Goal: Task Accomplishment & Management: Manage account settings

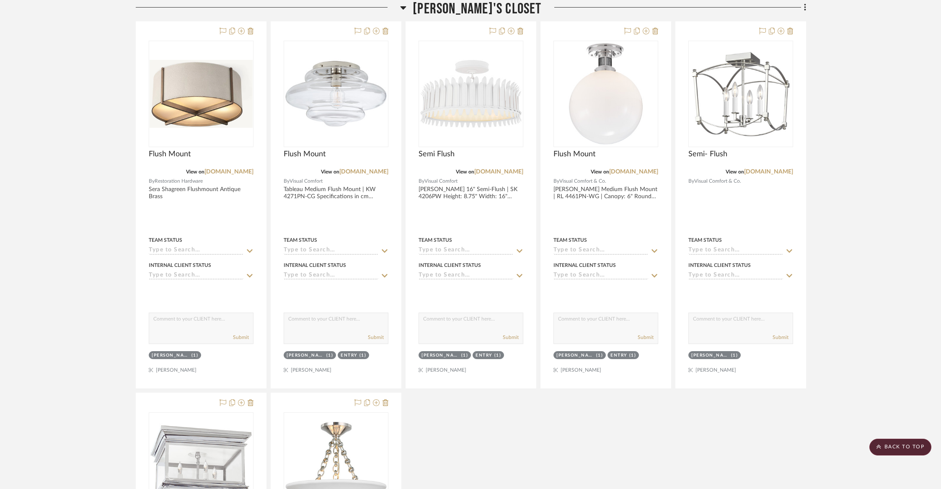
click at [470, 13] on span "[PERSON_NAME]'s Closet" at bounding box center [476, 9] width 129 height 18
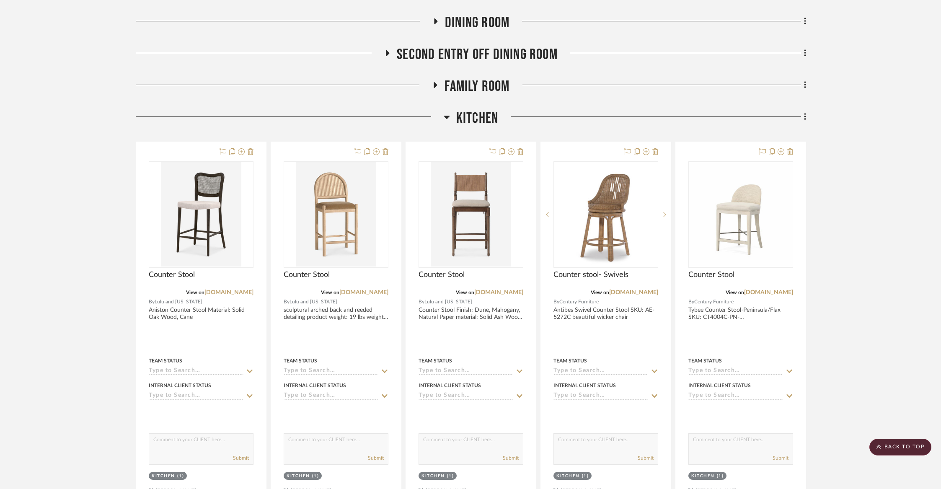
scroll to position [165, 0]
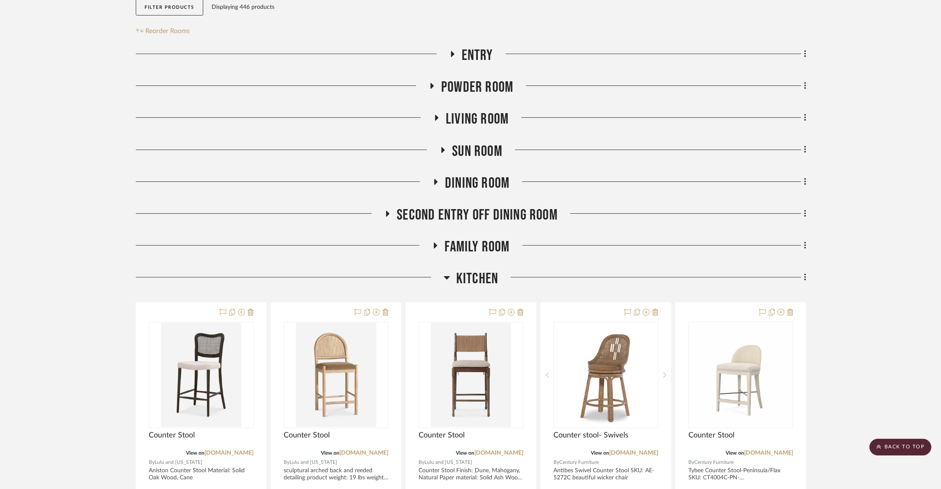
click at [472, 277] on span "Kitchen" at bounding box center [477, 279] width 42 height 18
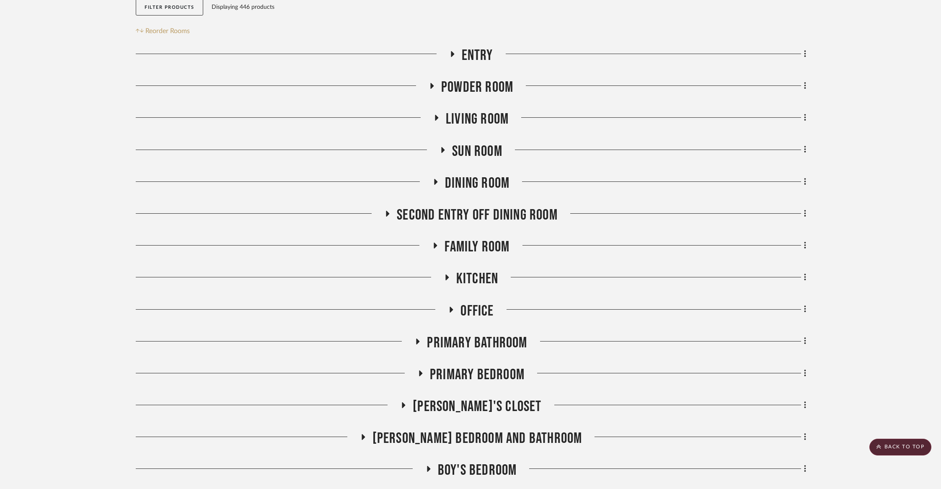
click at [463, 180] on span "Dining Room" at bounding box center [477, 183] width 64 height 18
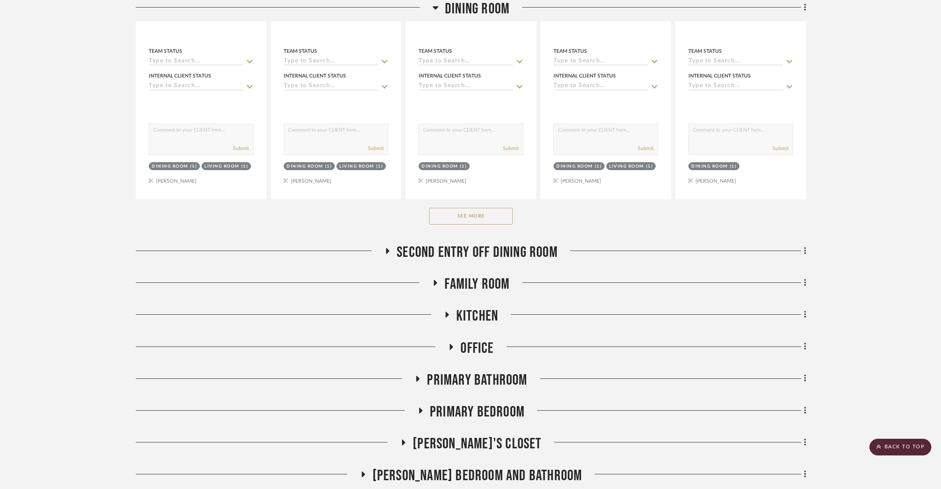
scroll to position [544, 0]
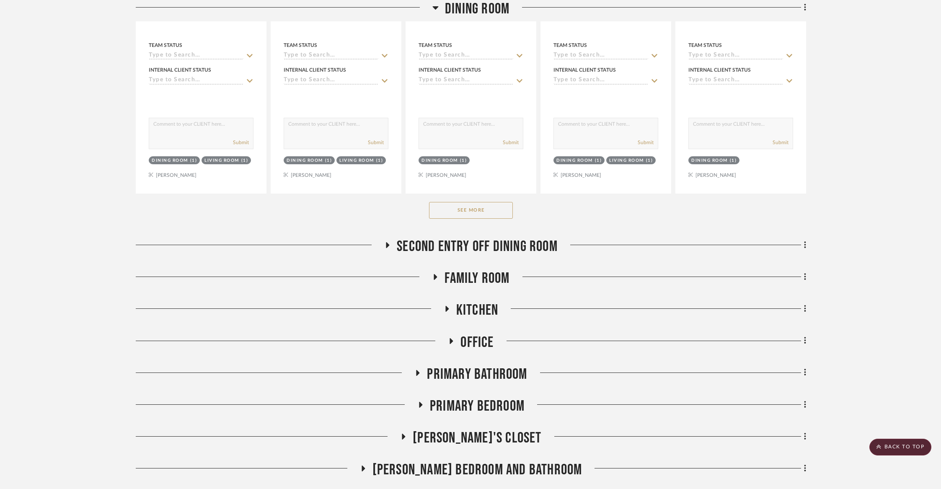
click at [464, 217] on button "See More" at bounding box center [471, 210] width 84 height 17
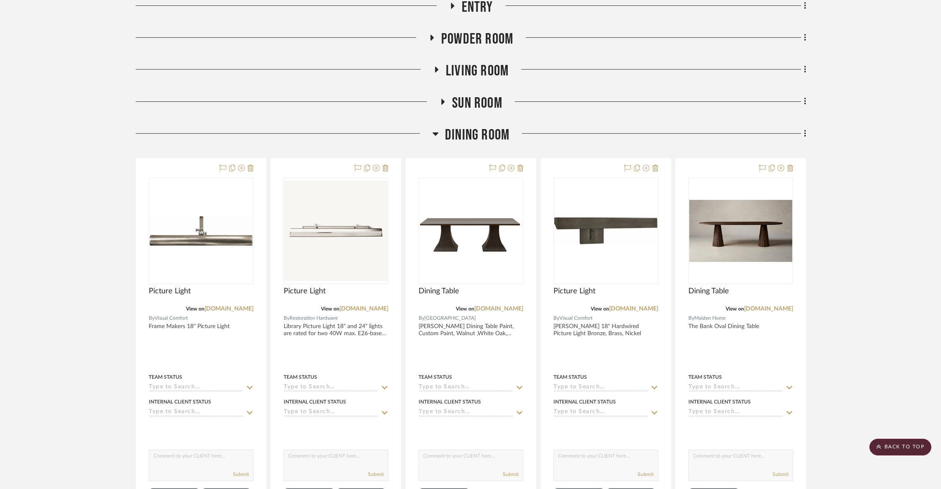
scroll to position [136, 0]
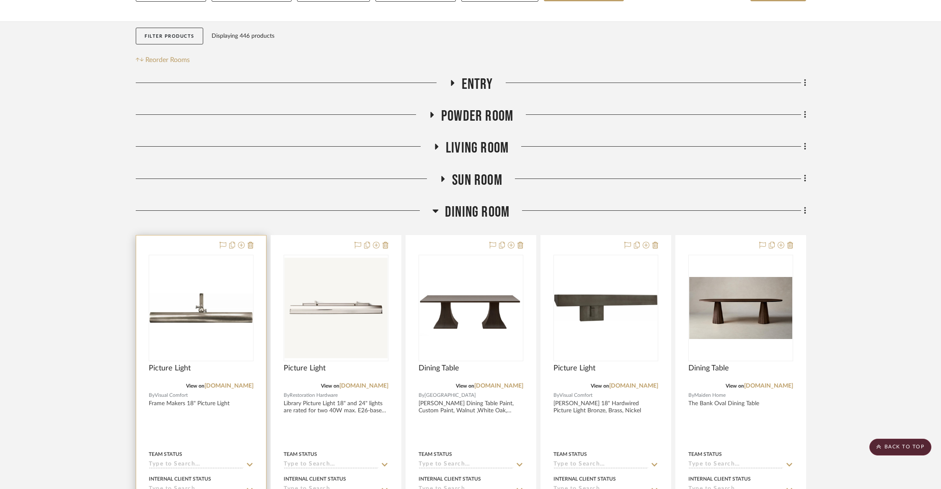
click at [0, 0] on img at bounding box center [0, 0] width 0 height 0
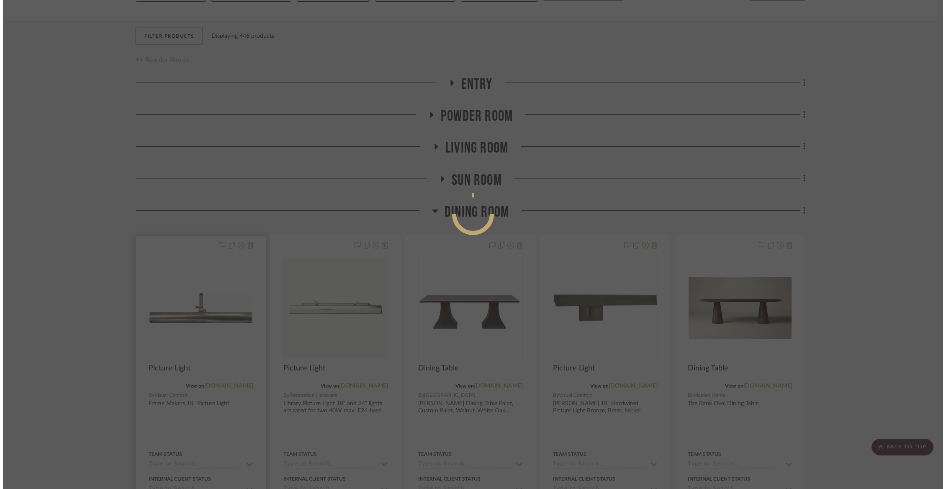
scroll to position [0, 0]
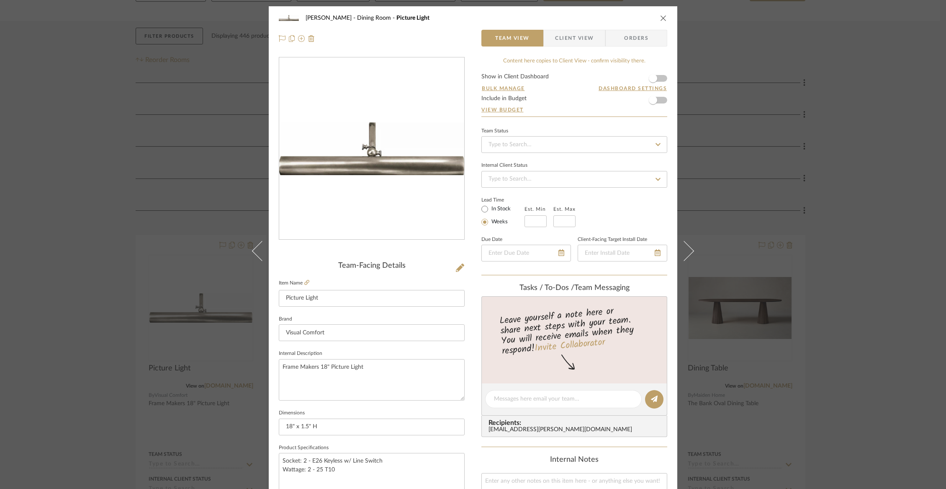
click at [571, 45] on span "Client View" at bounding box center [574, 38] width 39 height 17
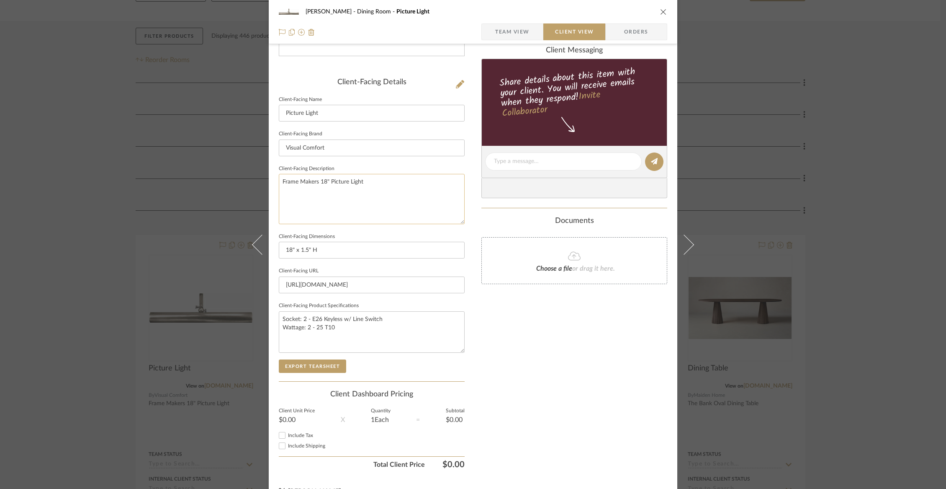
scroll to position [200, 0]
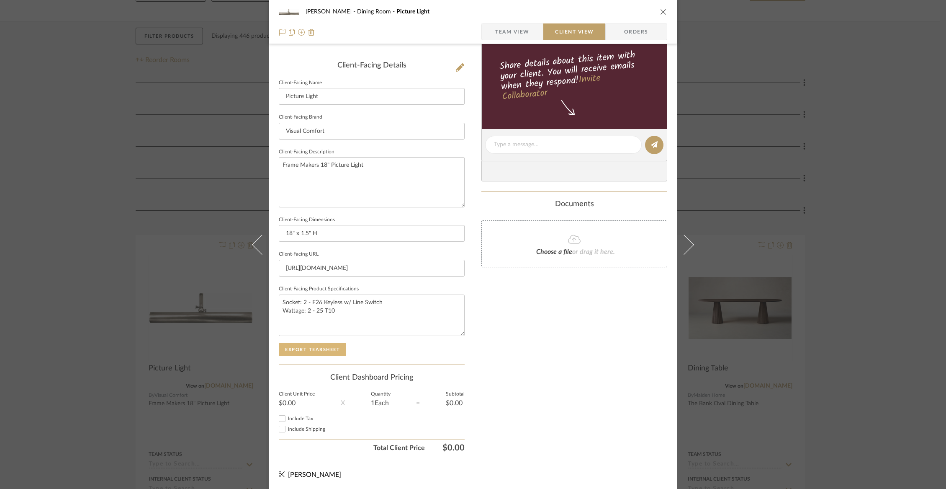
click at [329, 353] on button "Export Tearsheet" at bounding box center [312, 349] width 67 height 13
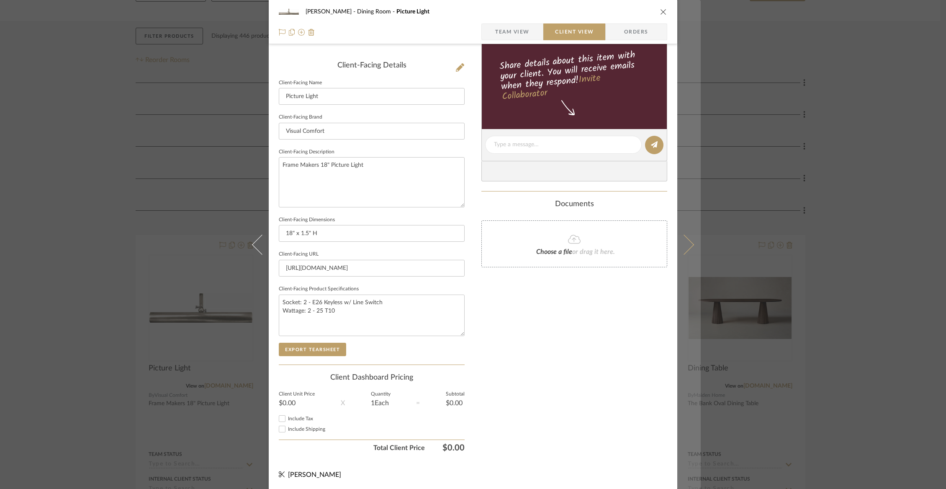
click at [688, 243] on icon at bounding box center [684, 244] width 20 height 20
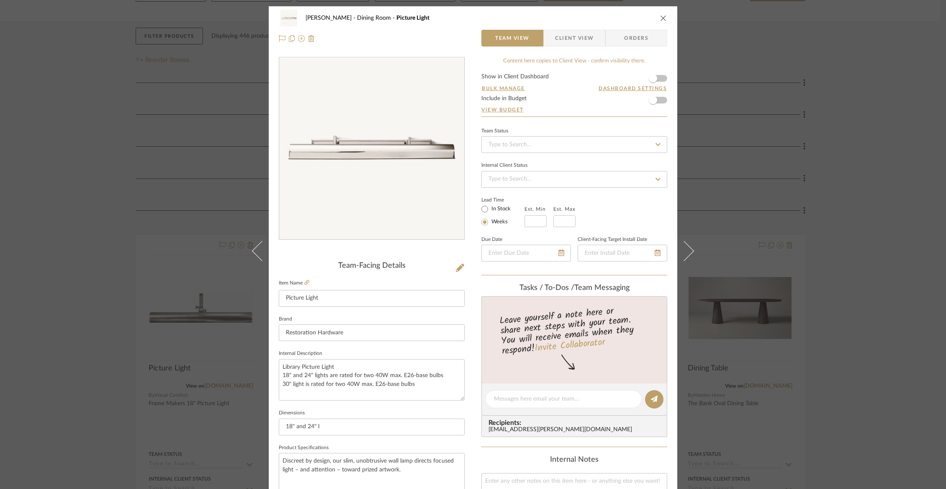
click at [583, 38] on span "Client View" at bounding box center [574, 38] width 39 height 17
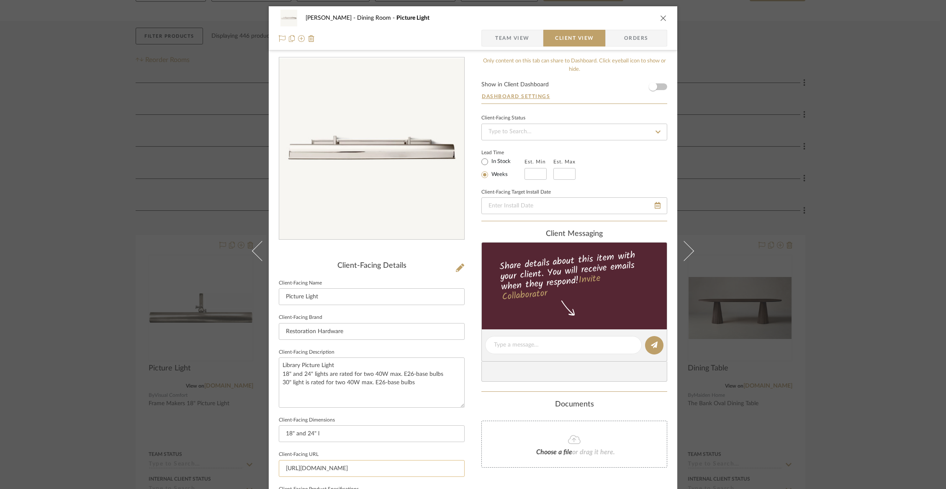
scroll to position [200, 0]
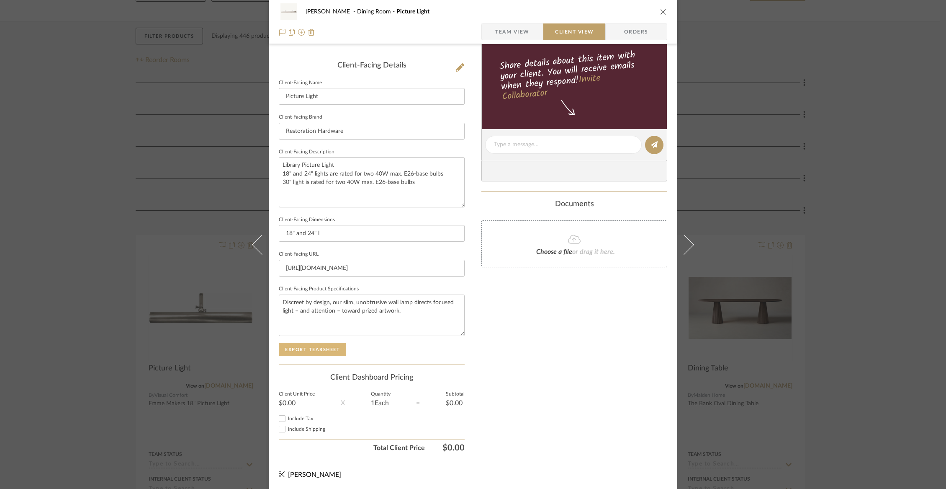
click at [322, 344] on button "Export Tearsheet" at bounding box center [312, 349] width 67 height 13
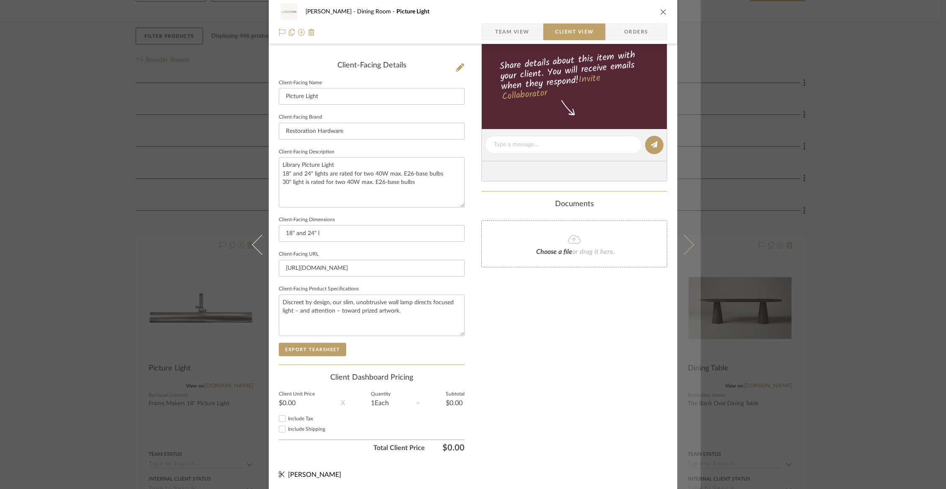
click at [691, 238] on button at bounding box center [689, 244] width 23 height 489
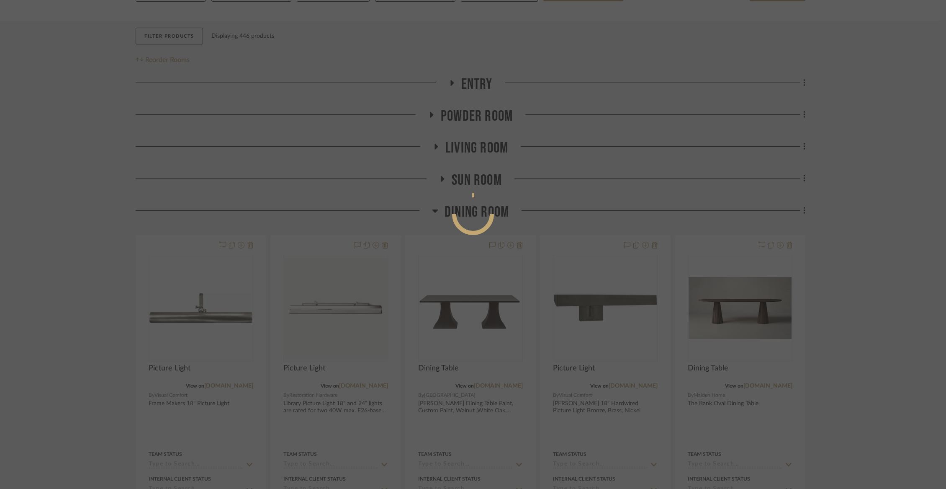
scroll to position [0, 0]
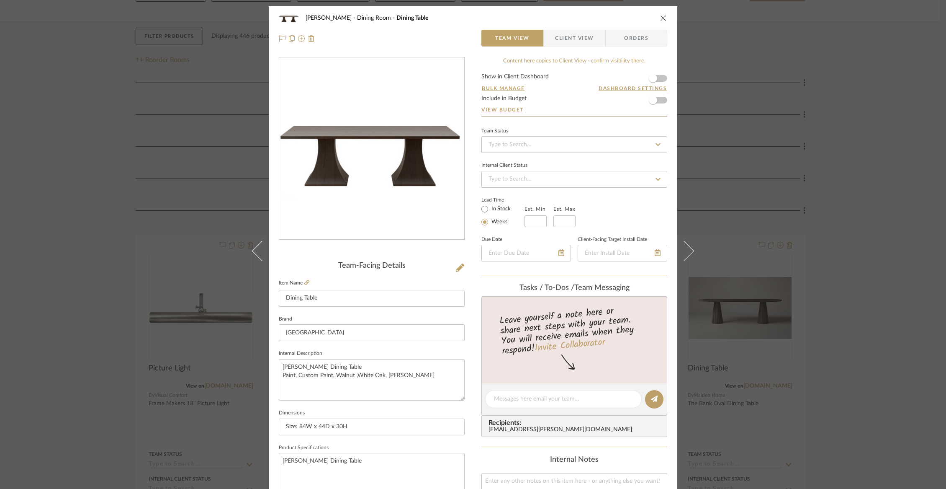
click at [565, 46] on span "Client View" at bounding box center [574, 38] width 39 height 17
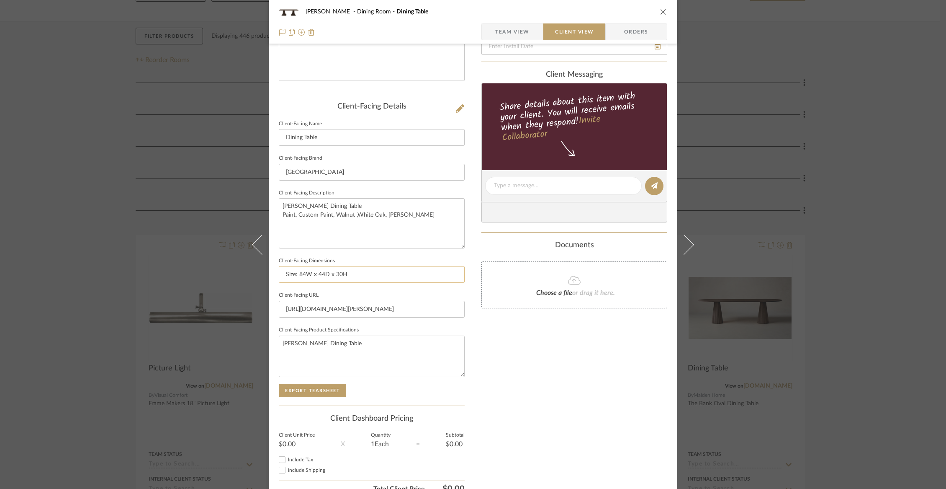
scroll to position [200, 0]
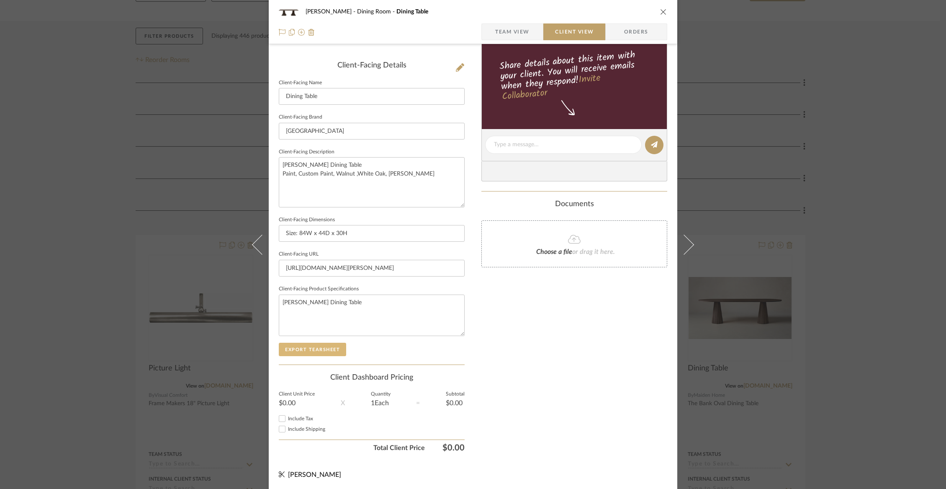
click at [307, 350] on button "Export Tearsheet" at bounding box center [312, 349] width 67 height 13
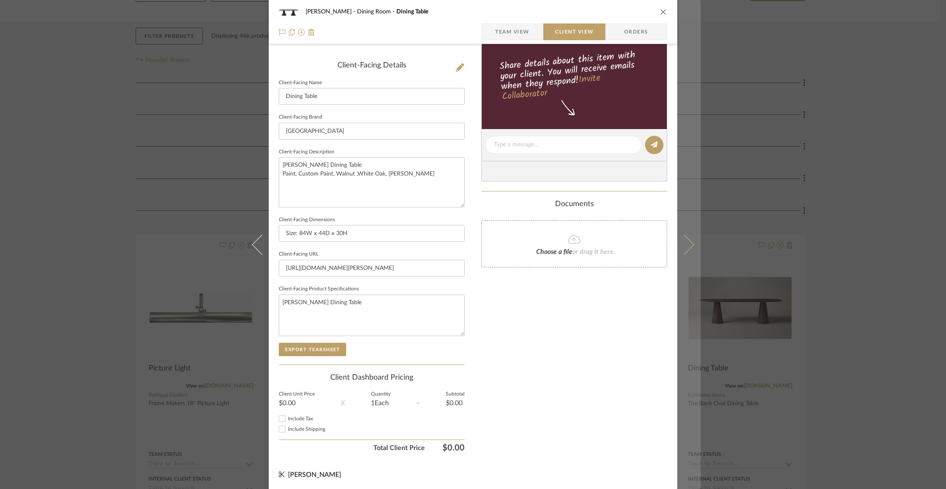
click at [679, 245] on icon at bounding box center [684, 244] width 20 height 20
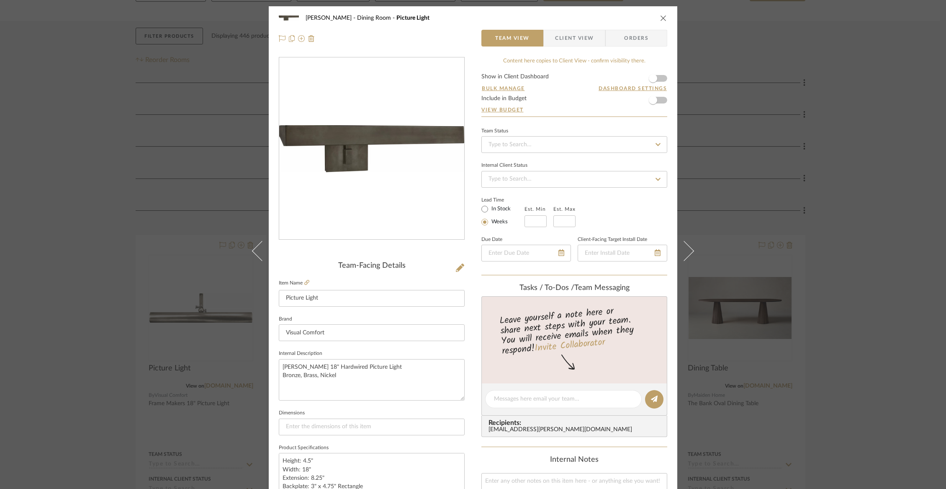
click at [568, 39] on span "Client View" at bounding box center [574, 38] width 39 height 17
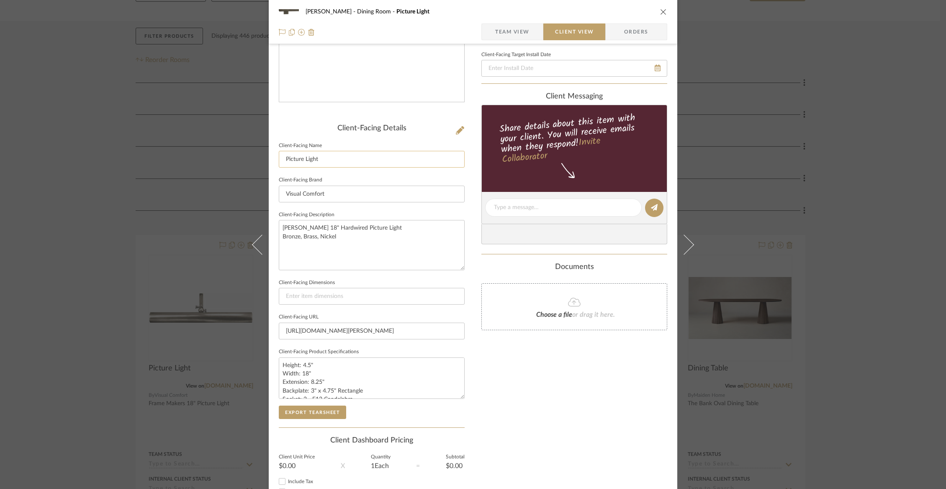
scroll to position [200, 0]
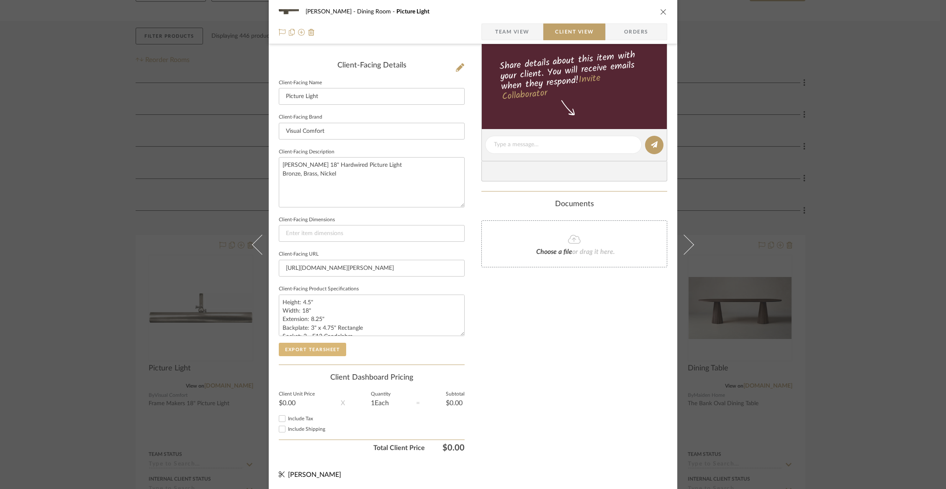
click at [298, 346] on button "Export Tearsheet" at bounding box center [312, 349] width 67 height 13
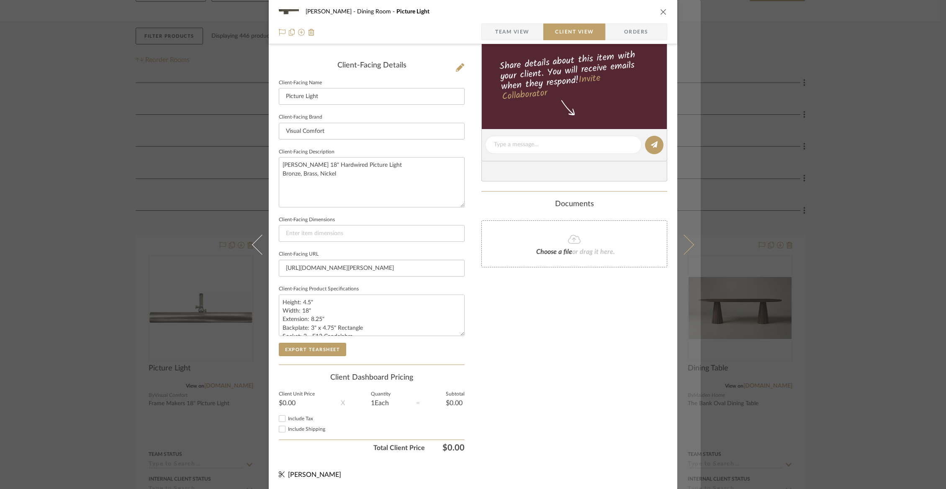
click at [684, 243] on icon at bounding box center [684, 244] width 20 height 20
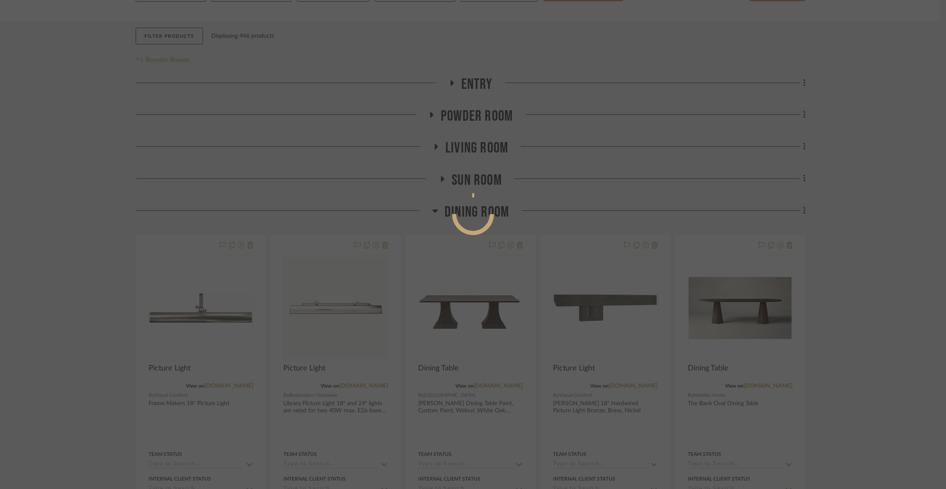
scroll to position [0, 0]
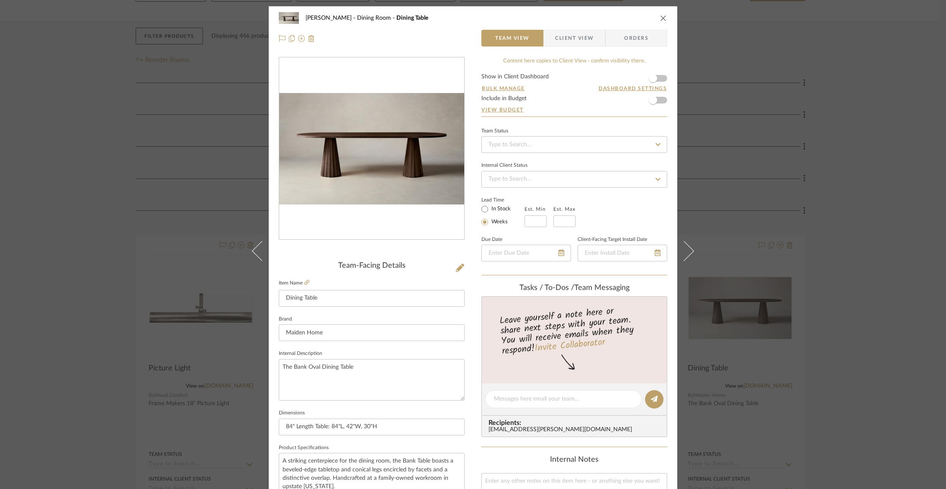
click at [570, 36] on span "Client View" at bounding box center [574, 38] width 39 height 17
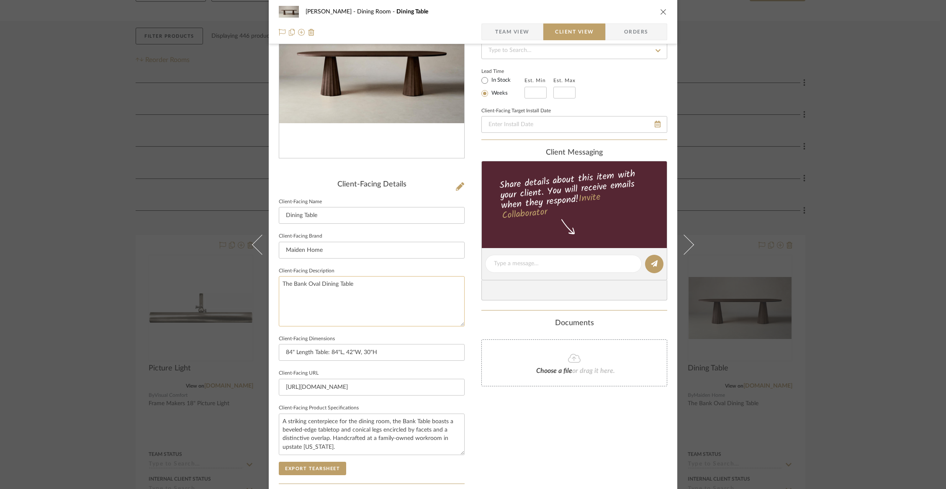
scroll to position [96, 0]
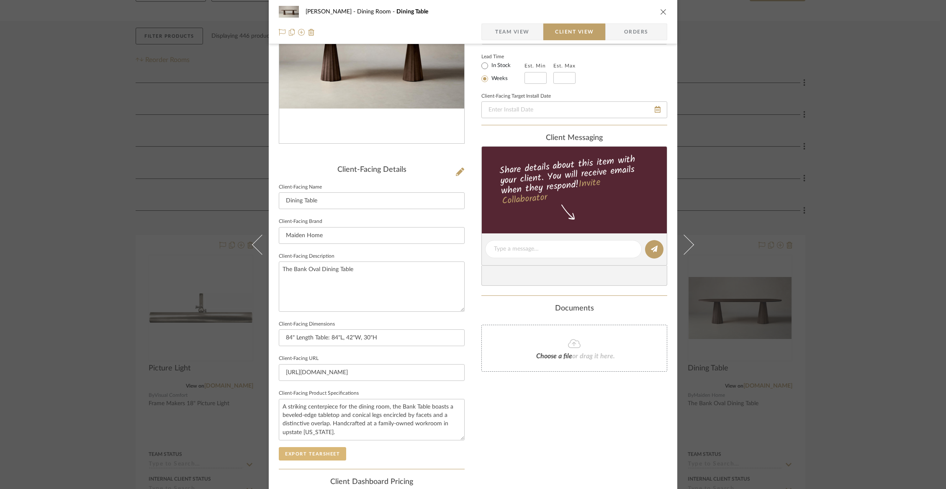
click at [285, 454] on button "Export Tearsheet" at bounding box center [312, 453] width 67 height 13
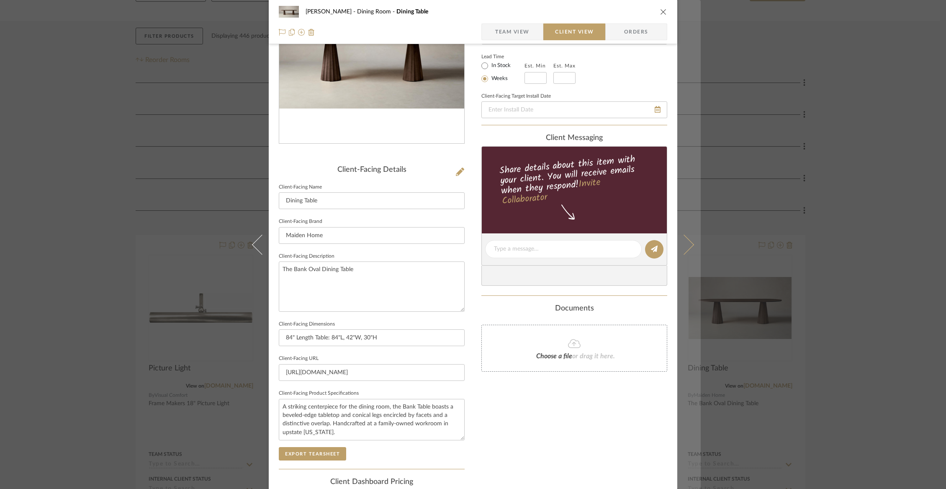
click at [683, 248] on icon at bounding box center [684, 244] width 20 height 20
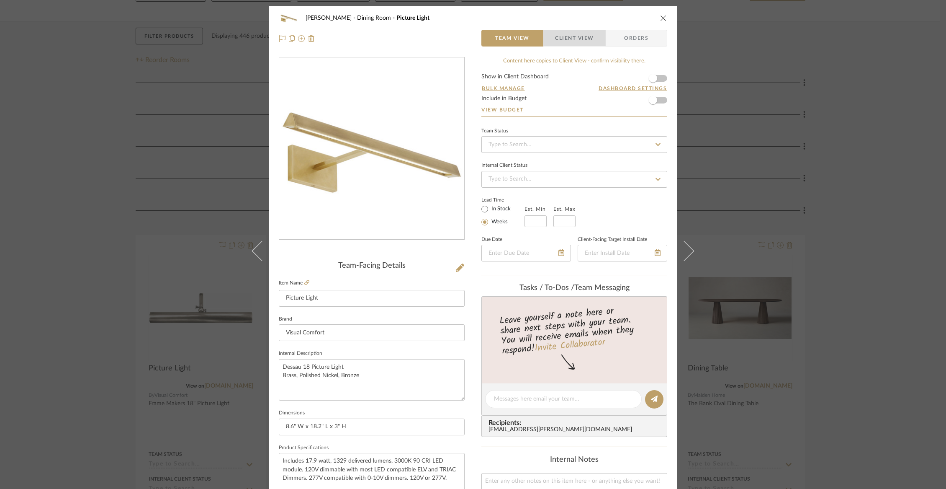
click at [561, 35] on span "Client View" at bounding box center [574, 38] width 39 height 17
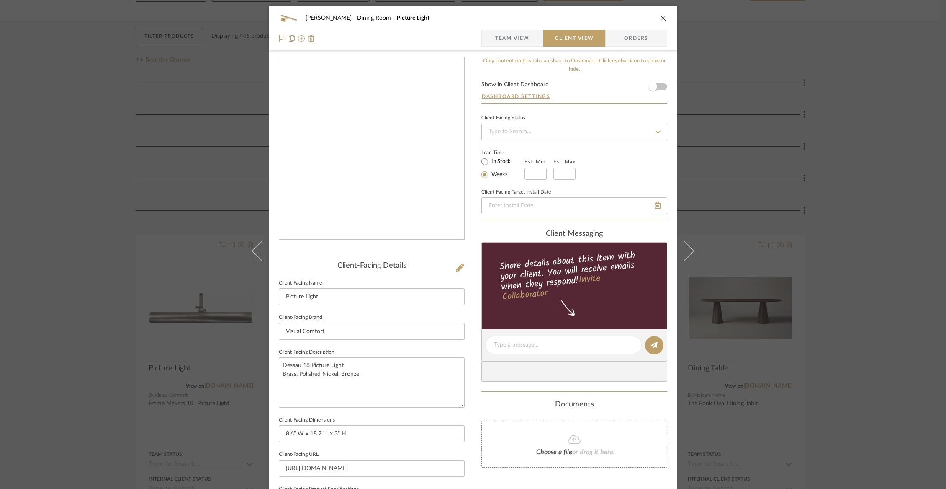
scroll to position [200, 0]
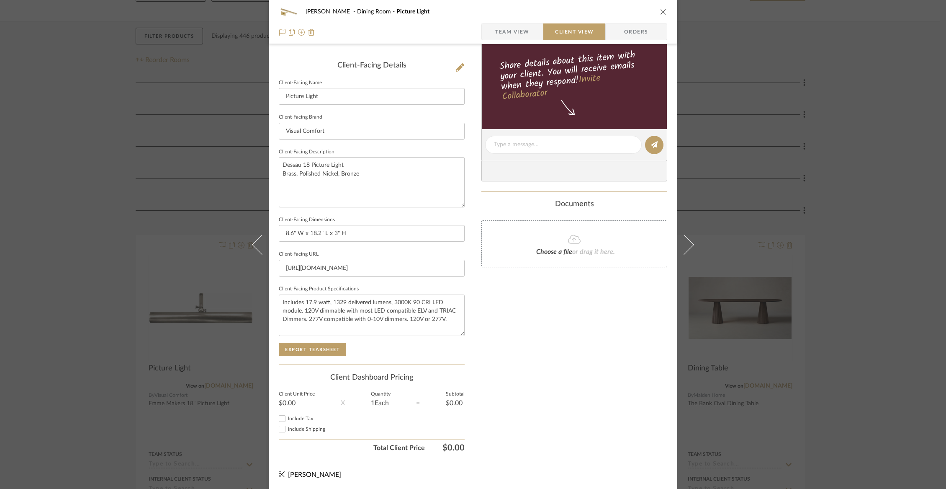
click at [317, 355] on div "Client-Facing Details Client-Facing Name Picture Light Client-Facing Brand Visu…" at bounding box center [372, 212] width 186 height 303
click at [313, 346] on button "Export Tearsheet" at bounding box center [312, 349] width 67 height 13
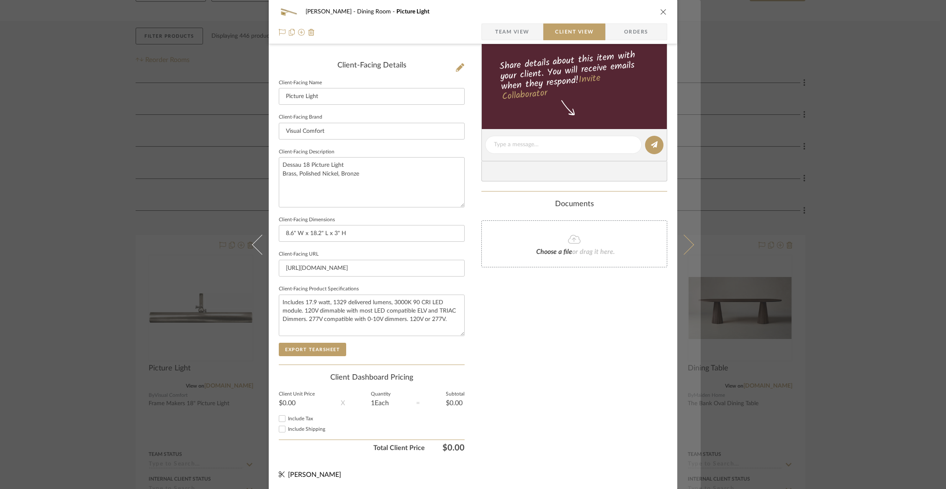
click at [689, 247] on button at bounding box center [689, 244] width 23 height 489
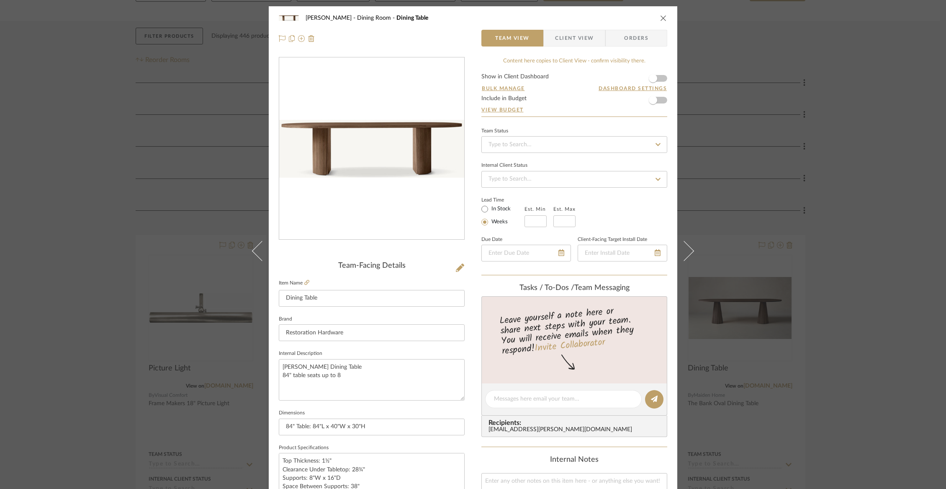
click at [565, 30] on span "Client View" at bounding box center [574, 38] width 39 height 17
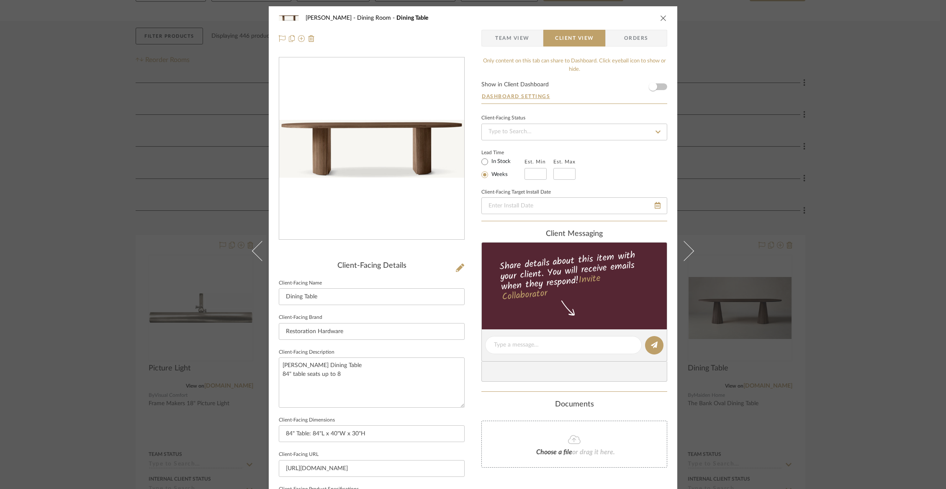
scroll to position [200, 0]
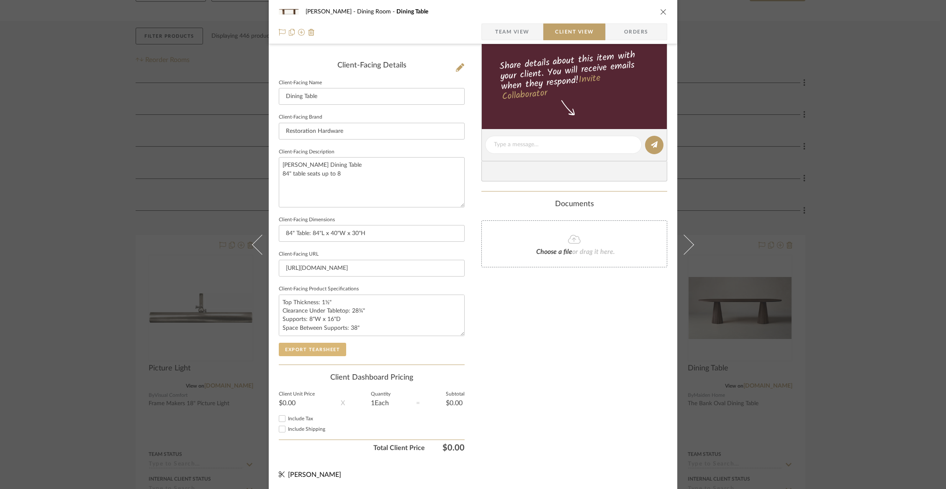
click at [330, 348] on button "Export Tearsheet" at bounding box center [312, 349] width 67 height 13
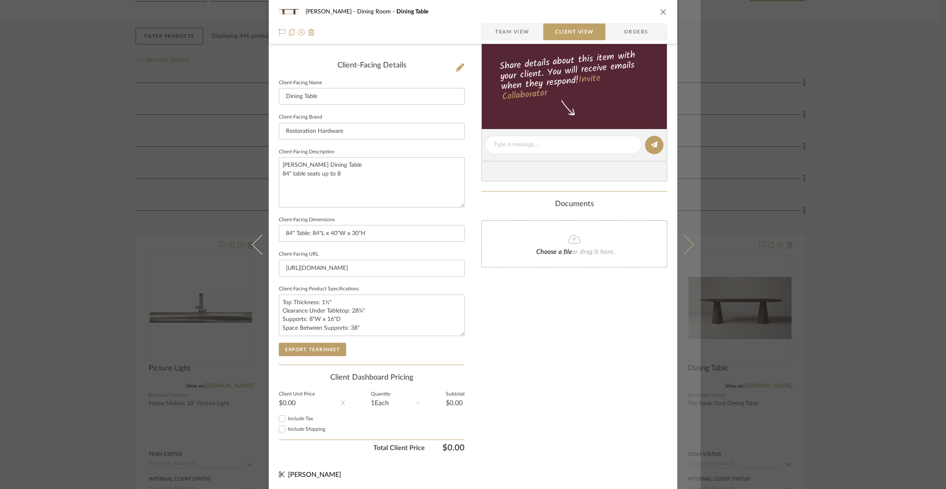
click at [686, 251] on button at bounding box center [689, 244] width 23 height 489
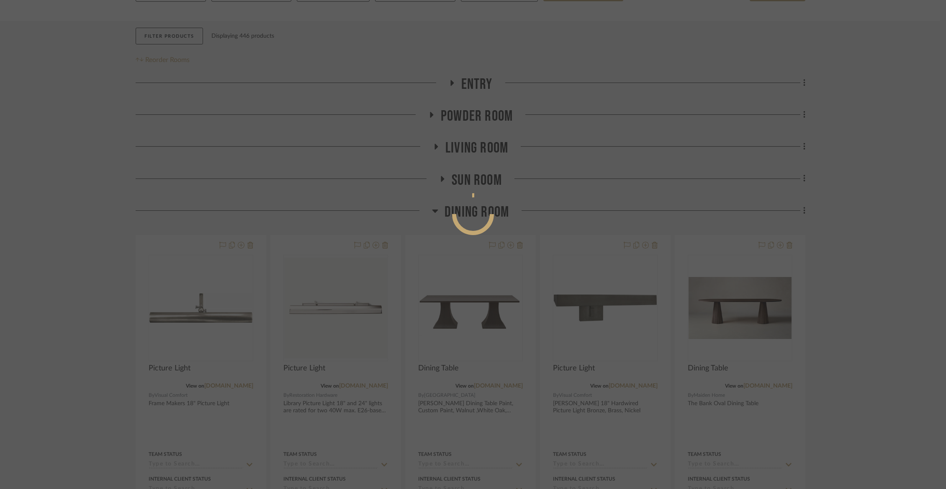
scroll to position [0, 0]
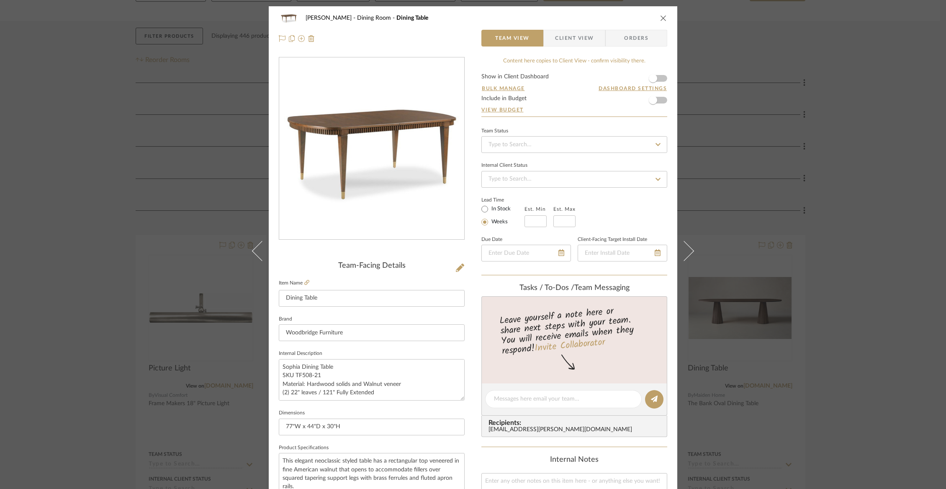
click at [590, 44] on span "Client View" at bounding box center [574, 38] width 39 height 17
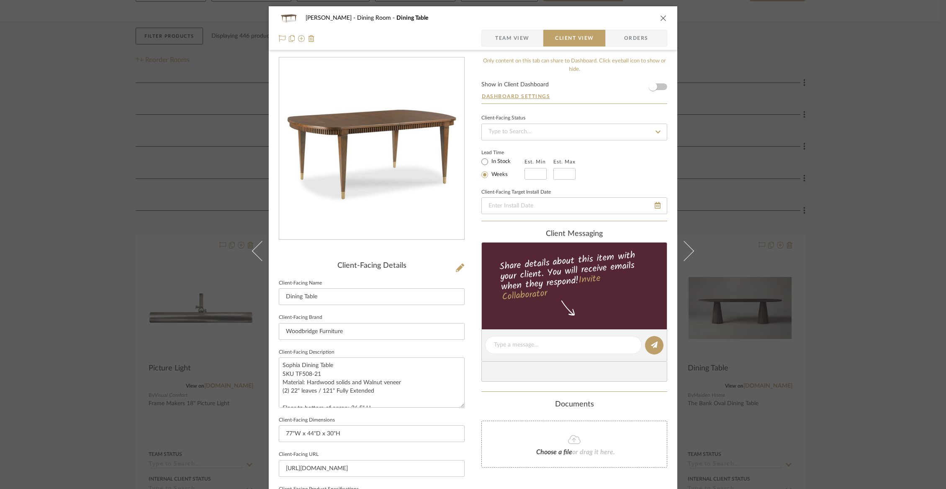
scroll to position [200, 0]
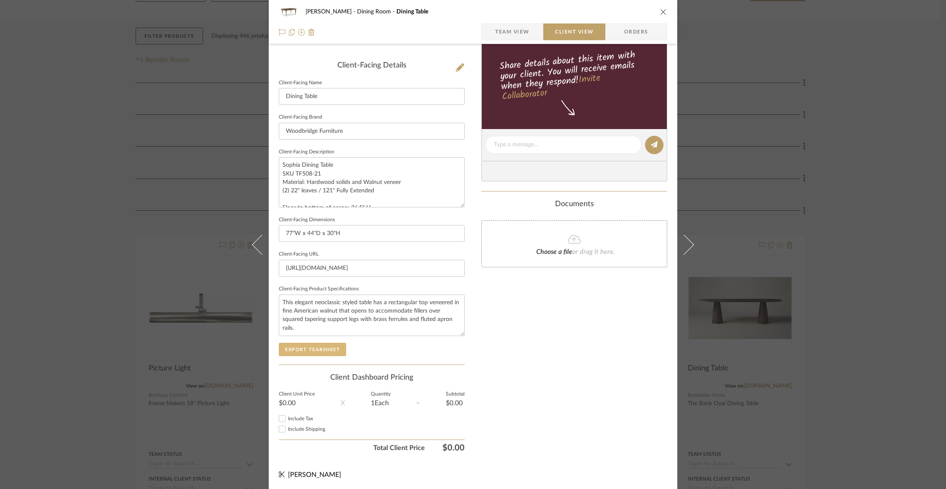
click at [302, 349] on button "Export Tearsheet" at bounding box center [312, 349] width 67 height 13
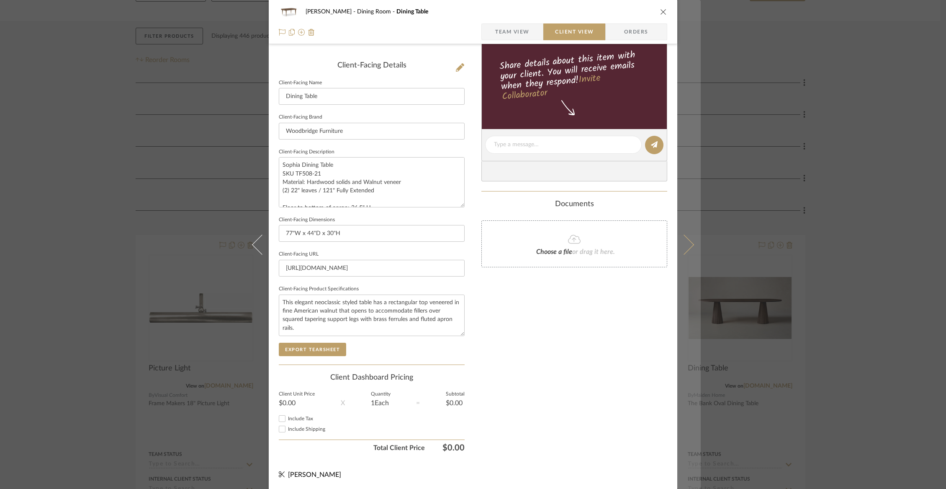
click at [683, 244] on icon at bounding box center [684, 244] width 20 height 20
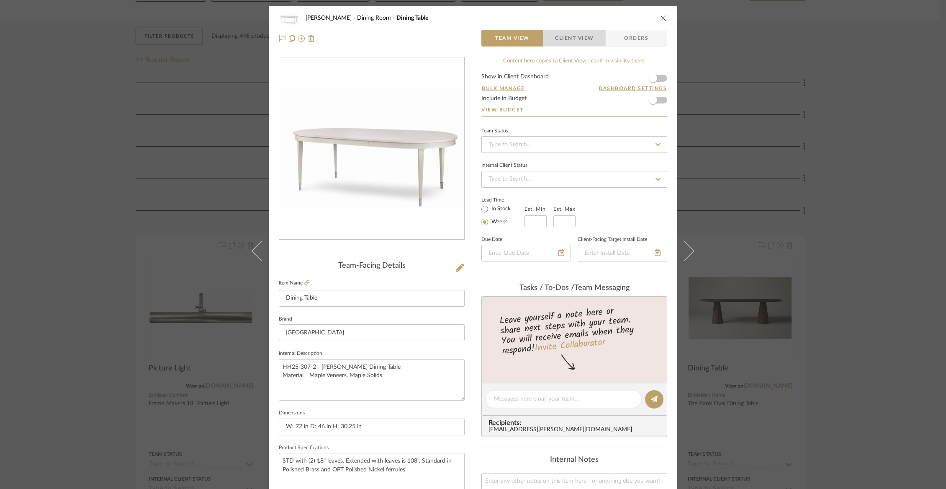
click at [555, 39] on span "Client View" at bounding box center [574, 38] width 39 height 17
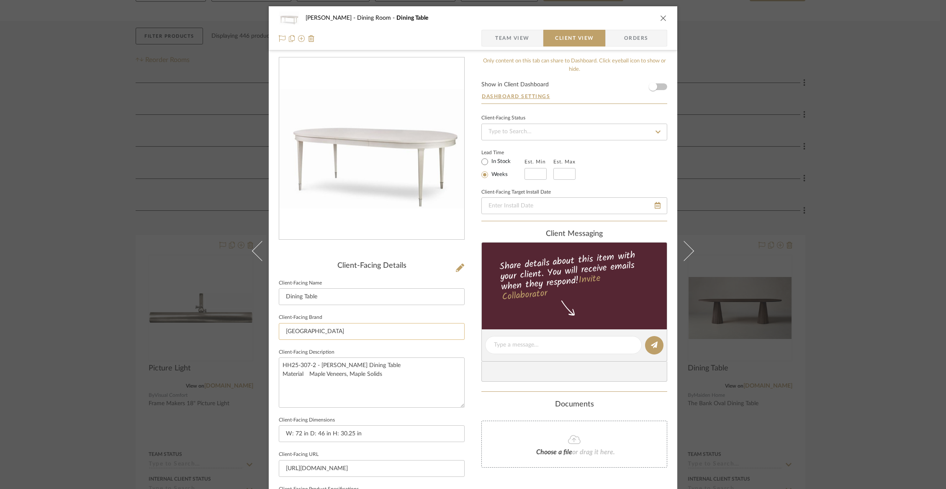
scroll to position [200, 0]
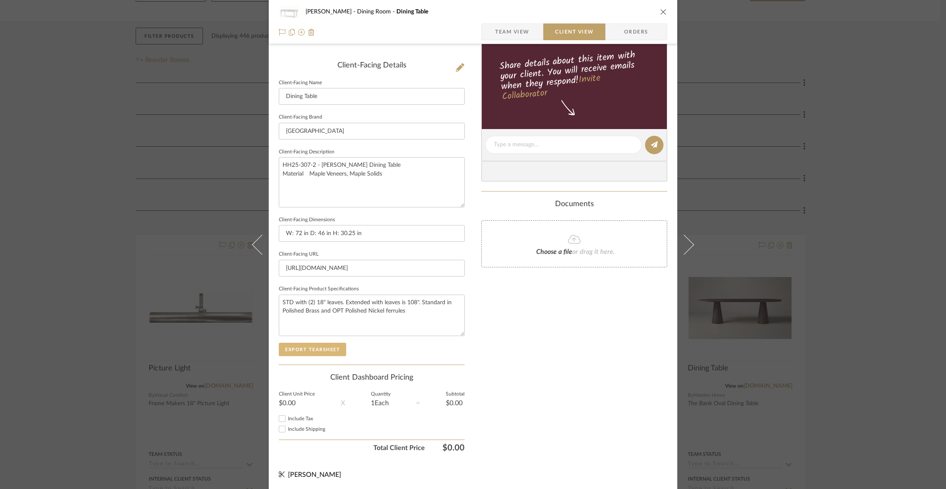
click at [331, 348] on button "Export Tearsheet" at bounding box center [312, 349] width 67 height 13
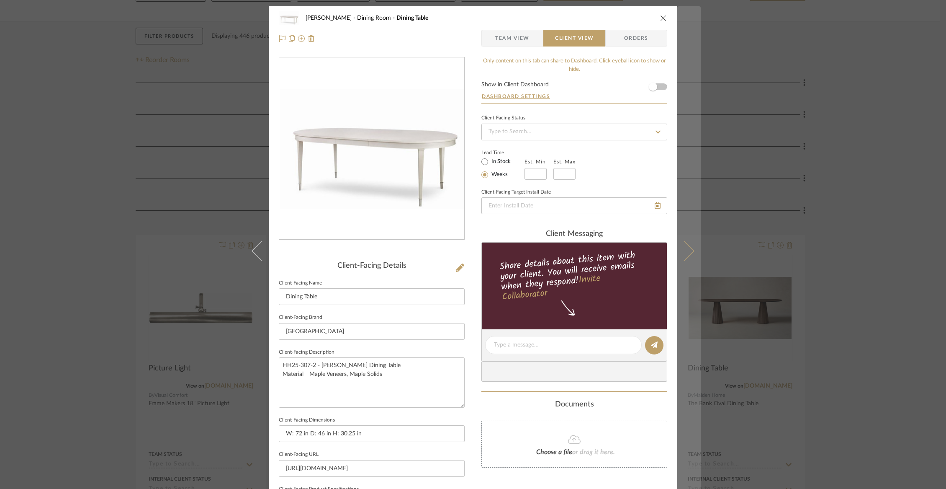
click at [687, 252] on icon at bounding box center [684, 250] width 20 height 20
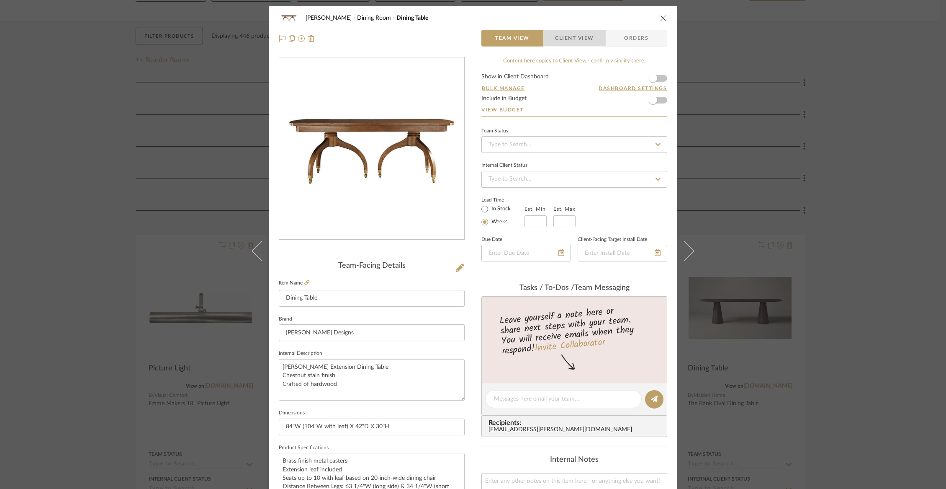
click at [562, 44] on span "Client View" at bounding box center [574, 38] width 39 height 17
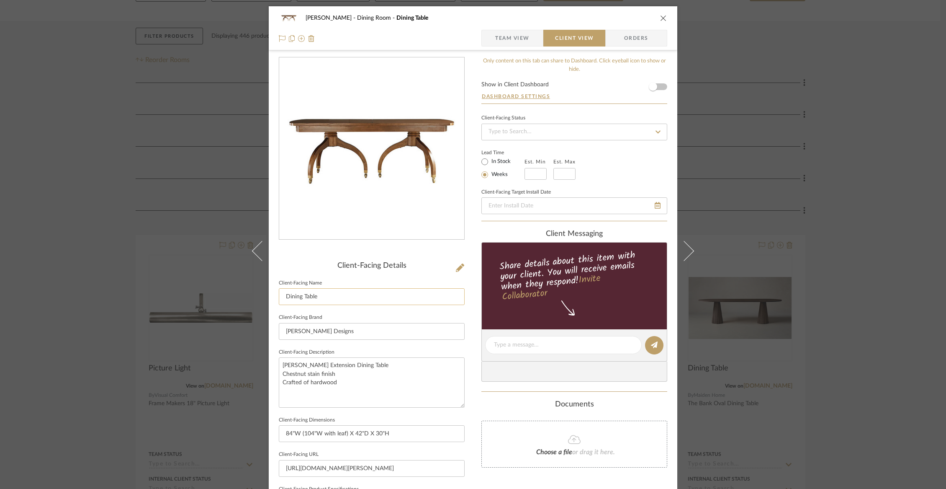
scroll to position [200, 0]
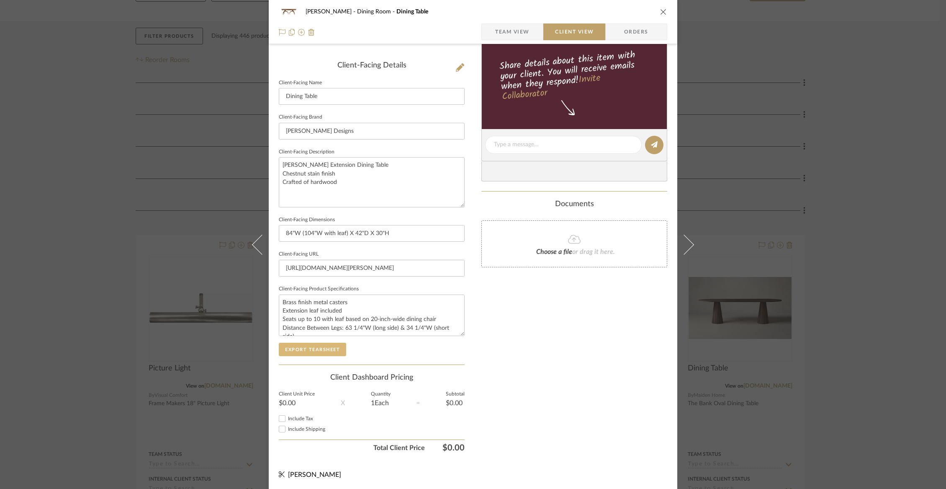
click at [318, 348] on button "Export Tearsheet" at bounding box center [312, 349] width 67 height 13
click at [238, 180] on div "Chorzempa Dining Room Dining Table Team View Client View Orders Client-Facing D…" at bounding box center [473, 244] width 946 height 489
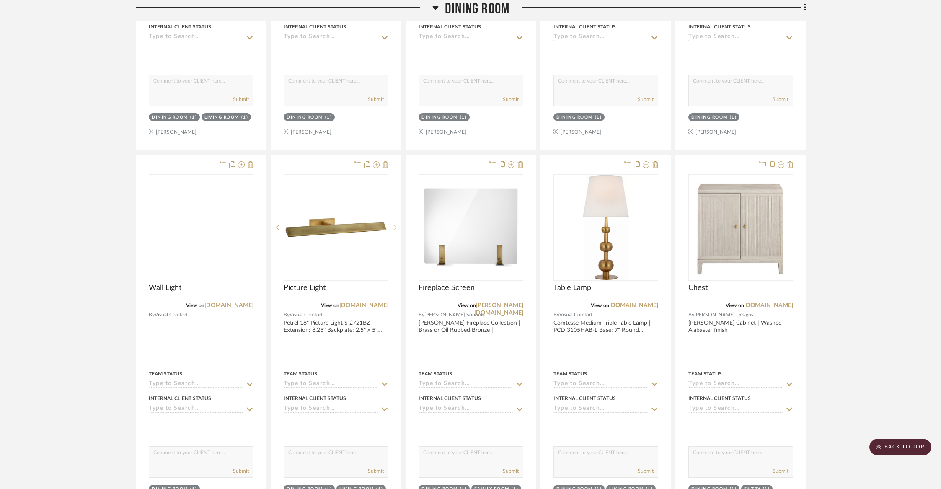
scroll to position [961, 0]
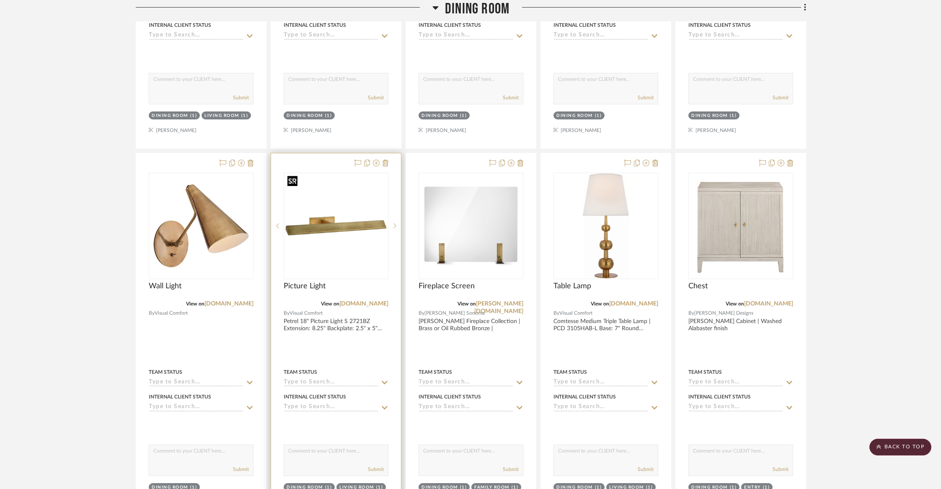
click at [0, 0] on img at bounding box center [0, 0] width 0 height 0
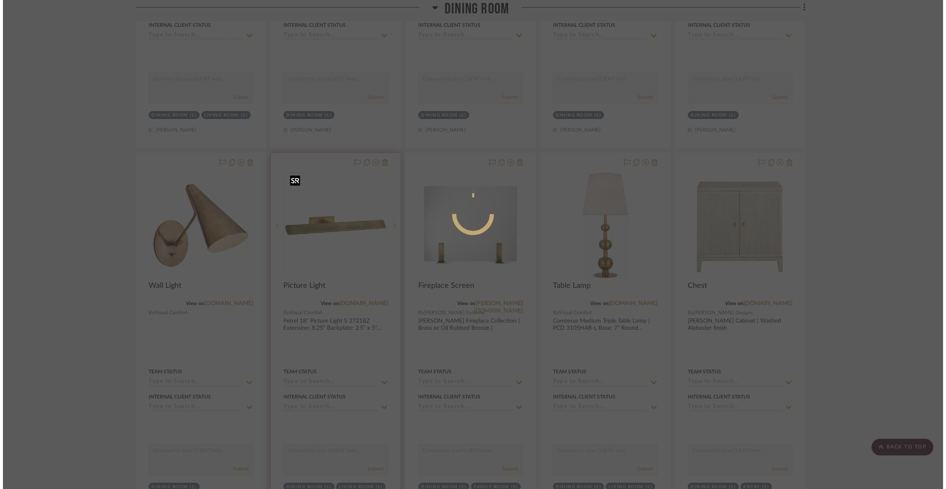
scroll to position [0, 0]
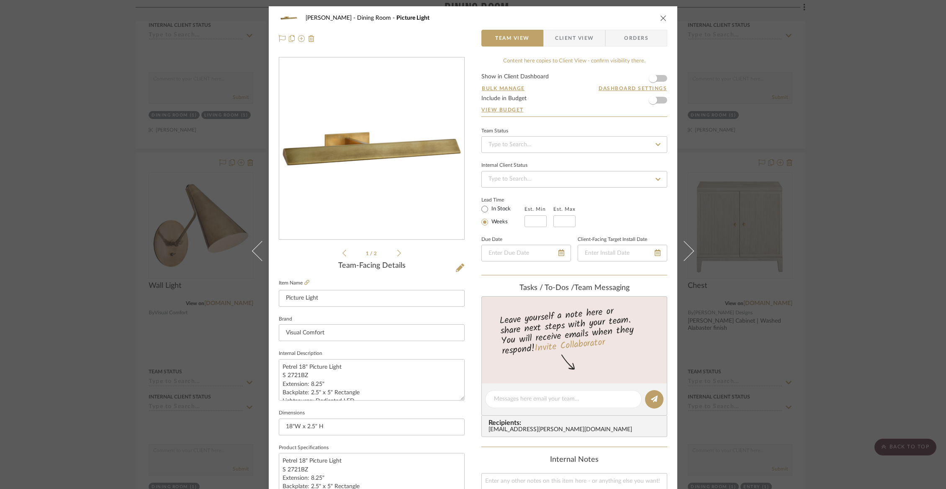
click at [570, 35] on span "Client View" at bounding box center [574, 38] width 39 height 17
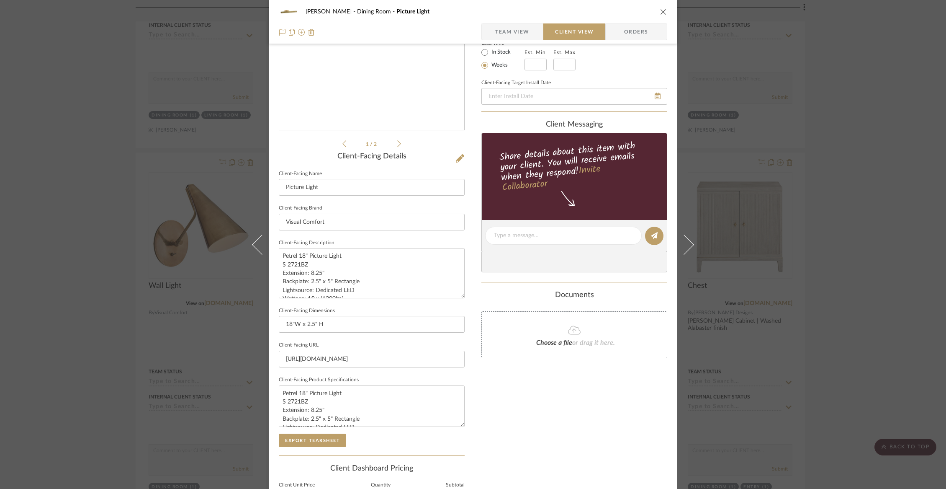
scroll to position [200, 0]
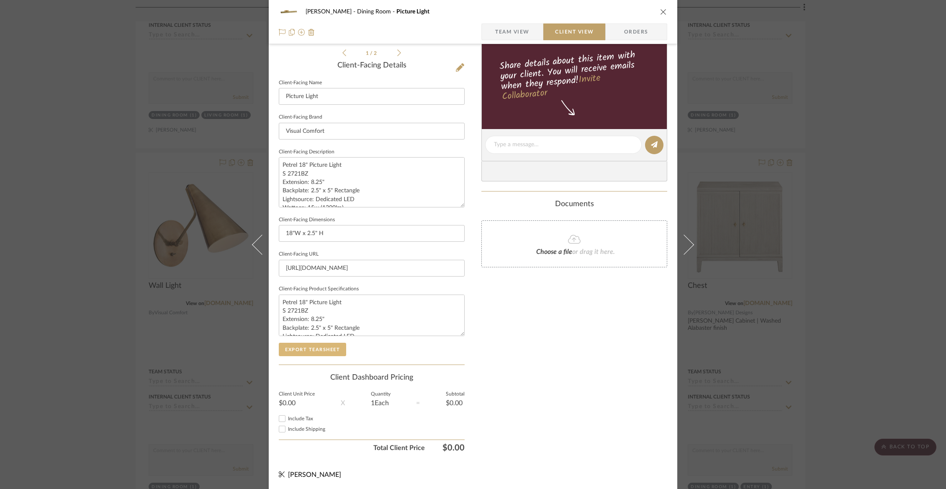
click at [324, 343] on button "Export Tearsheet" at bounding box center [312, 349] width 67 height 13
click at [103, 171] on div "Chorzempa Dining Room Picture Light Team View Client View Orders 1 / 2 Client-F…" at bounding box center [473, 244] width 946 height 489
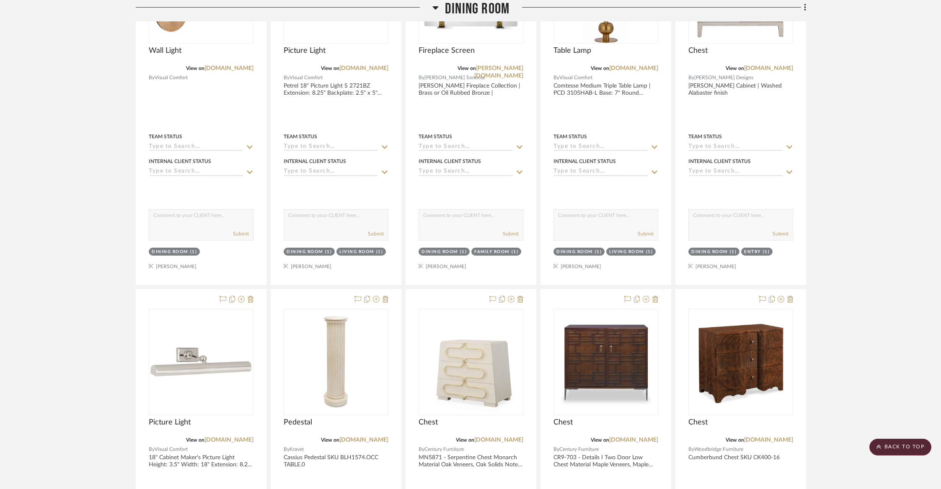
scroll to position [1267, 0]
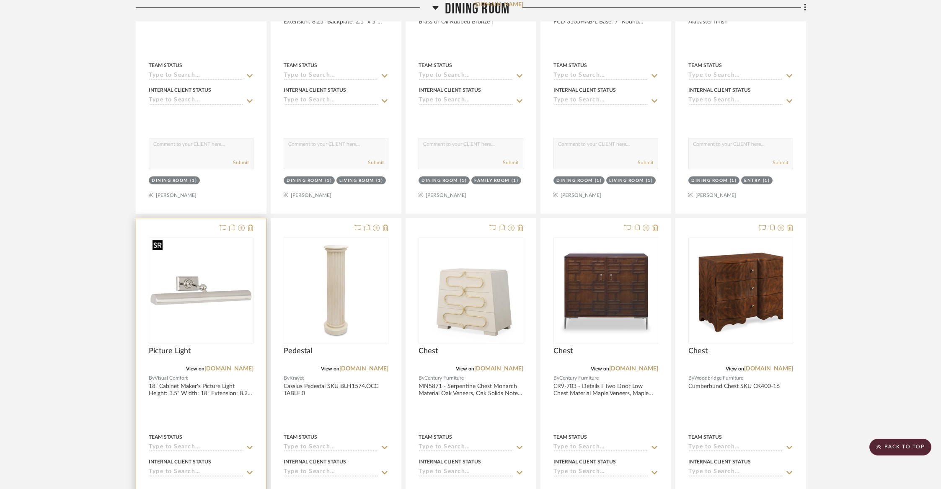
click at [0, 0] on img at bounding box center [0, 0] width 0 height 0
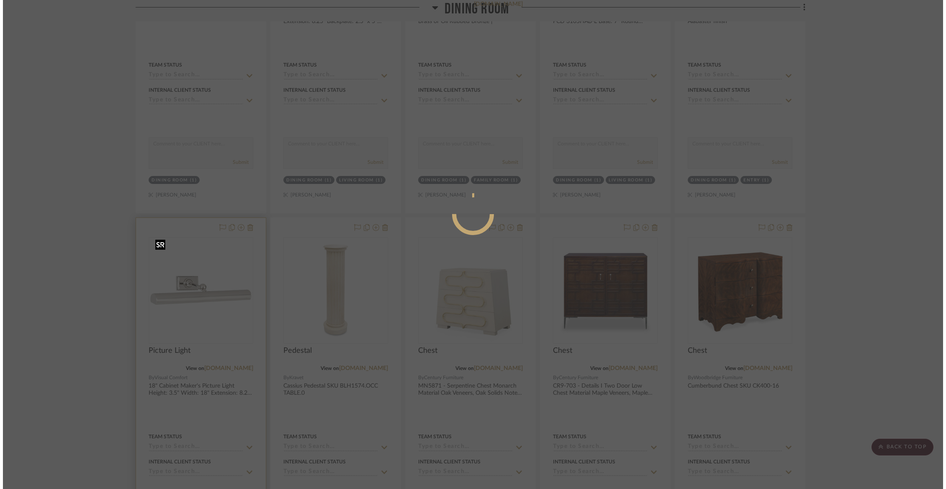
scroll to position [0, 0]
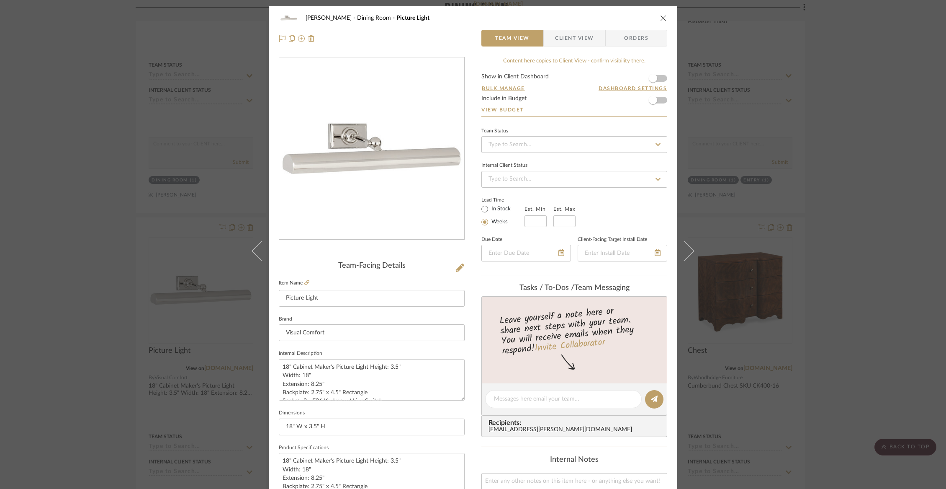
click at [589, 40] on span "Client View" at bounding box center [574, 38] width 39 height 17
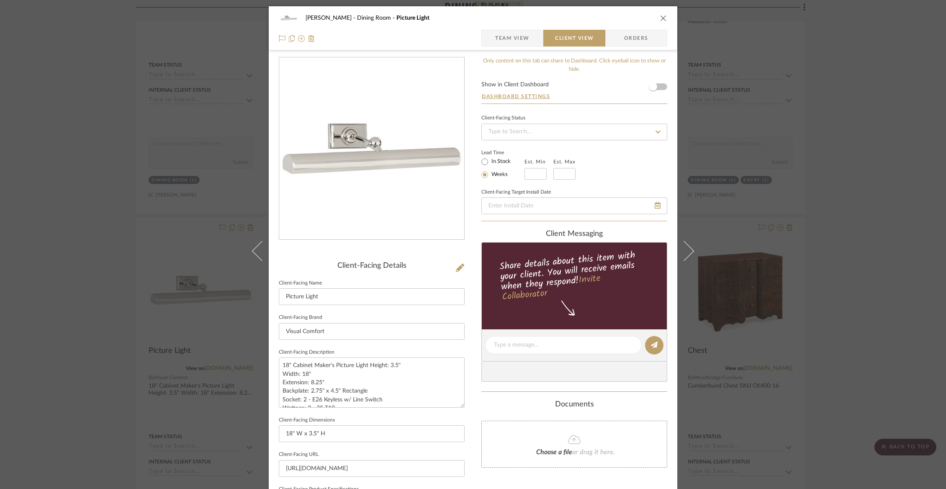
scroll to position [200, 0]
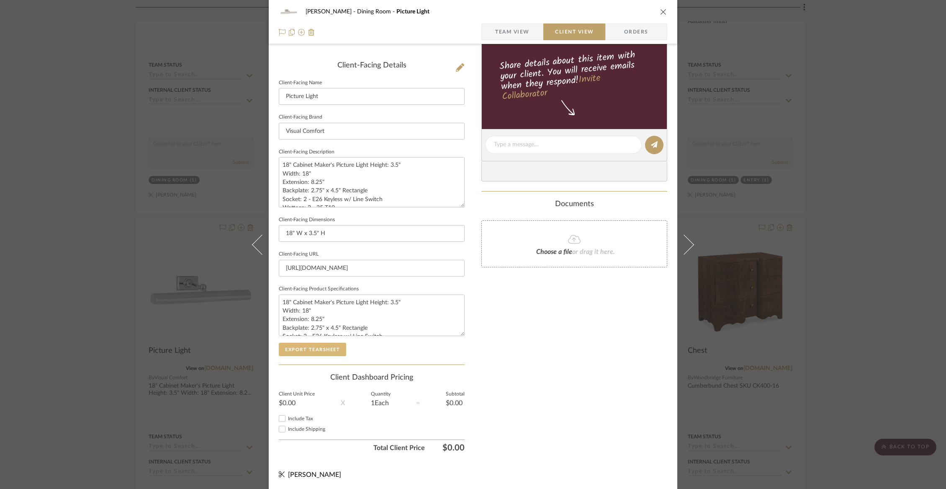
click at [325, 350] on button "Export Tearsheet" at bounding box center [312, 349] width 67 height 13
click at [168, 188] on div "Chorzempa Dining Room Picture Light Team View Client View Orders Client-Facing …" at bounding box center [473, 244] width 946 height 489
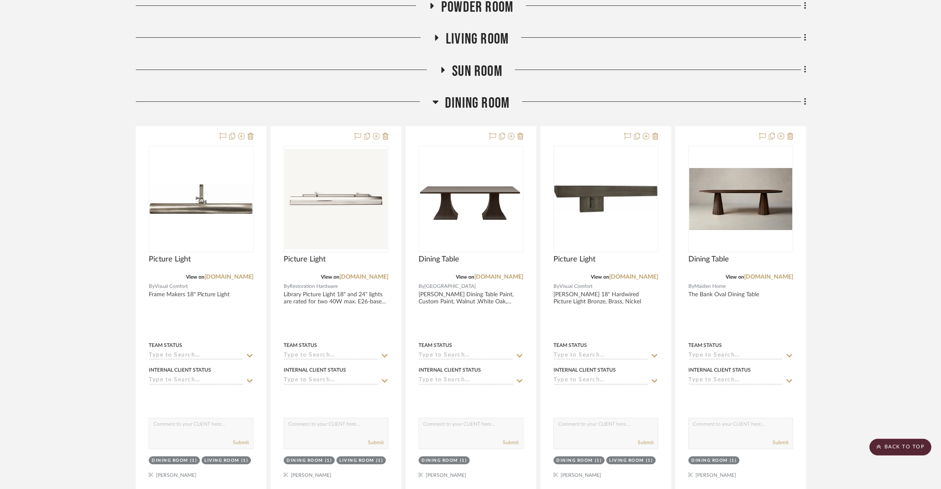
scroll to position [0, 0]
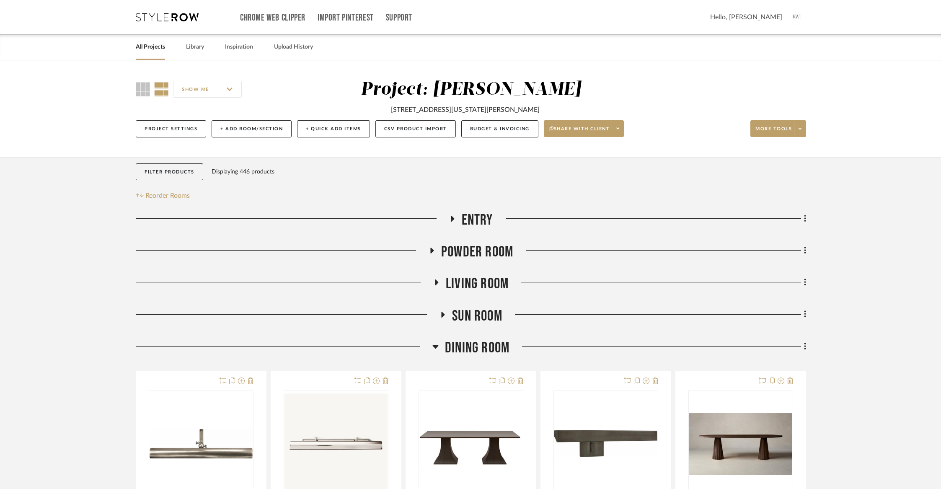
click at [486, 349] on span "Dining Room" at bounding box center [477, 348] width 64 height 18
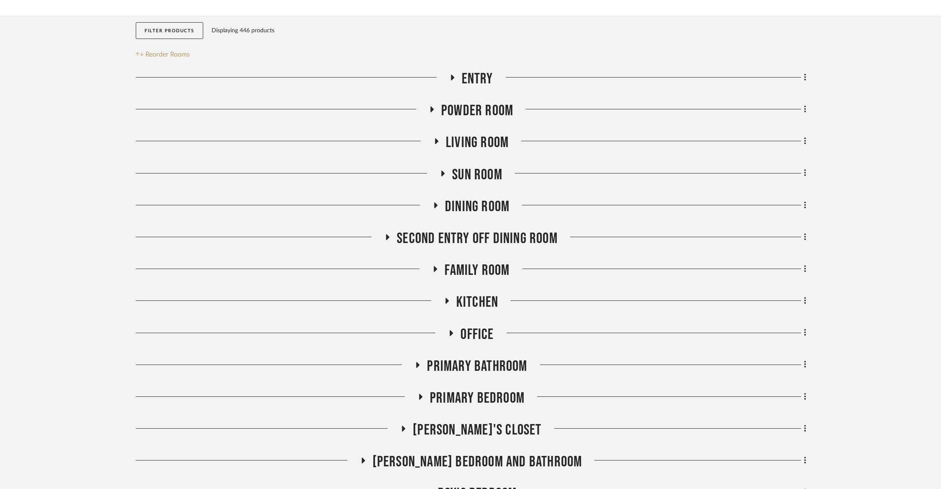
scroll to position [230, 0]
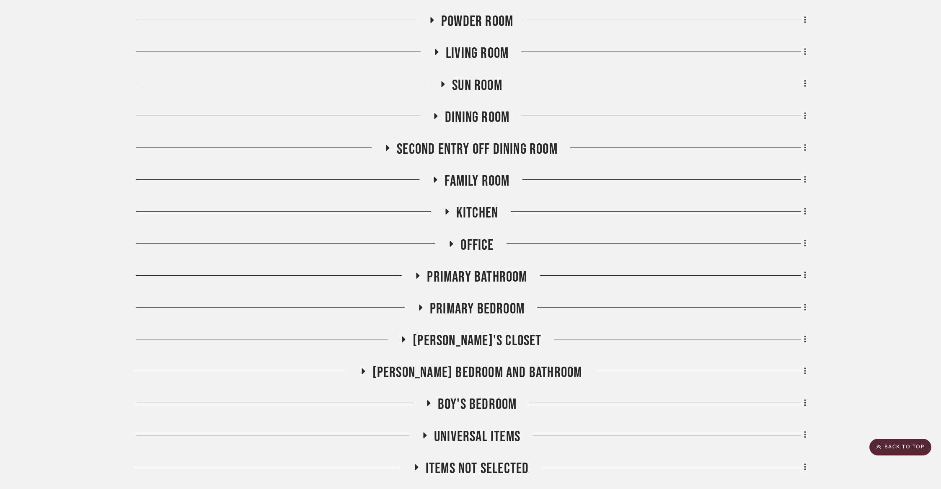
click at [492, 178] on span "Family Room" at bounding box center [476, 181] width 65 height 18
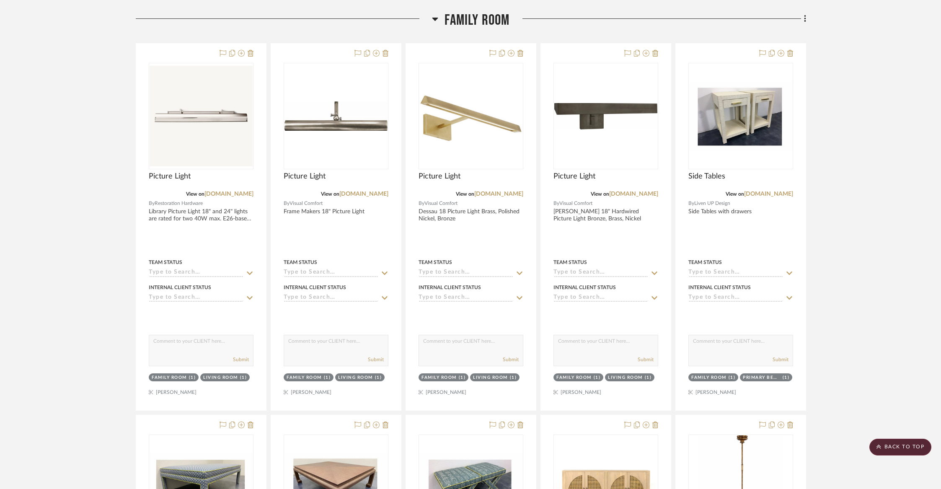
scroll to position [390, 0]
drag, startPoint x: 619, startPoint y: 148, endPoint x: 165, endPoint y: 11, distance: 474.3
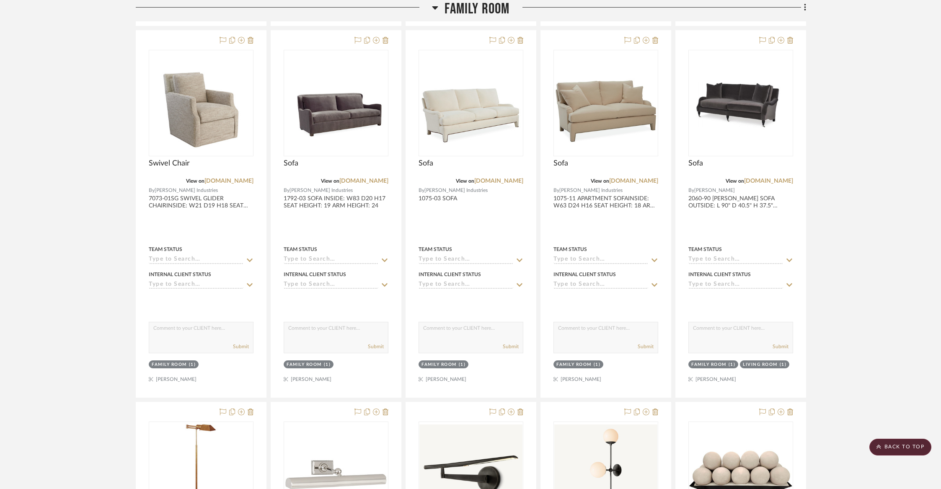
scroll to position [7048, 0]
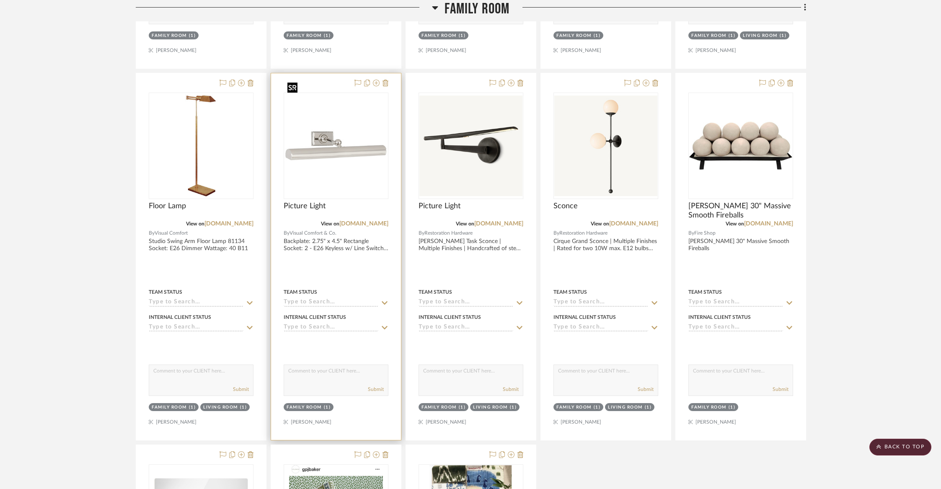
click at [324, 137] on img "0" at bounding box center [335, 145] width 103 height 103
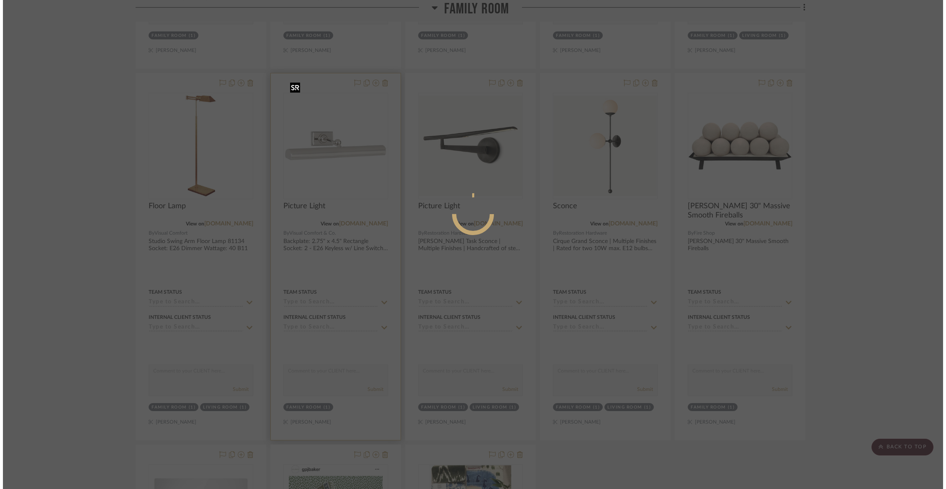
scroll to position [0, 0]
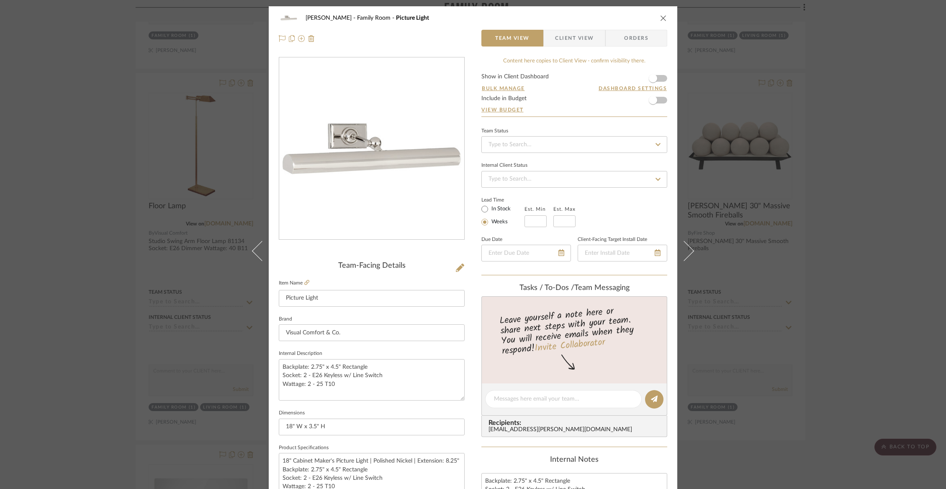
click at [567, 44] on span "Client View" at bounding box center [574, 38] width 39 height 17
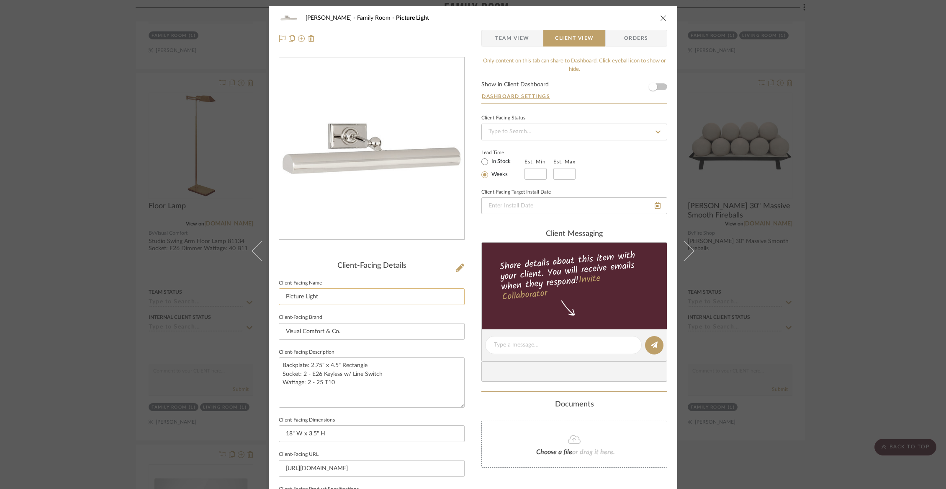
scroll to position [200, 0]
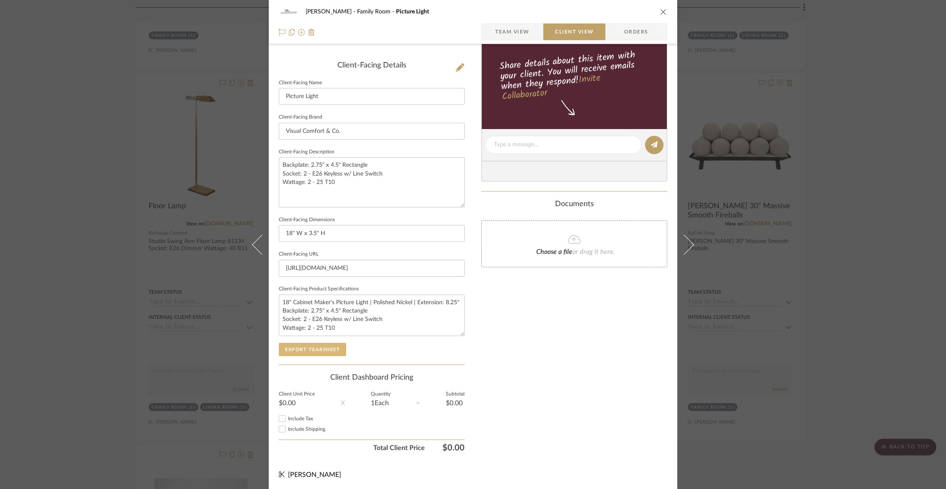
click at [323, 347] on button "Export Tearsheet" at bounding box center [312, 349] width 67 height 13
click at [131, 142] on div "Chorzempa Family Room Picture Light Team View Client View Orders Client-Facing …" at bounding box center [473, 244] width 946 height 489
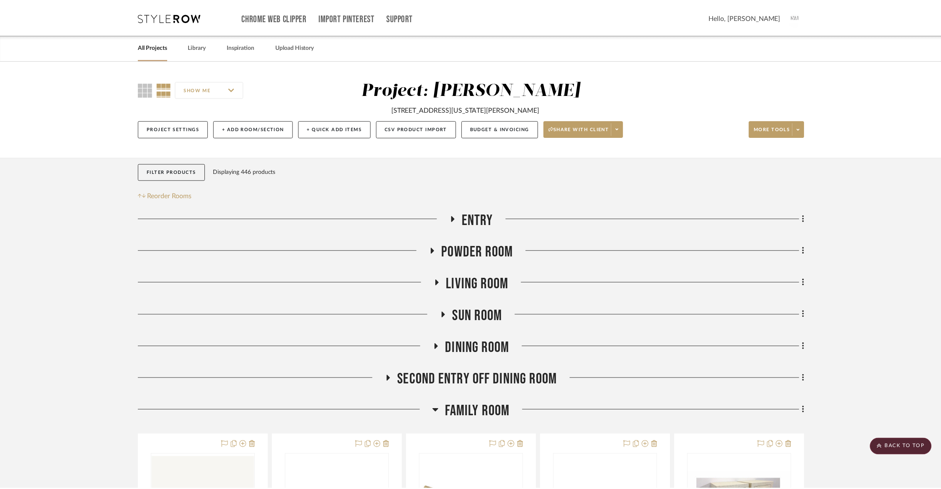
scroll to position [7048, 0]
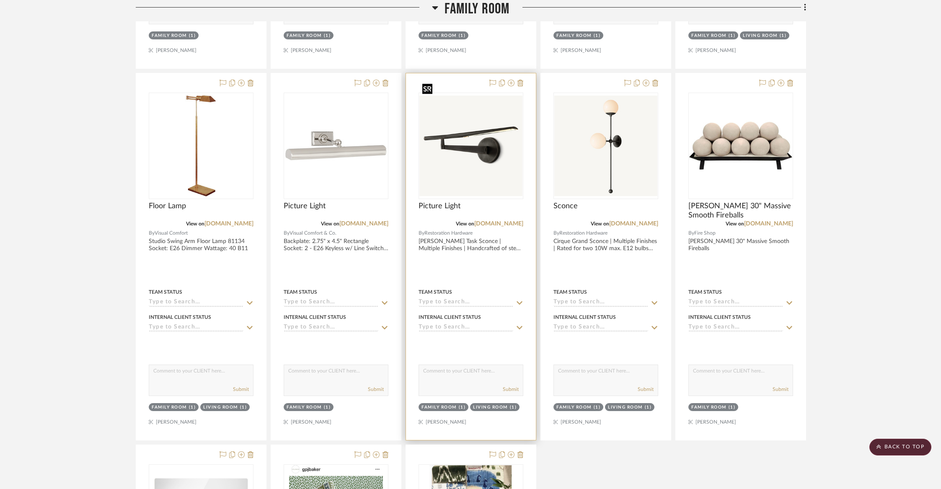
click at [466, 150] on img "0" at bounding box center [470, 145] width 103 height 101
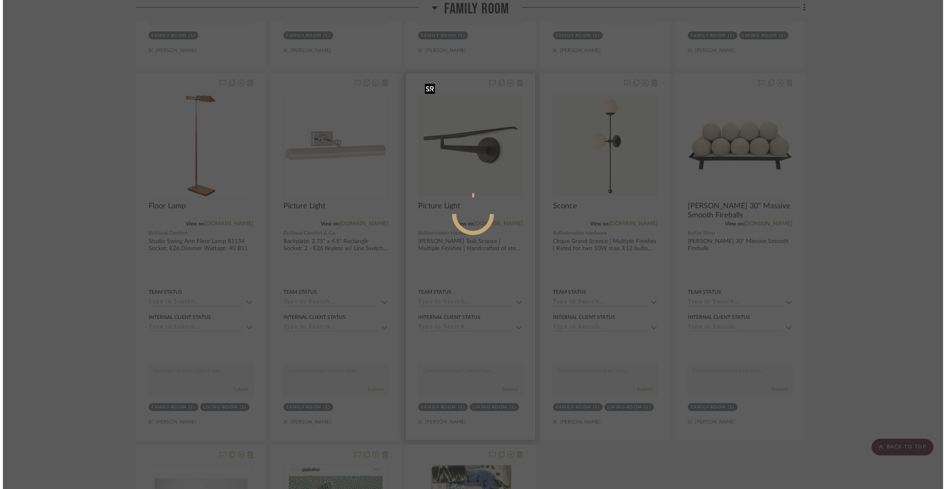
scroll to position [0, 0]
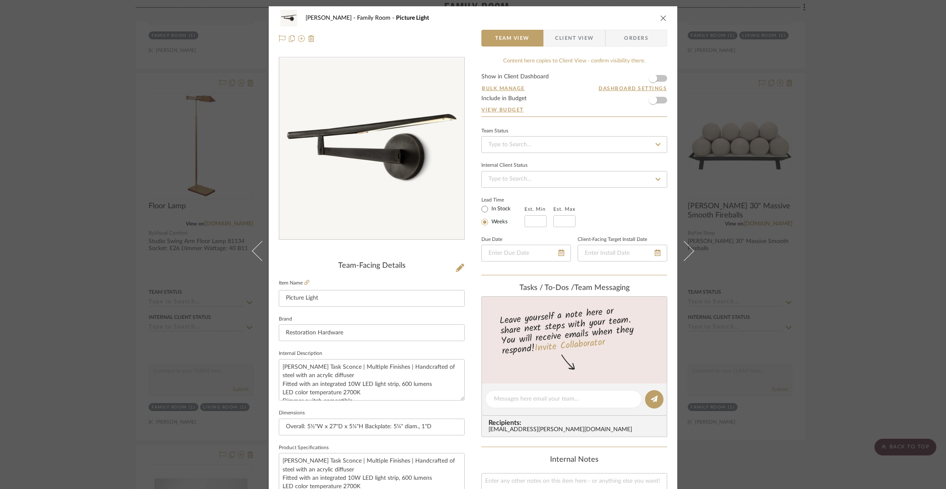
click at [580, 39] on span "Client View" at bounding box center [574, 38] width 39 height 17
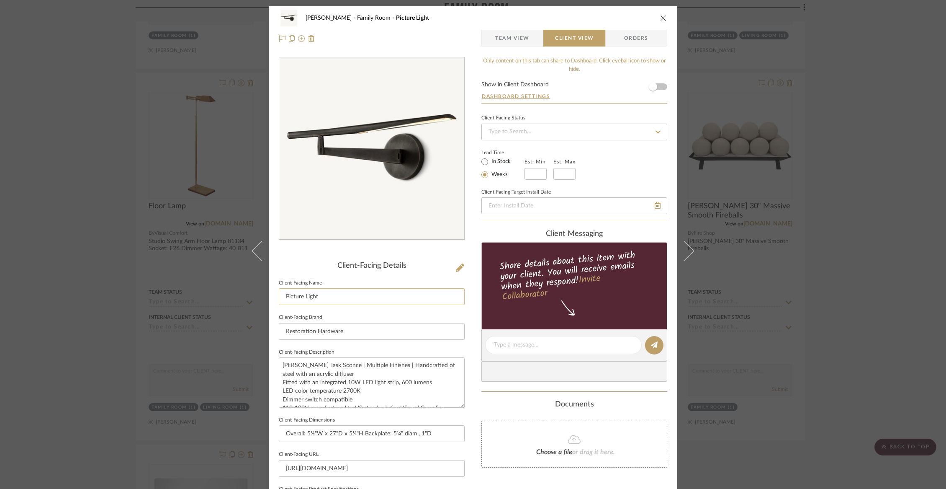
scroll to position [200, 0]
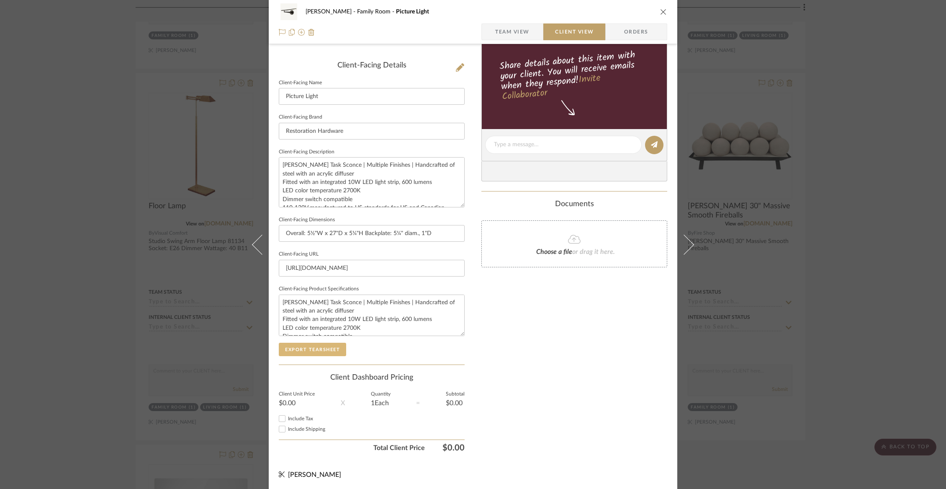
click at [312, 351] on button "Export Tearsheet" at bounding box center [312, 349] width 67 height 13
click at [122, 112] on div "Chorzempa Family Room Picture Light Team View Client View Orders Client-Facing …" at bounding box center [473, 244] width 946 height 489
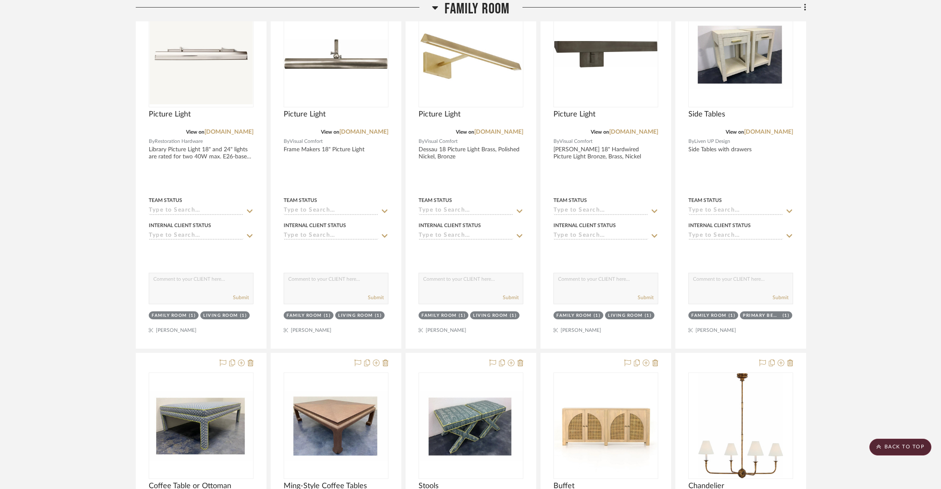
scroll to position [455, 0]
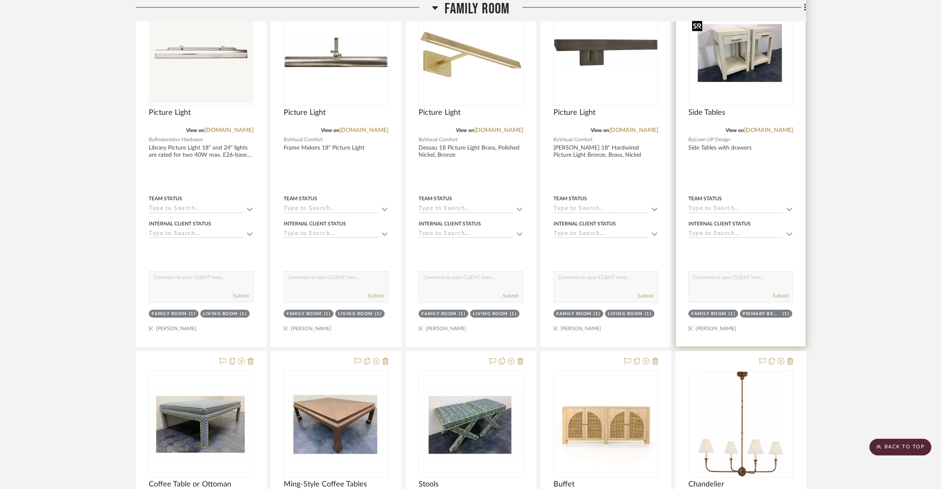
click at [0, 0] on img at bounding box center [0, 0] width 0 height 0
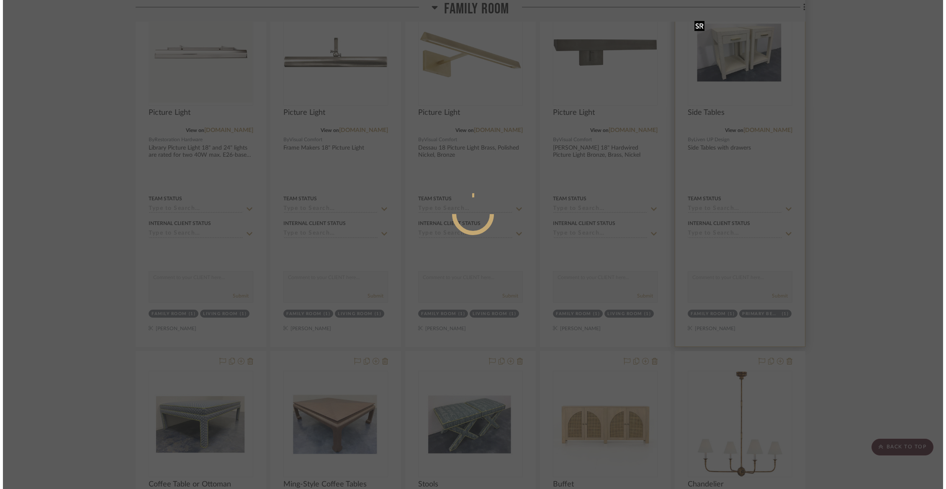
scroll to position [0, 0]
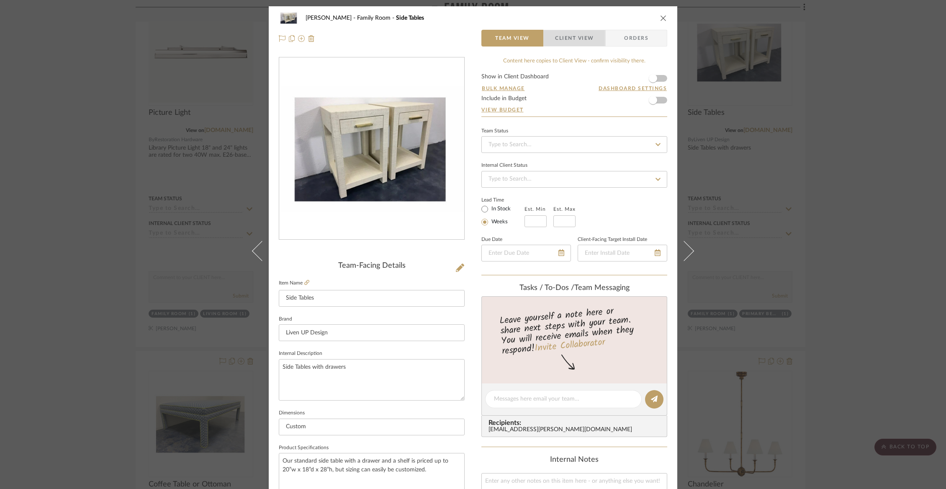
click at [561, 41] on span "Client View" at bounding box center [574, 38] width 39 height 17
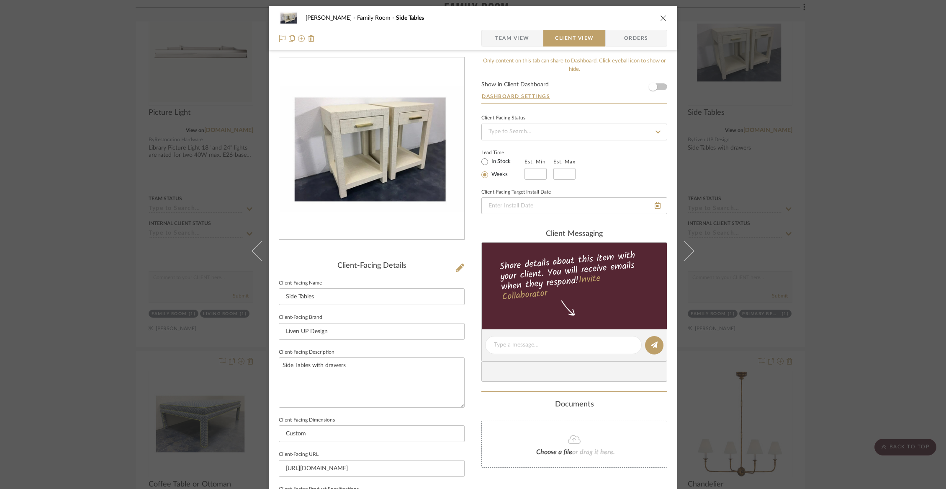
scroll to position [200, 0]
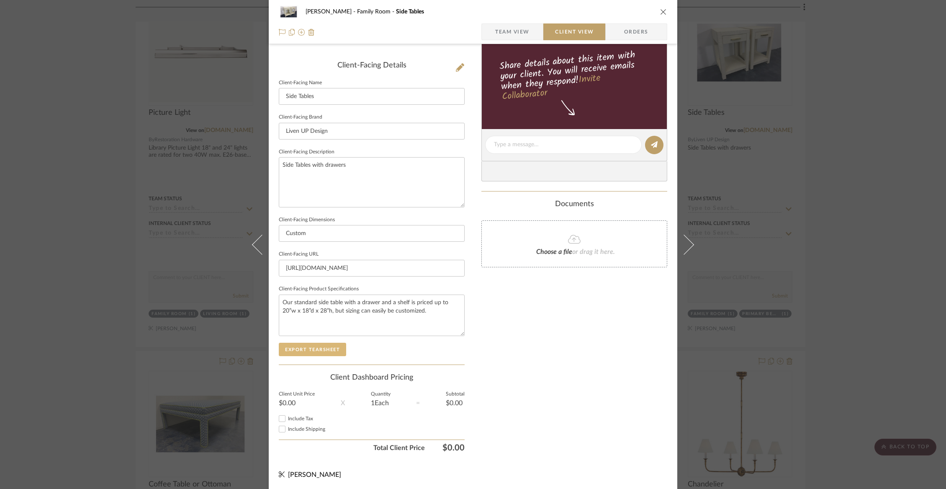
click at [309, 348] on button "Export Tearsheet" at bounding box center [312, 349] width 67 height 13
click at [176, 249] on div "Chorzempa Family Room Side Tables Team View Client View Orders Client-Facing De…" at bounding box center [473, 244] width 946 height 489
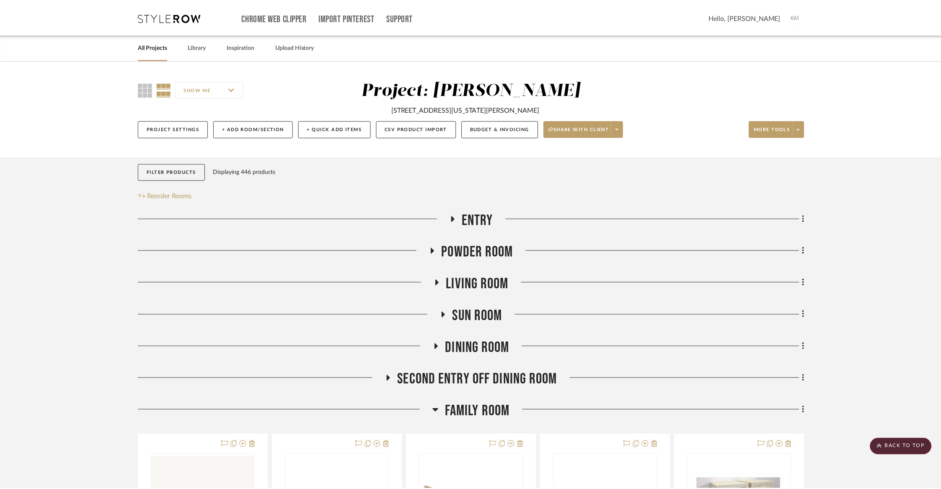
scroll to position [455, 0]
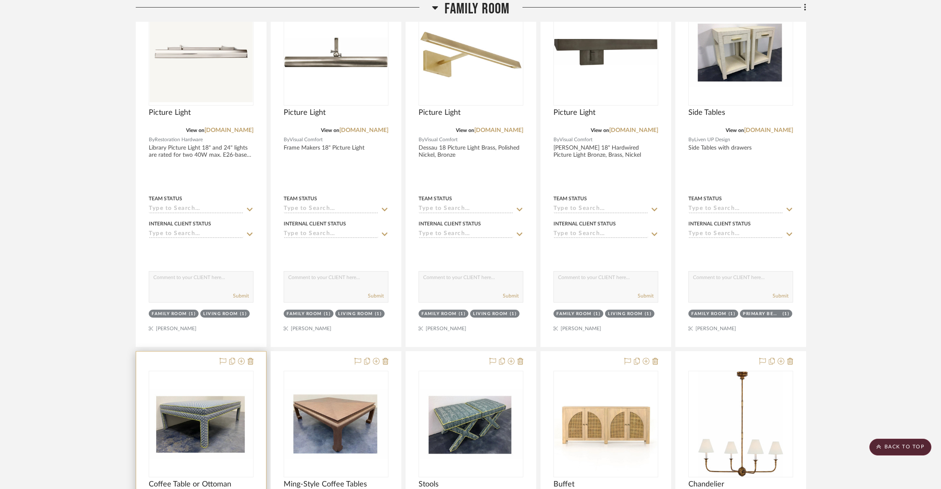
click at [190, 382] on div "0" at bounding box center [201, 424] width 104 height 106
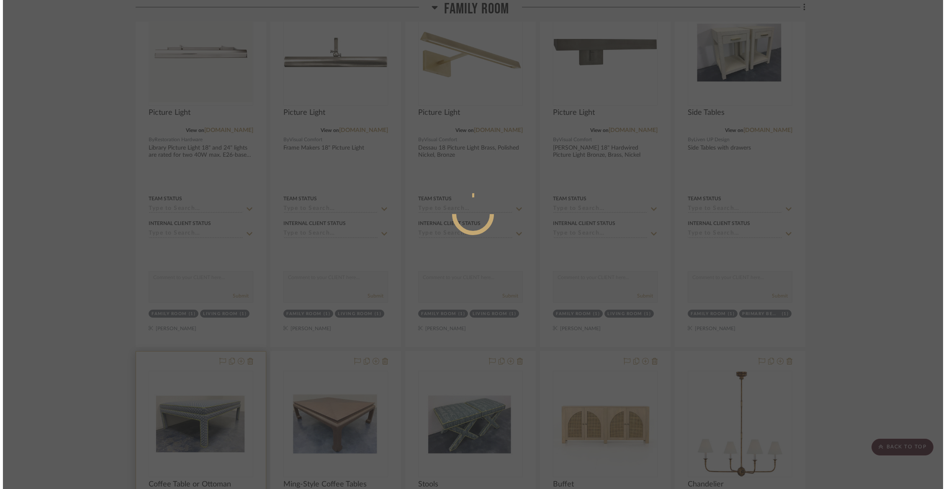
scroll to position [0, 0]
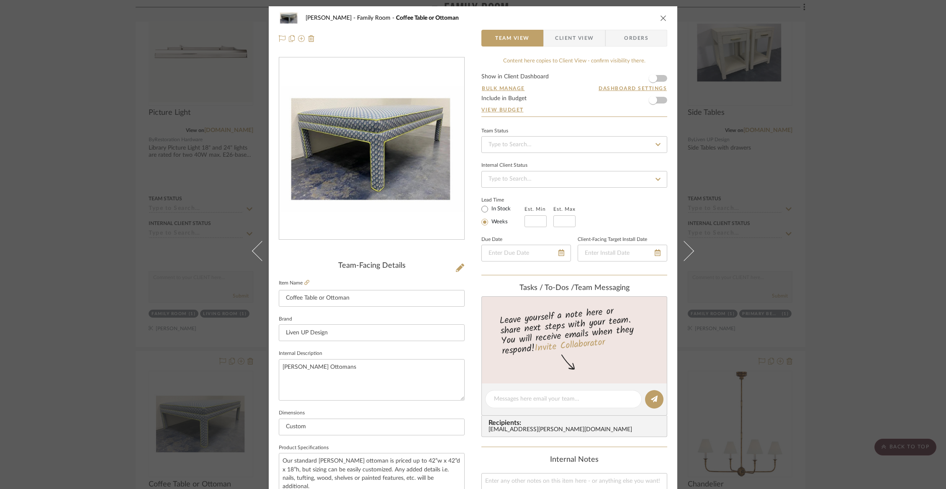
click at [573, 40] on span "Client View" at bounding box center [574, 38] width 39 height 17
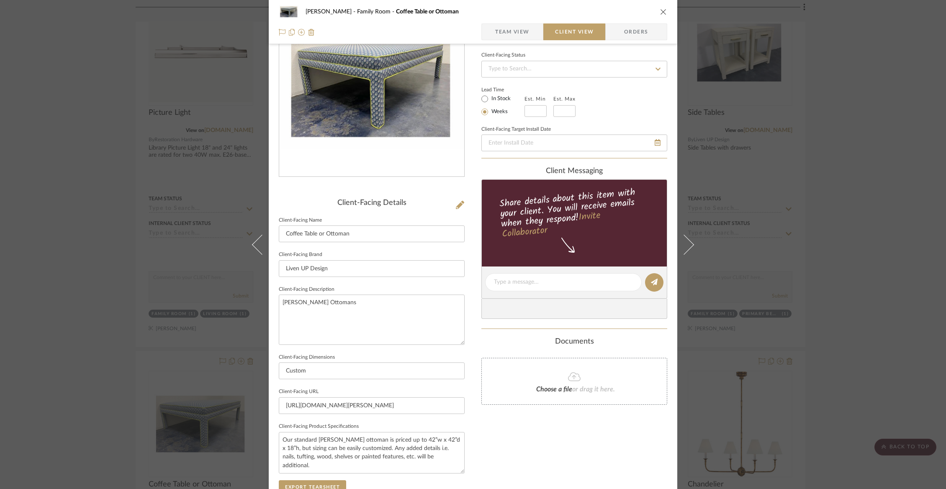
scroll to position [200, 0]
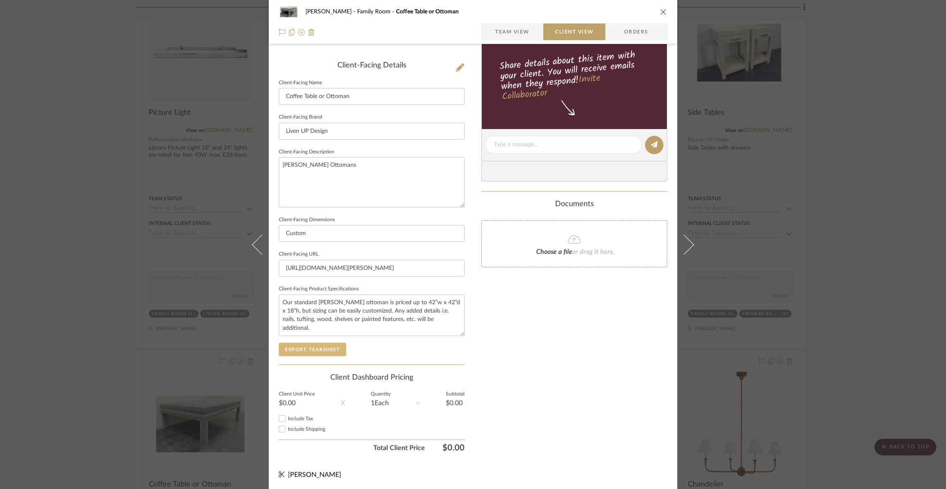
click at [329, 343] on button "Export Tearsheet" at bounding box center [312, 349] width 67 height 13
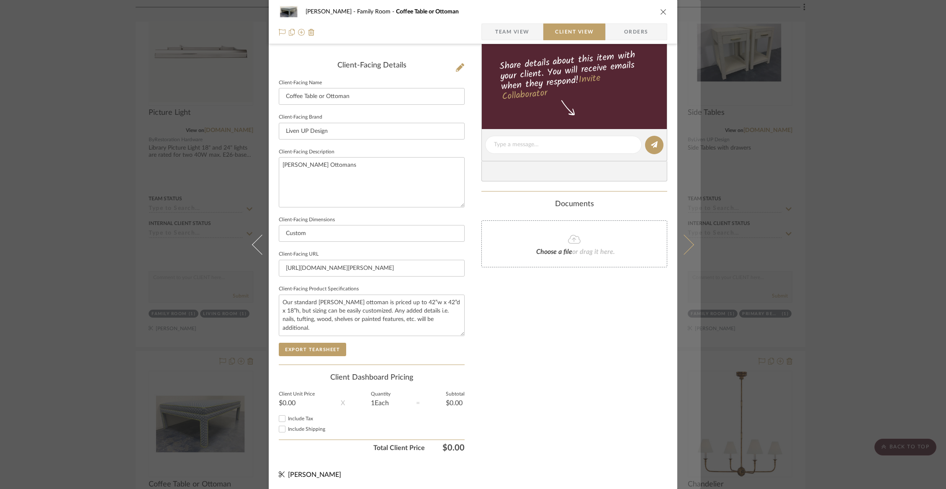
click at [686, 242] on icon at bounding box center [684, 244] width 20 height 20
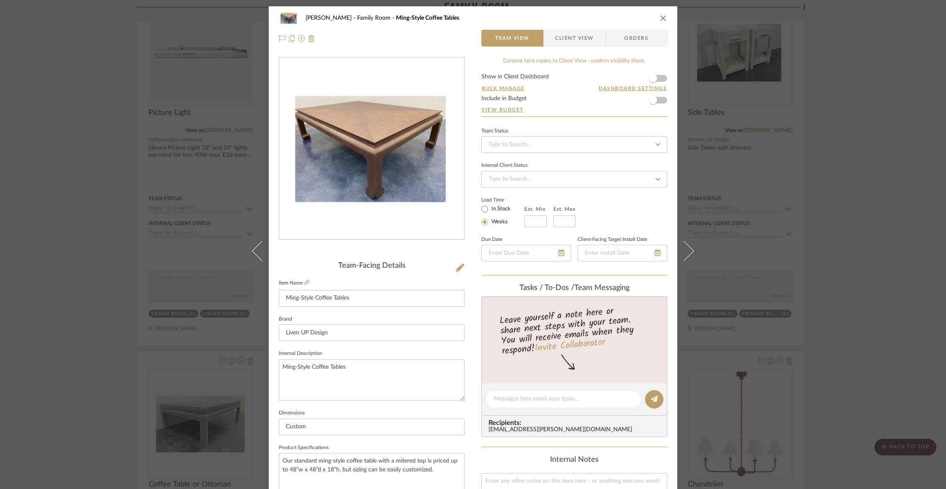
click at [573, 39] on span "Client View" at bounding box center [574, 38] width 39 height 17
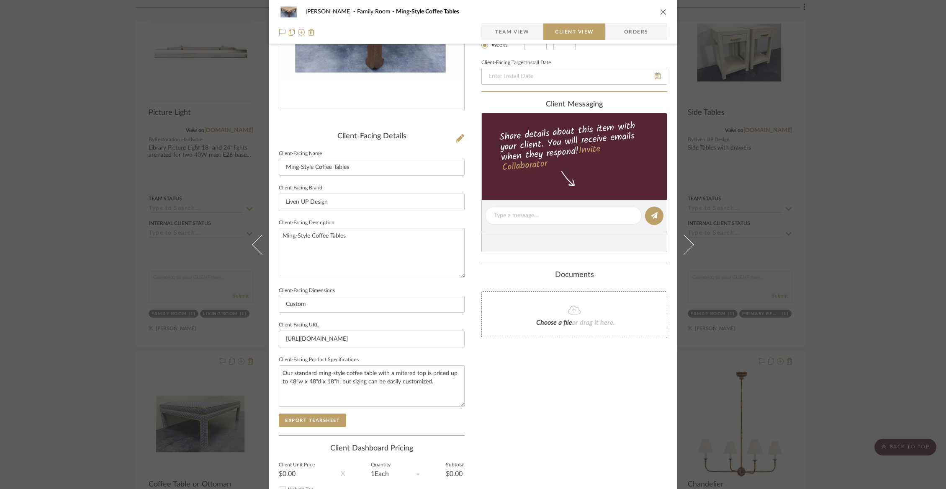
scroll to position [200, 0]
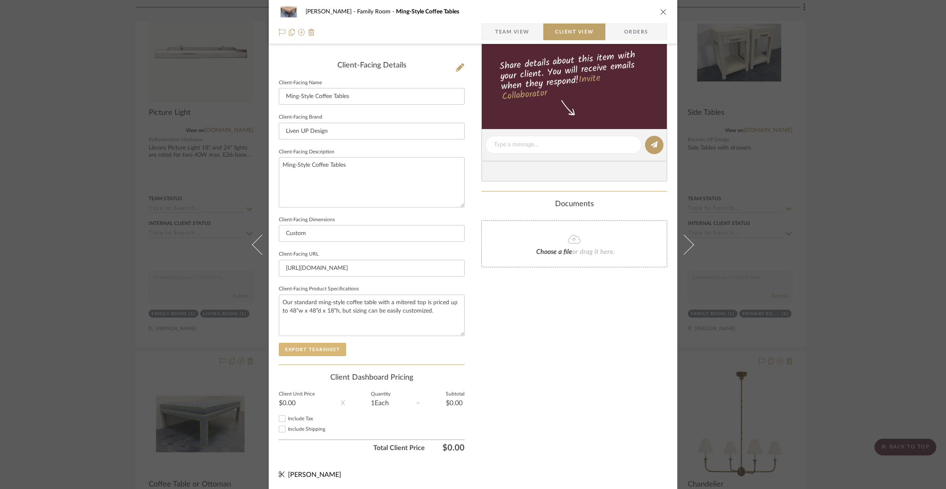
click at [313, 347] on button "Export Tearsheet" at bounding box center [312, 349] width 67 height 13
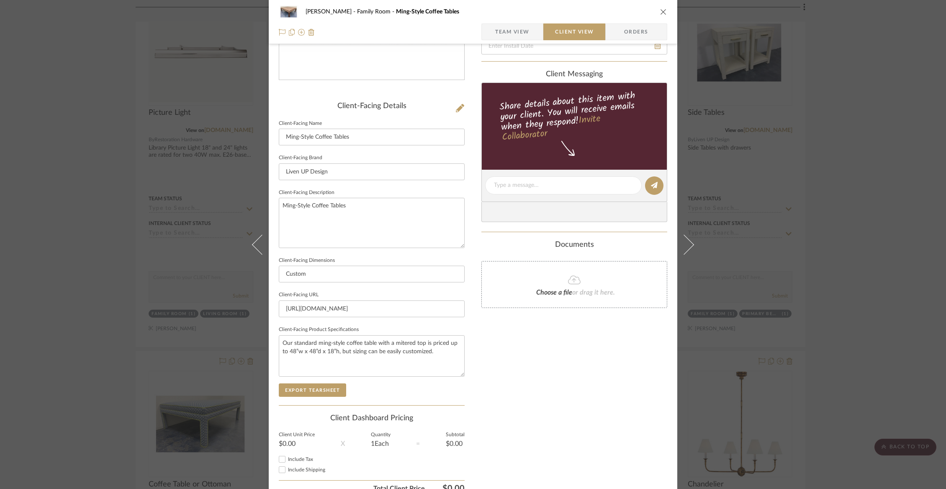
scroll to position [172, 0]
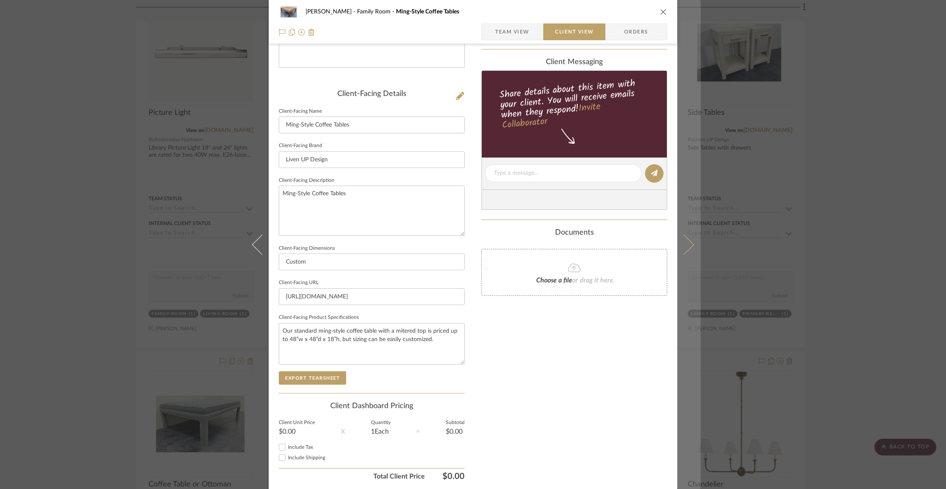
click at [688, 249] on button at bounding box center [689, 244] width 23 height 489
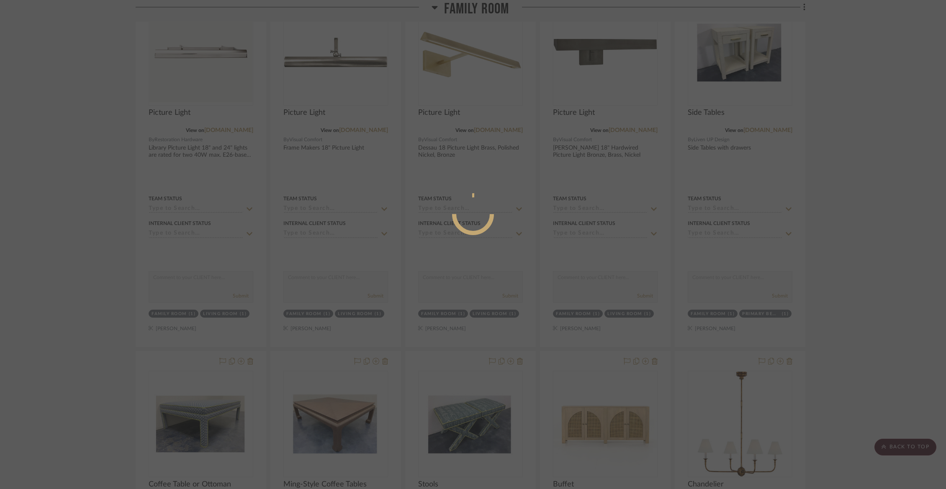
scroll to position [0, 0]
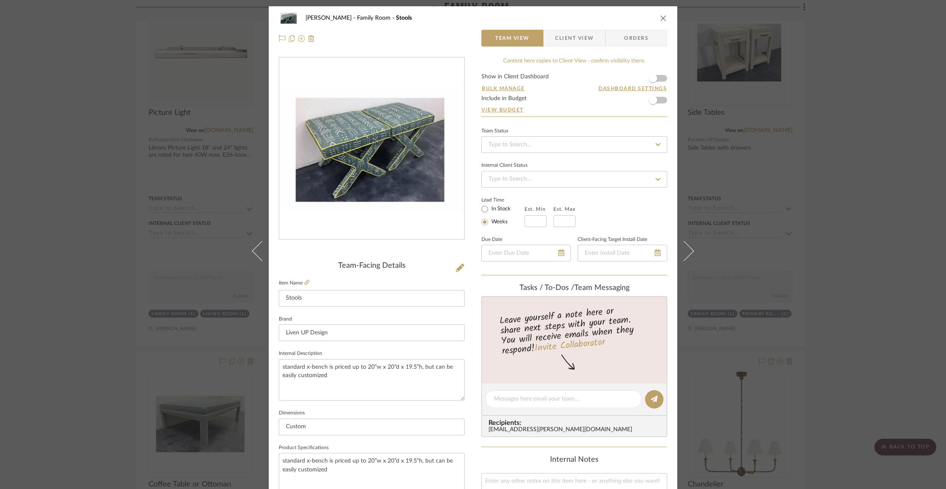
click at [555, 34] on span "Client View" at bounding box center [574, 38] width 39 height 17
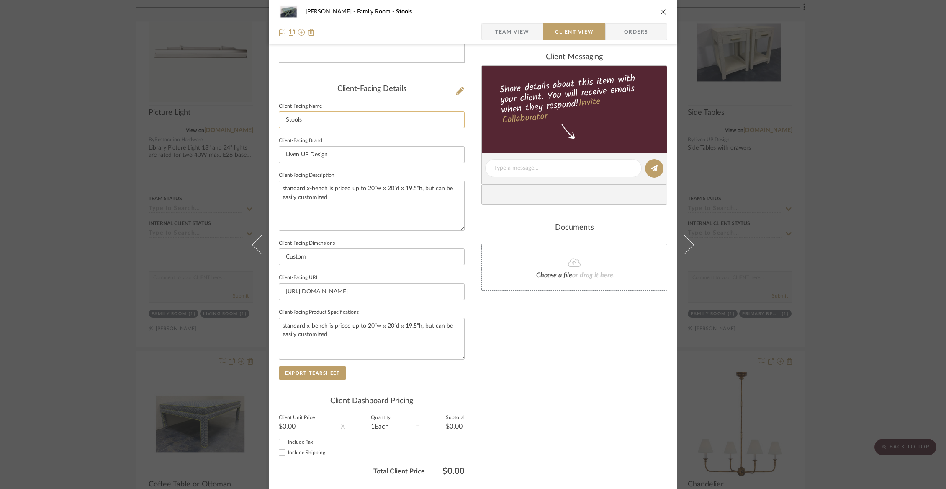
scroll to position [200, 0]
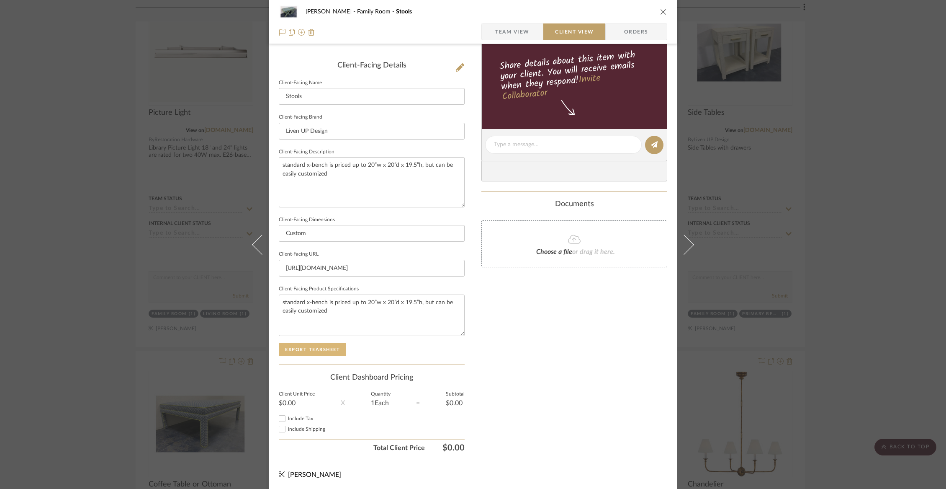
click at [336, 345] on button "Export Tearsheet" at bounding box center [312, 349] width 67 height 13
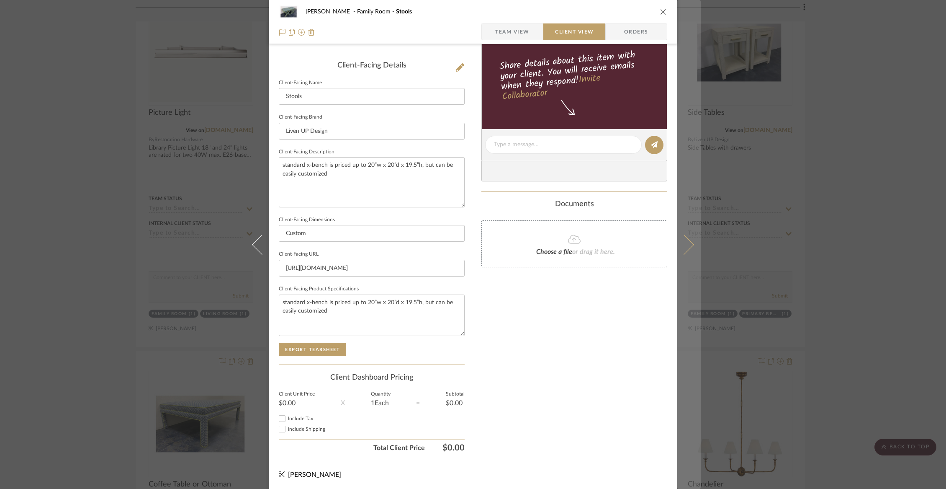
click at [685, 248] on icon at bounding box center [684, 244] width 20 height 20
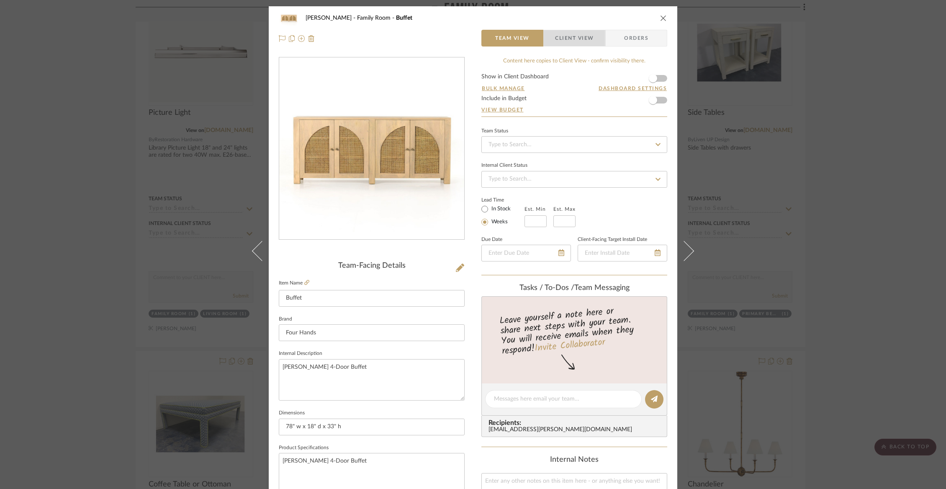
click at [568, 42] on span "Client View" at bounding box center [574, 38] width 39 height 17
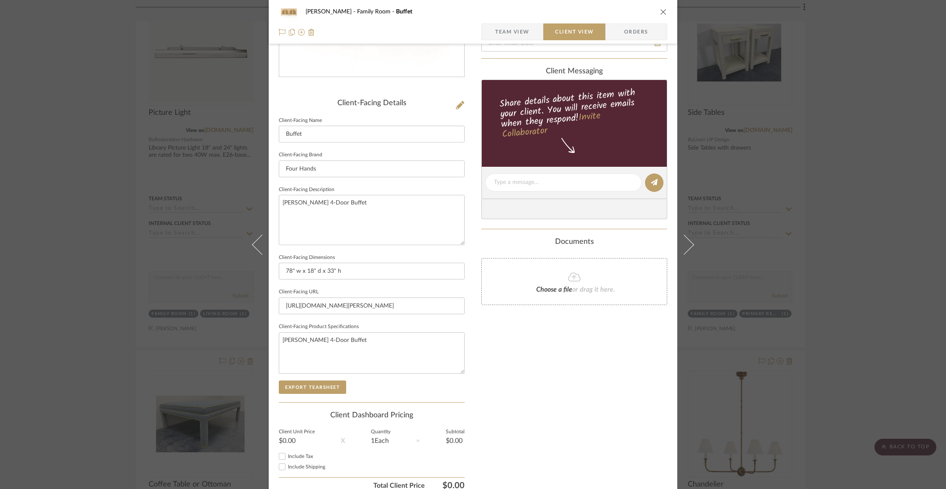
scroll to position [200, 0]
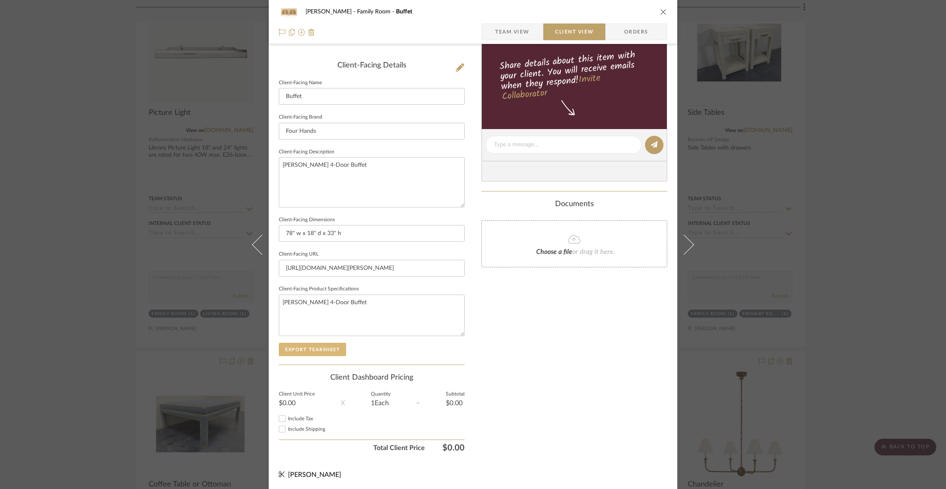
click at [308, 346] on button "Export Tearsheet" at bounding box center [312, 349] width 67 height 13
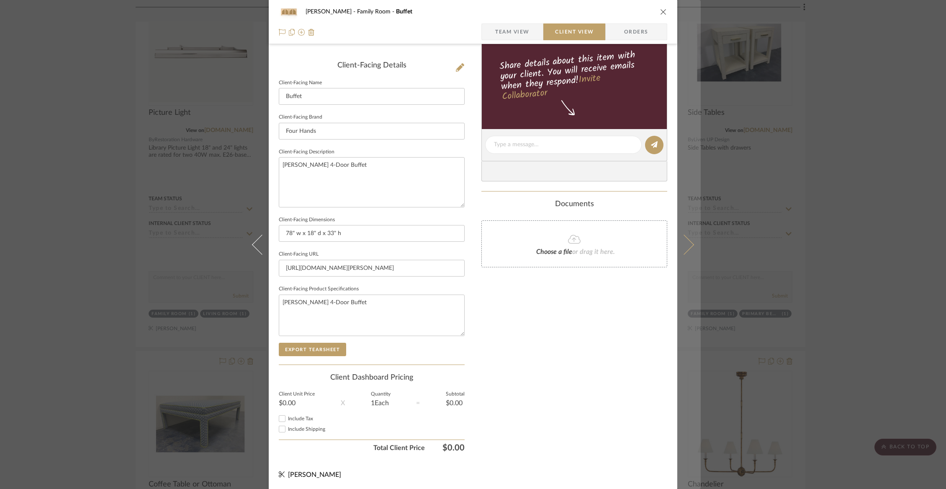
click at [688, 245] on icon at bounding box center [684, 244] width 20 height 20
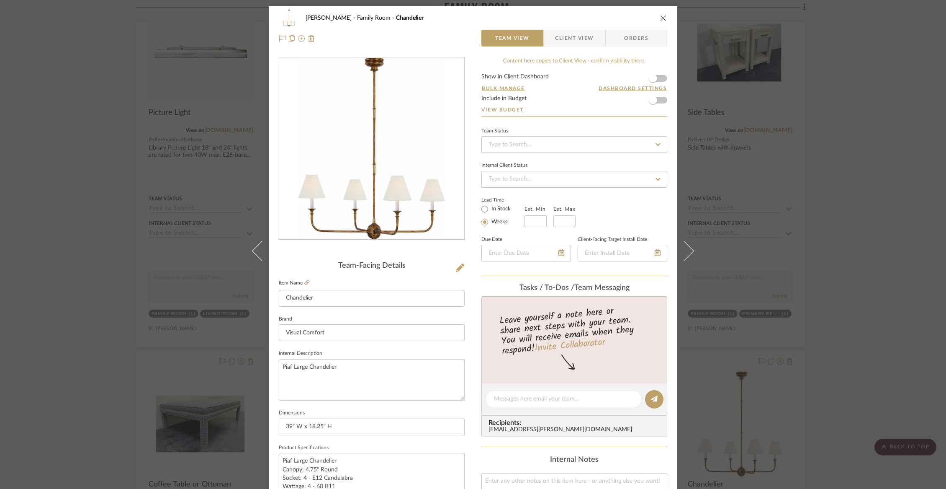
click at [571, 34] on span "Client View" at bounding box center [574, 38] width 39 height 17
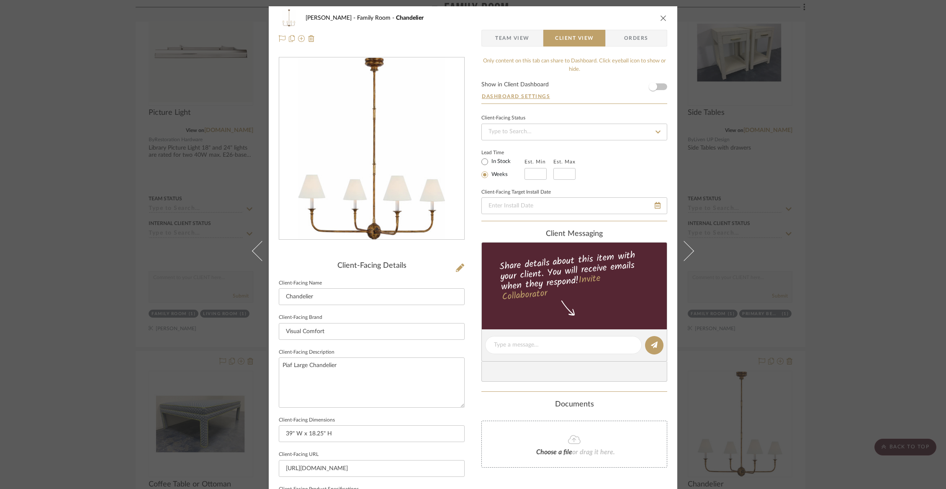
scroll to position [200, 0]
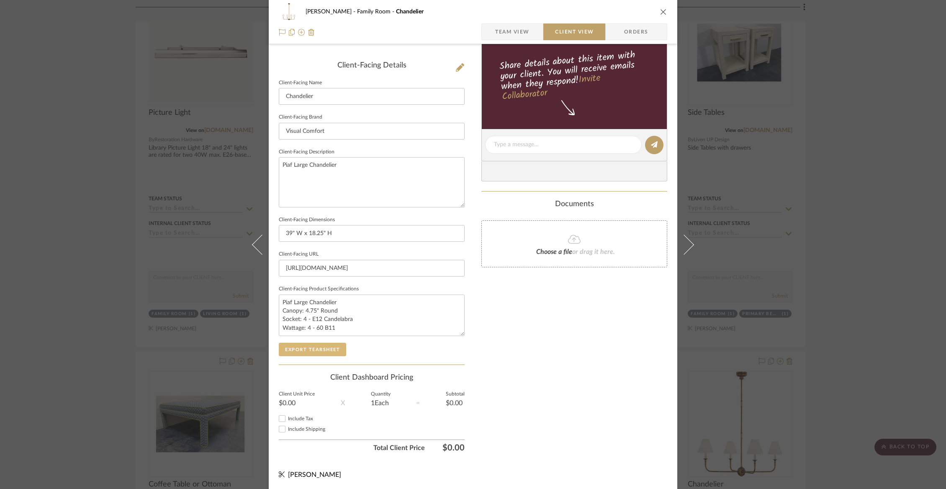
click at [325, 346] on button "Export Tearsheet" at bounding box center [312, 349] width 67 height 13
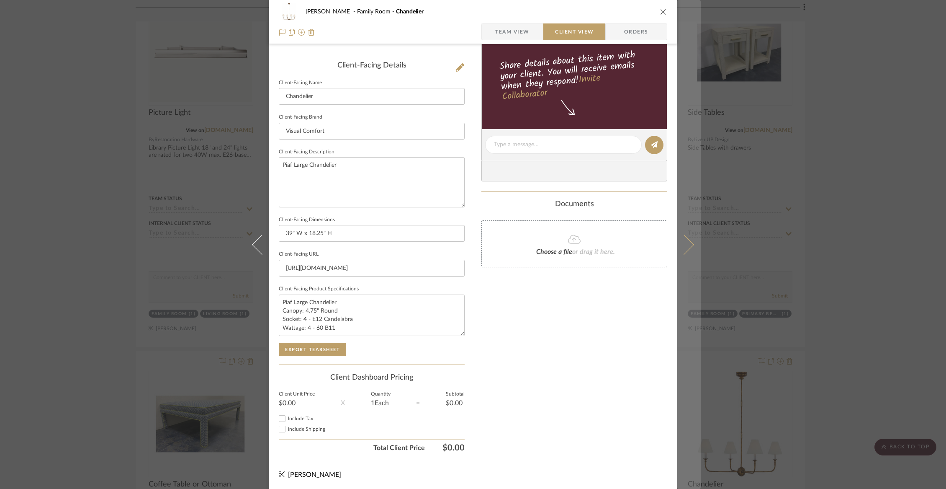
click at [685, 247] on icon at bounding box center [684, 244] width 20 height 20
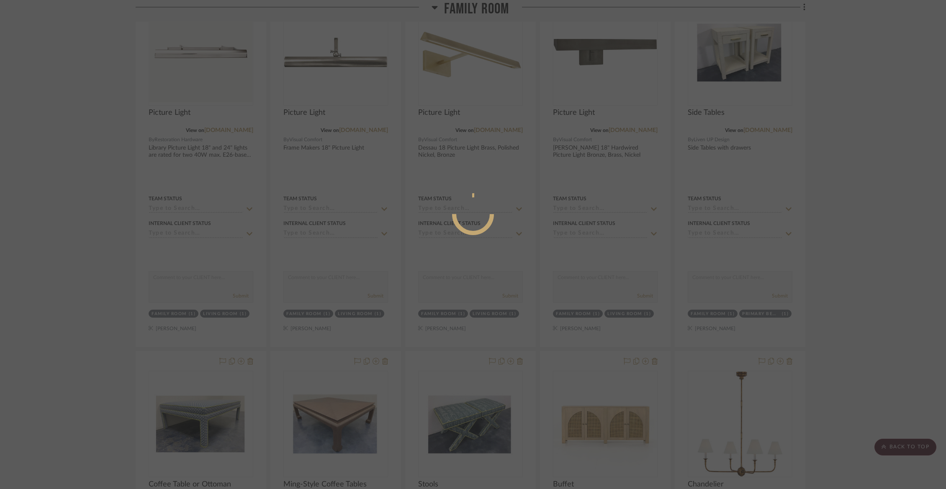
scroll to position [0, 0]
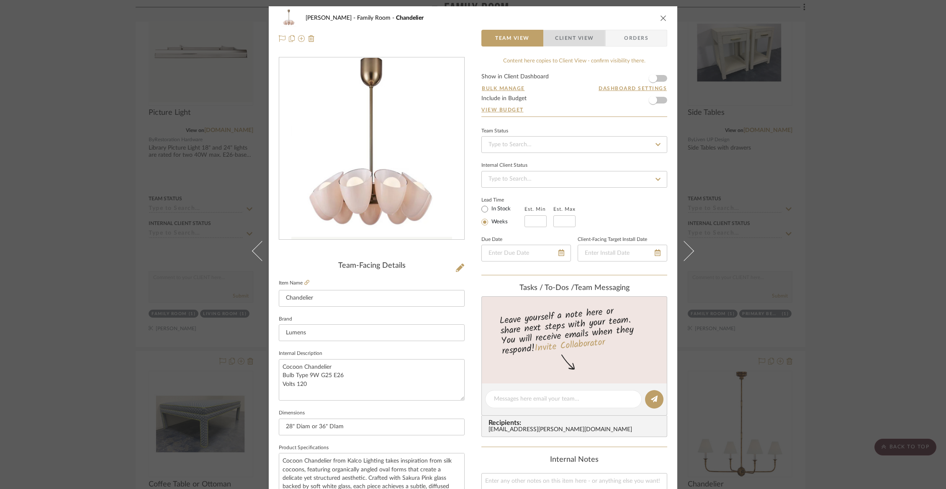
click at [581, 39] on span "Client View" at bounding box center [574, 38] width 39 height 17
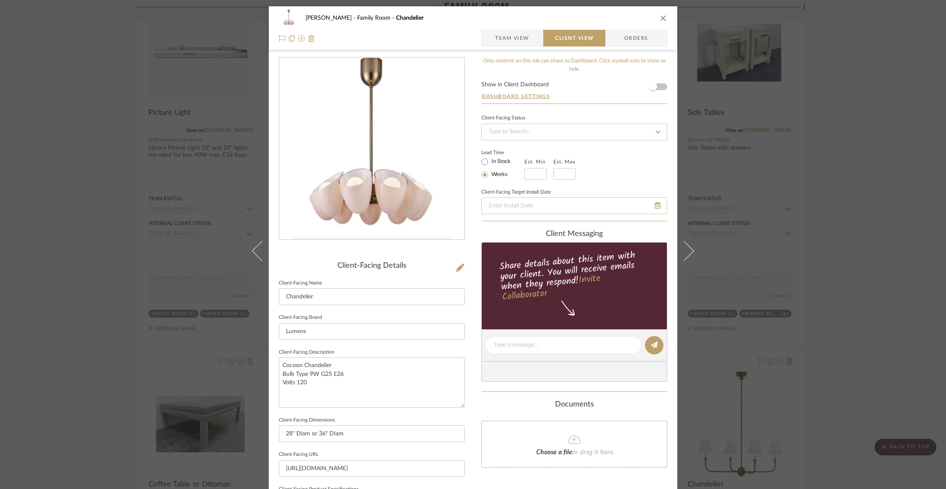
scroll to position [200, 0]
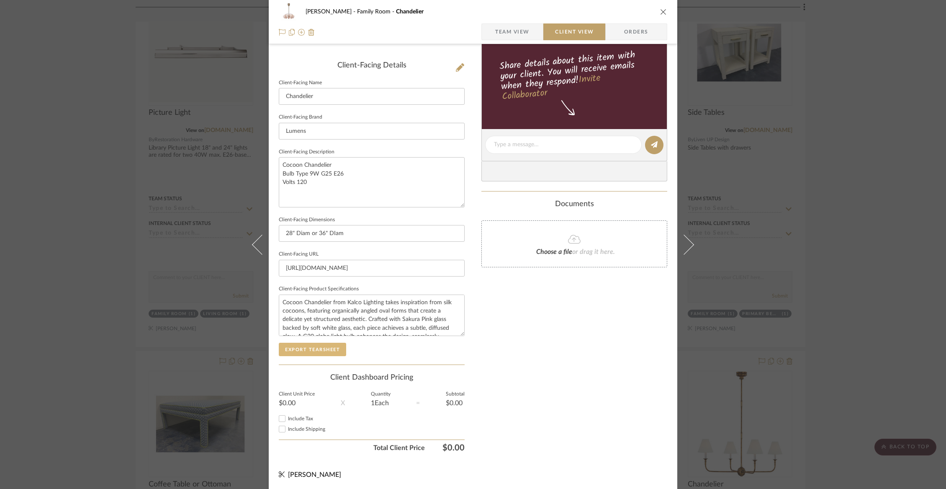
click at [302, 344] on button "Export Tearsheet" at bounding box center [312, 349] width 67 height 13
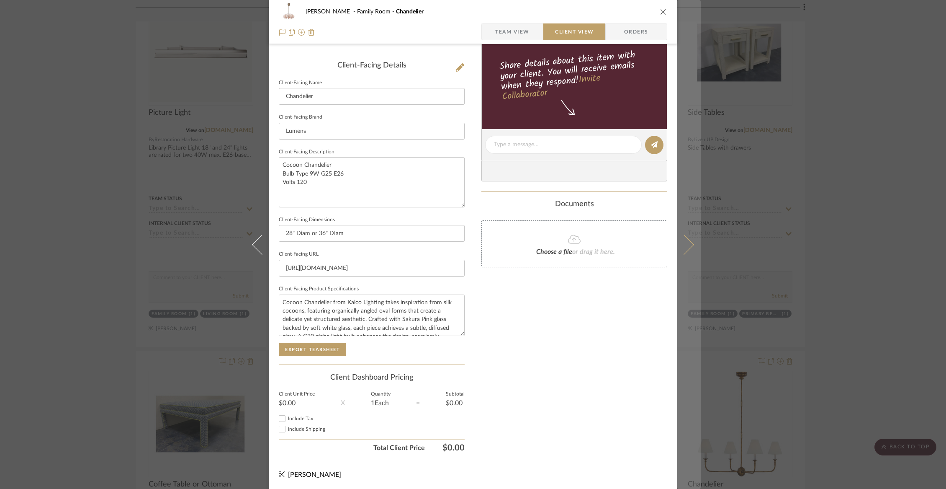
click at [683, 250] on icon at bounding box center [684, 244] width 20 height 20
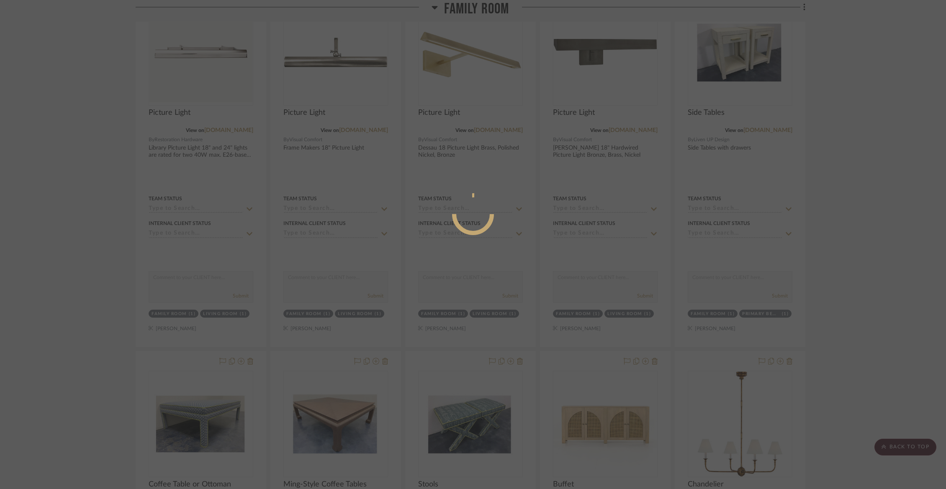
scroll to position [0, 0]
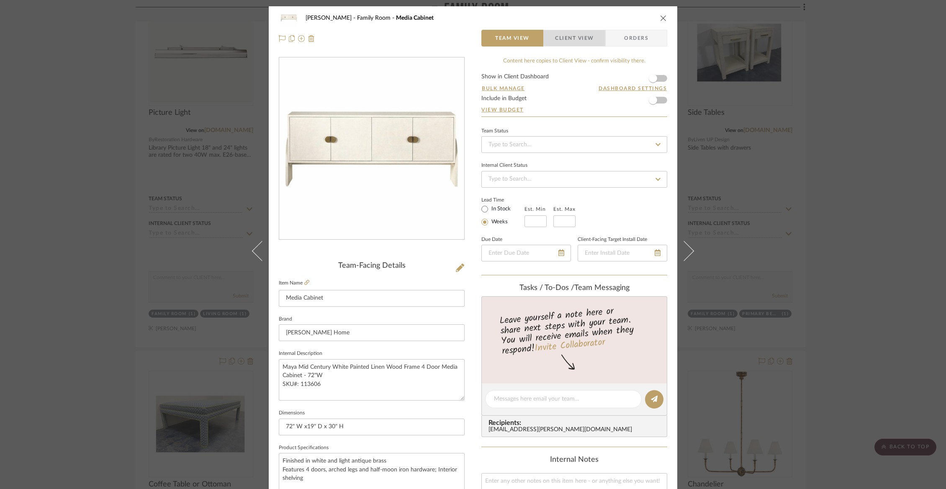
click at [555, 40] on span "Client View" at bounding box center [574, 38] width 39 height 17
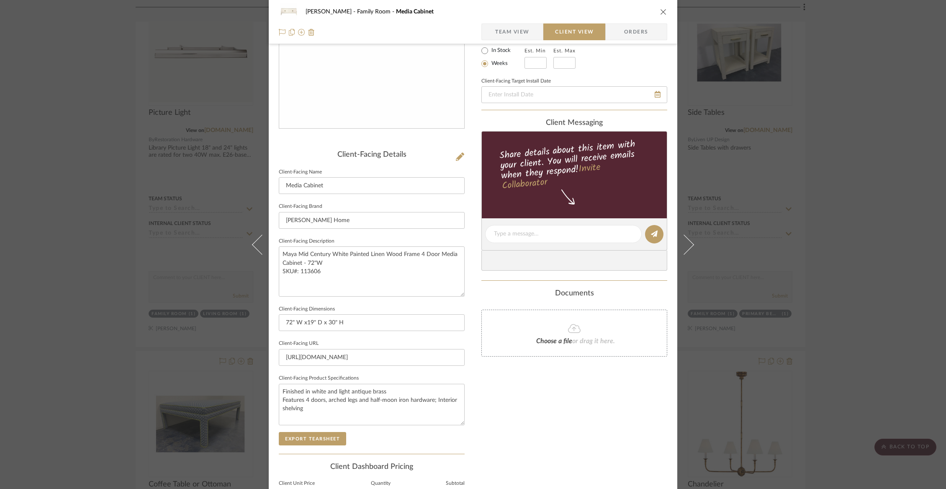
scroll to position [200, 0]
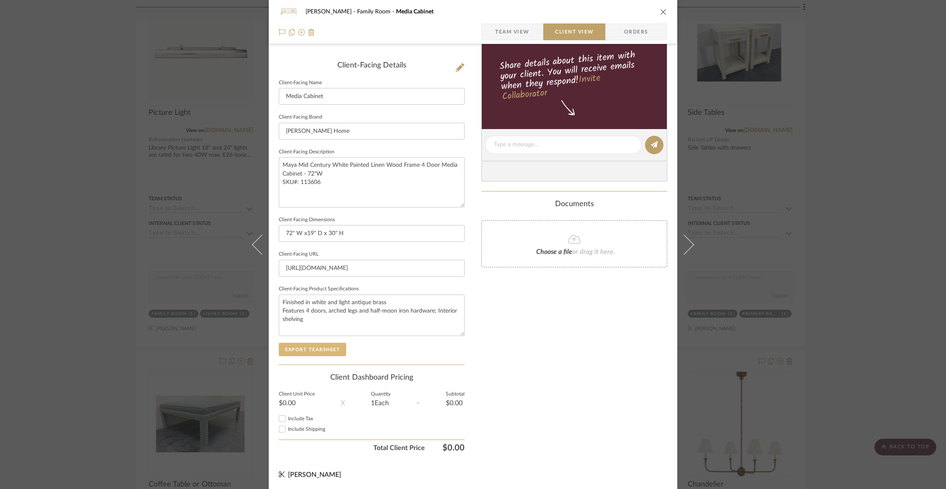
click at [319, 350] on button "Export Tearsheet" at bounding box center [312, 349] width 67 height 13
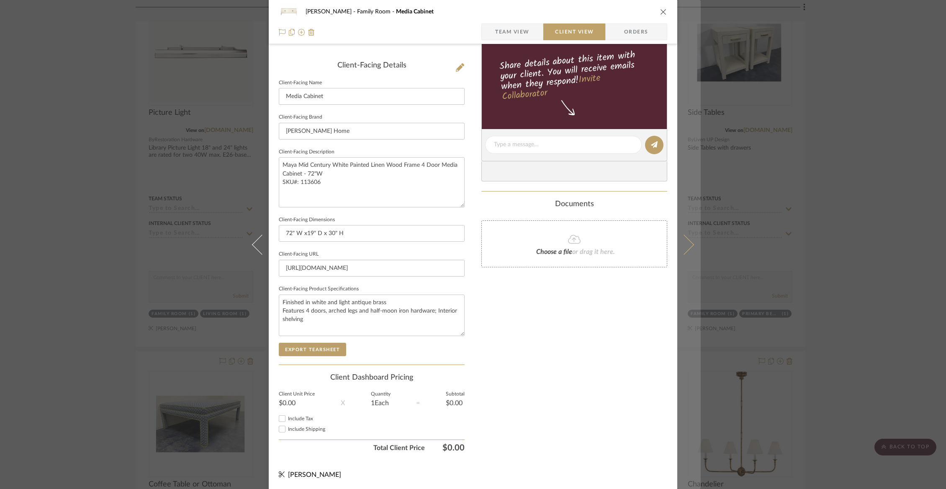
click at [686, 242] on icon at bounding box center [684, 244] width 20 height 20
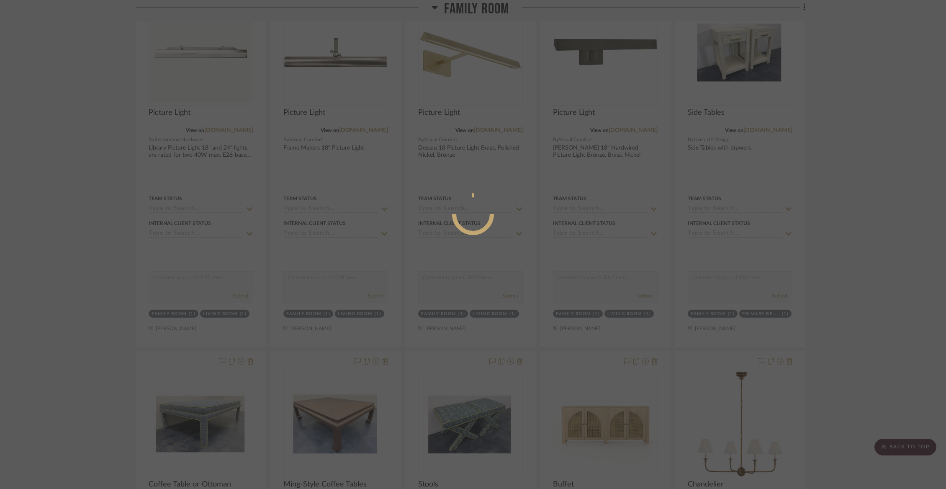
scroll to position [0, 0]
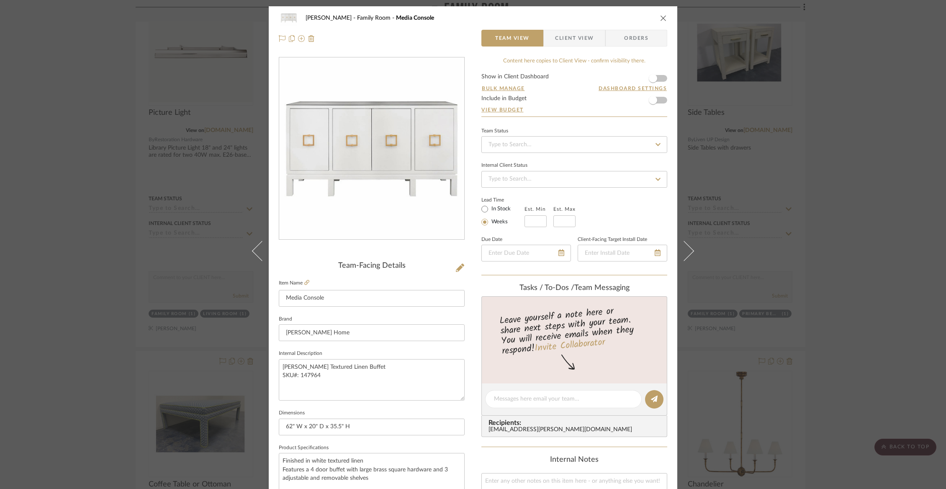
click at [565, 36] on span "Client View" at bounding box center [574, 38] width 39 height 17
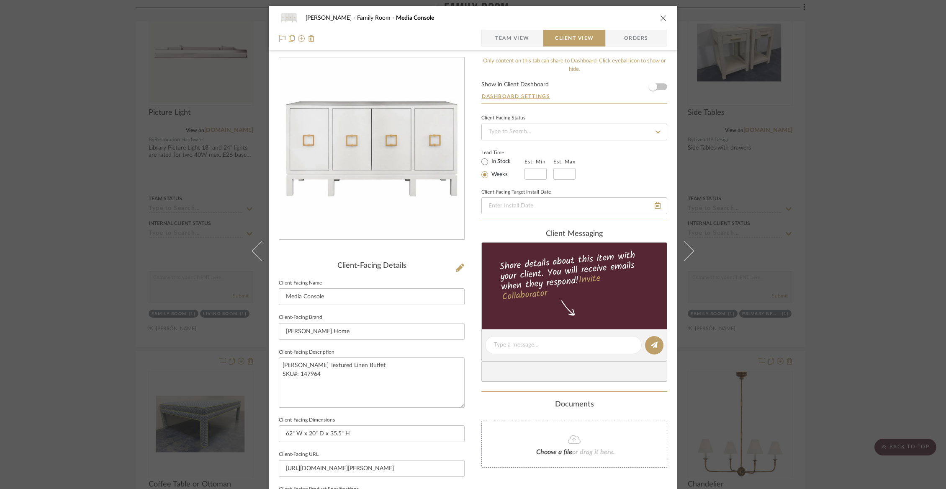
scroll to position [200, 0]
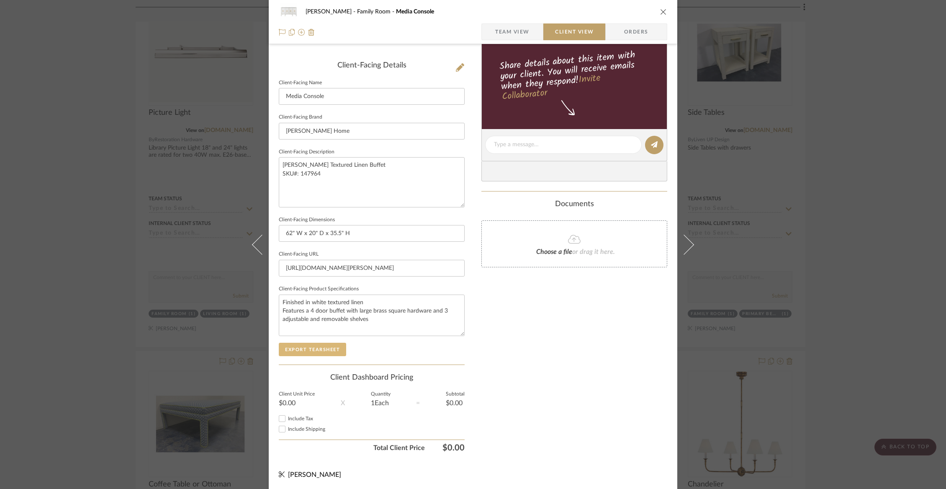
click at [334, 345] on button "Export Tearsheet" at bounding box center [312, 349] width 67 height 13
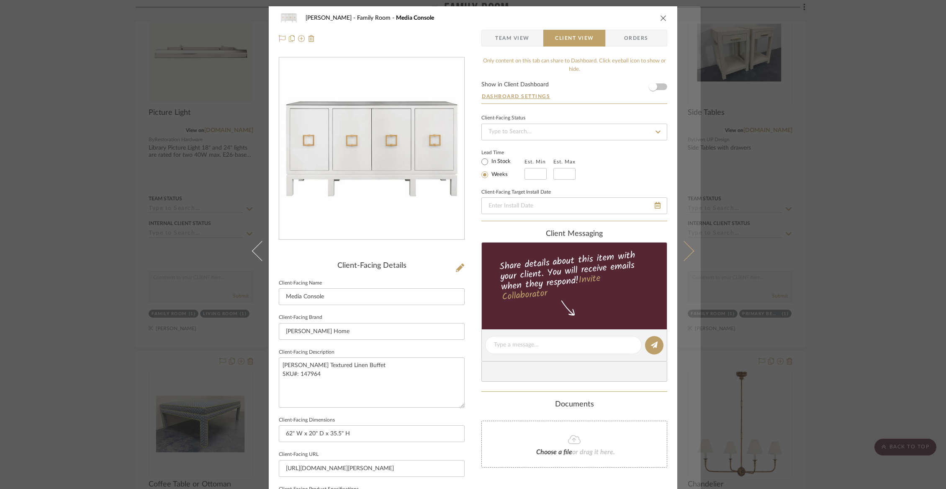
click at [686, 260] on button at bounding box center [689, 250] width 23 height 489
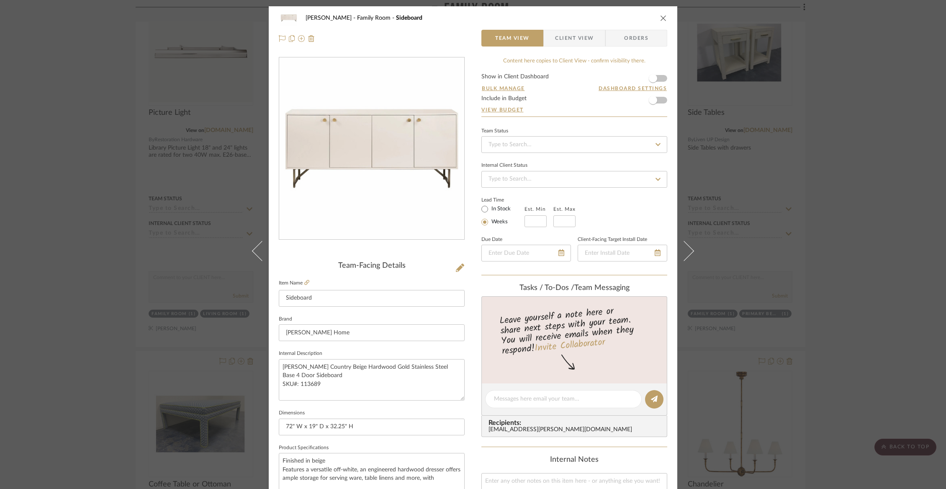
click at [571, 40] on span "Client View" at bounding box center [574, 38] width 39 height 17
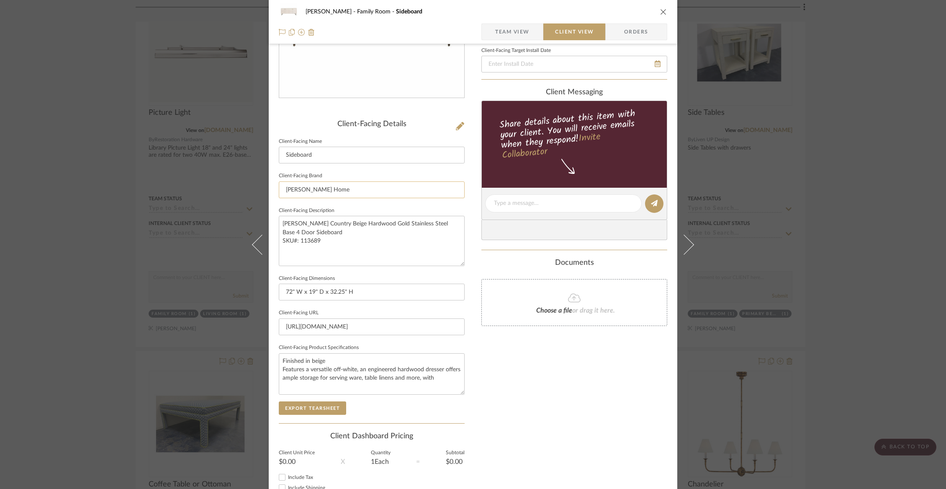
scroll to position [200, 0]
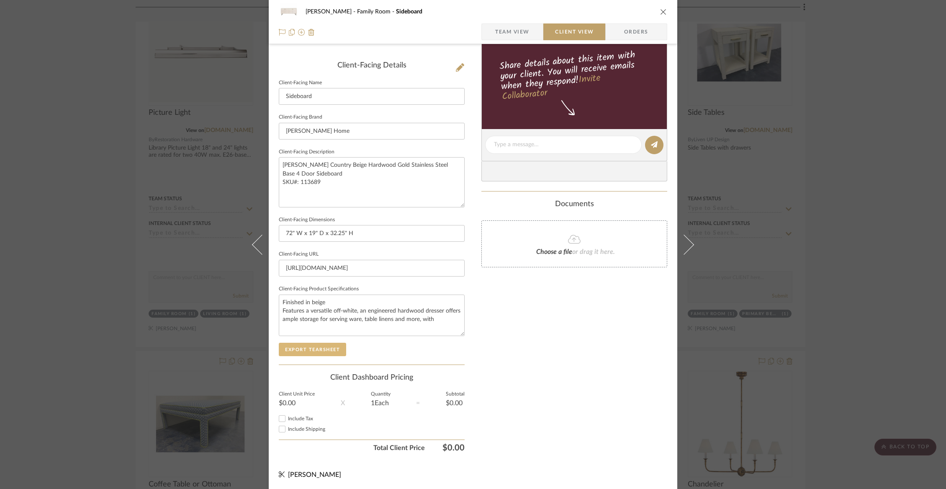
click at [334, 347] on button "Export Tearsheet" at bounding box center [312, 349] width 67 height 13
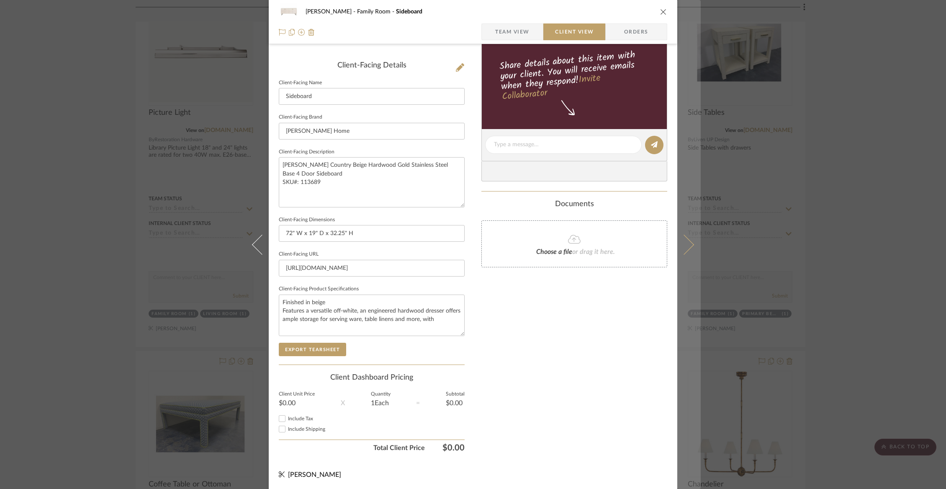
scroll to position [0, 0]
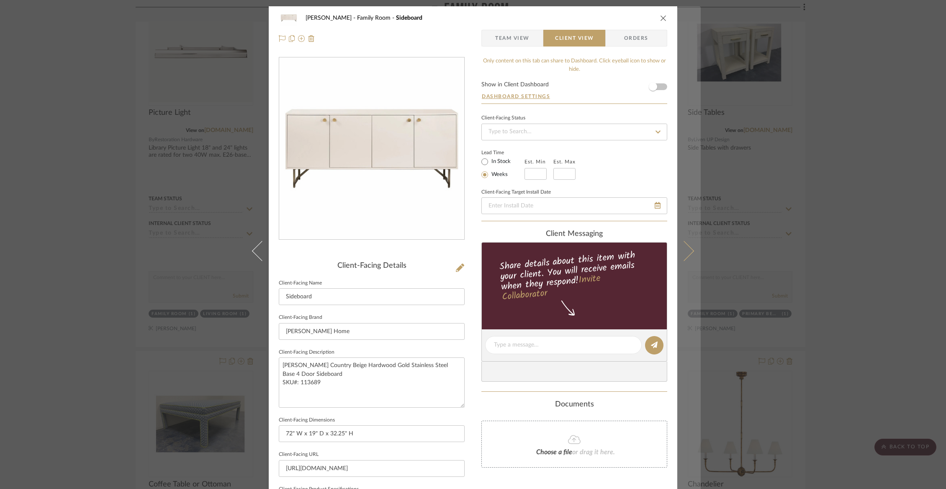
click at [686, 249] on icon at bounding box center [684, 250] width 20 height 20
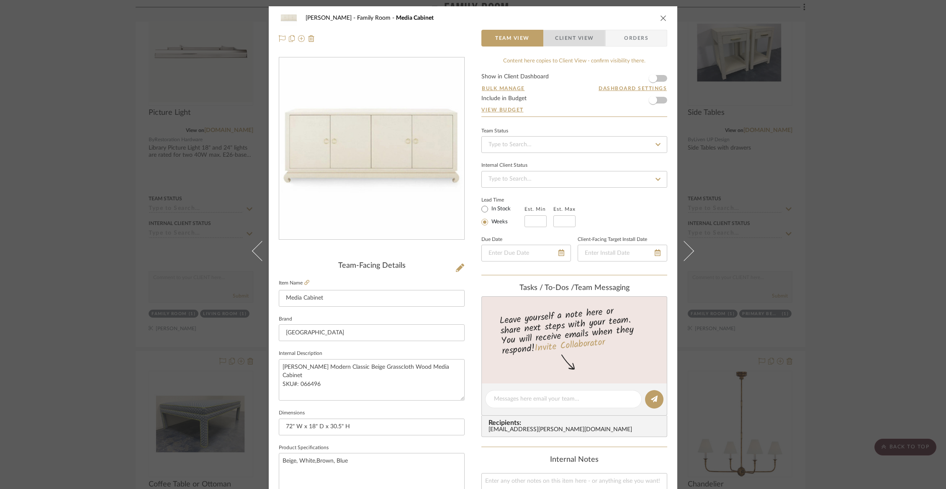
click at [575, 32] on span "Client View" at bounding box center [574, 38] width 39 height 17
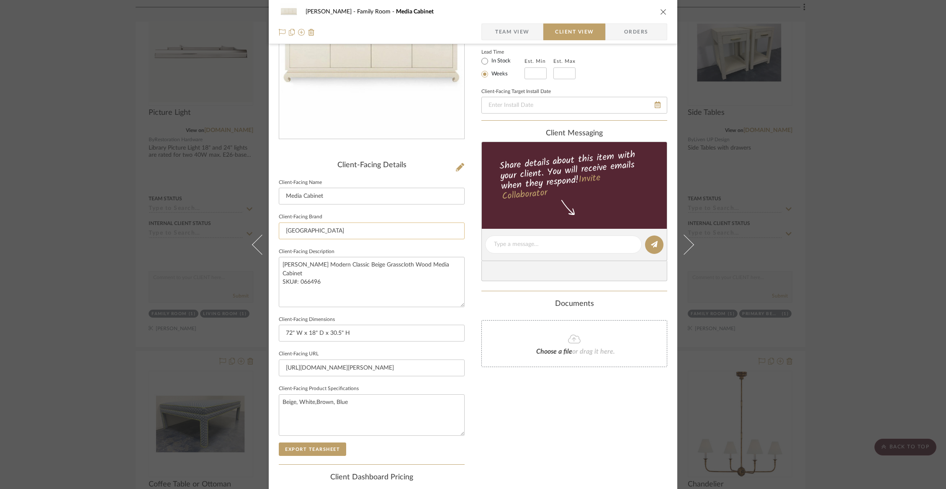
scroll to position [200, 0]
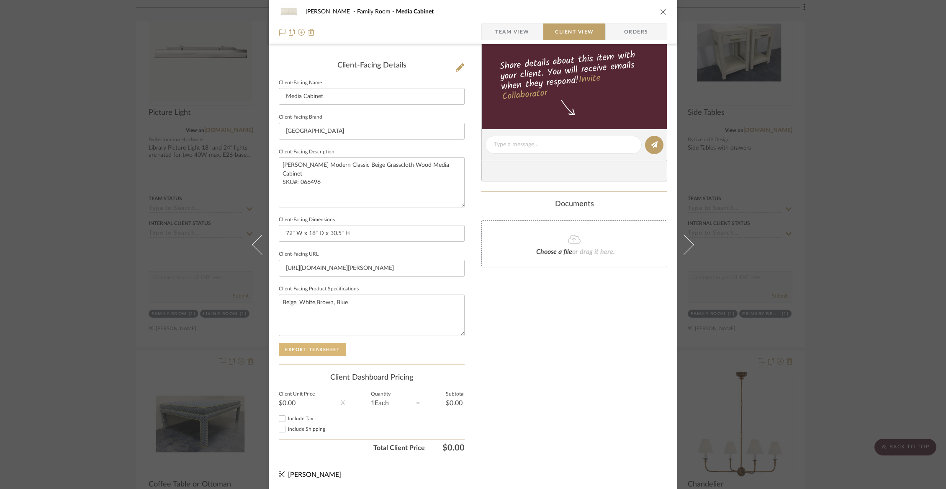
click at [320, 349] on button "Export Tearsheet" at bounding box center [312, 349] width 67 height 13
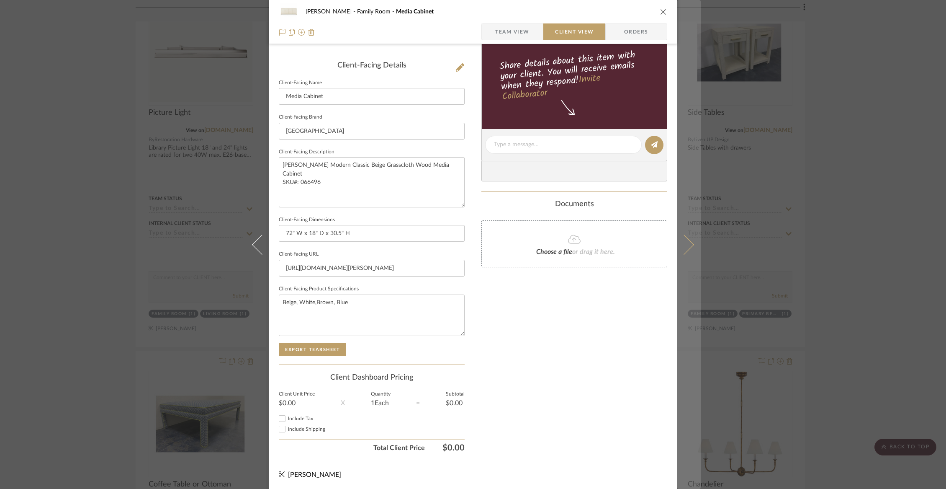
click at [691, 248] on button at bounding box center [689, 244] width 23 height 489
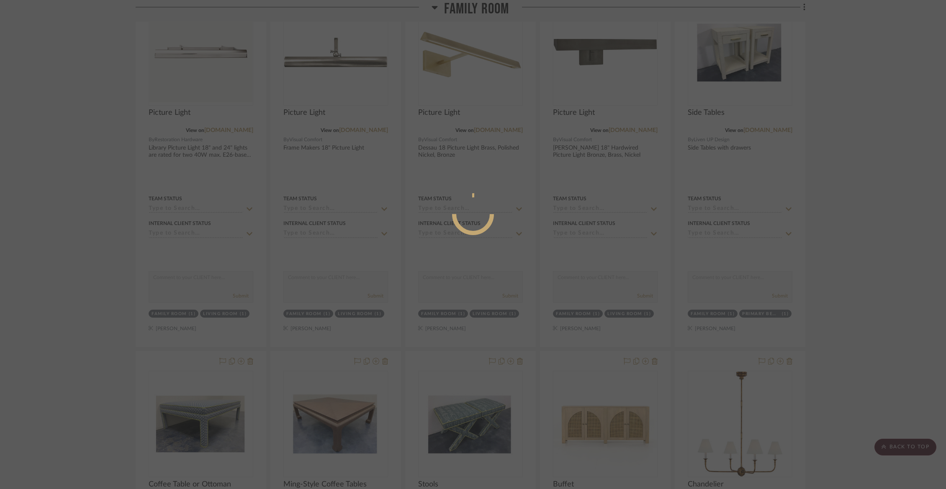
scroll to position [0, 0]
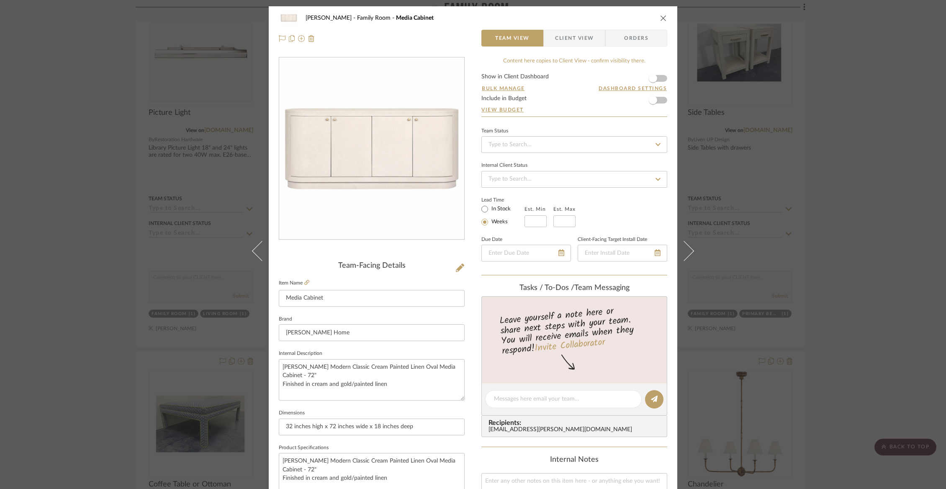
click at [570, 35] on span "Client View" at bounding box center [574, 38] width 39 height 17
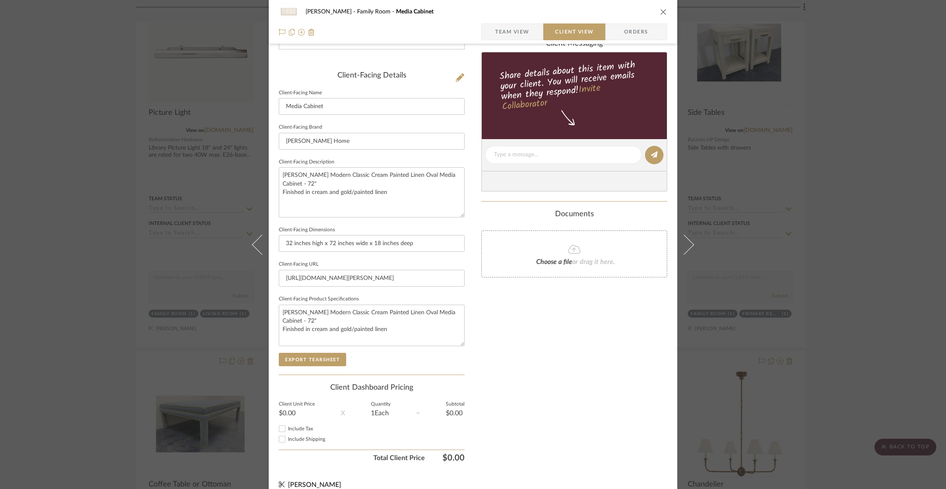
scroll to position [200, 0]
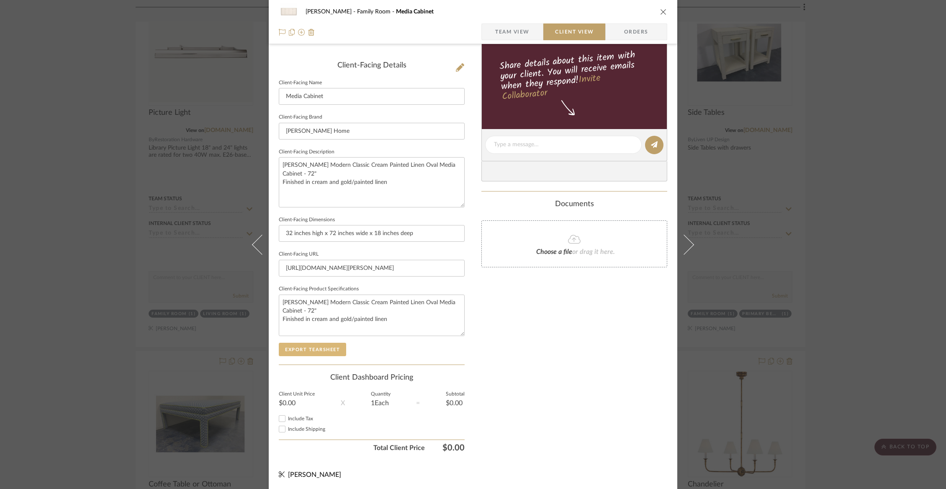
click at [321, 349] on button "Export Tearsheet" at bounding box center [312, 349] width 67 height 13
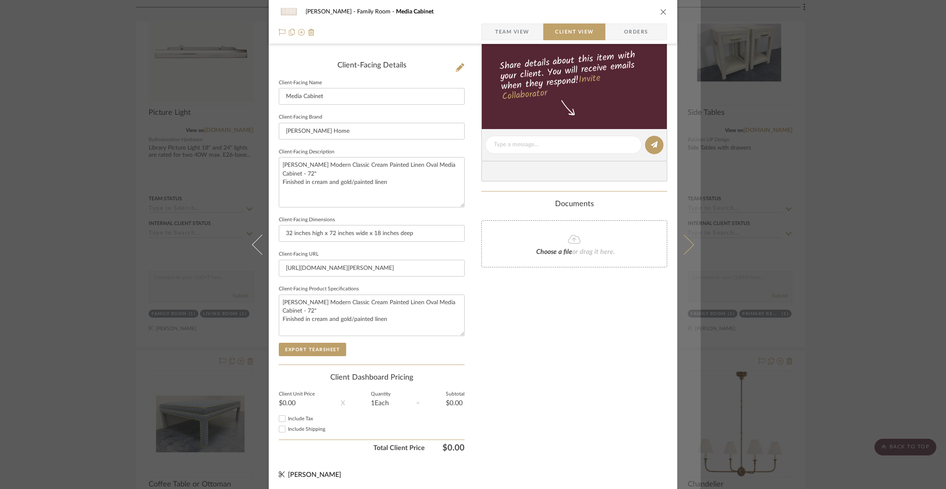
click at [685, 250] on icon at bounding box center [684, 244] width 20 height 20
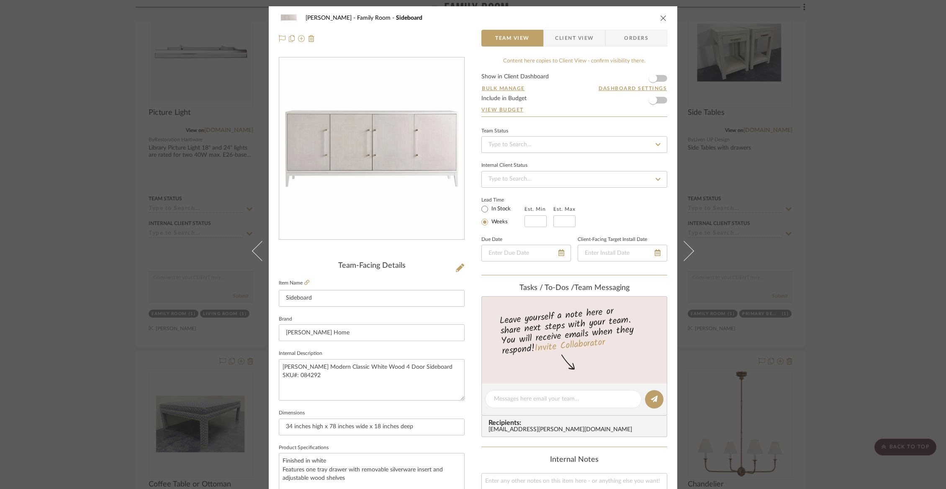
click at [582, 38] on span "Client View" at bounding box center [574, 38] width 39 height 17
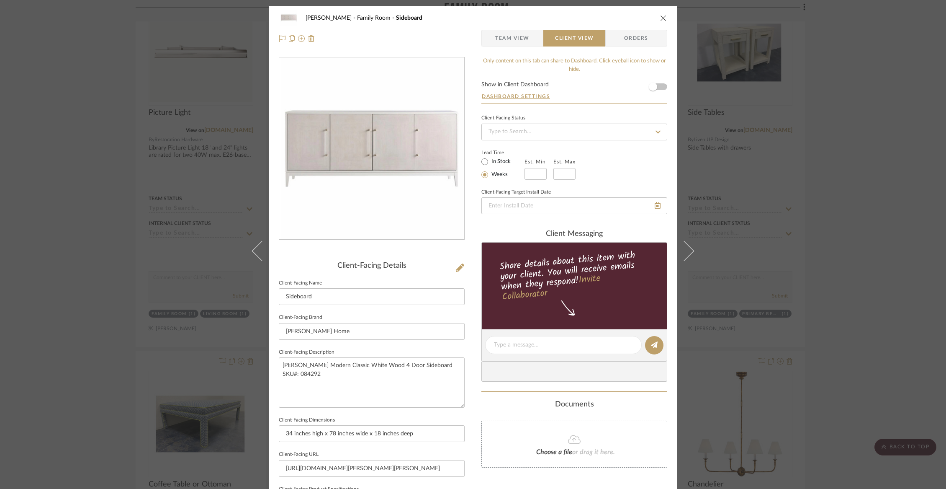
scroll to position [200, 0]
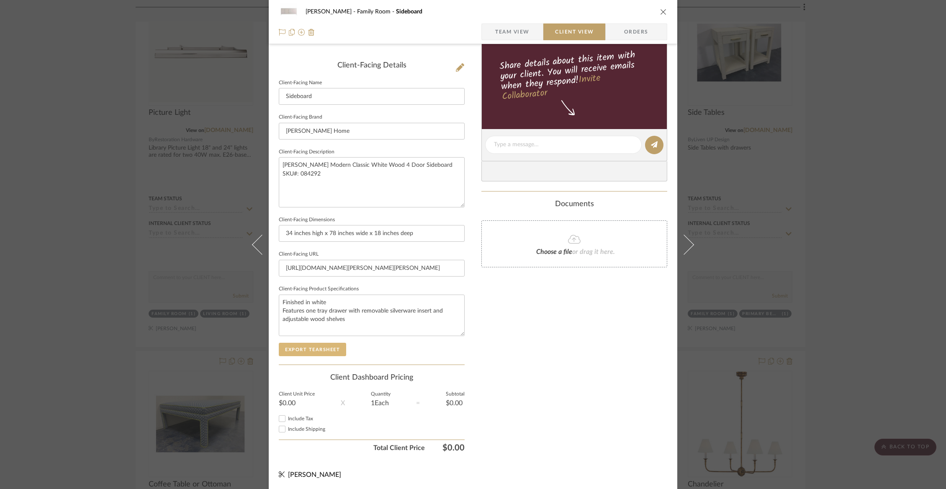
click at [321, 344] on button "Export Tearsheet" at bounding box center [312, 349] width 67 height 13
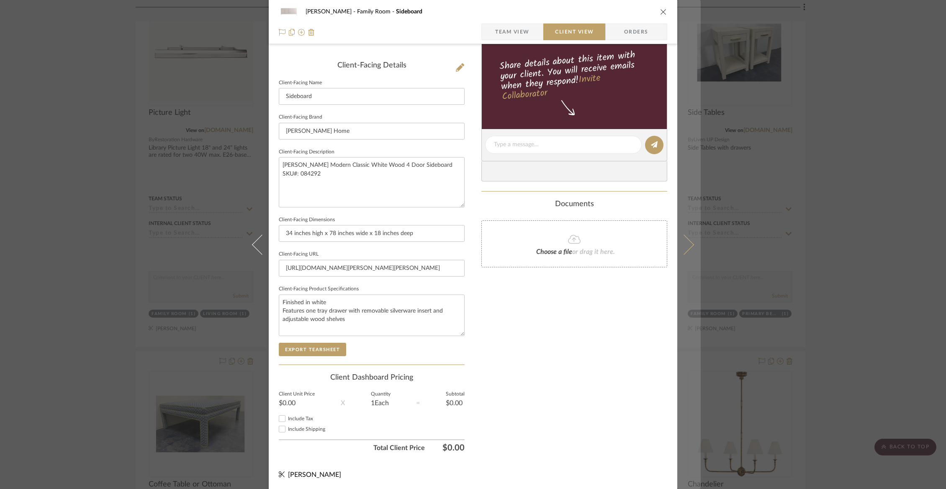
click at [690, 238] on button at bounding box center [689, 244] width 23 height 489
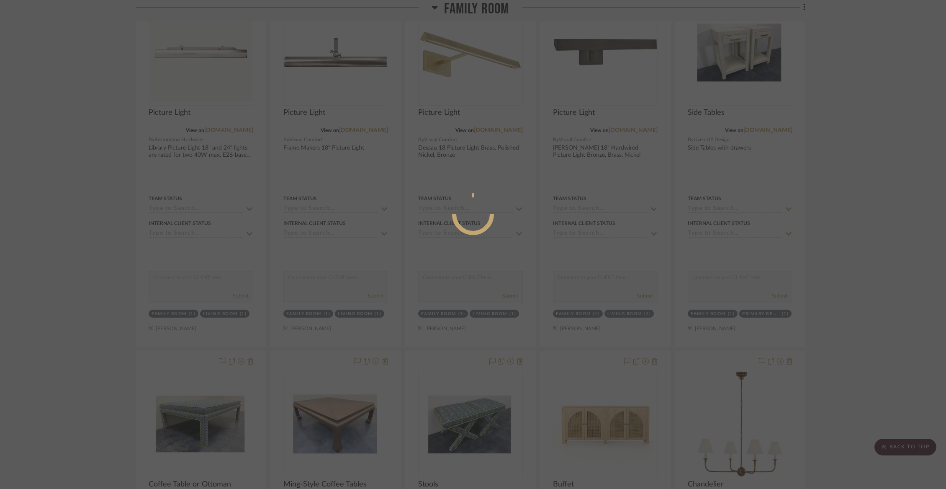
scroll to position [0, 0]
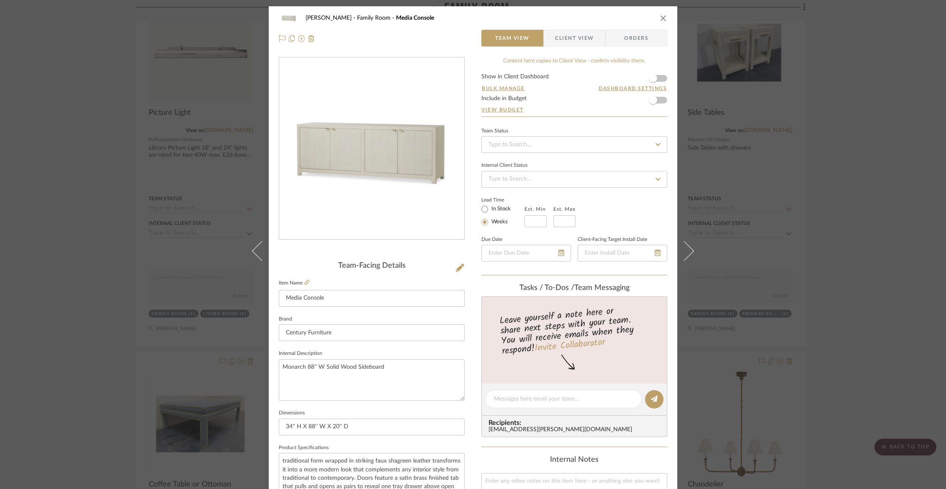
click at [657, 14] on div "Chorzempa Family Room Media Console" at bounding box center [473, 18] width 389 height 17
click at [659, 22] on div "Chorzempa Family Room Media Console" at bounding box center [473, 18] width 389 height 17
click at [660, 19] on icon "close" at bounding box center [663, 18] width 7 height 7
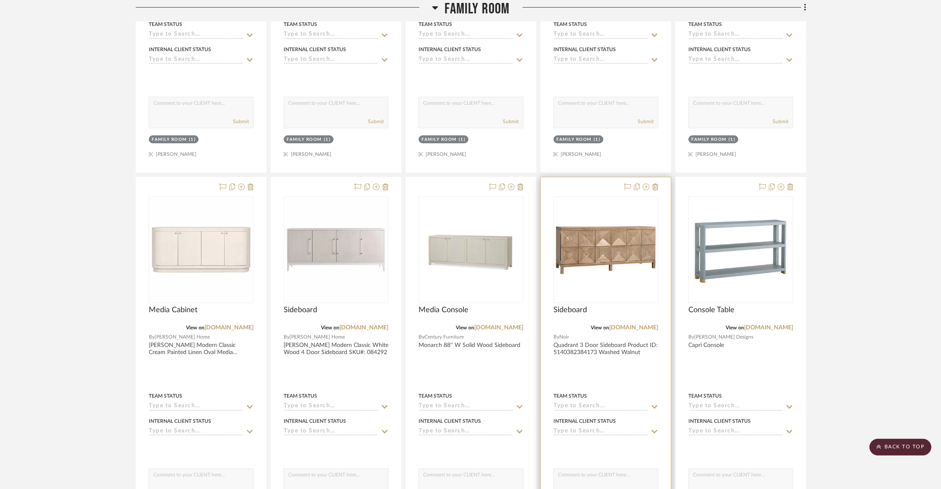
scroll to position [1375, 0]
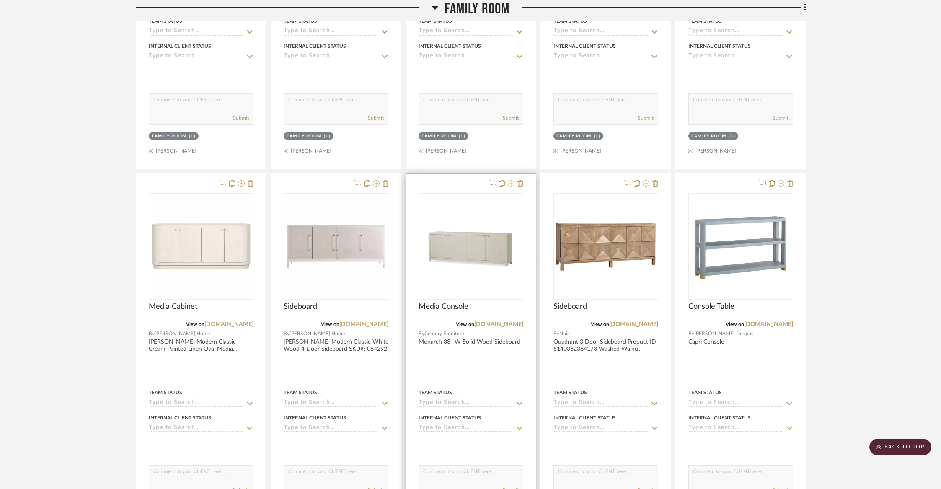
click at [511, 183] on icon at bounding box center [511, 183] width 7 height 7
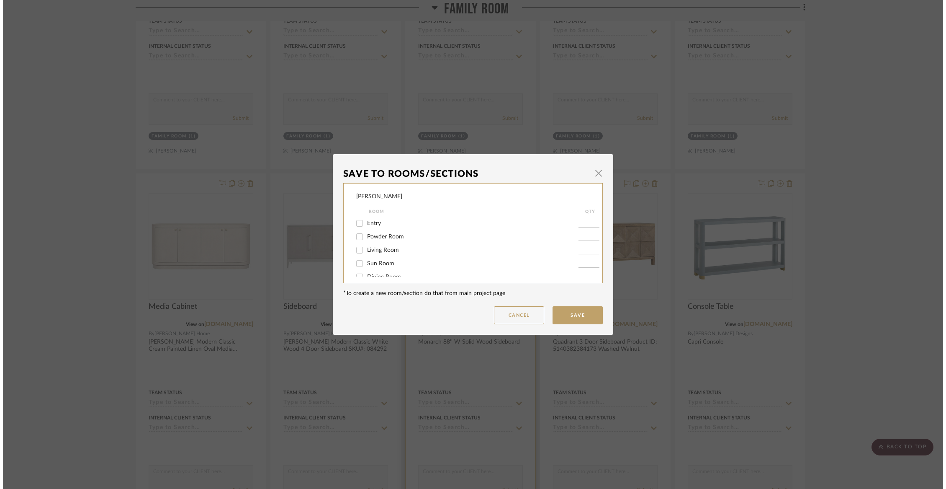
scroll to position [0, 0]
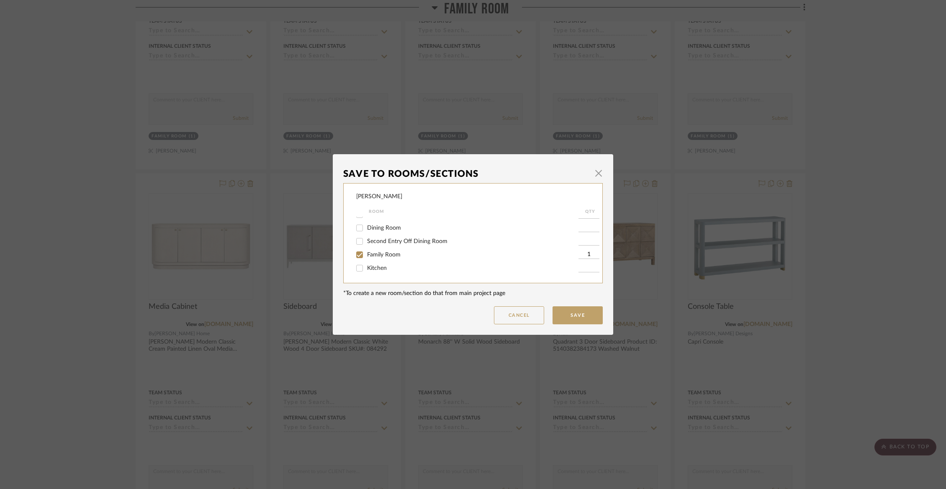
click at [379, 257] on span "Family Room" at bounding box center [384, 255] width 34 height 6
click at [366, 257] on input "Family Room" at bounding box center [359, 254] width 13 height 13
checkbox input "false"
click at [378, 266] on span "Items Not Selected" at bounding box center [391, 268] width 49 height 6
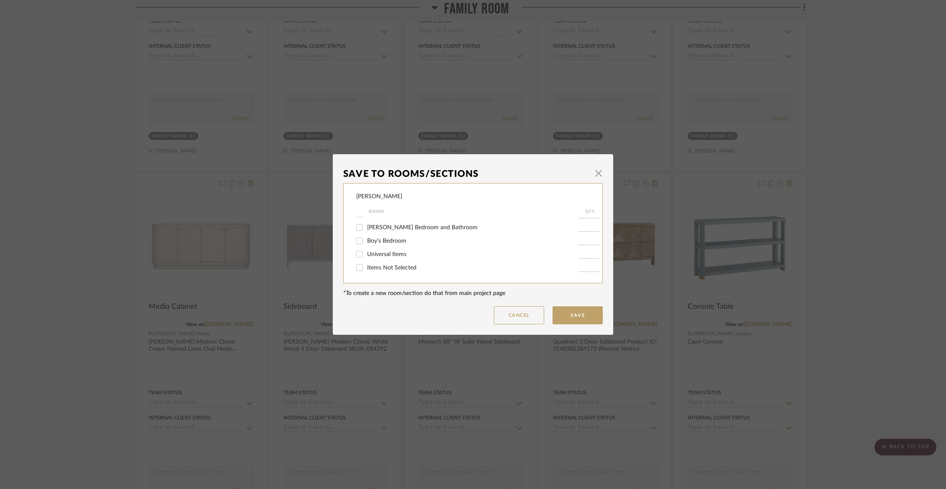
click at [366, 266] on input "Items Not Selected" at bounding box center [359, 267] width 13 height 13
checkbox input "true"
type input "1"
click at [586, 320] on button "Save" at bounding box center [578, 315] width 50 height 18
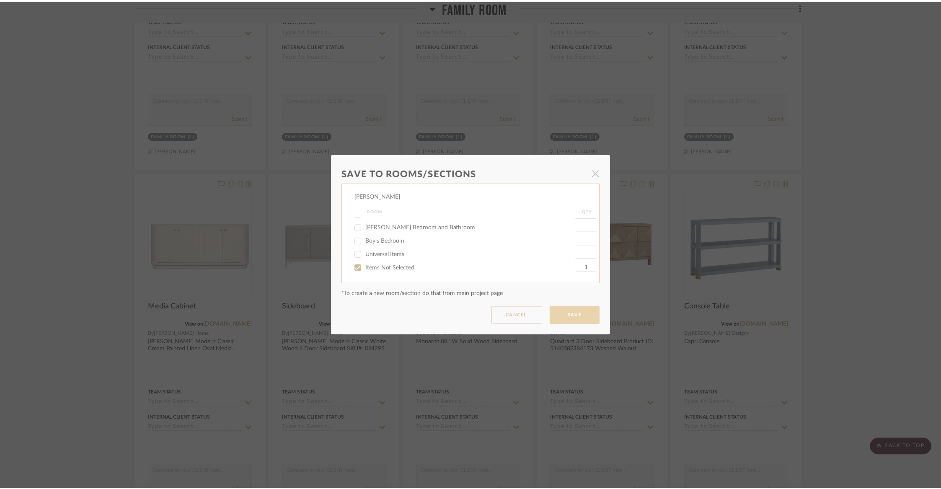
scroll to position [1375, 0]
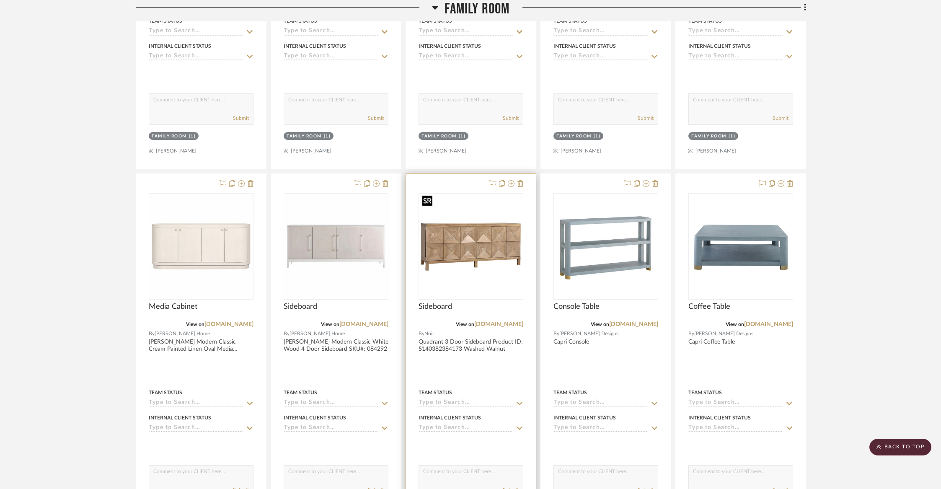
click at [469, 227] on img "0" at bounding box center [470, 246] width 103 height 103
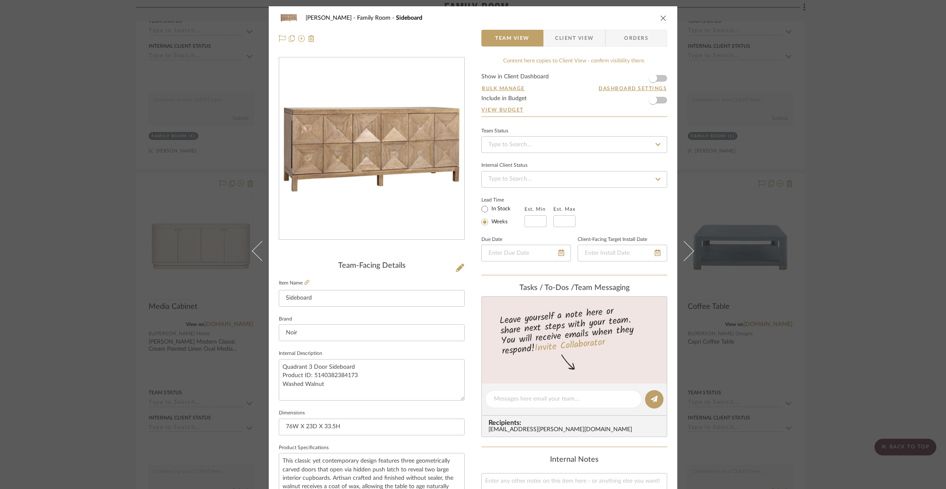
click at [596, 41] on span "Client View" at bounding box center [574, 38] width 61 height 17
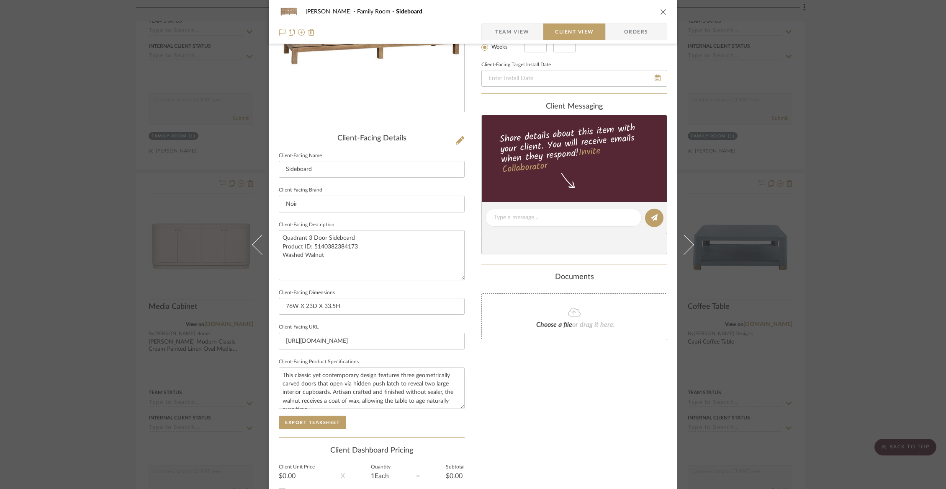
scroll to position [200, 0]
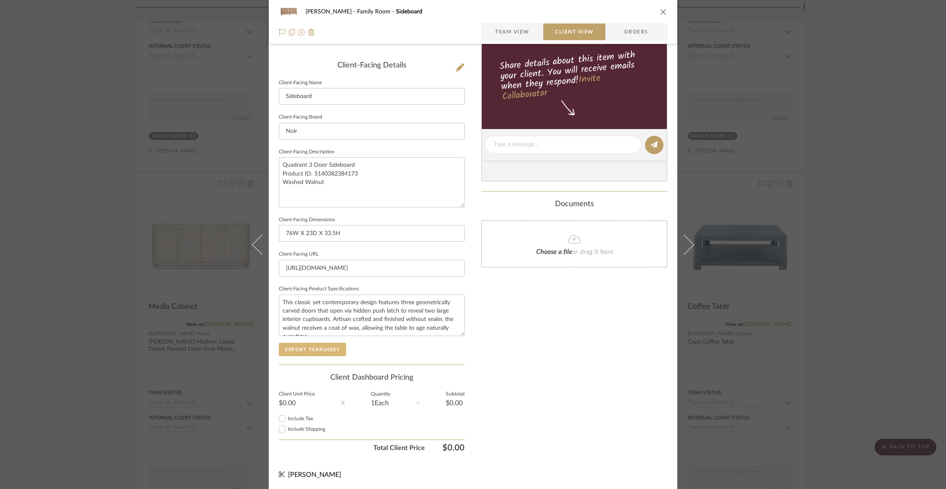
click at [311, 346] on button "Export Tearsheet" at bounding box center [312, 349] width 67 height 13
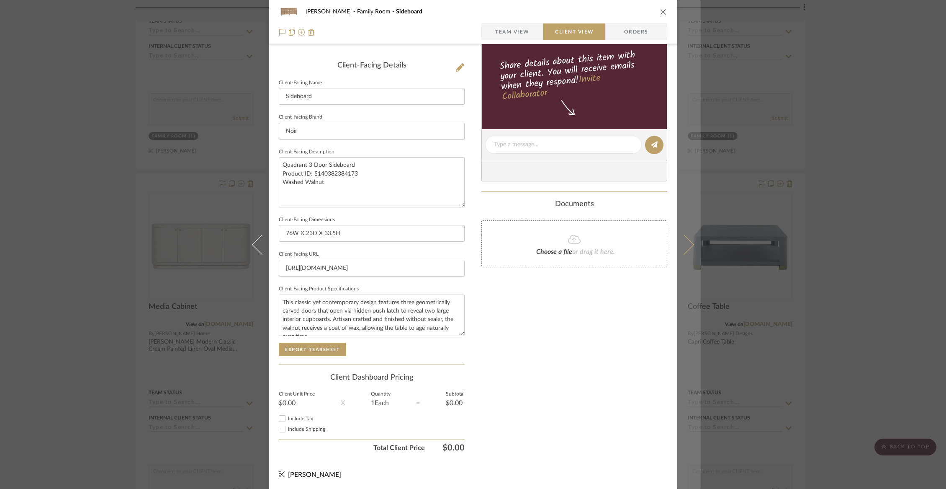
click at [685, 247] on icon at bounding box center [684, 244] width 20 height 20
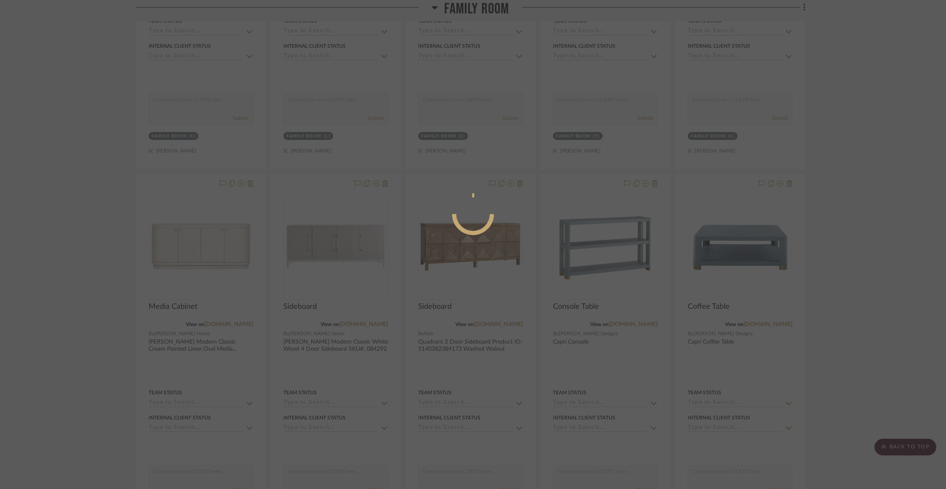
scroll to position [0, 0]
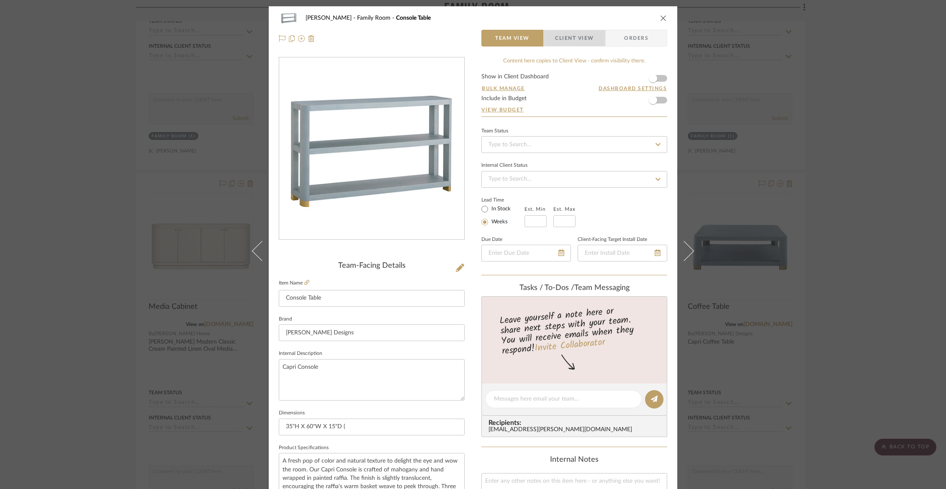
click at [585, 37] on span "Client View" at bounding box center [574, 38] width 39 height 17
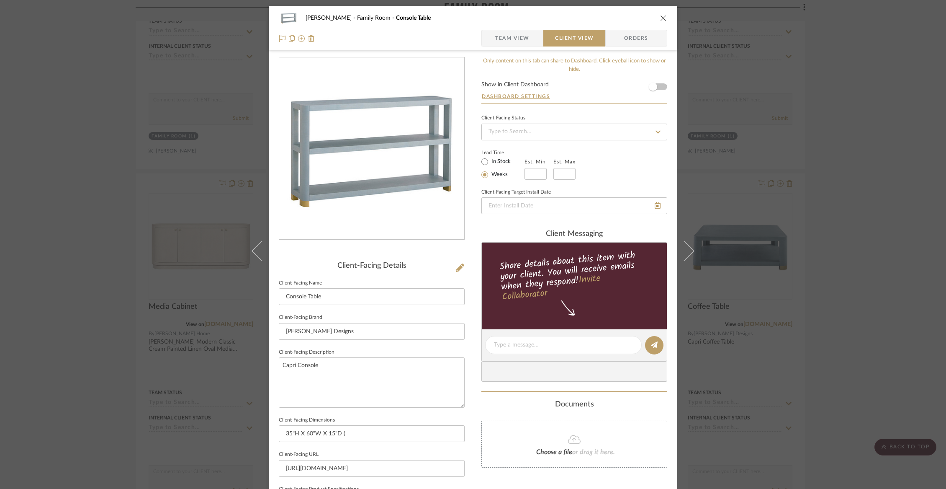
scroll to position [200, 0]
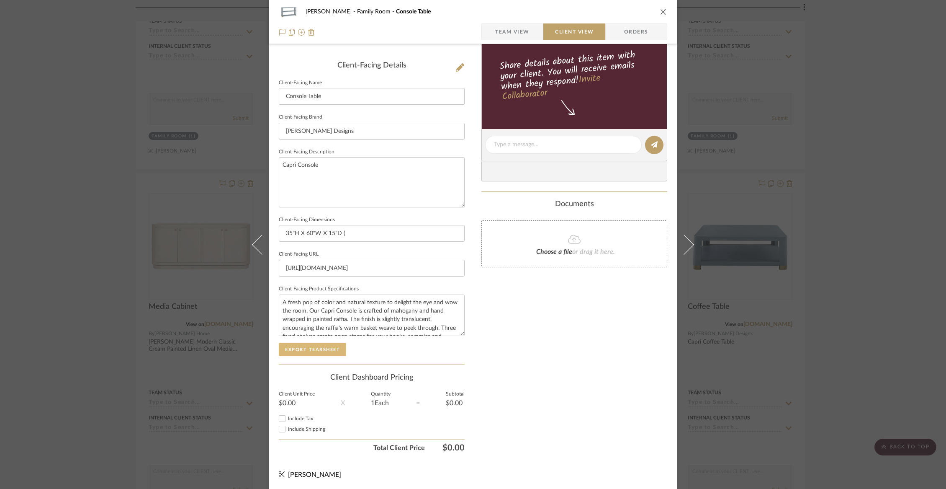
click at [296, 344] on button "Export Tearsheet" at bounding box center [312, 349] width 67 height 13
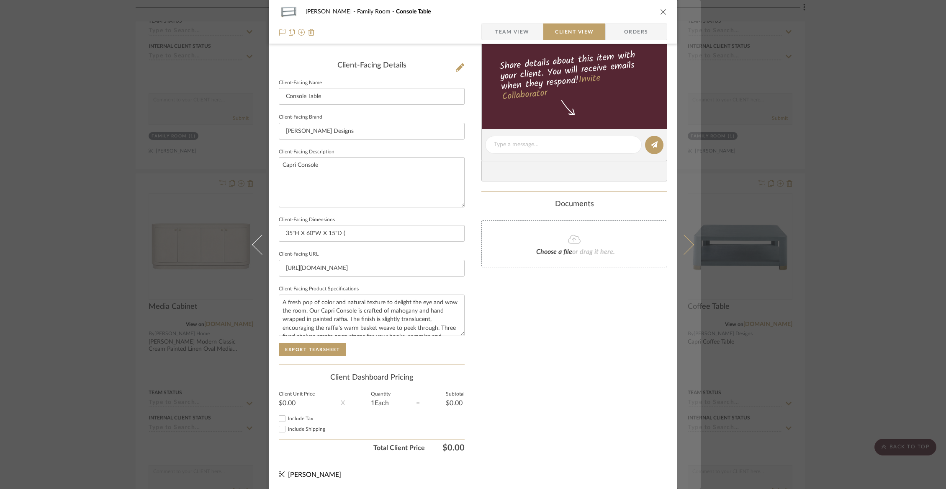
click at [686, 249] on icon at bounding box center [684, 244] width 20 height 20
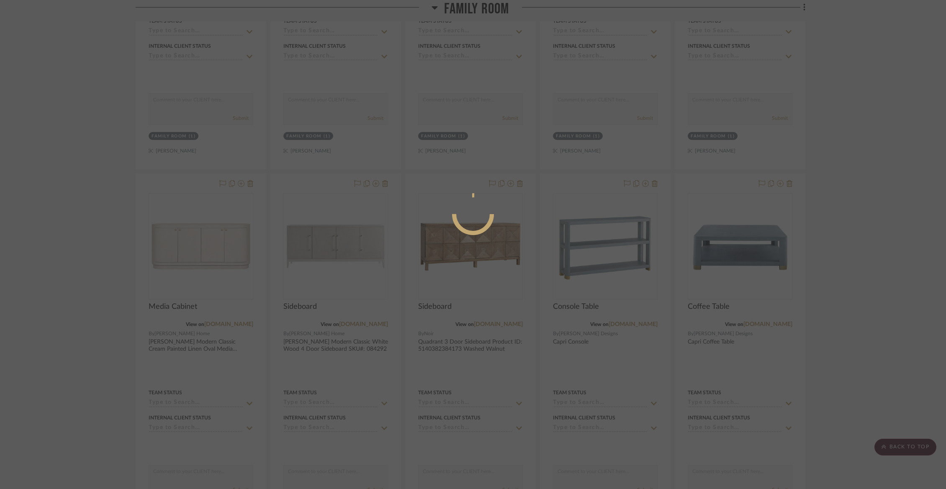
scroll to position [0, 0]
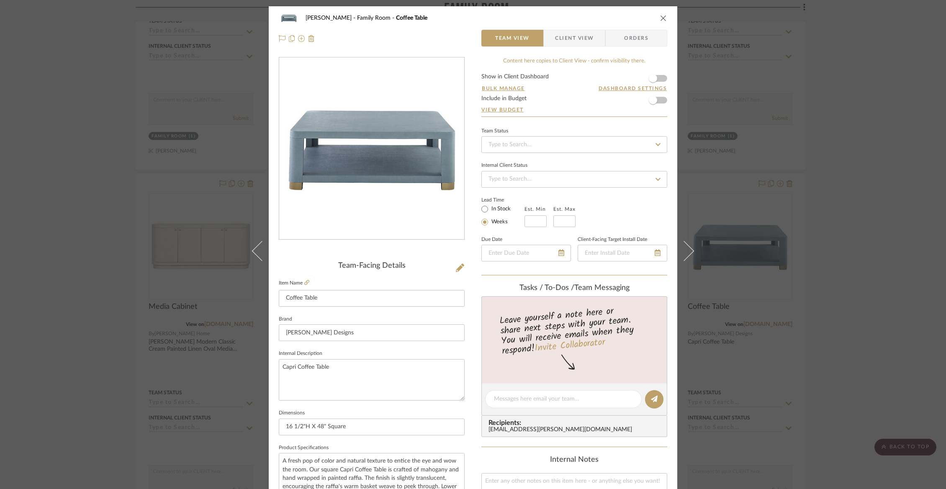
click at [582, 34] on span "Client View" at bounding box center [574, 38] width 39 height 17
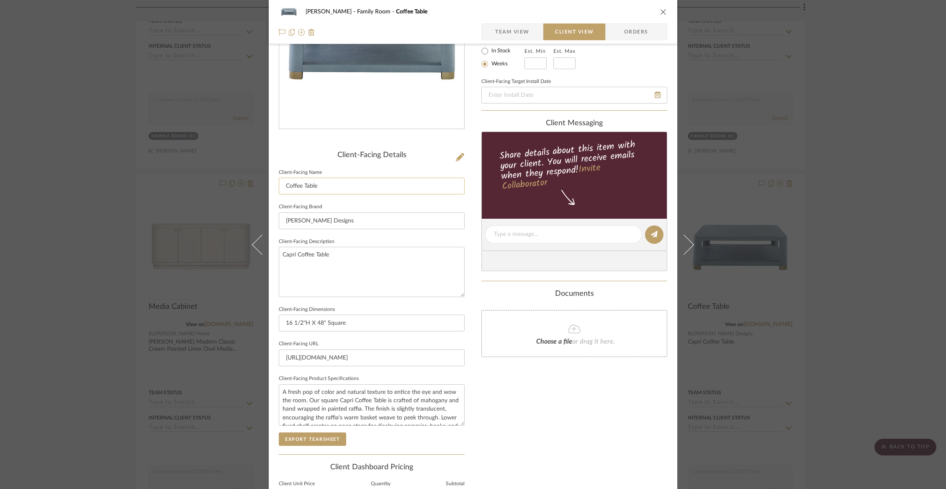
scroll to position [200, 0]
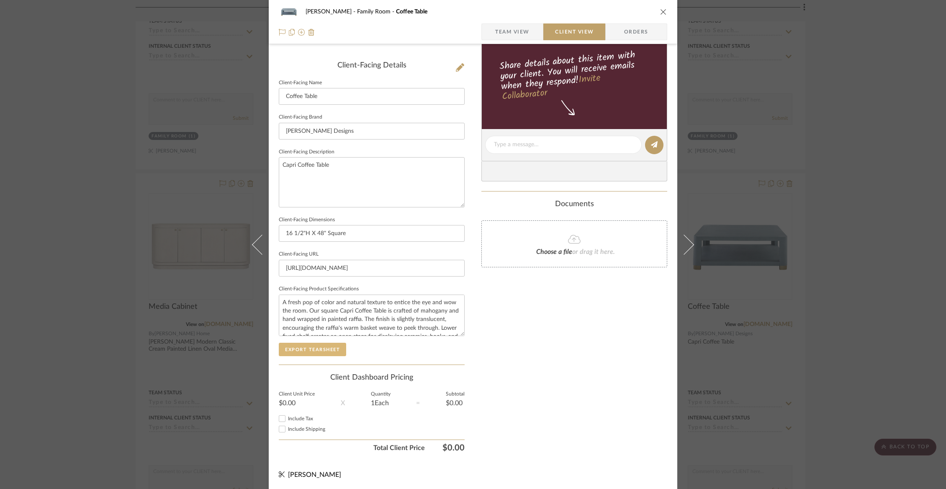
click at [337, 346] on button "Export Tearsheet" at bounding box center [312, 349] width 67 height 13
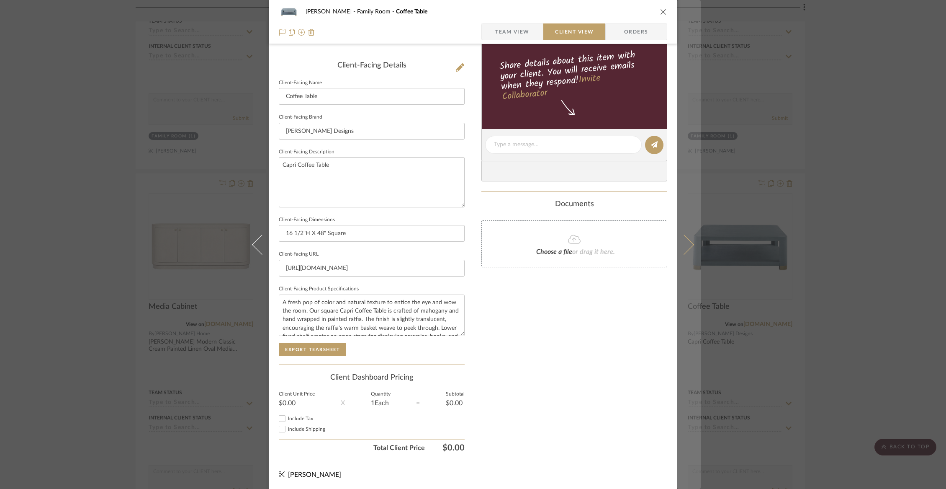
click at [681, 253] on icon at bounding box center [684, 244] width 20 height 20
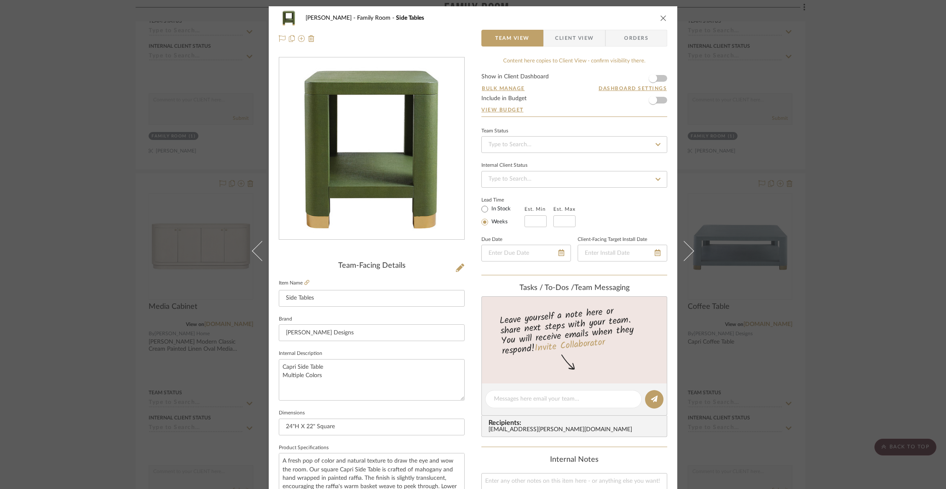
click at [579, 42] on span "Client View" at bounding box center [574, 38] width 39 height 17
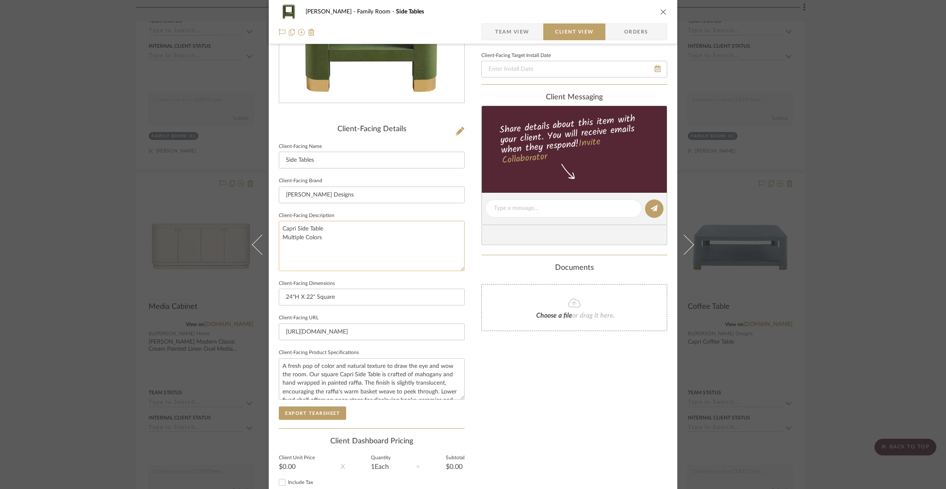
scroll to position [200, 0]
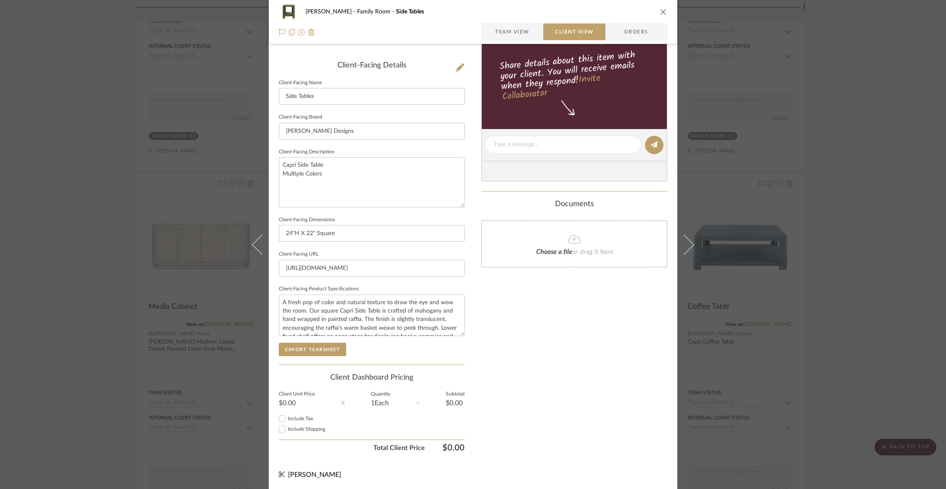
click at [333, 354] on div "Client-Facing Details Client-Facing Name Side Tables Client-Facing Brand Ballar…" at bounding box center [372, 212] width 186 height 303
click at [332, 344] on button "Export Tearsheet" at bounding box center [312, 349] width 67 height 13
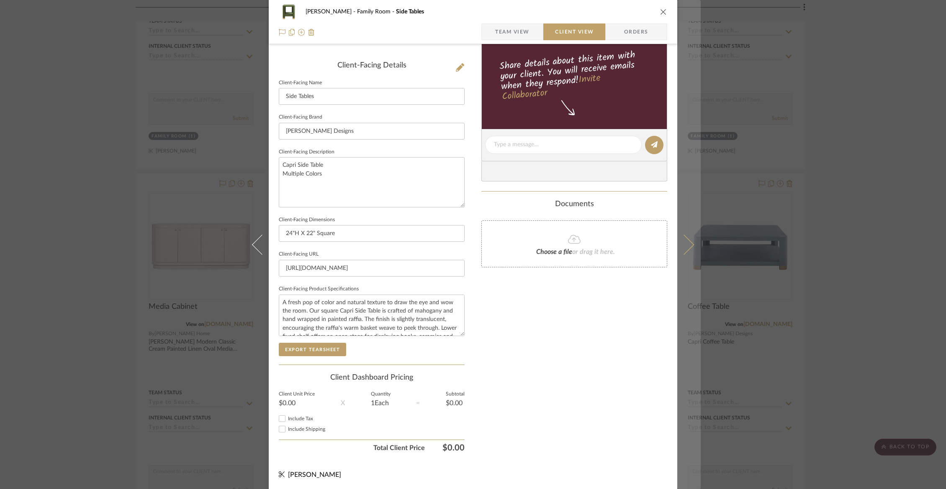
click at [689, 250] on button at bounding box center [689, 244] width 23 height 489
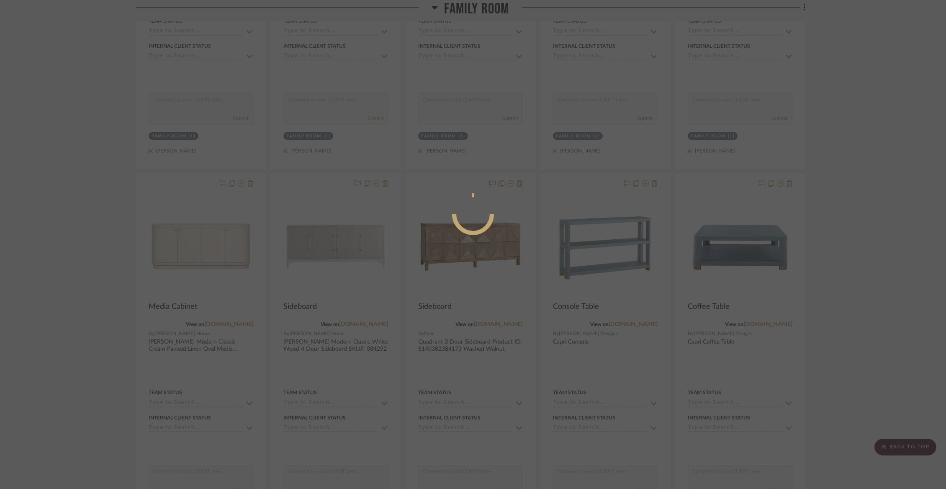
scroll to position [0, 0]
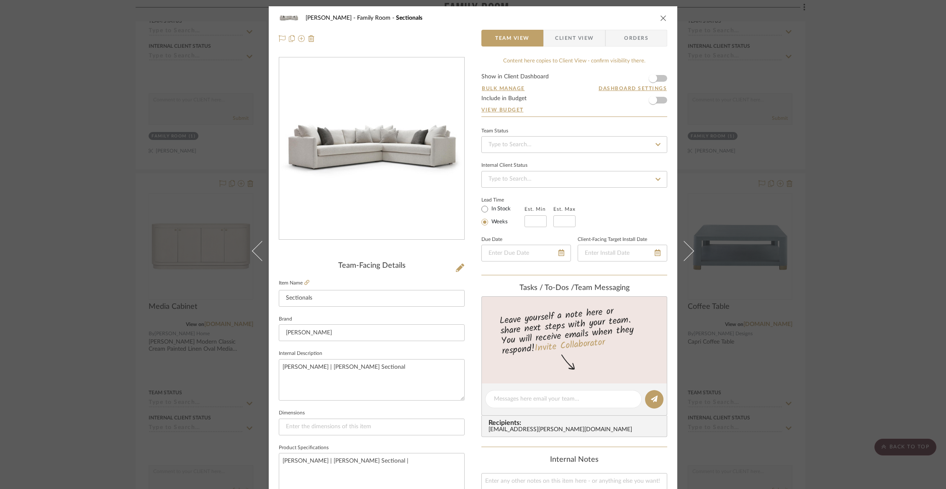
click at [661, 15] on icon "close" at bounding box center [663, 18] width 7 height 7
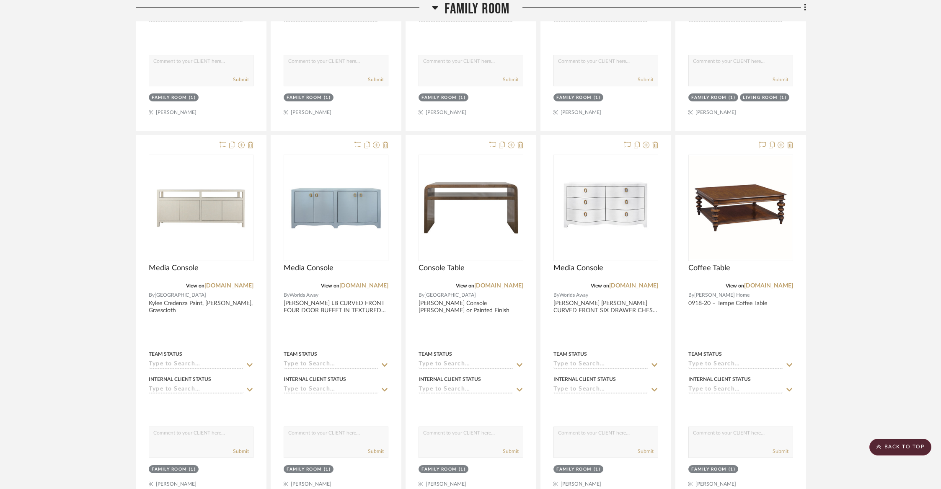
scroll to position [2604, 0]
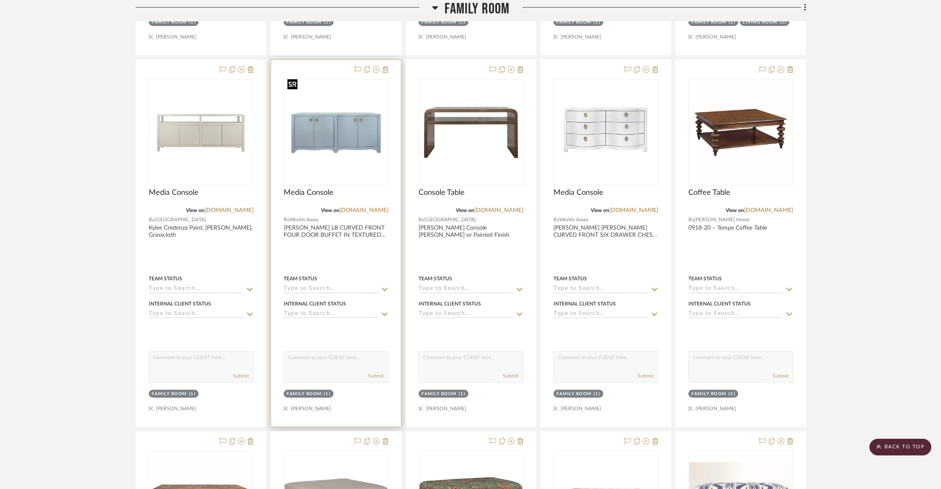
click at [357, 132] on img "0" at bounding box center [335, 132] width 103 height 103
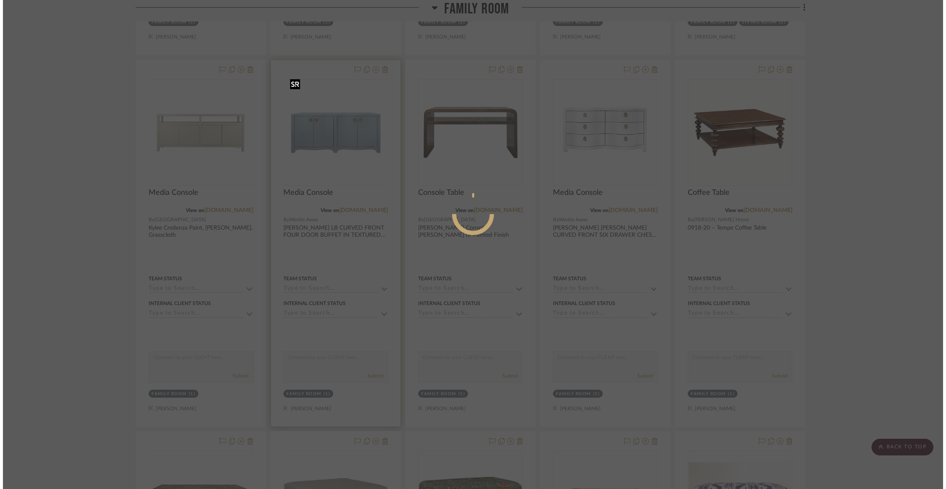
scroll to position [0, 0]
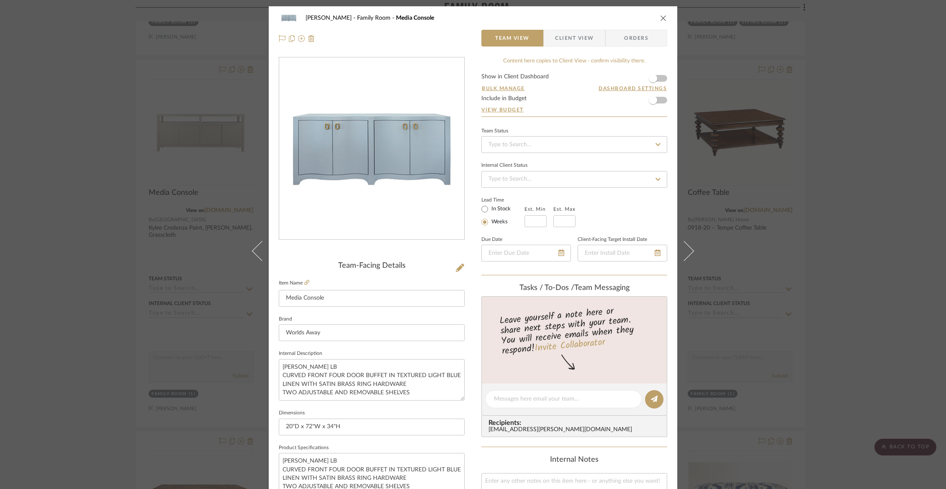
click at [580, 34] on span "Client View" at bounding box center [574, 38] width 39 height 17
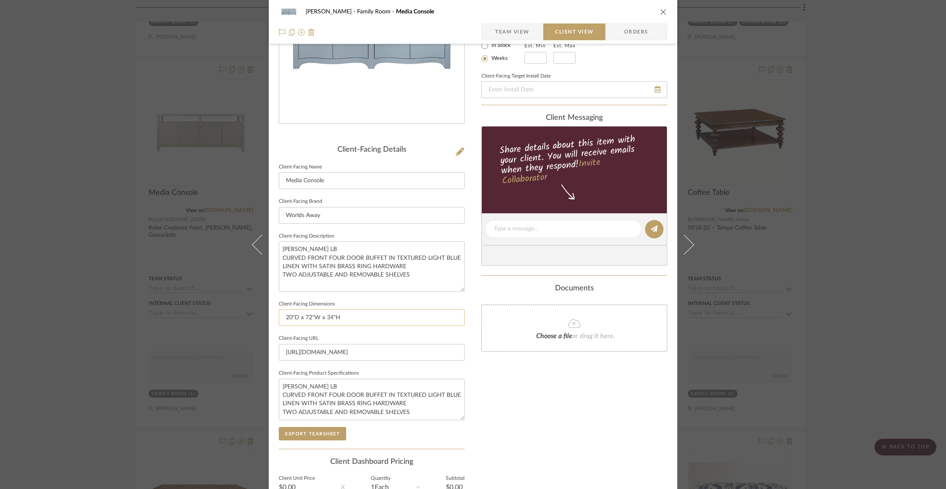
scroll to position [200, 0]
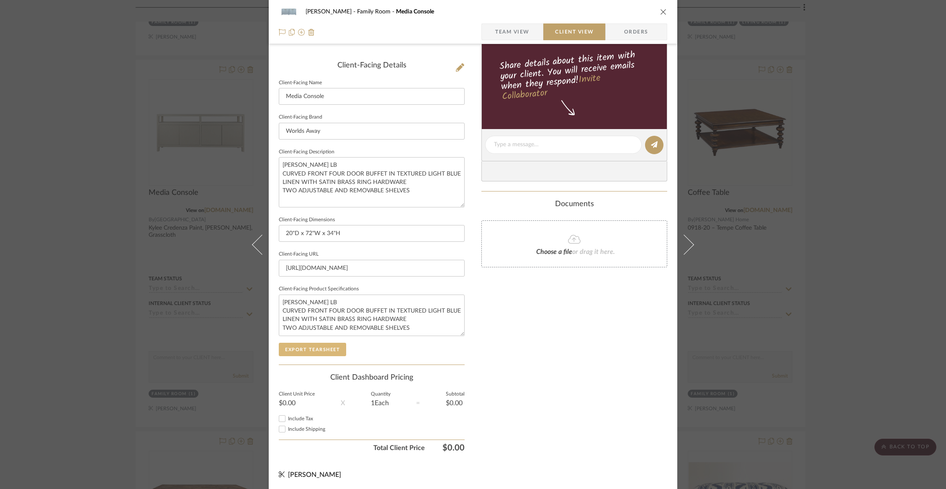
click at [310, 343] on button "Export Tearsheet" at bounding box center [312, 349] width 67 height 13
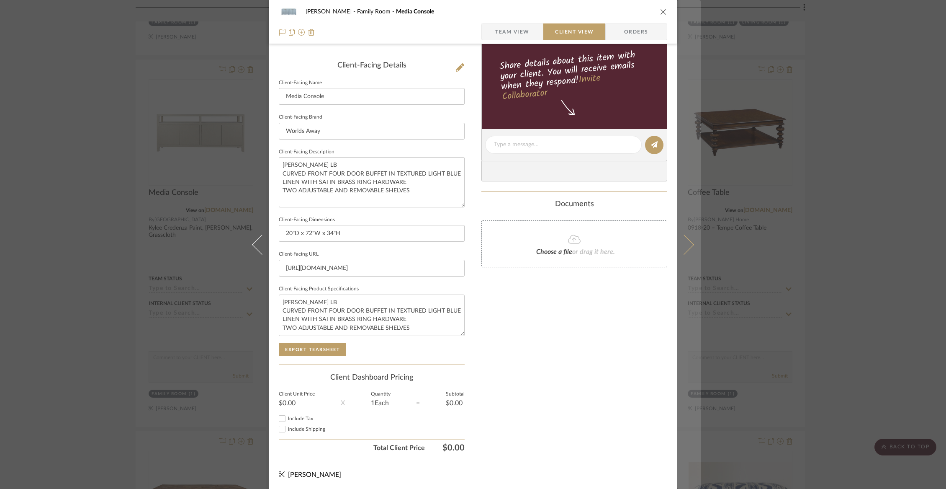
click at [686, 246] on icon at bounding box center [684, 244] width 20 height 20
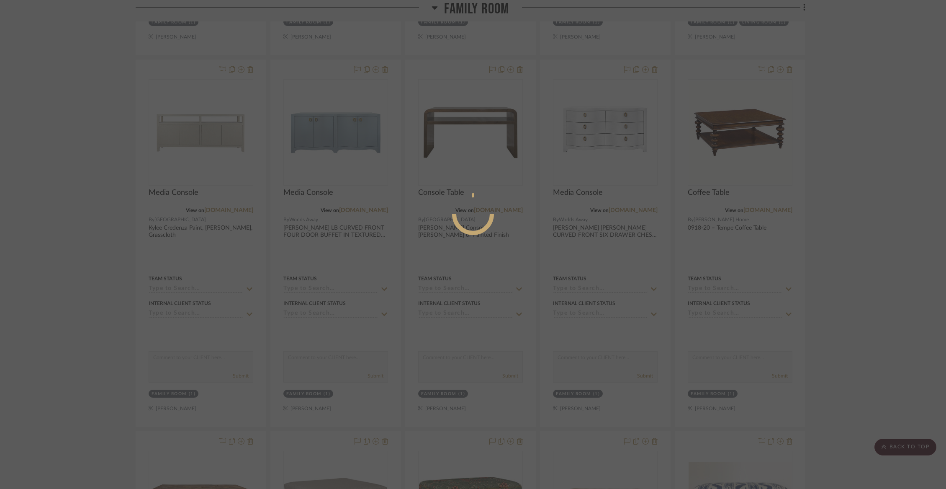
scroll to position [0, 0]
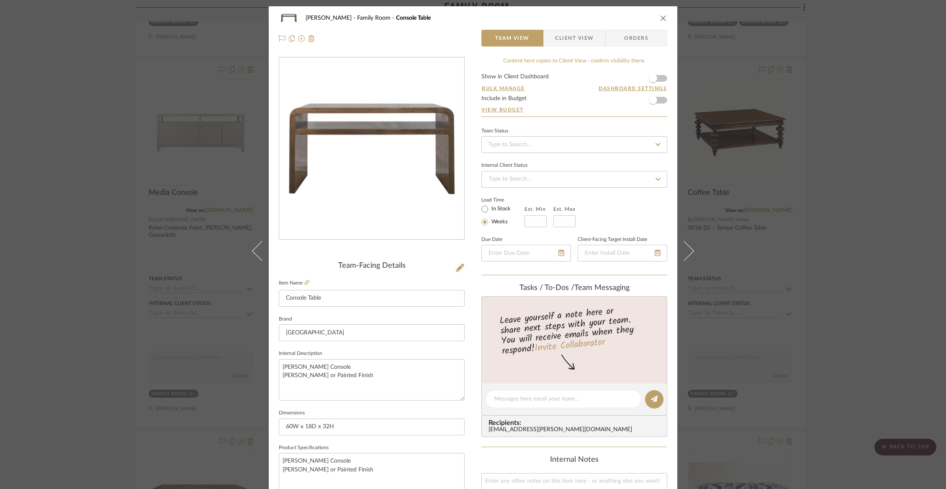
click at [560, 28] on div "Chorzempa Family Room Console Table Team View Client View Orders" at bounding box center [473, 28] width 409 height 44
click at [560, 38] on span "Client View" at bounding box center [574, 38] width 39 height 17
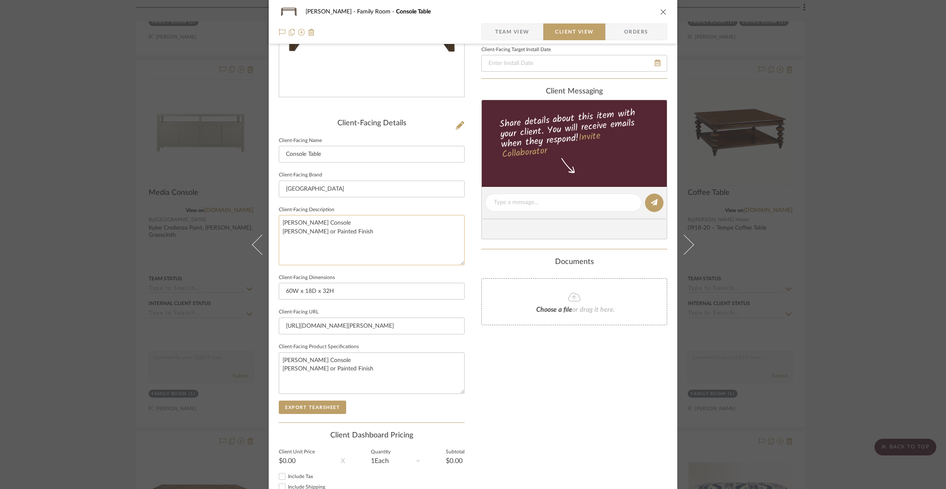
scroll to position [200, 0]
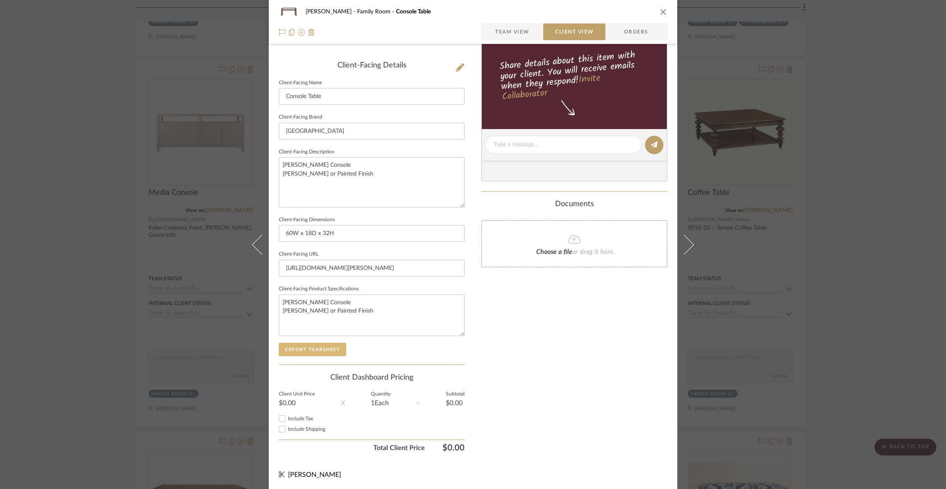
click at [306, 351] on button "Export Tearsheet" at bounding box center [312, 349] width 67 height 13
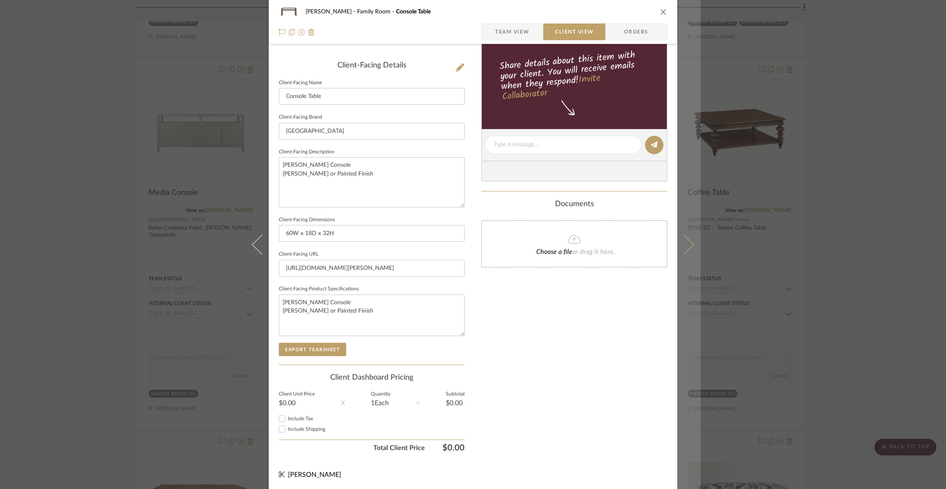
click at [683, 240] on icon at bounding box center [684, 244] width 20 height 20
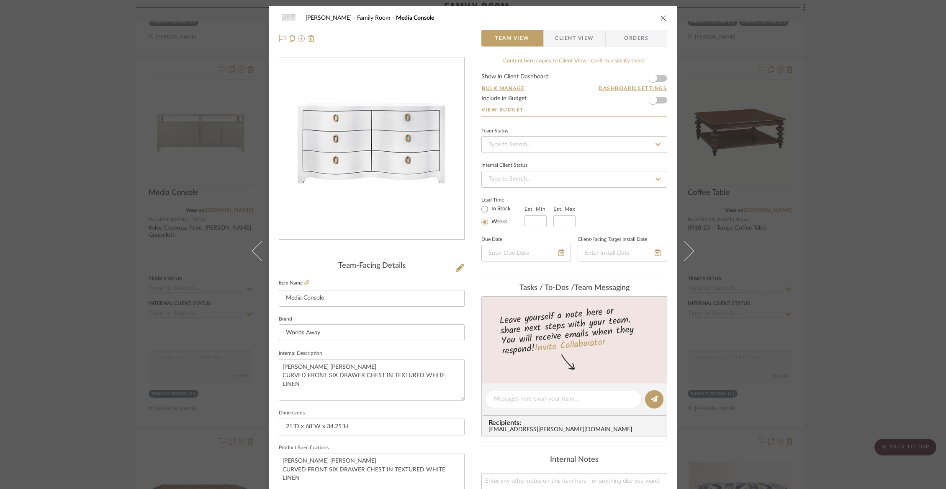
click at [571, 39] on span "Client View" at bounding box center [574, 38] width 39 height 17
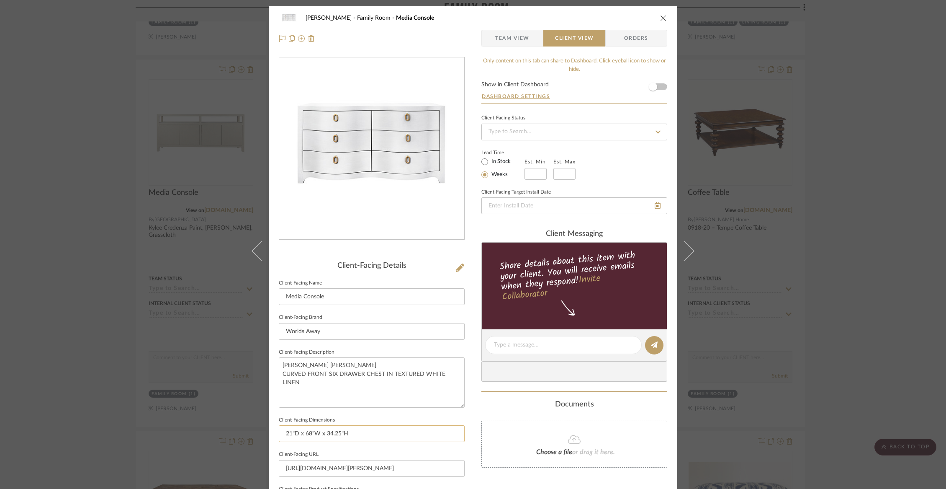
scroll to position [200, 0]
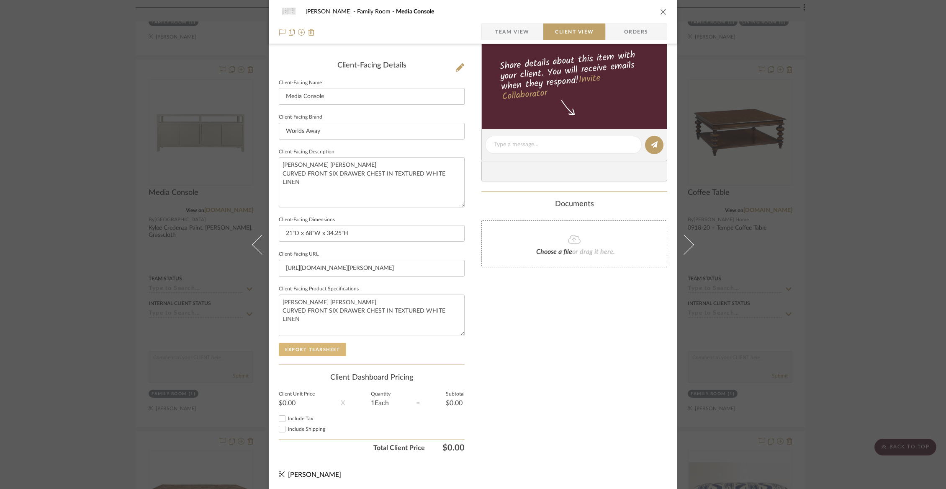
click at [308, 351] on button "Export Tearsheet" at bounding box center [312, 349] width 67 height 13
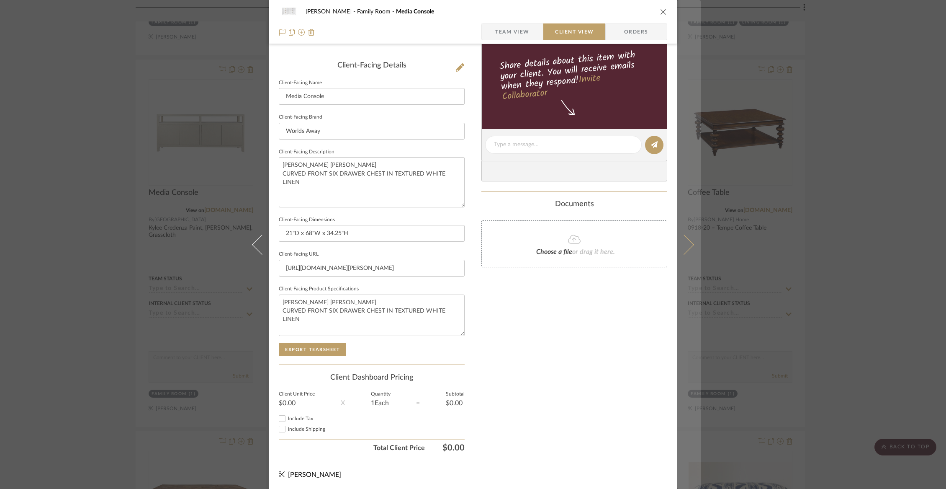
click at [686, 245] on icon at bounding box center [684, 244] width 20 height 20
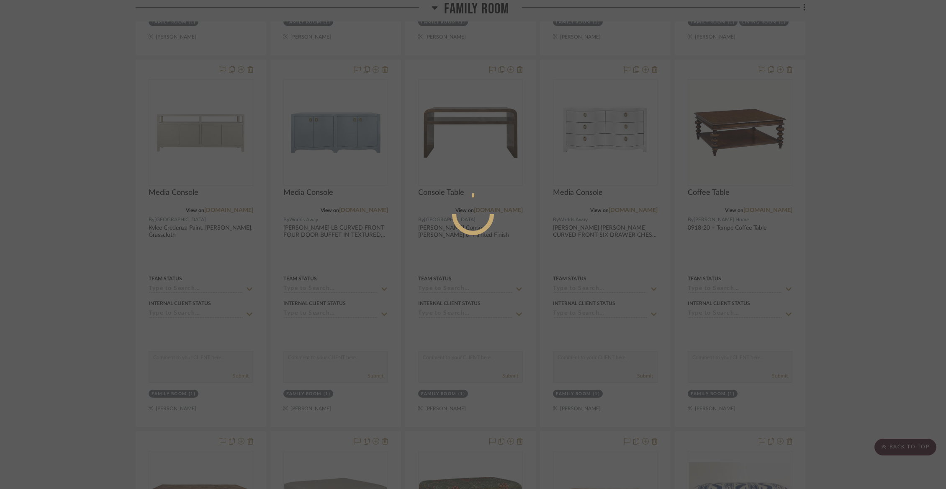
scroll to position [0, 0]
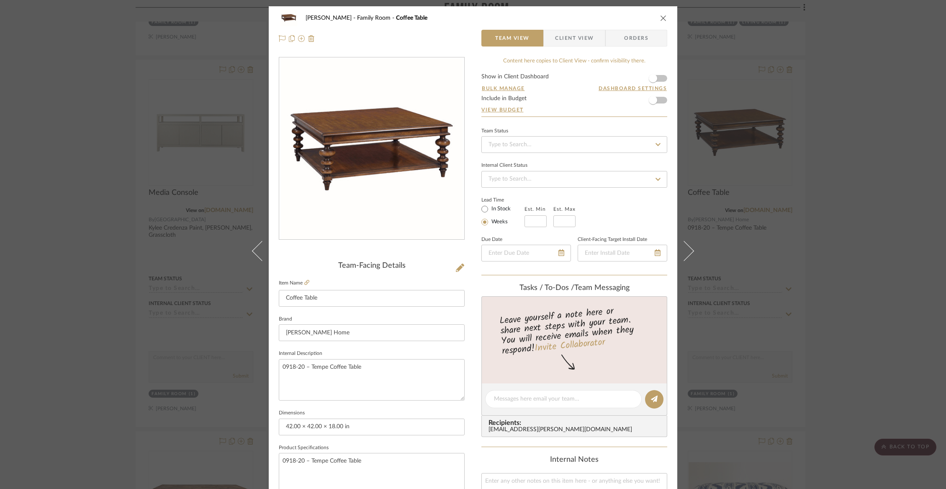
click at [595, 36] on span "Client View" at bounding box center [574, 38] width 61 height 17
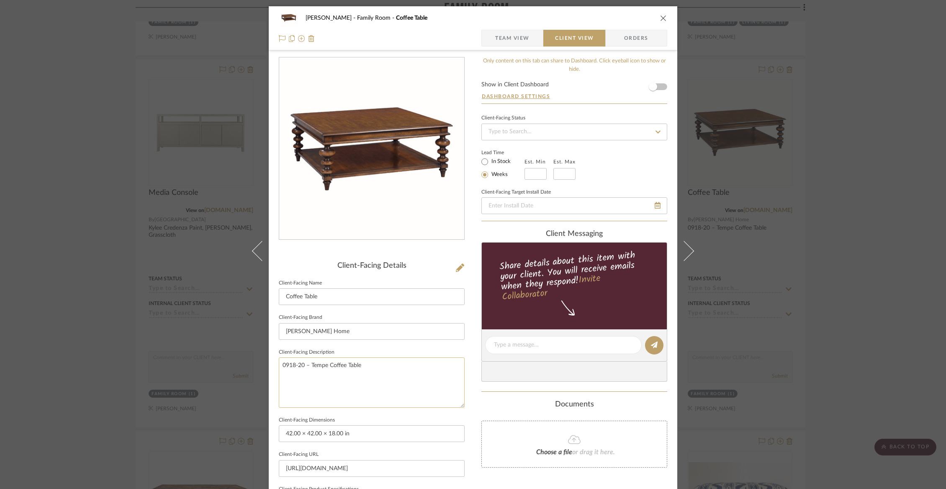
scroll to position [200, 0]
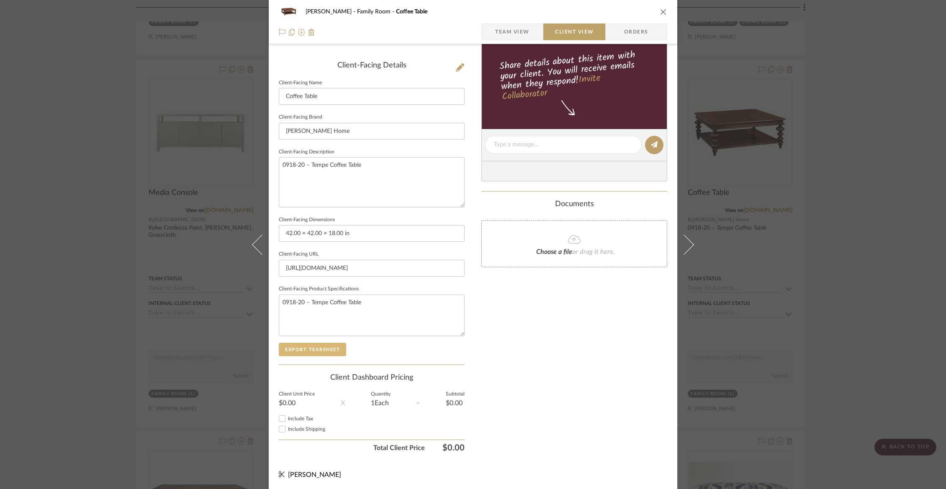
click at [298, 343] on button "Export Tearsheet" at bounding box center [312, 349] width 67 height 13
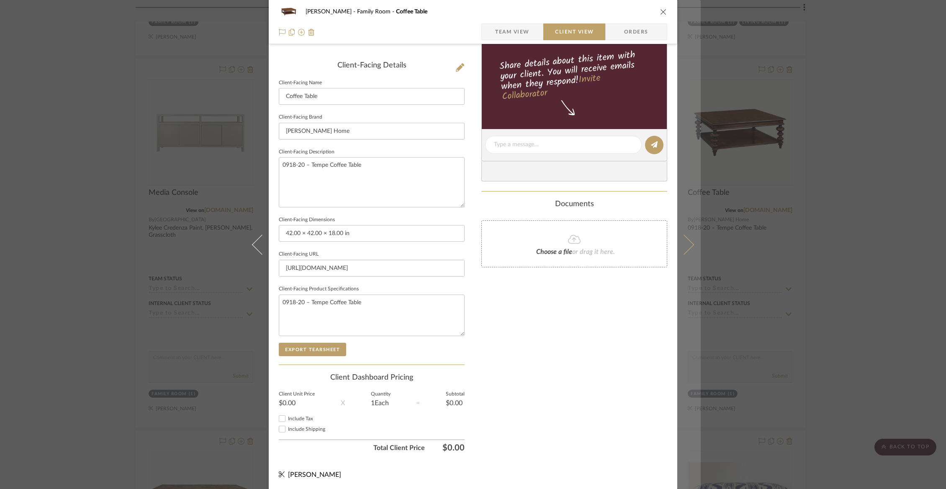
click at [683, 247] on icon at bounding box center [684, 244] width 20 height 20
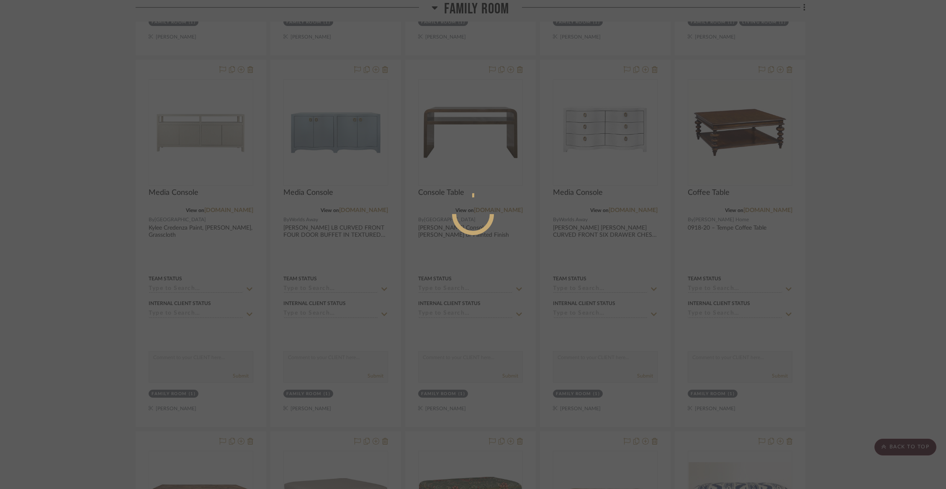
scroll to position [0, 0]
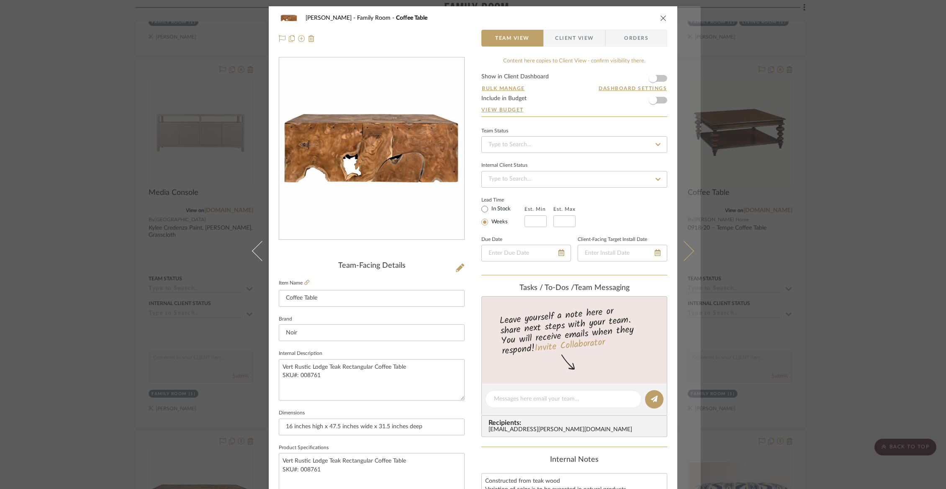
click at [692, 248] on button at bounding box center [689, 250] width 23 height 489
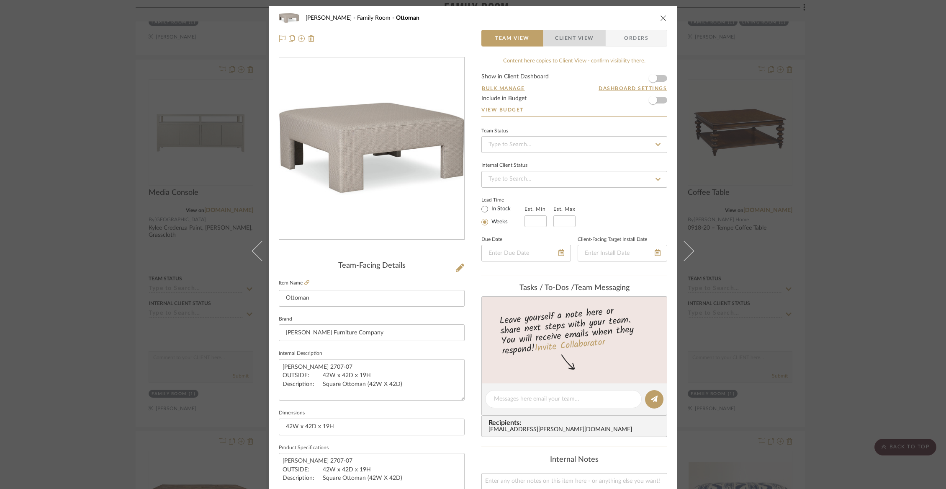
click at [584, 36] on span "Client View" at bounding box center [574, 38] width 39 height 17
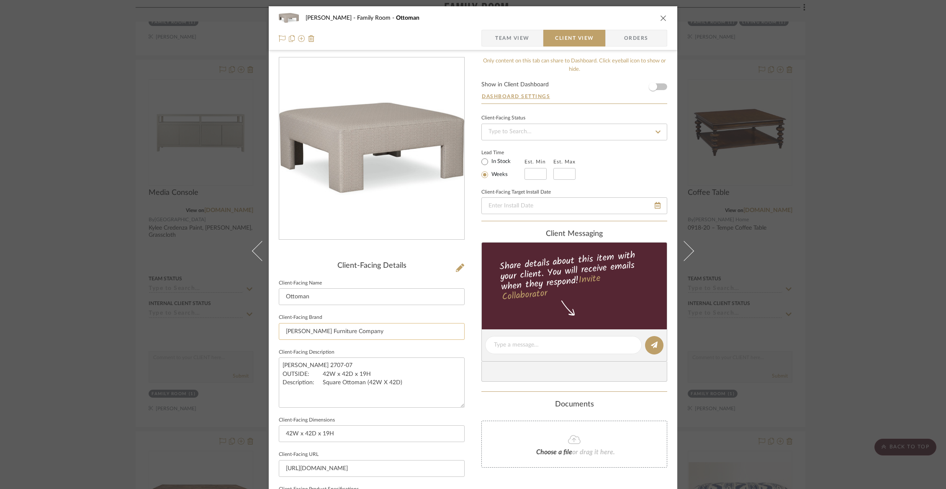
scroll to position [200, 0]
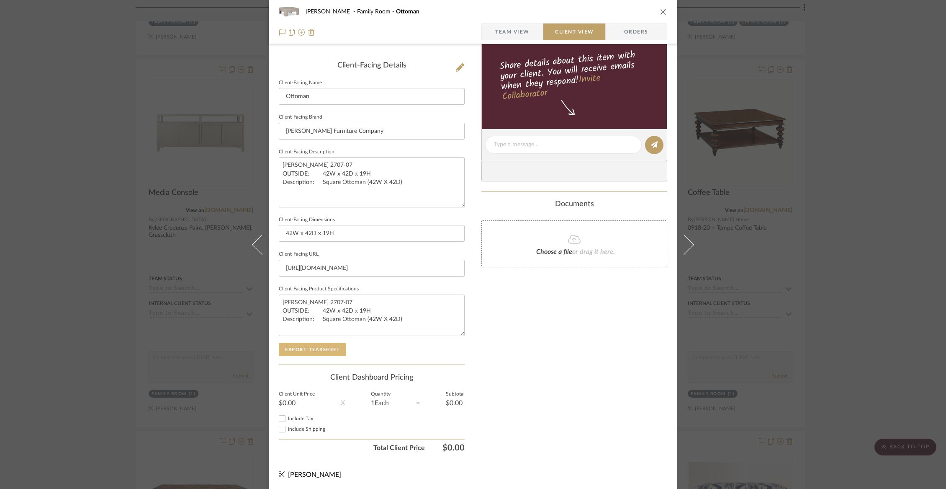
click at [302, 348] on button "Export Tearsheet" at bounding box center [312, 349] width 67 height 13
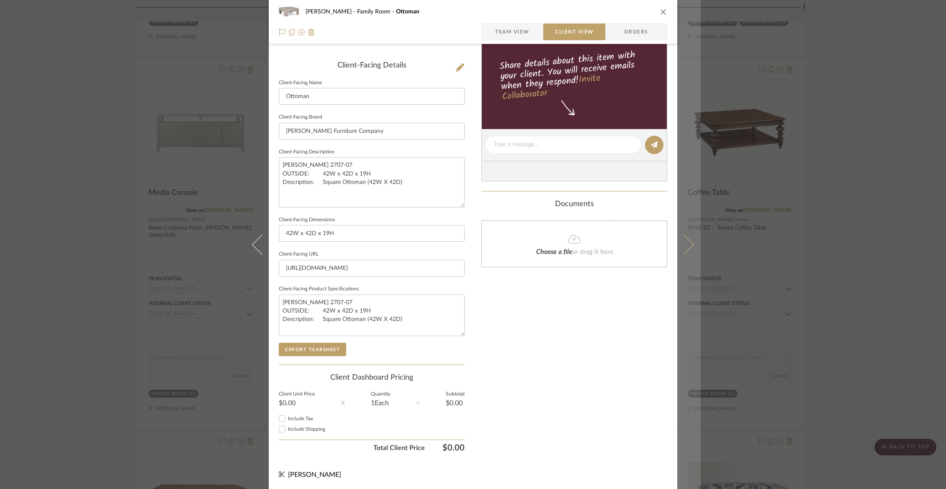
click at [686, 252] on button at bounding box center [689, 244] width 23 height 489
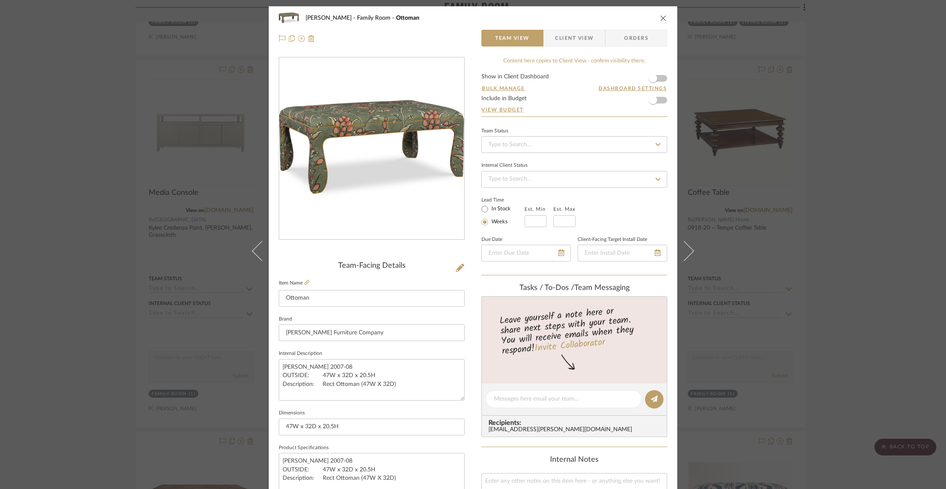
click at [565, 38] on span "Client View" at bounding box center [574, 38] width 39 height 17
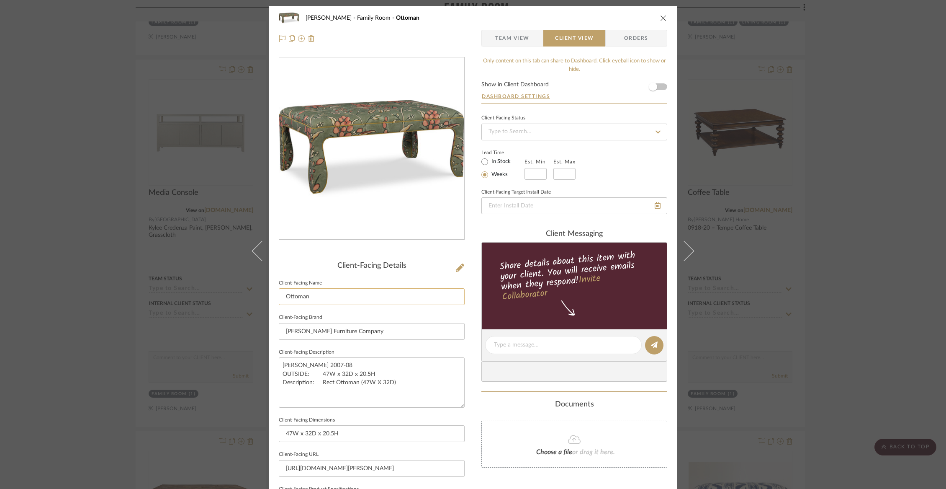
scroll to position [200, 0]
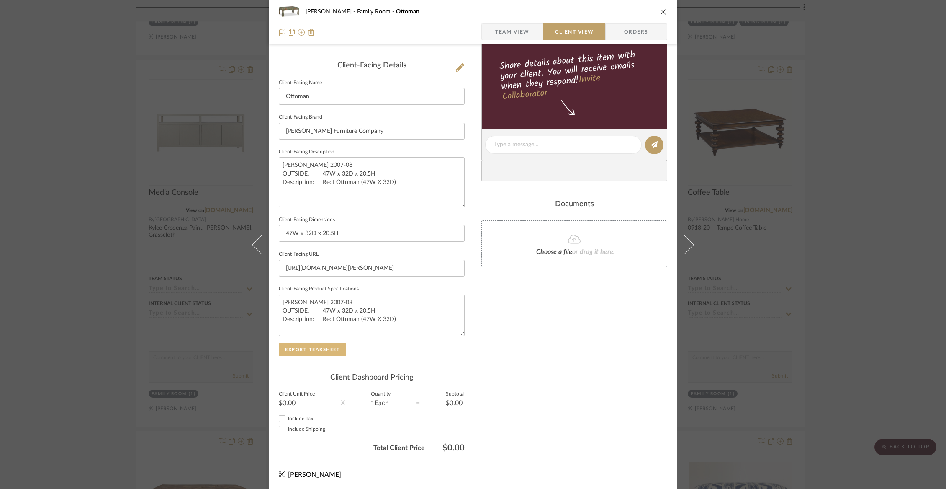
click at [307, 345] on button "Export Tearsheet" at bounding box center [312, 349] width 67 height 13
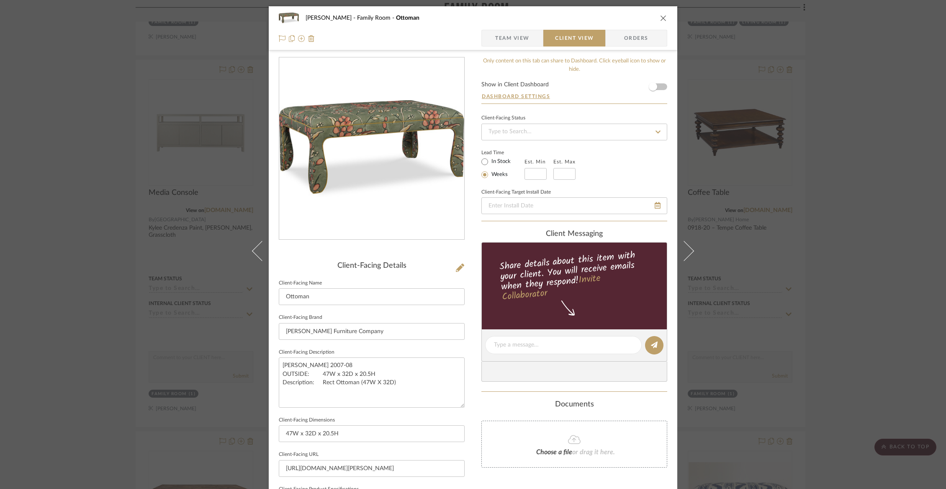
scroll to position [200, 0]
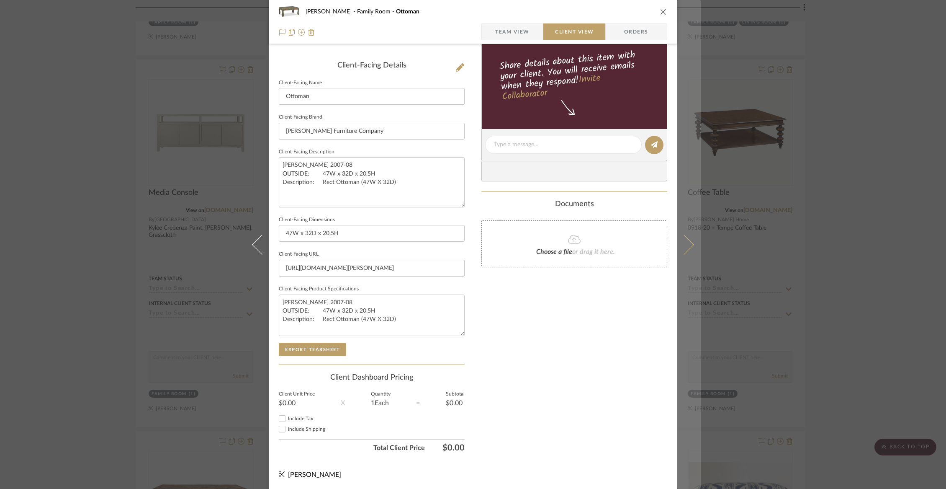
click at [688, 238] on button at bounding box center [689, 244] width 23 height 489
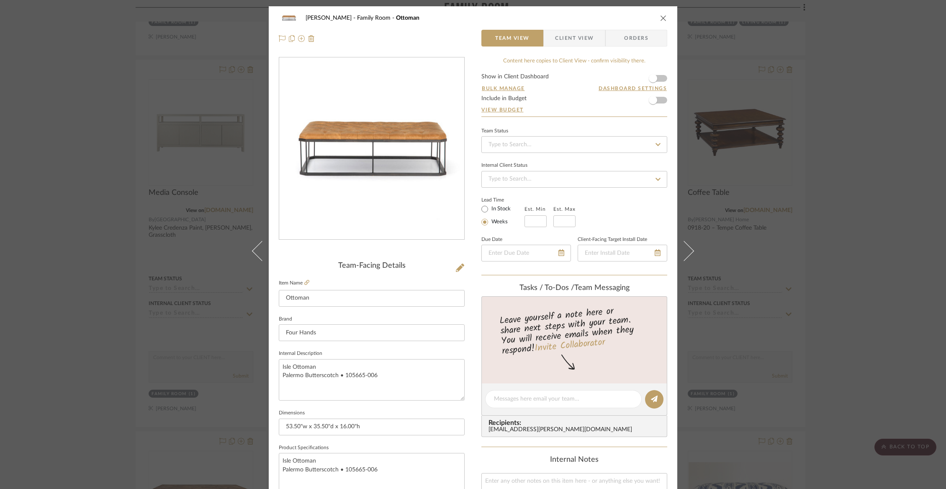
click at [583, 41] on span "Client View" at bounding box center [574, 38] width 39 height 17
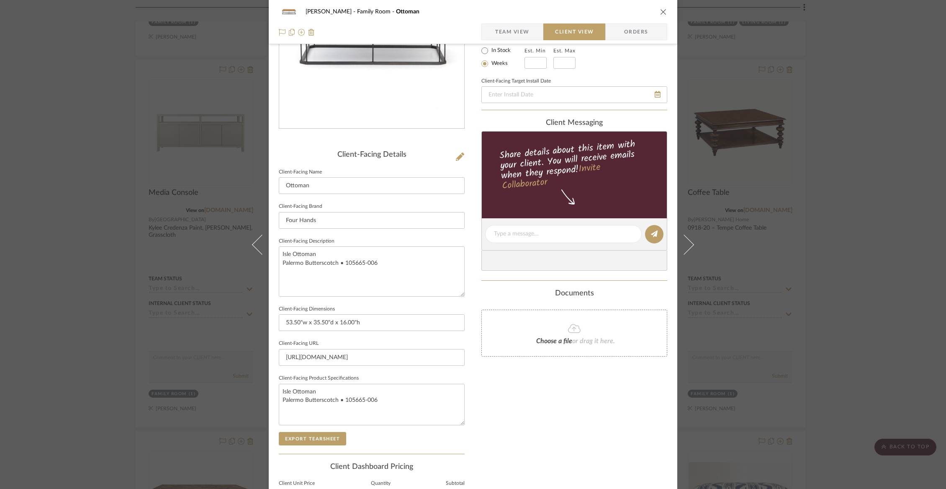
scroll to position [200, 0]
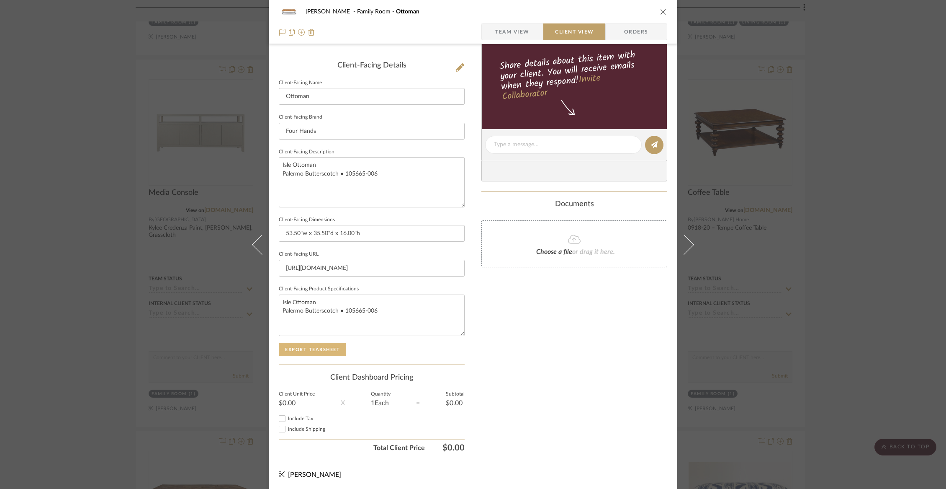
click at [316, 348] on button "Export Tearsheet" at bounding box center [312, 349] width 67 height 13
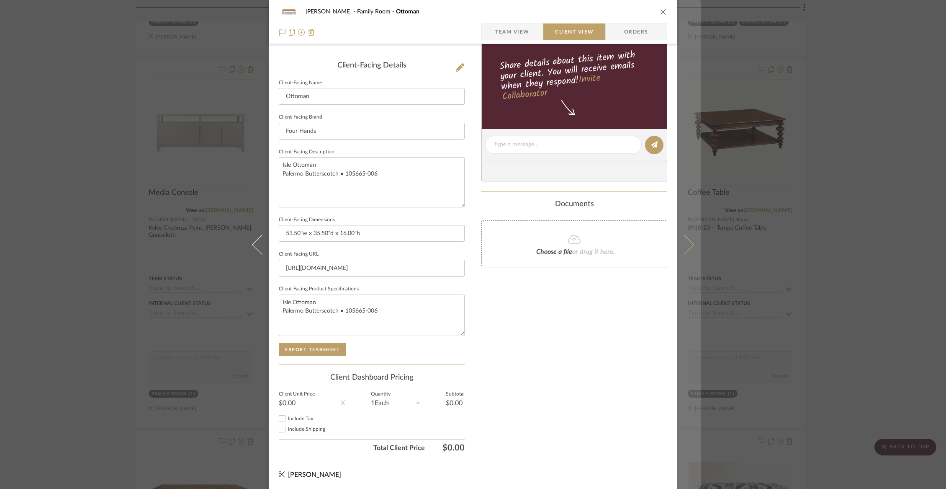
click at [688, 248] on button at bounding box center [689, 244] width 23 height 489
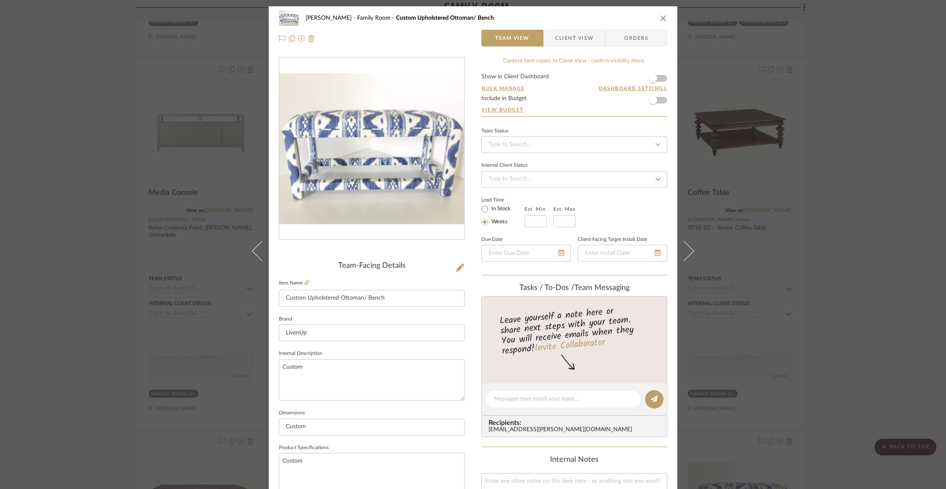
click at [555, 39] on span "Client View" at bounding box center [574, 38] width 39 height 17
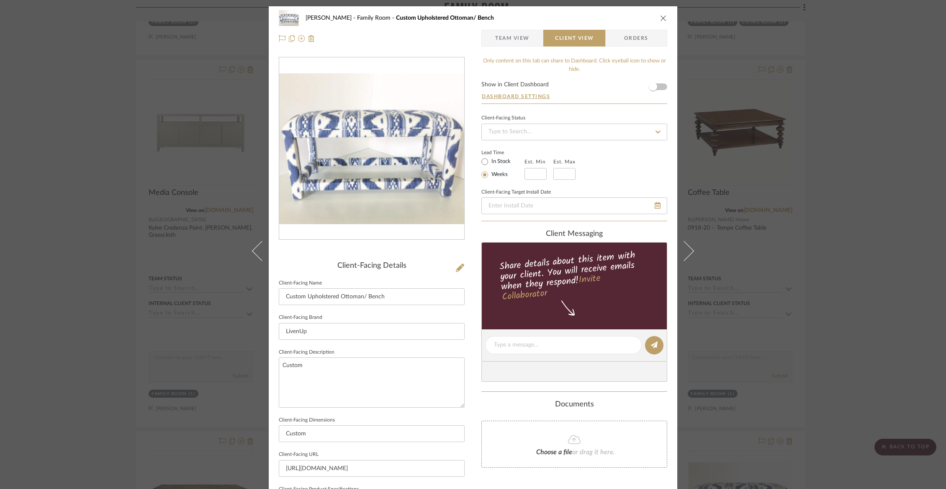
scroll to position [200, 0]
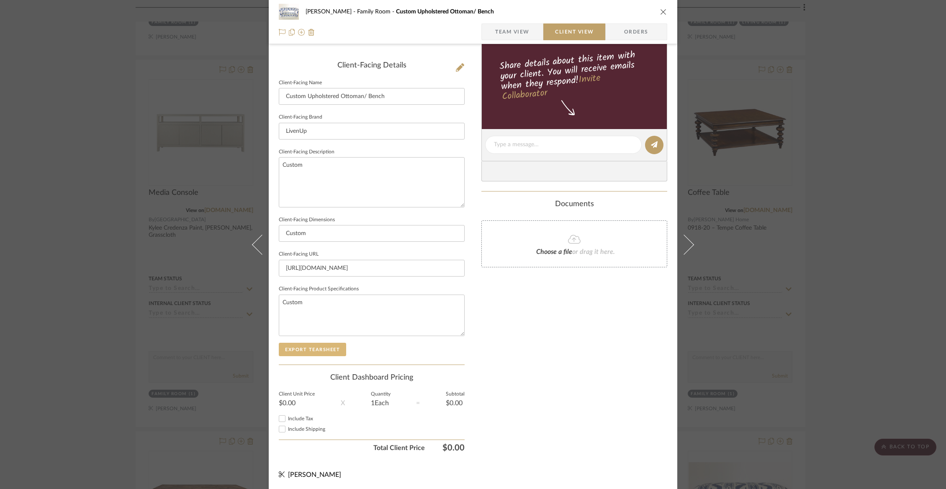
click at [308, 344] on button "Export Tearsheet" at bounding box center [312, 349] width 67 height 13
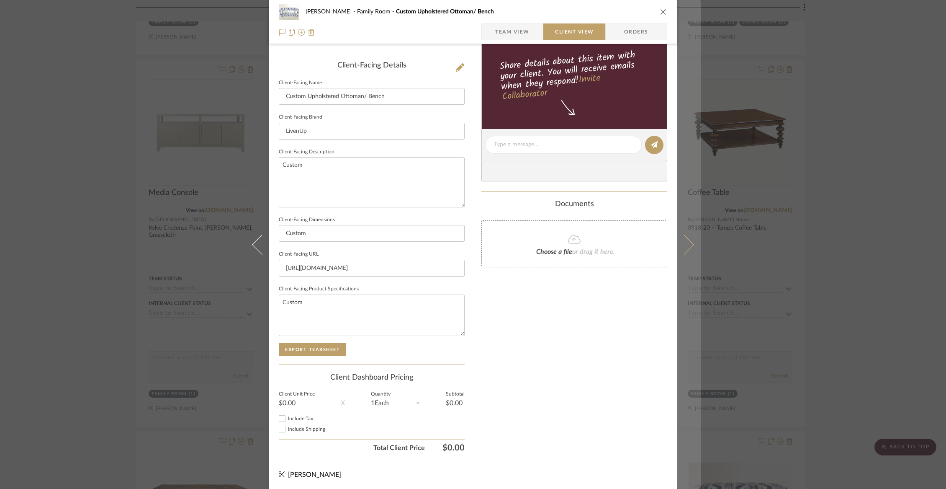
click at [685, 246] on icon at bounding box center [684, 244] width 20 height 20
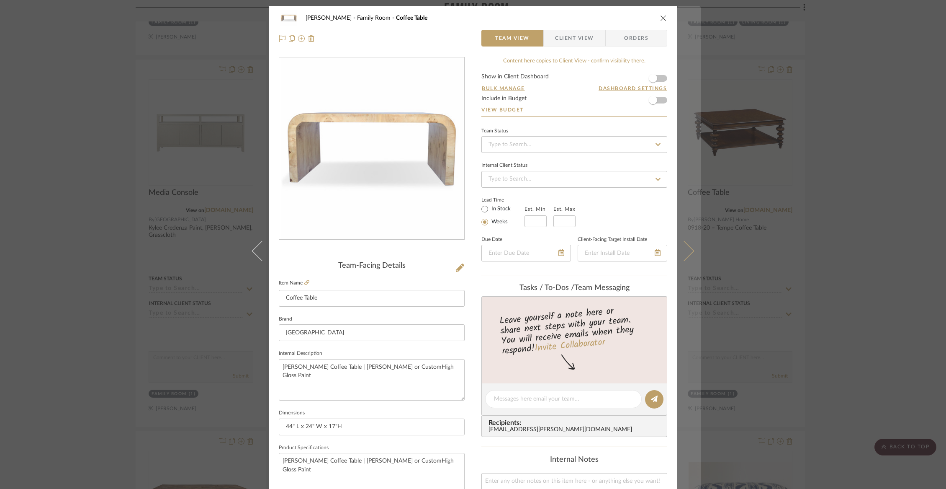
click at [683, 242] on icon at bounding box center [684, 250] width 20 height 20
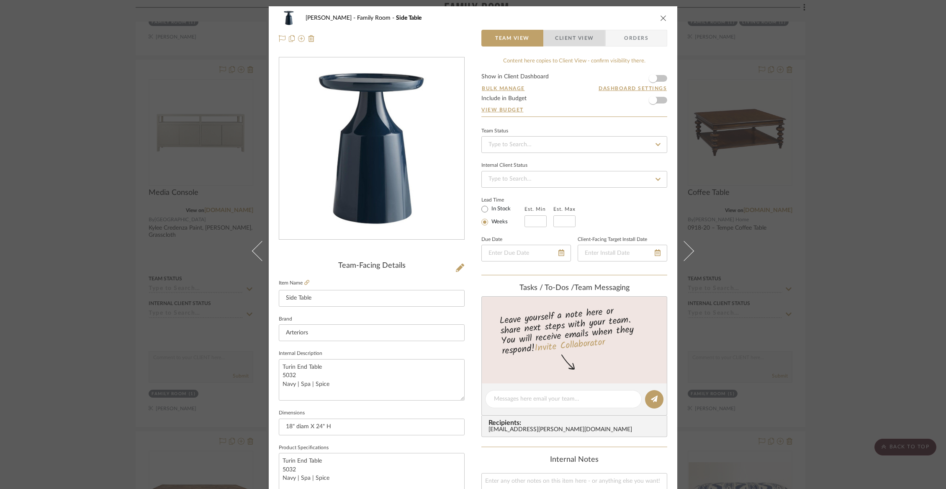
click at [565, 37] on span "Client View" at bounding box center [574, 38] width 39 height 17
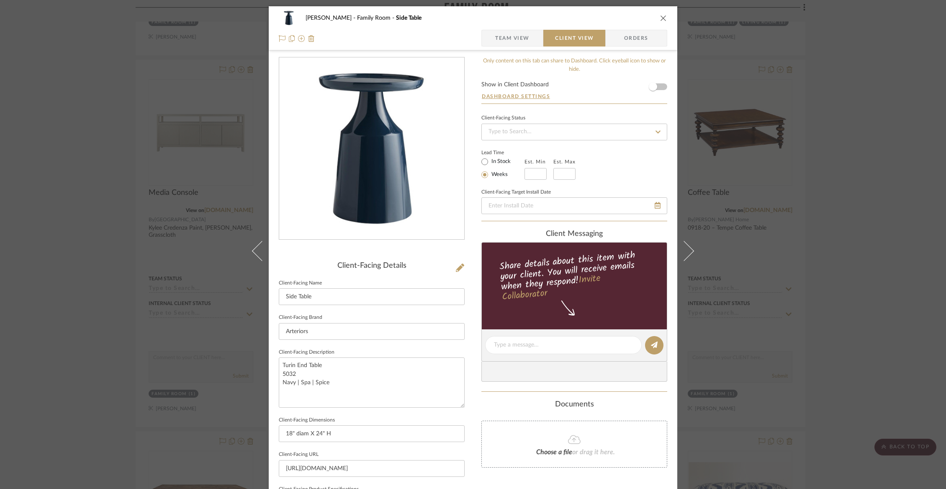
scroll to position [200, 0]
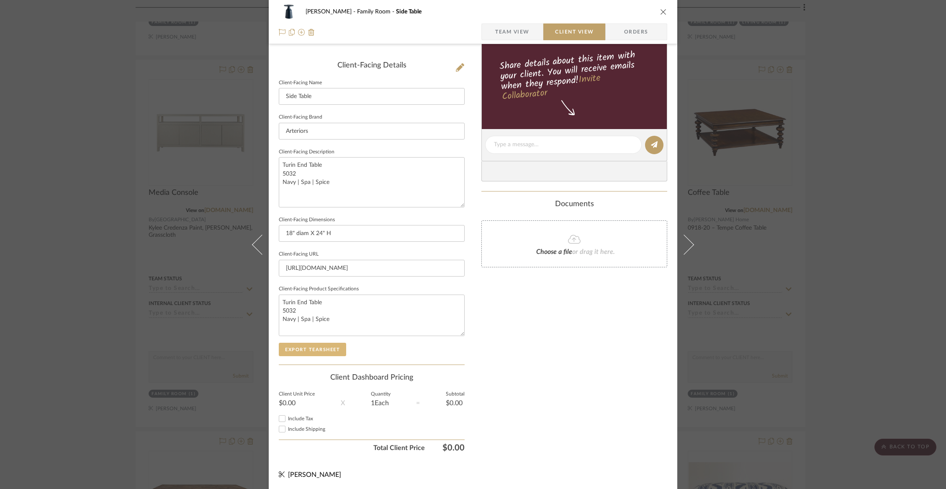
click at [293, 351] on button "Export Tearsheet" at bounding box center [312, 349] width 67 height 13
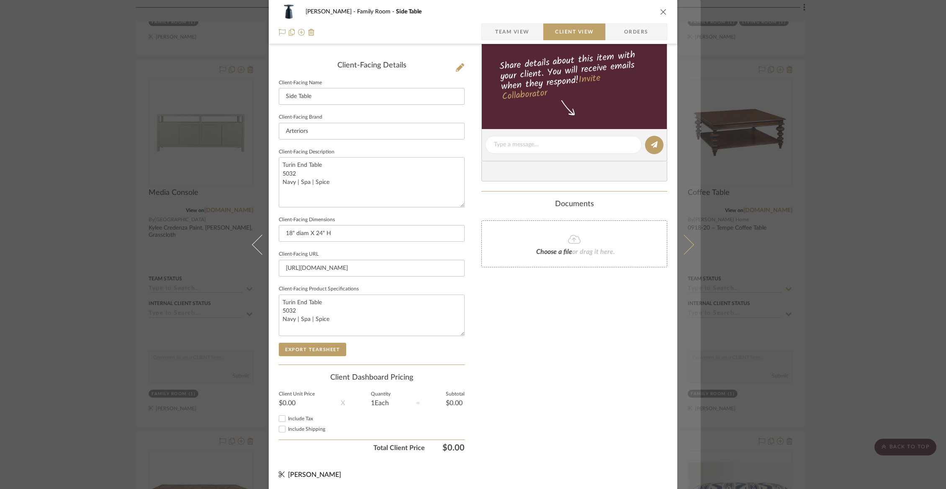
click at [683, 250] on icon at bounding box center [684, 244] width 20 height 20
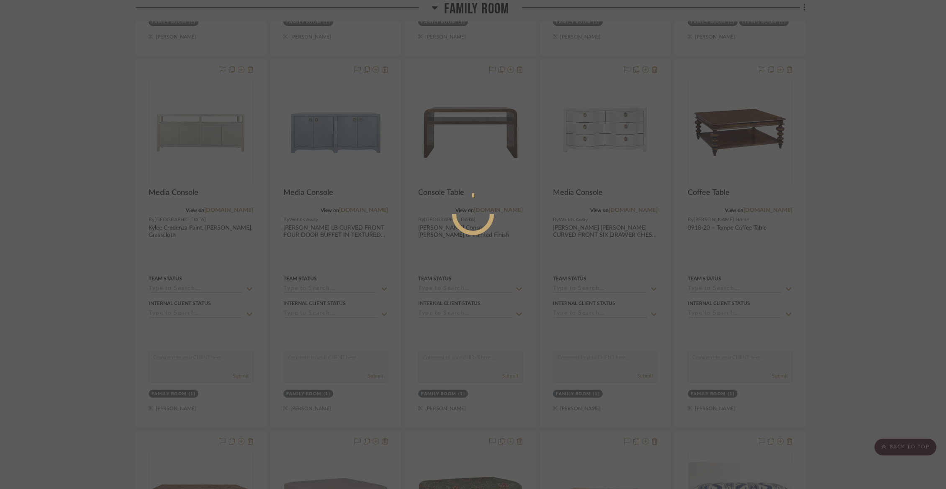
scroll to position [0, 0]
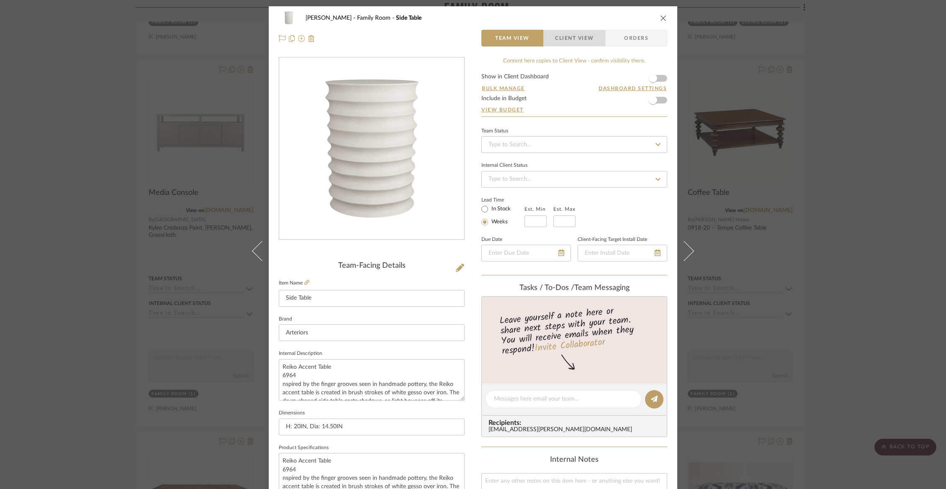
click at [569, 38] on span "Client View" at bounding box center [574, 38] width 39 height 17
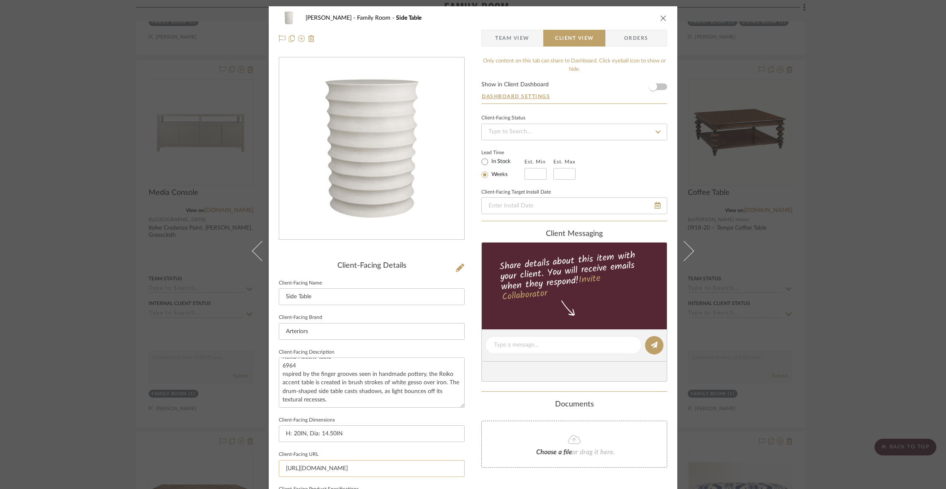
scroll to position [200, 0]
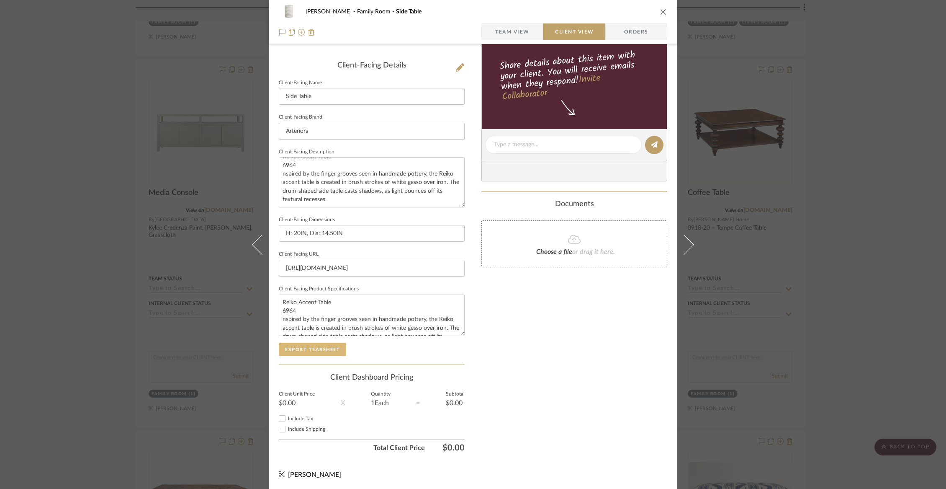
click at [316, 353] on button "Export Tearsheet" at bounding box center [312, 349] width 67 height 13
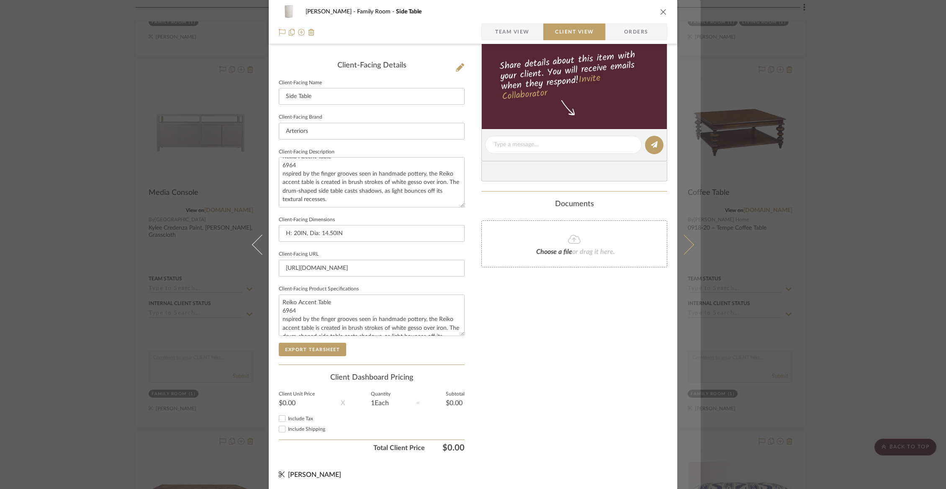
click at [684, 247] on icon at bounding box center [684, 244] width 20 height 20
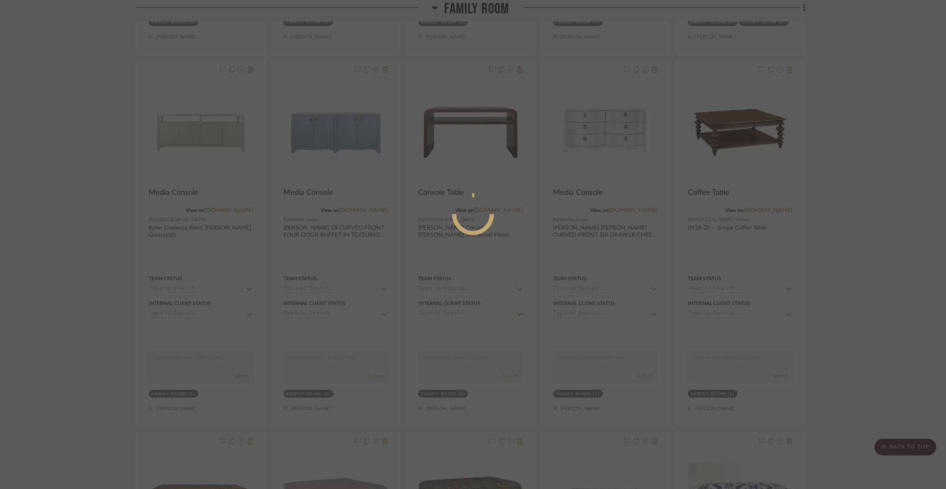
scroll to position [0, 0]
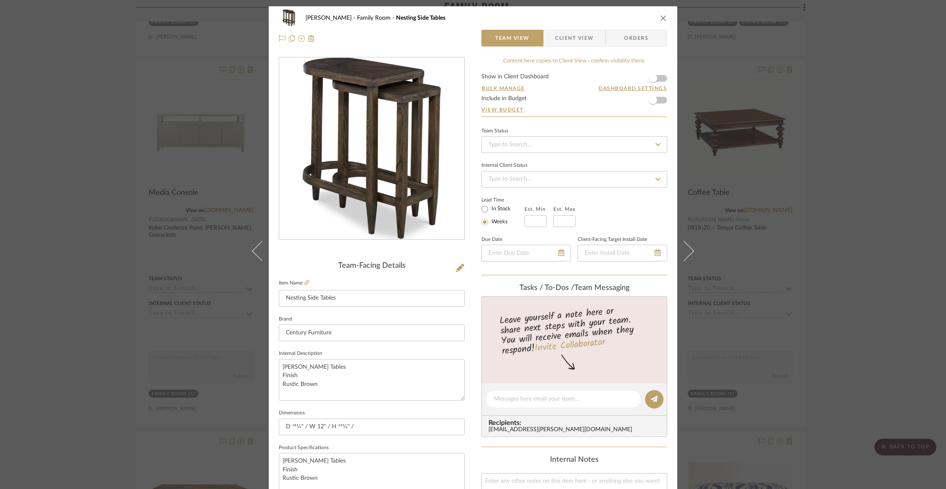
click at [581, 41] on span "Client View" at bounding box center [574, 38] width 39 height 17
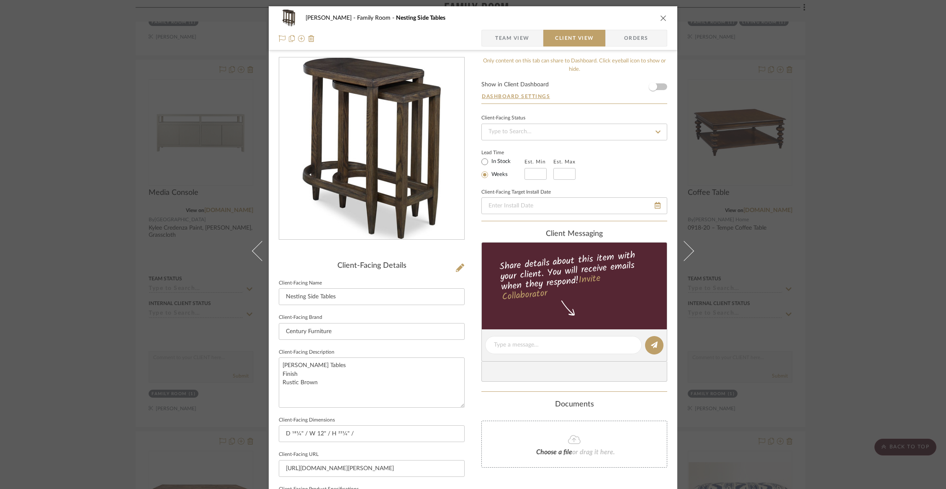
scroll to position [200, 0]
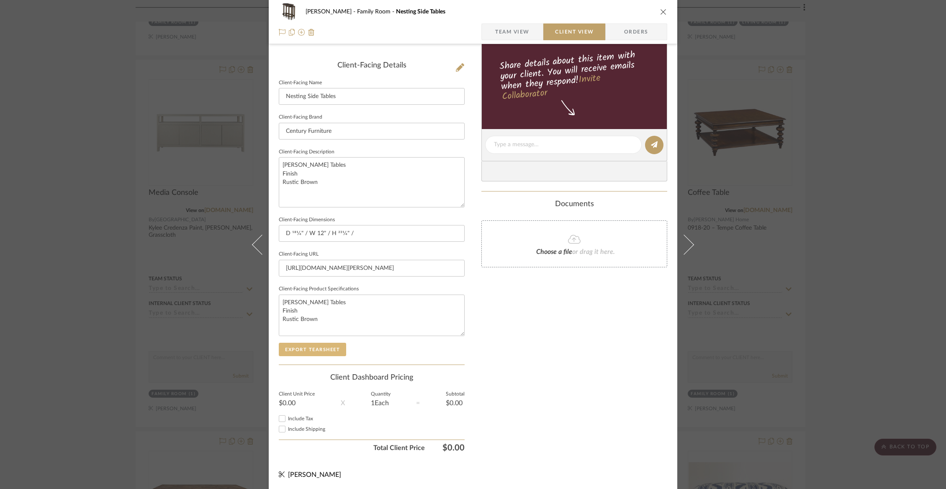
click at [324, 349] on button "Export Tearsheet" at bounding box center [312, 349] width 67 height 13
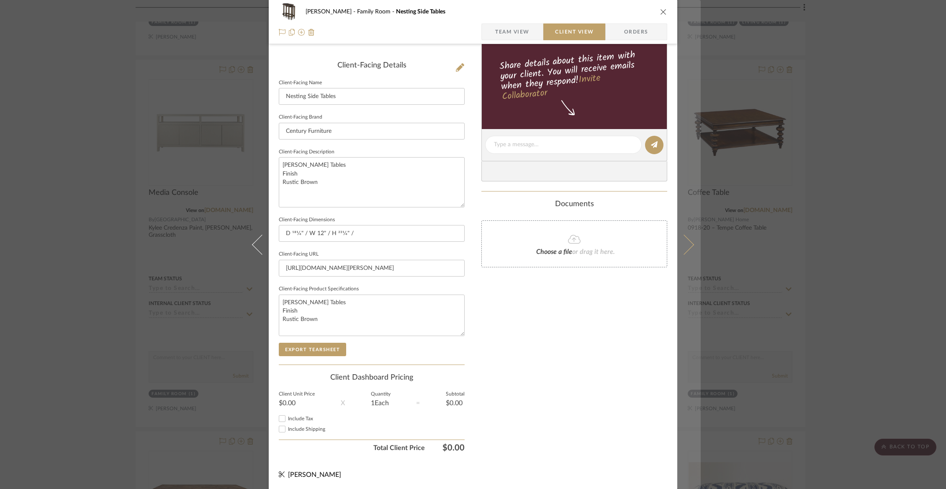
click at [682, 249] on icon at bounding box center [684, 244] width 20 height 20
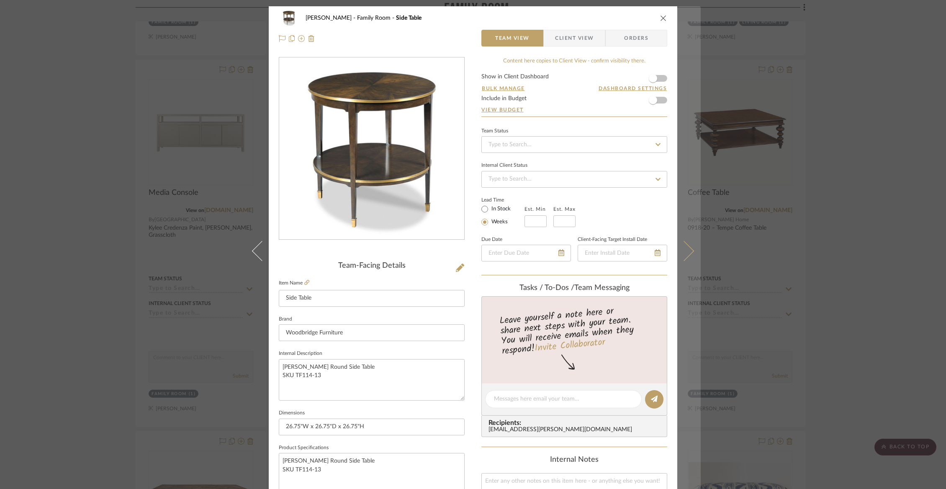
click at [687, 241] on button at bounding box center [689, 250] width 23 height 489
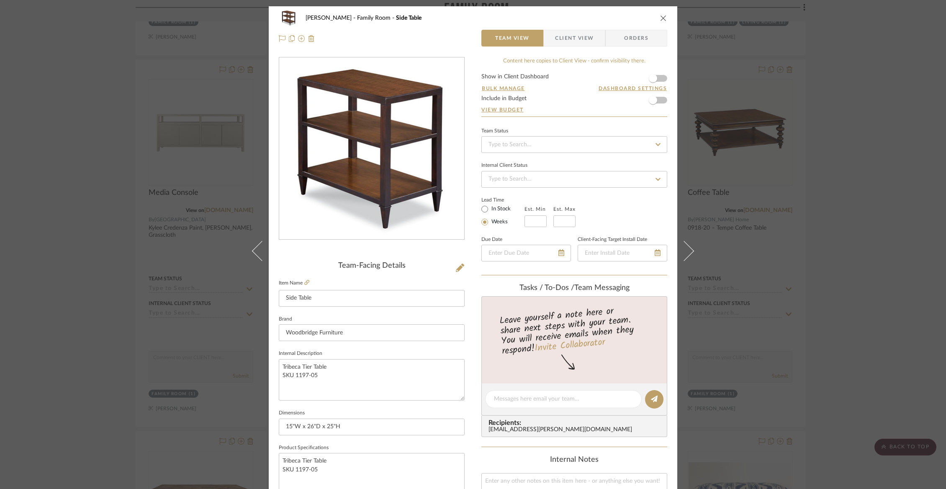
click at [567, 34] on span "Client View" at bounding box center [574, 38] width 39 height 17
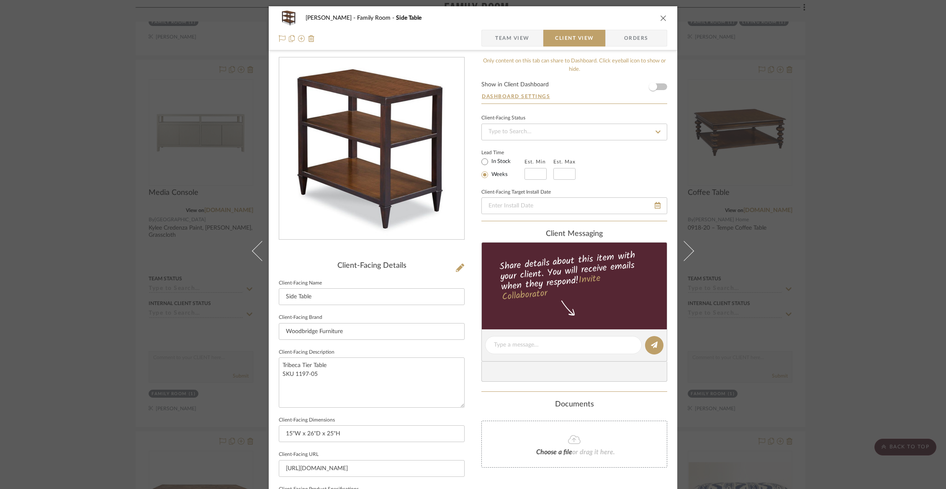
scroll to position [200, 0]
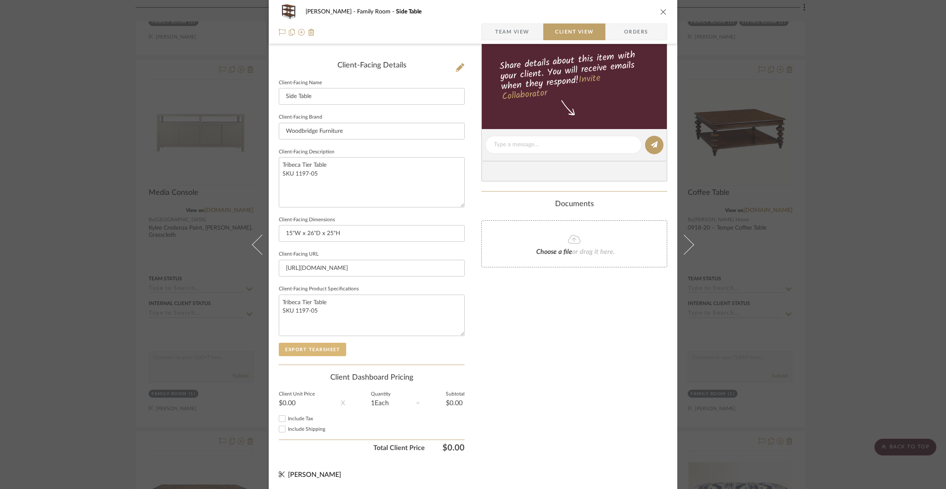
click at [325, 346] on button "Export Tearsheet" at bounding box center [312, 349] width 67 height 13
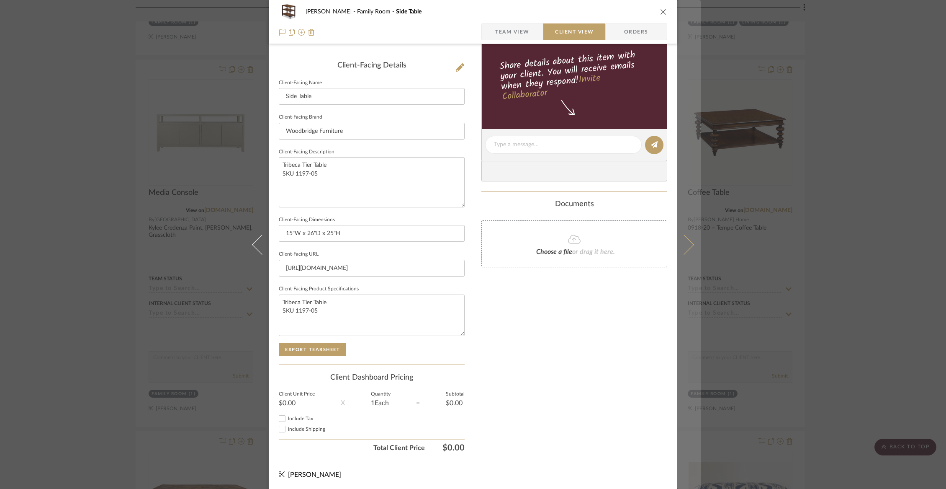
click at [685, 234] on button at bounding box center [689, 244] width 23 height 489
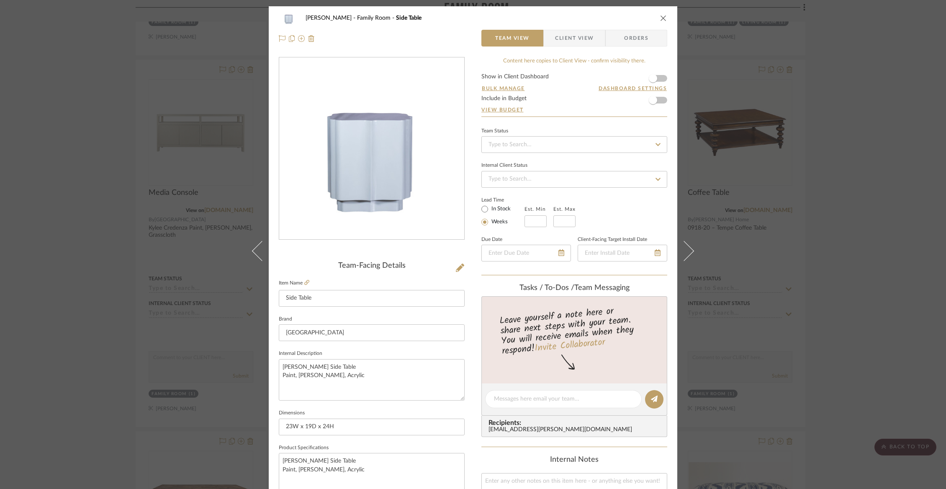
click at [583, 46] on span "Client View" at bounding box center [574, 38] width 39 height 17
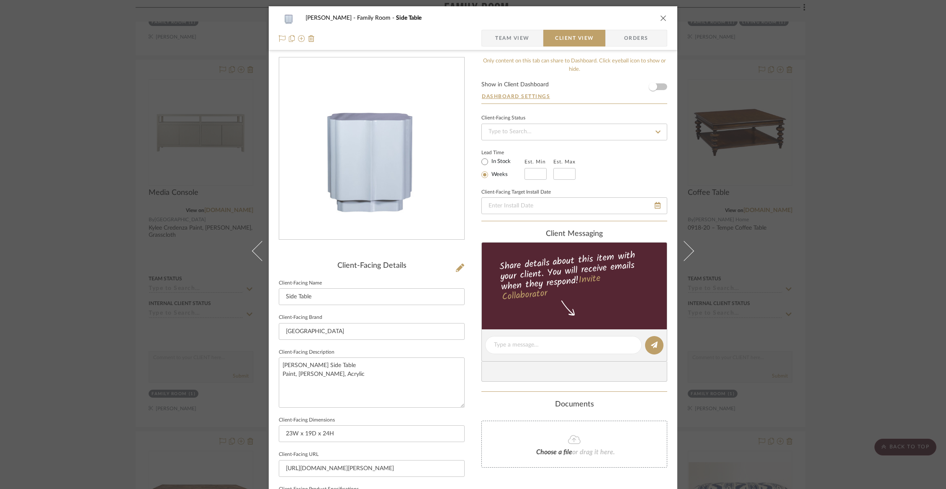
scroll to position [200, 0]
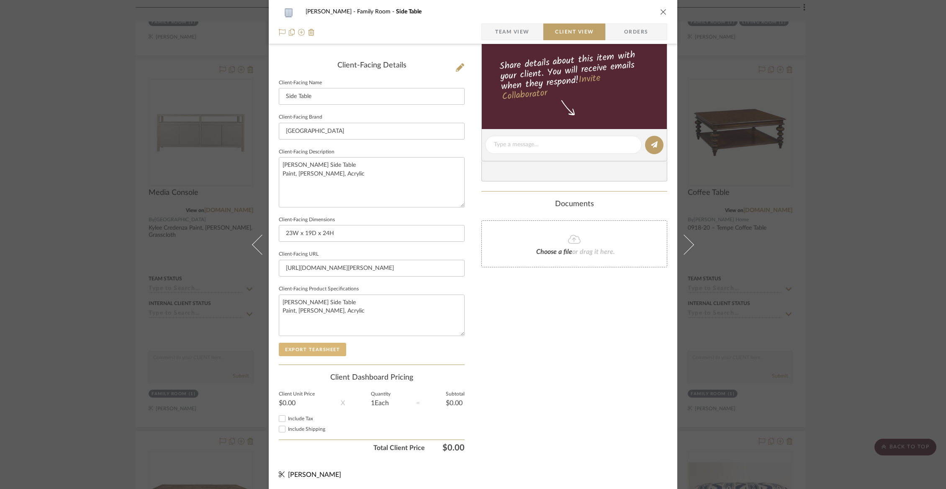
click at [317, 351] on button "Export Tearsheet" at bounding box center [312, 349] width 67 height 13
click at [740, 235] on div "Chorzempa Family Room Side Table Team View Client View Orders Client-Facing Det…" at bounding box center [473, 244] width 946 height 489
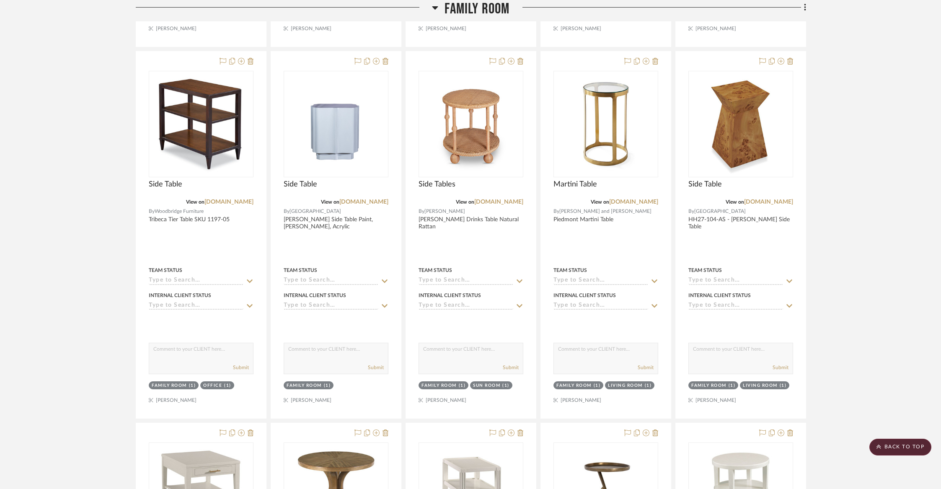
scroll to position [3733, 0]
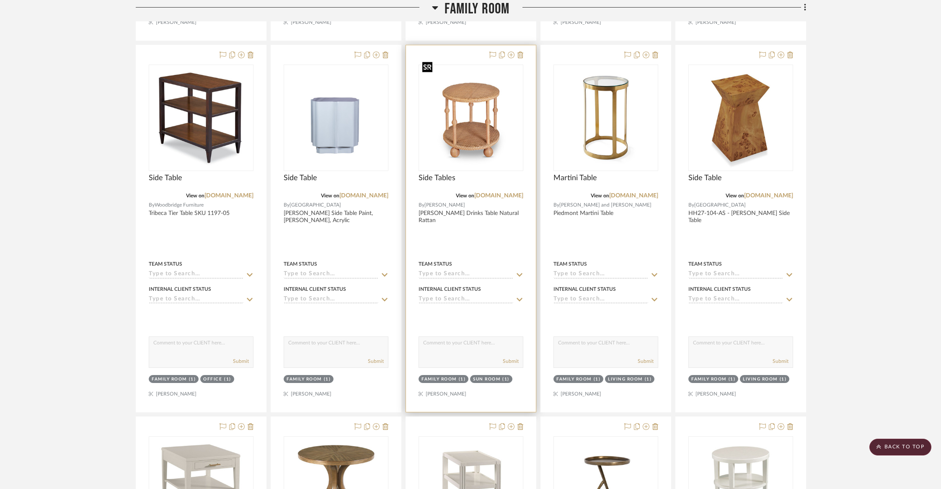
click at [0, 0] on img at bounding box center [0, 0] width 0 height 0
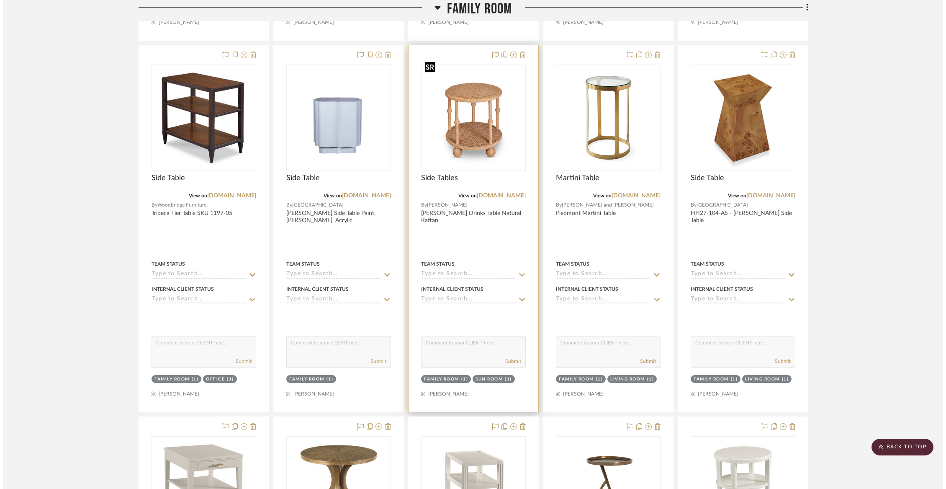
scroll to position [0, 0]
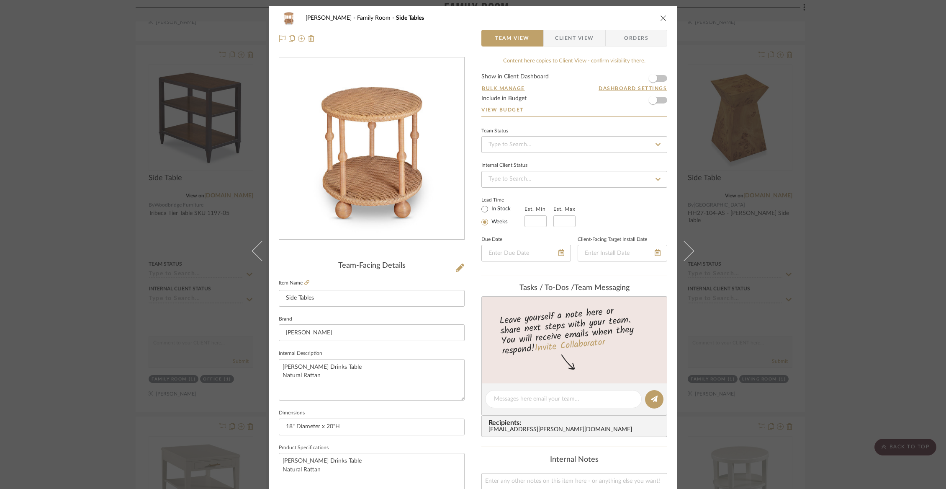
click at [568, 34] on span "Client View" at bounding box center [574, 38] width 39 height 17
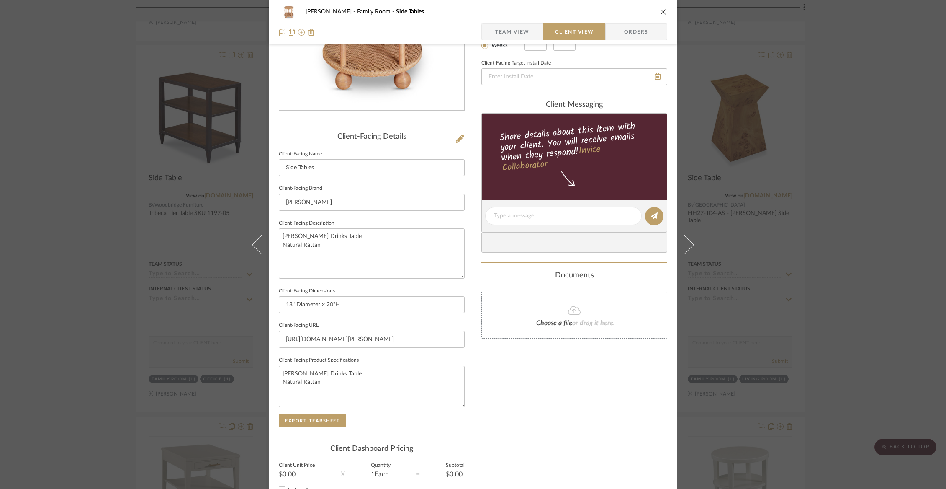
scroll to position [142, 0]
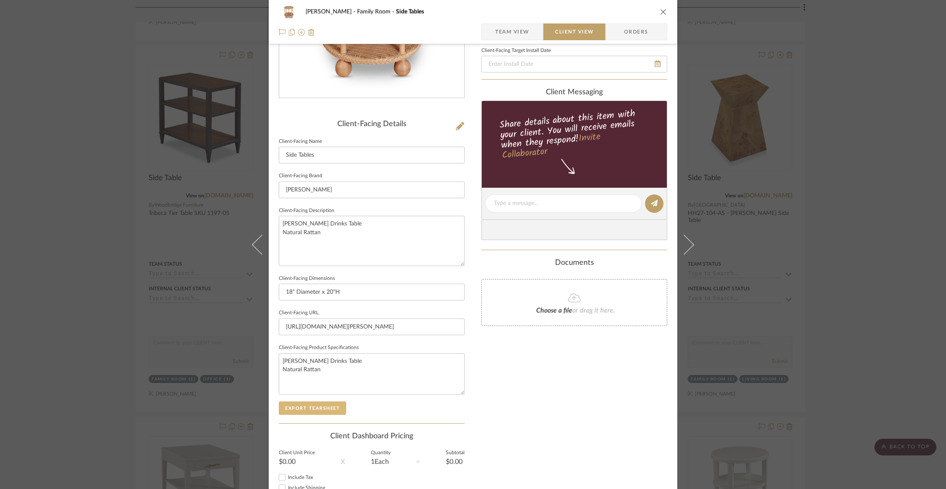
click at [317, 405] on button "Export Tearsheet" at bounding box center [312, 407] width 67 height 13
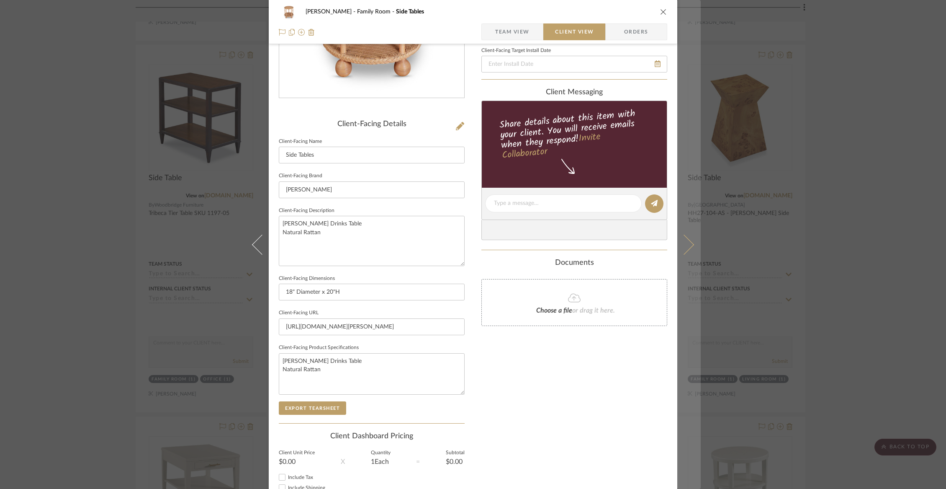
click at [683, 242] on icon at bounding box center [684, 244] width 20 height 20
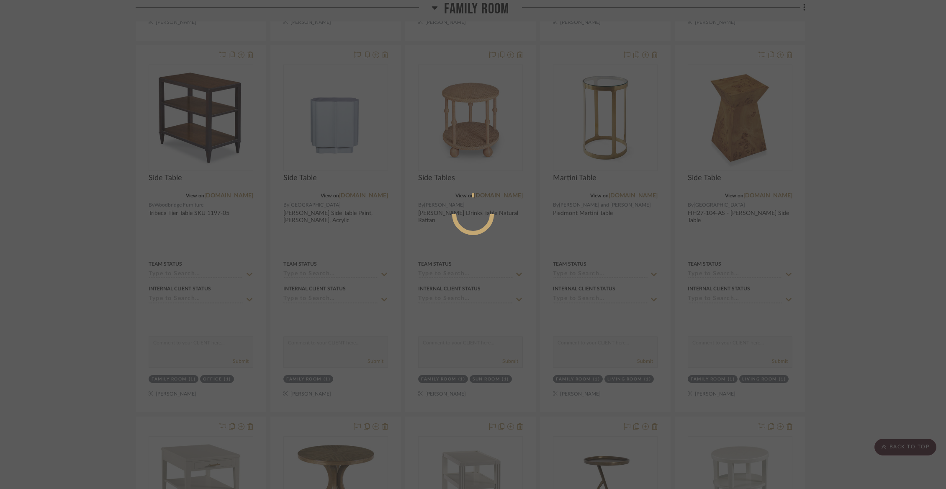
scroll to position [0, 0]
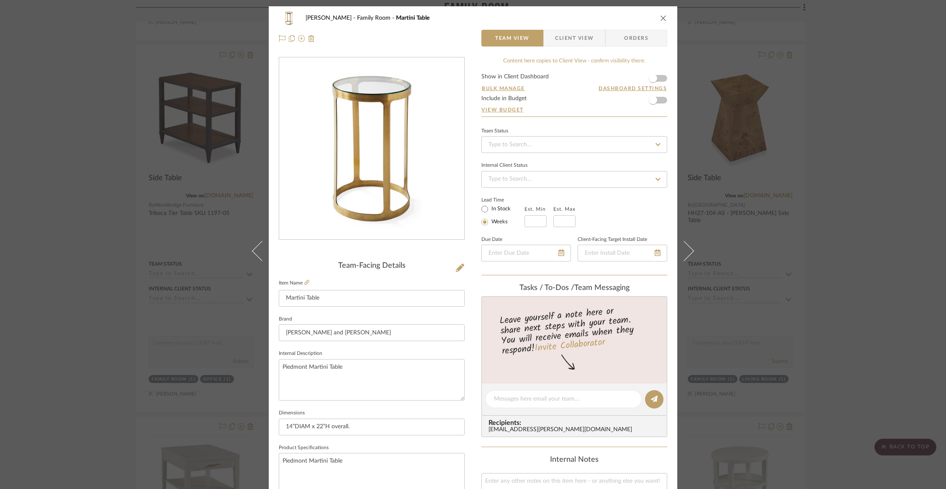
click at [575, 35] on span "Client View" at bounding box center [574, 38] width 39 height 17
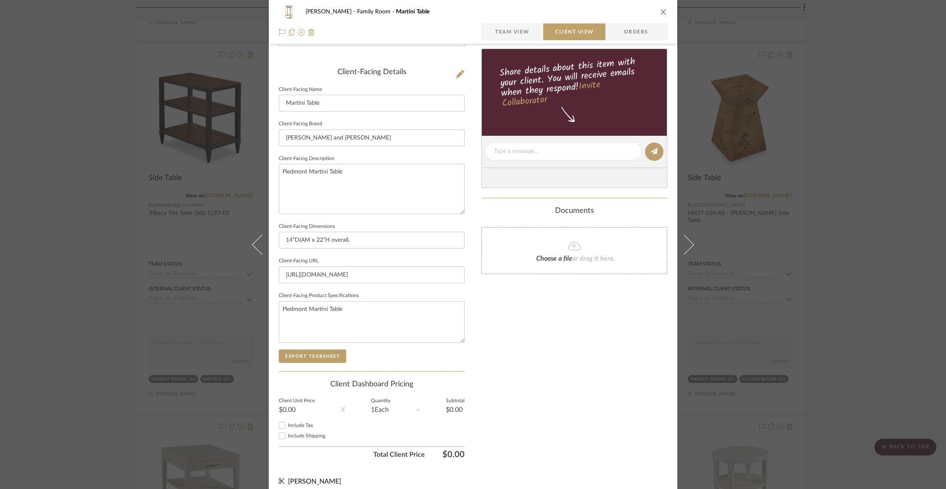
scroll to position [200, 0]
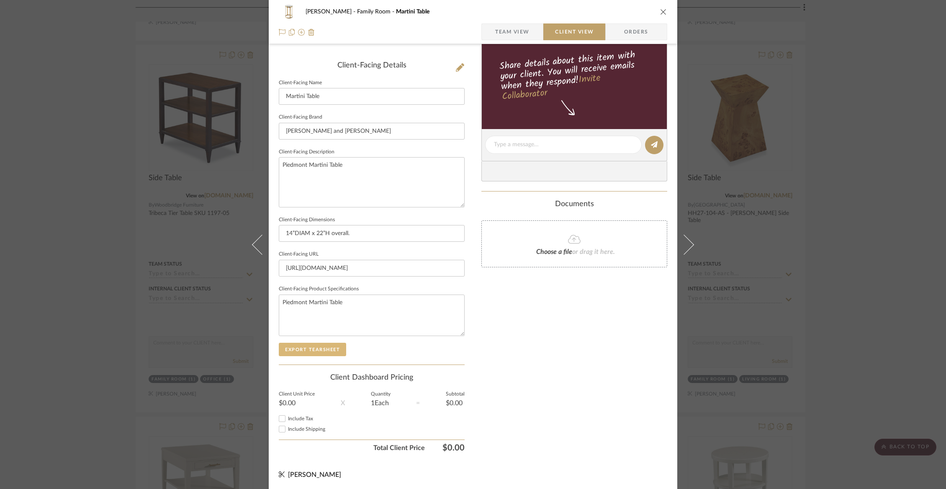
click at [286, 344] on button "Export Tearsheet" at bounding box center [312, 349] width 67 height 13
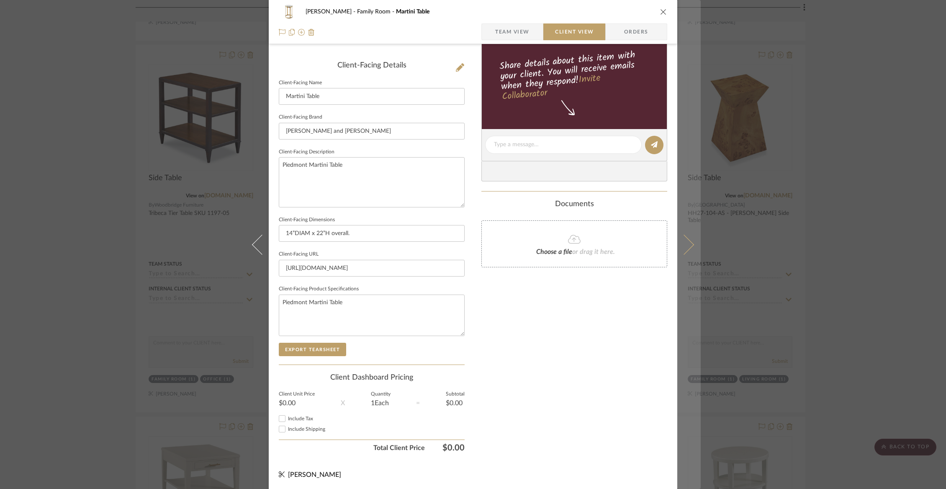
click at [686, 249] on button at bounding box center [689, 244] width 23 height 489
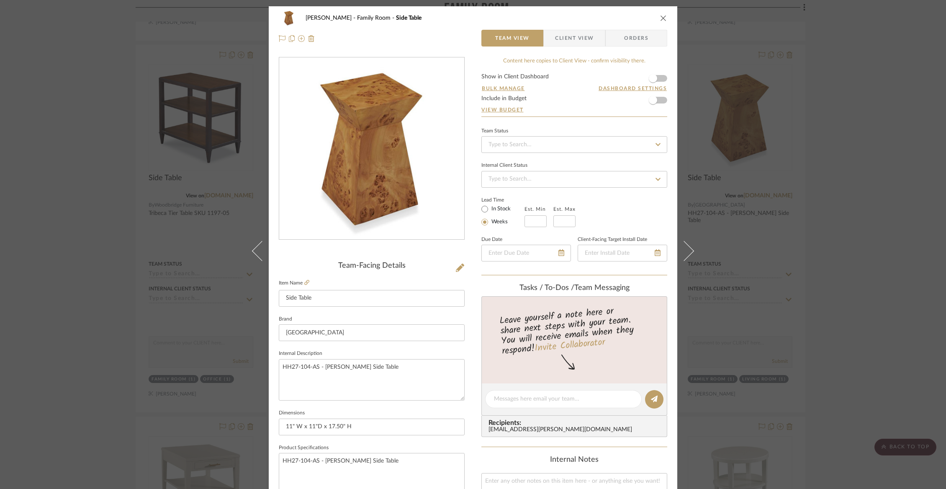
click at [588, 41] on span "Client View" at bounding box center [574, 38] width 39 height 17
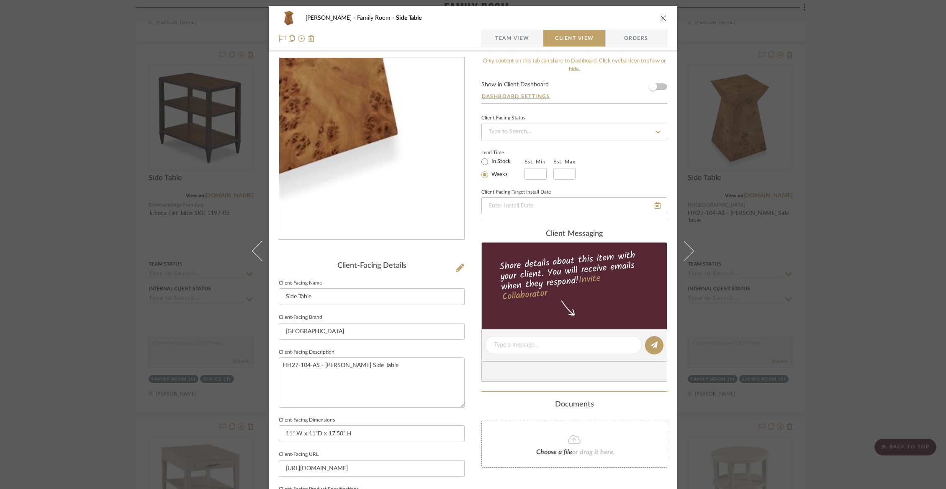
scroll to position [200, 0]
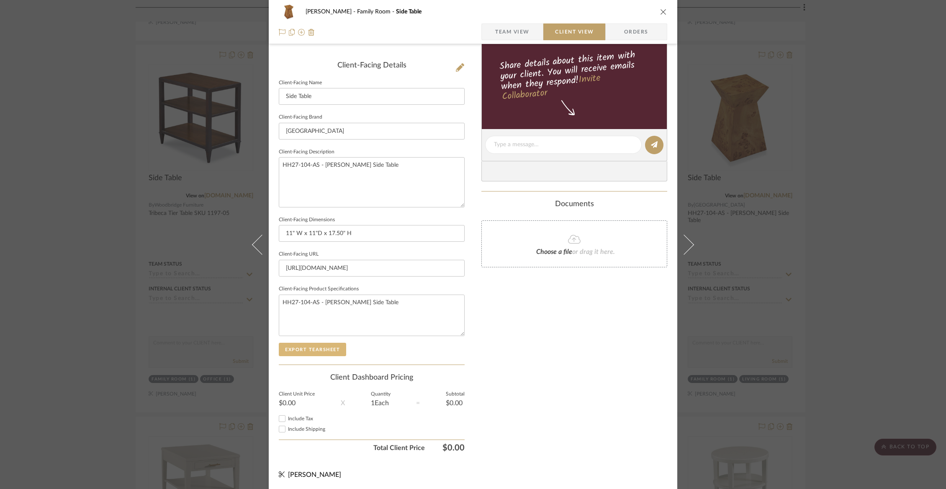
click at [309, 344] on button "Export Tearsheet" at bounding box center [312, 349] width 67 height 13
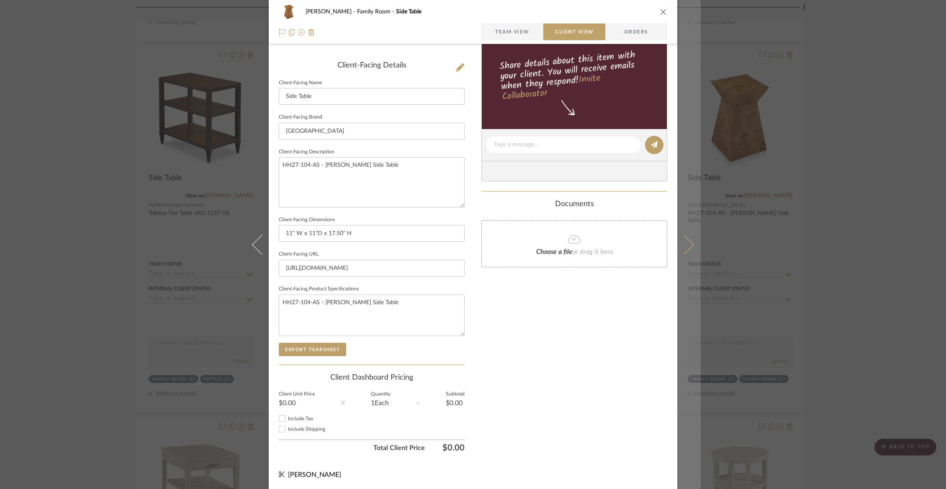
click at [682, 237] on icon at bounding box center [684, 244] width 20 height 20
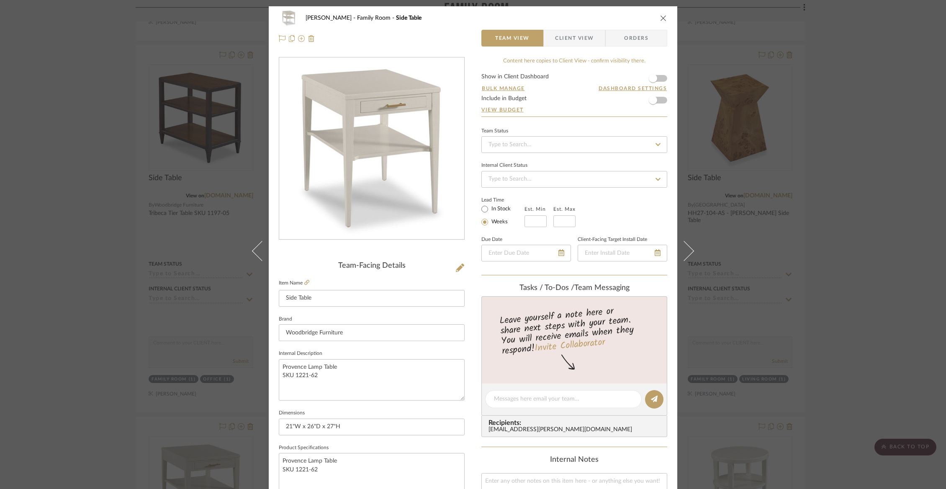
click at [574, 38] on span "Client View" at bounding box center [574, 38] width 39 height 17
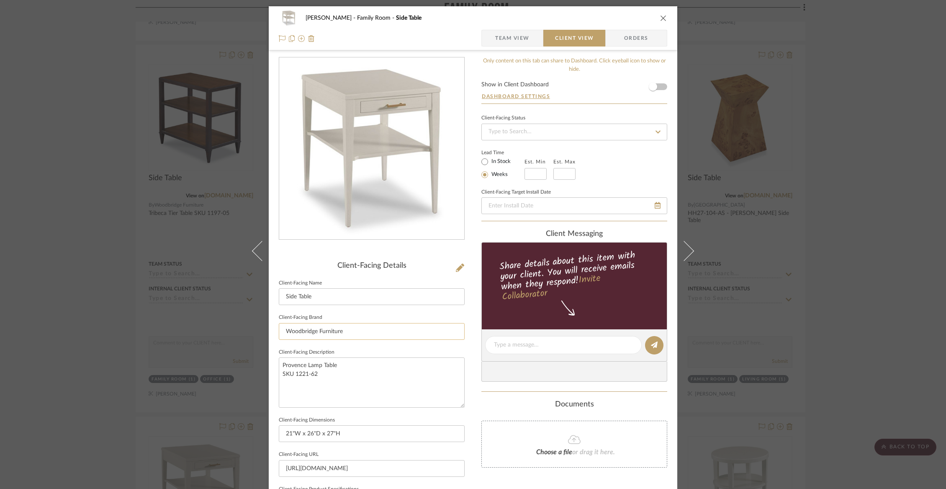
scroll to position [200, 0]
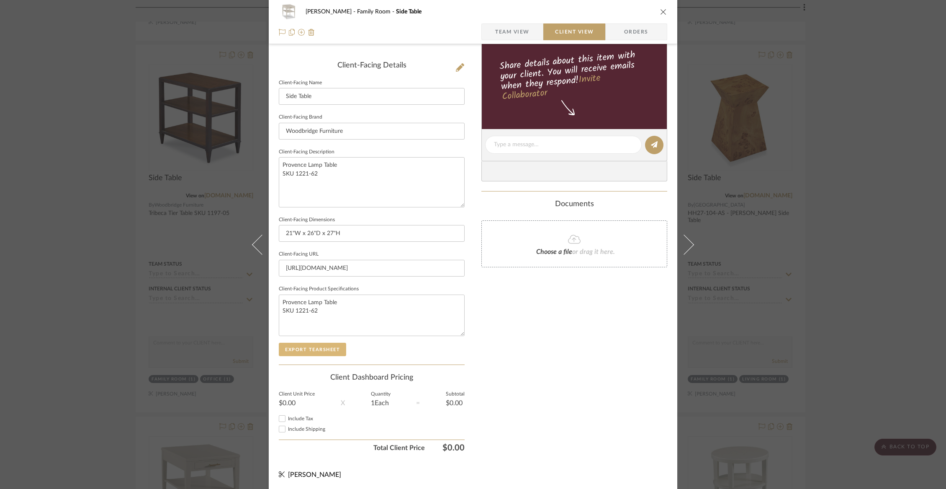
click at [306, 349] on button "Export Tearsheet" at bounding box center [312, 349] width 67 height 13
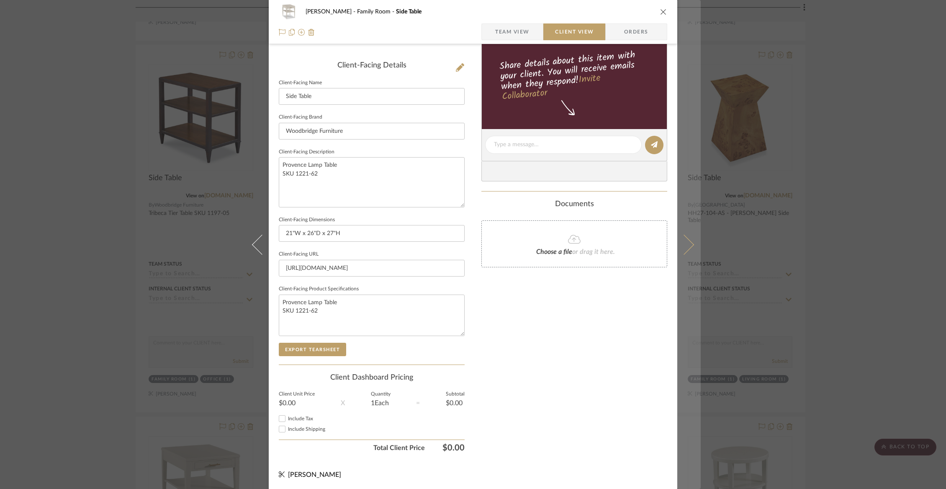
click at [686, 240] on icon at bounding box center [684, 244] width 20 height 20
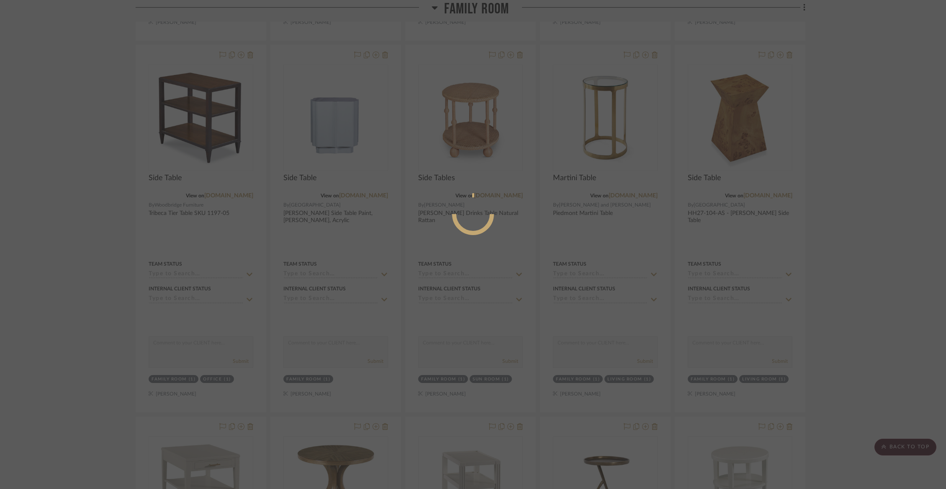
scroll to position [0, 0]
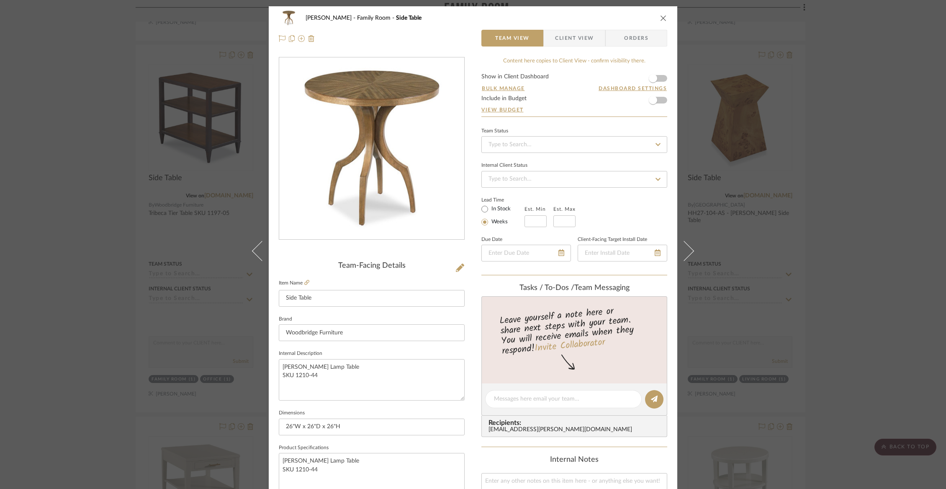
click at [580, 32] on span "Client View" at bounding box center [574, 38] width 39 height 17
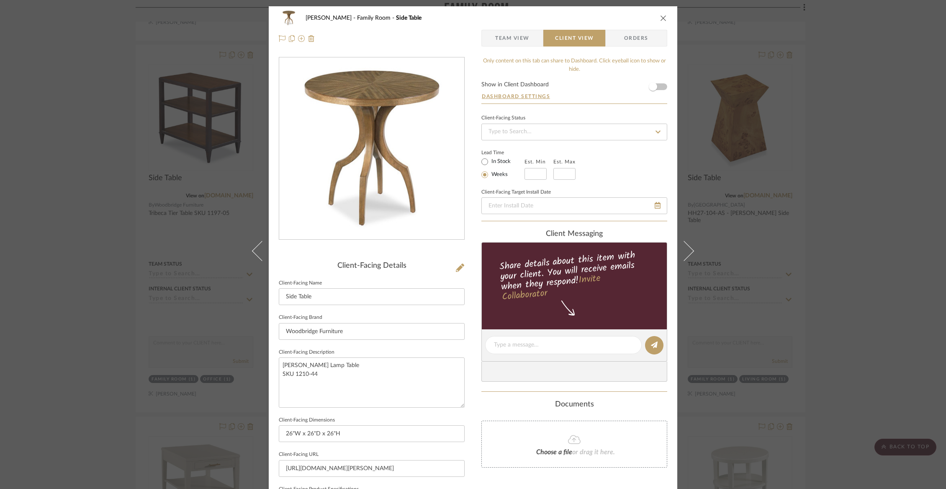
scroll to position [200, 0]
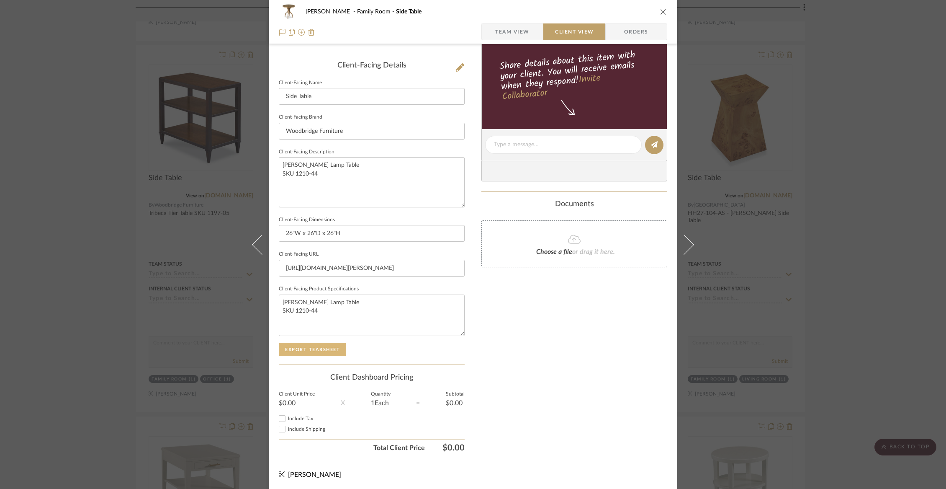
click at [319, 350] on button "Export Tearsheet" at bounding box center [312, 349] width 67 height 13
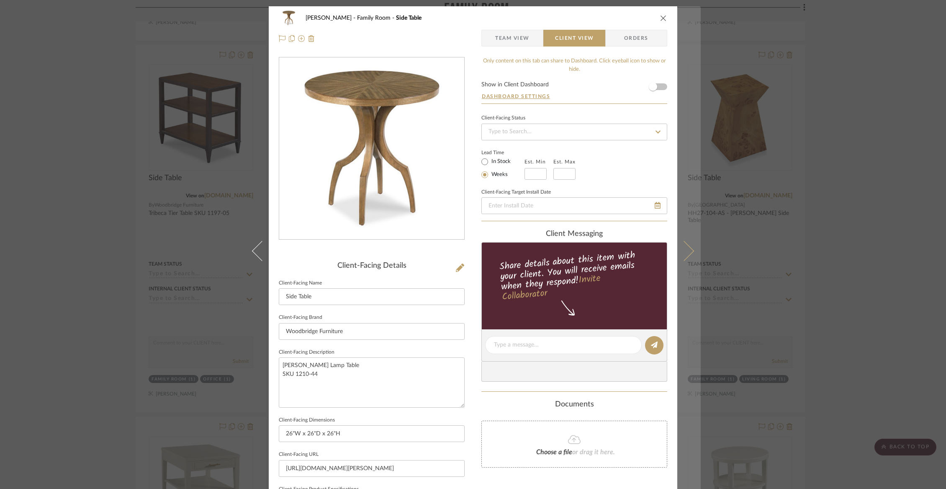
click at [690, 250] on icon at bounding box center [684, 250] width 20 height 20
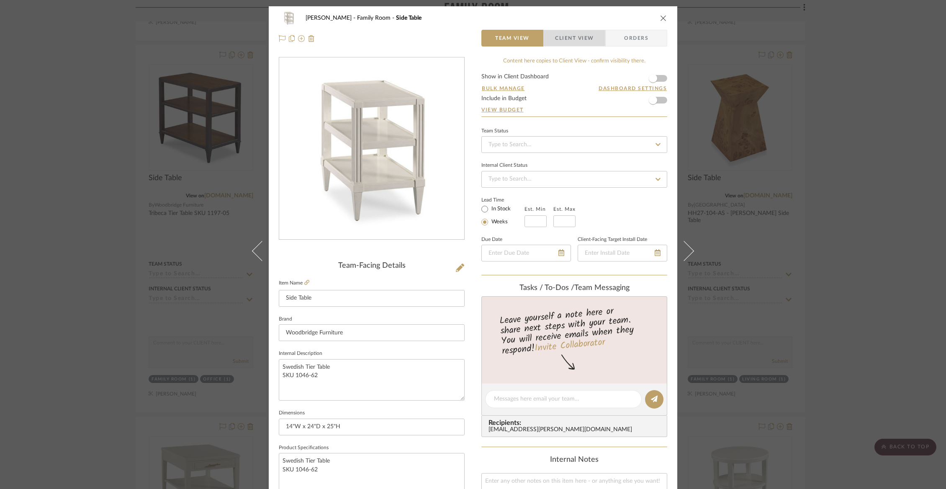
click at [562, 41] on span "Client View" at bounding box center [574, 38] width 39 height 17
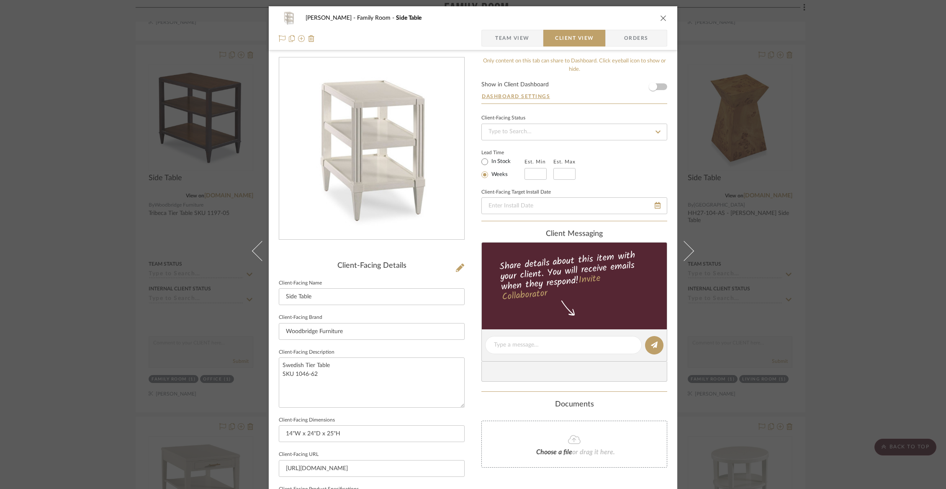
scroll to position [200, 0]
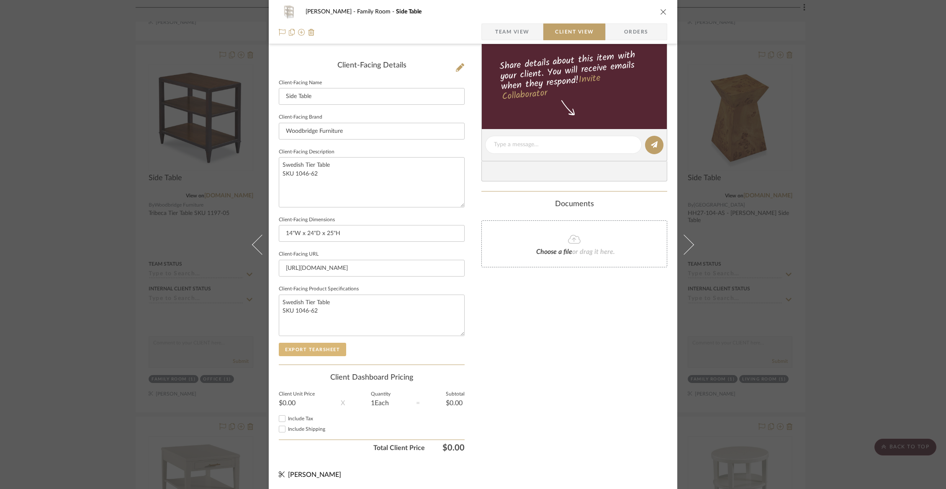
click at [309, 348] on button "Export Tearsheet" at bounding box center [312, 349] width 67 height 13
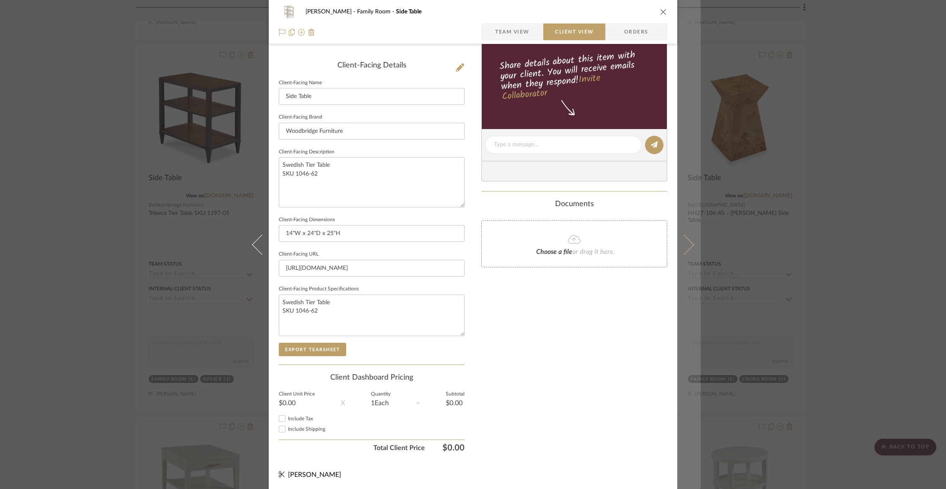
click at [685, 244] on icon at bounding box center [684, 244] width 20 height 20
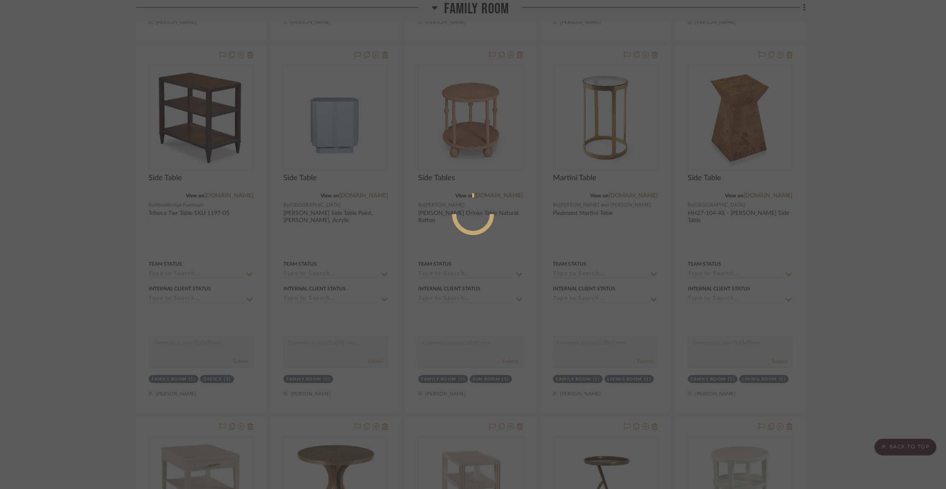
scroll to position [0, 0]
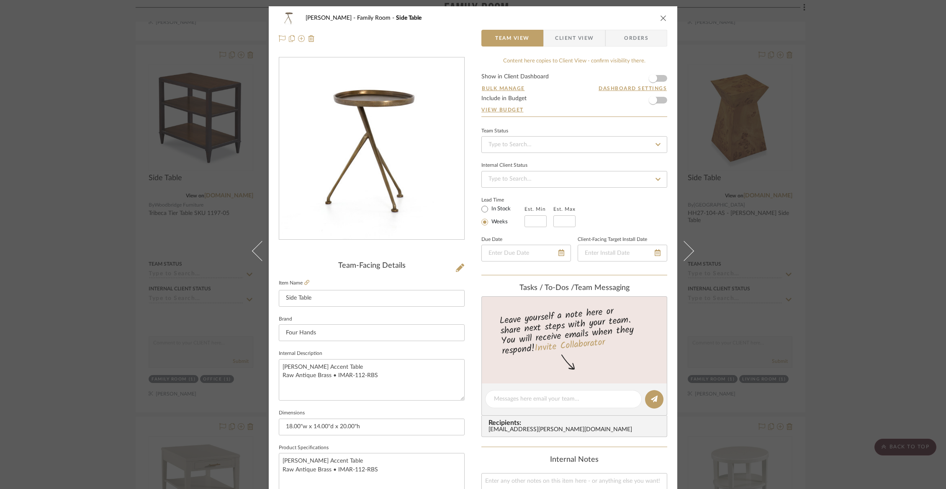
click at [574, 46] on div "Chorzempa Family Room Side Table Team View Client View Orders" at bounding box center [473, 28] width 409 height 44
click at [663, 18] on icon "close" at bounding box center [663, 18] width 7 height 7
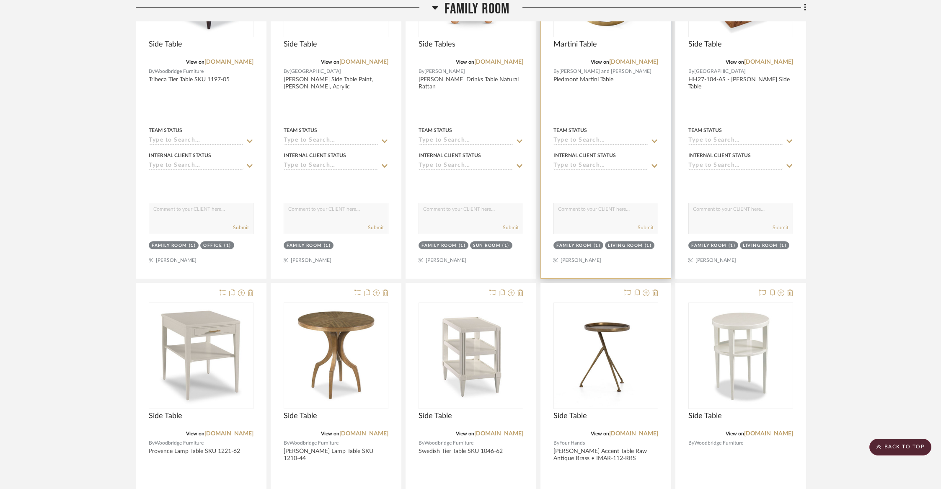
scroll to position [3935, 0]
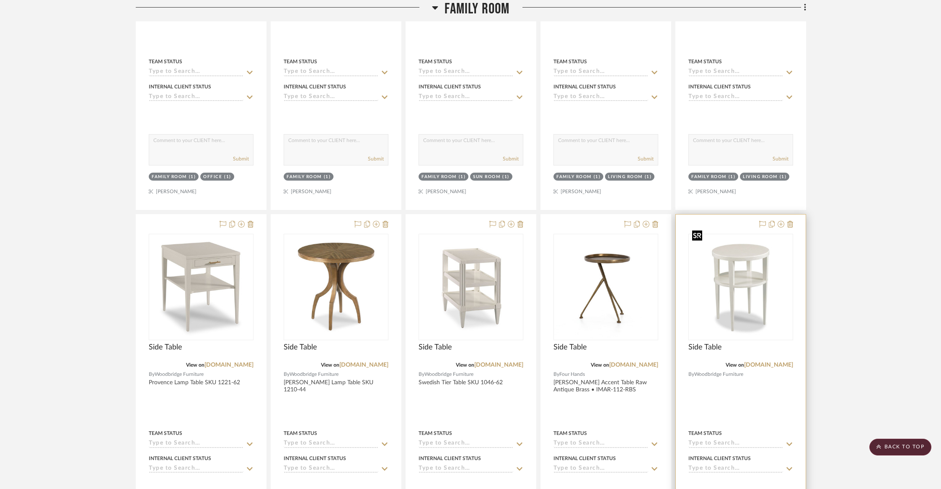
click at [754, 247] on img "0" at bounding box center [740, 286] width 103 height 103
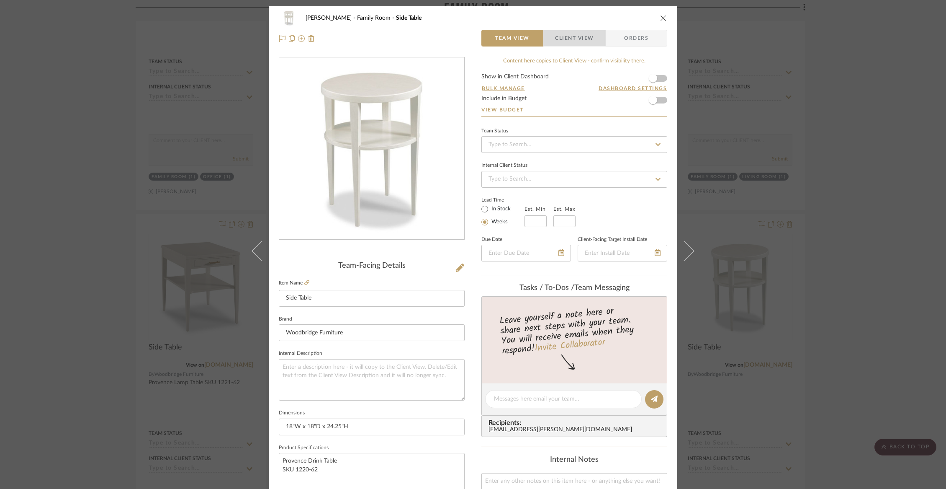
click at [558, 38] on span "Client View" at bounding box center [574, 38] width 39 height 17
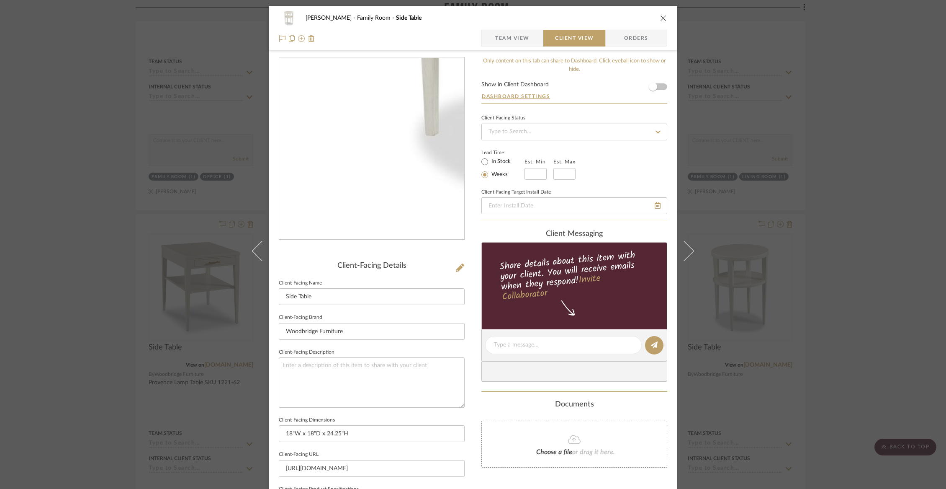
scroll to position [200, 0]
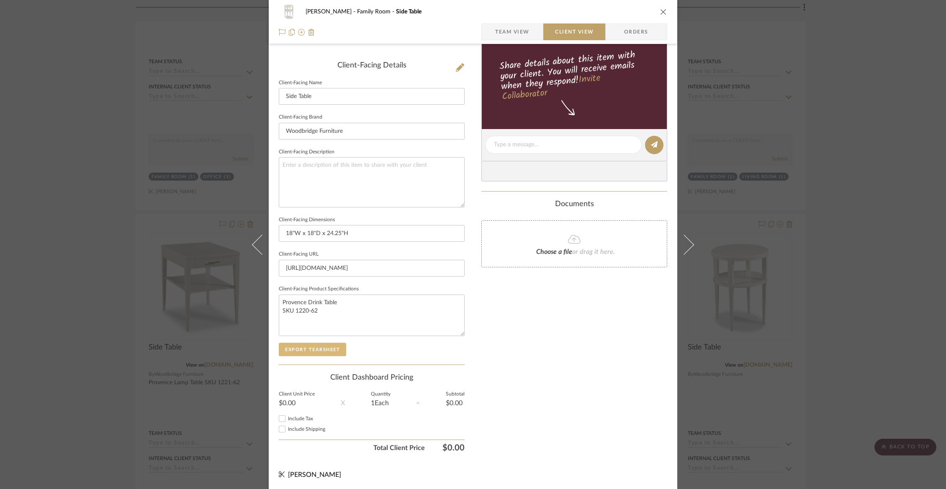
click at [330, 345] on button "Export Tearsheet" at bounding box center [312, 349] width 67 height 13
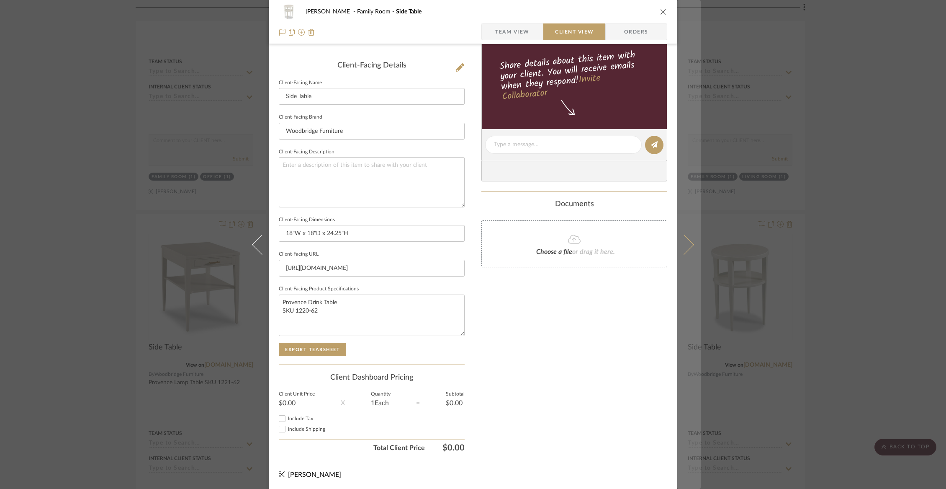
click at [683, 243] on icon at bounding box center [684, 244] width 20 height 20
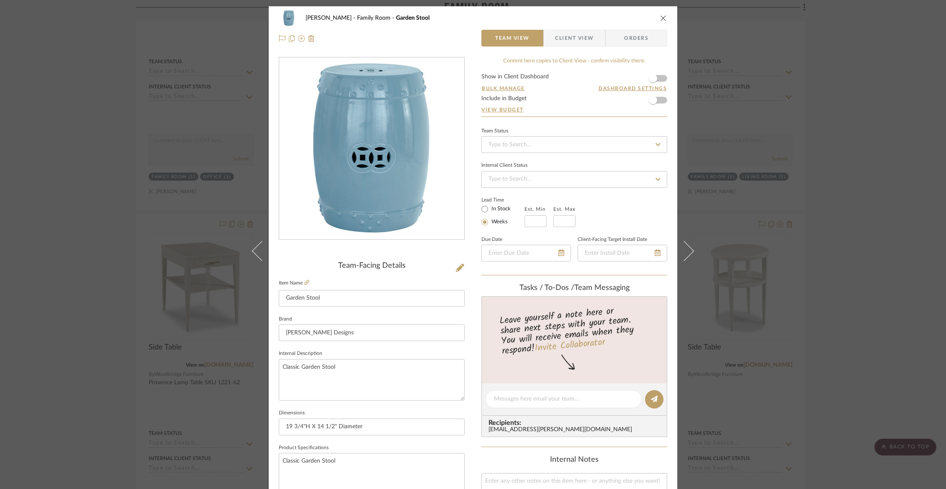
click at [581, 33] on span "Client View" at bounding box center [574, 38] width 39 height 17
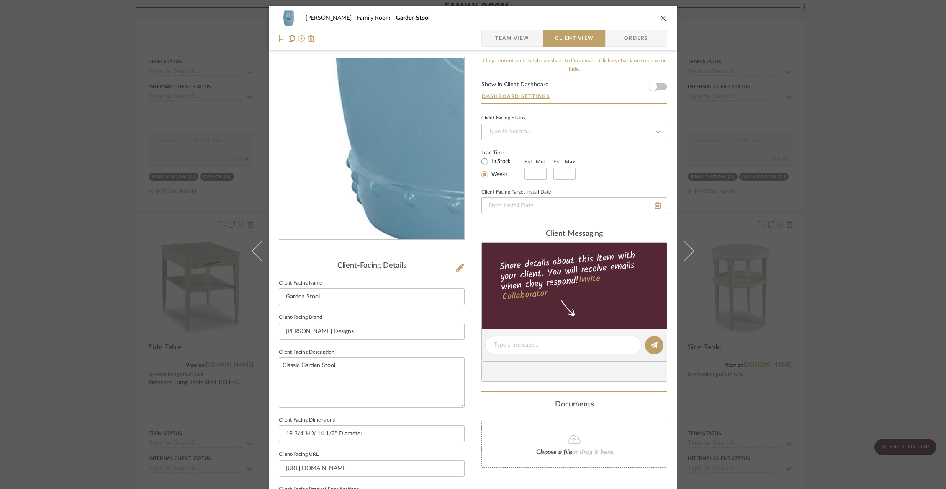
scroll to position [200, 0]
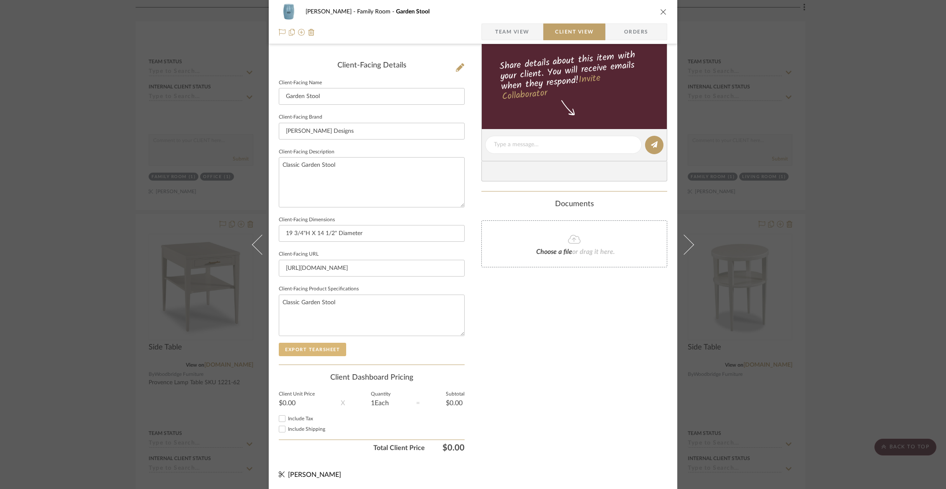
click at [311, 343] on button "Export Tearsheet" at bounding box center [312, 349] width 67 height 13
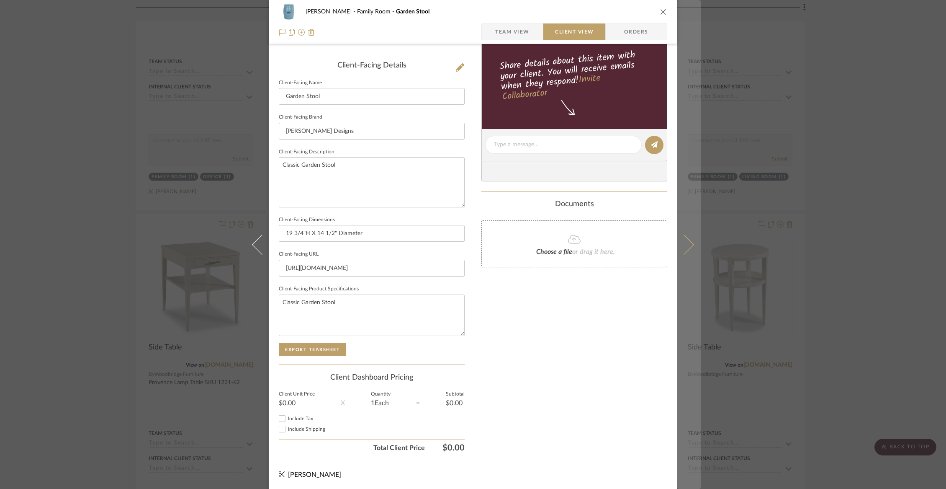
click at [691, 242] on button at bounding box center [689, 244] width 23 height 489
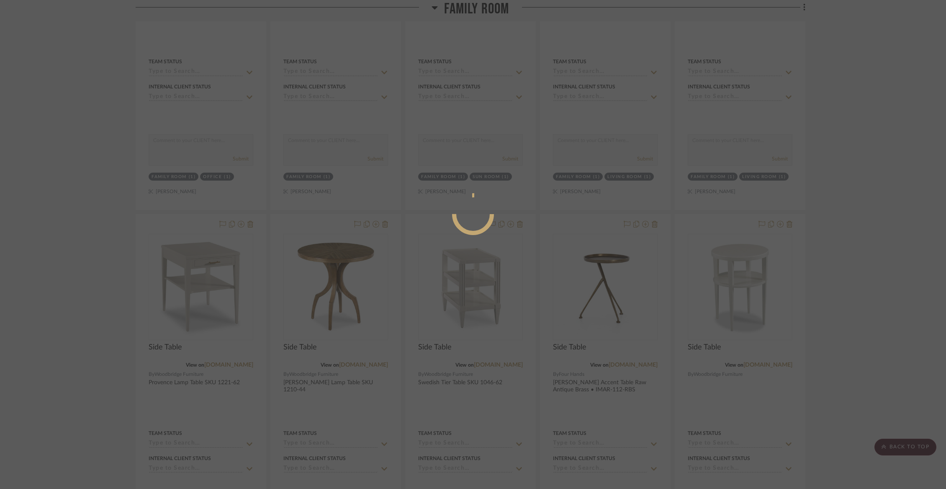
scroll to position [0, 0]
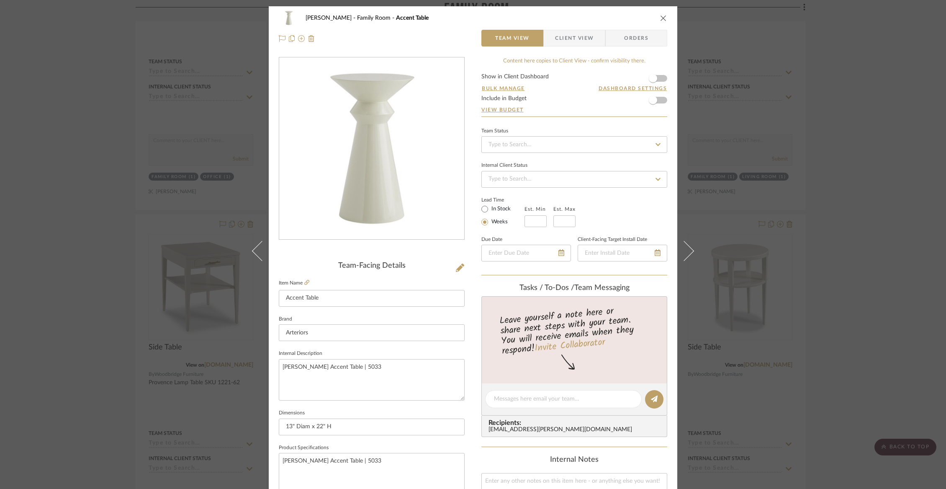
click at [579, 37] on span "Client View" at bounding box center [574, 38] width 39 height 17
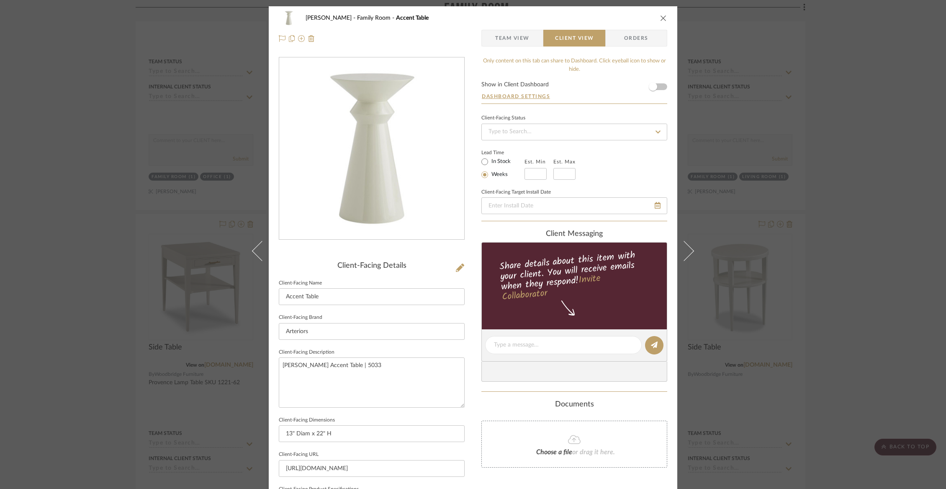
scroll to position [200, 0]
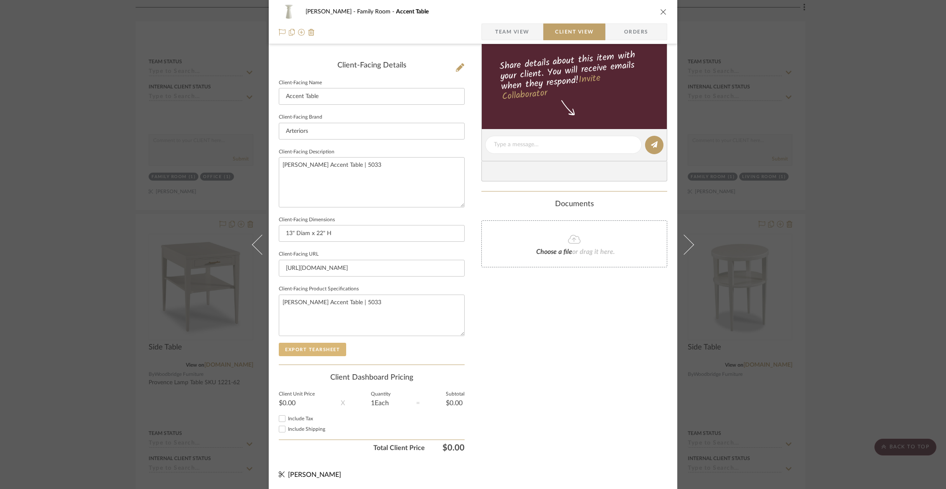
click at [313, 346] on button "Export Tearsheet" at bounding box center [312, 349] width 67 height 13
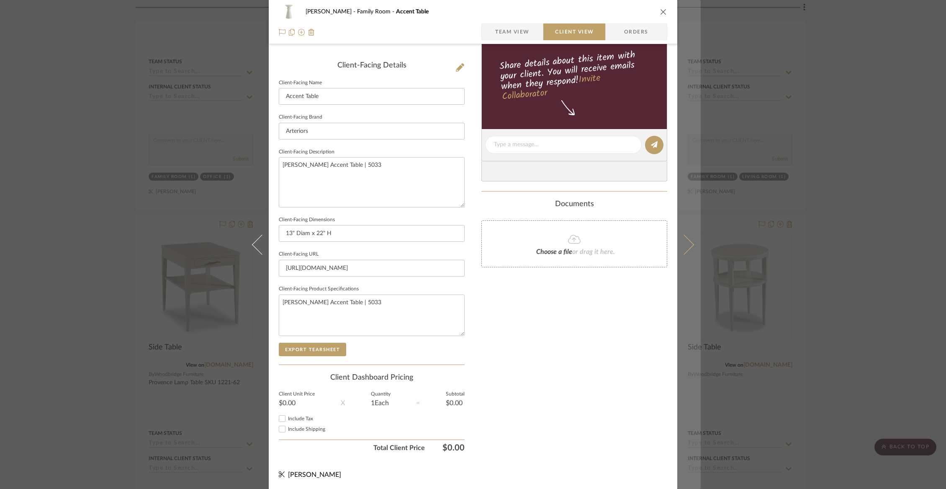
click at [687, 240] on icon at bounding box center [684, 244] width 20 height 20
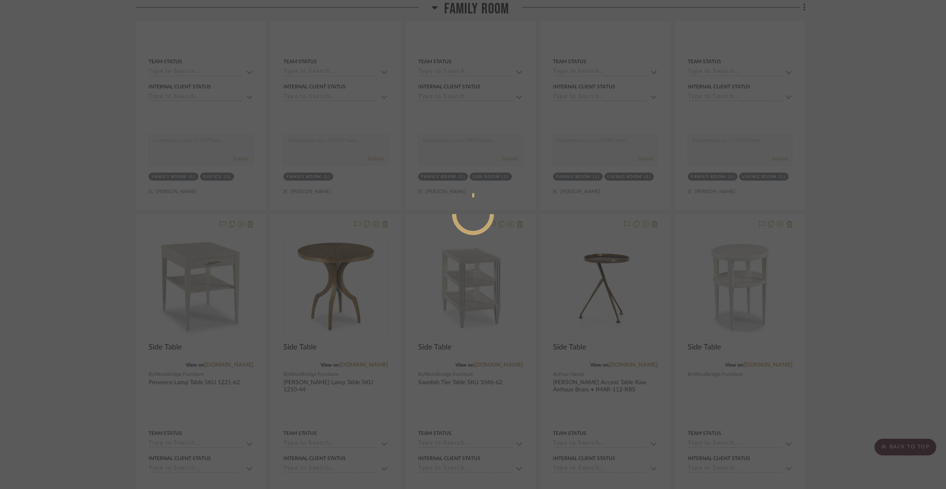
scroll to position [0, 0]
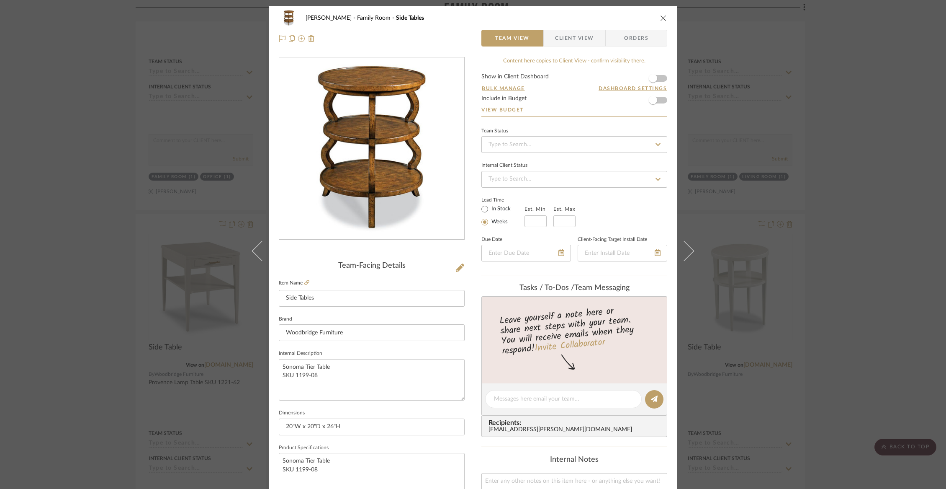
click at [559, 35] on span "Client View" at bounding box center [574, 38] width 39 height 17
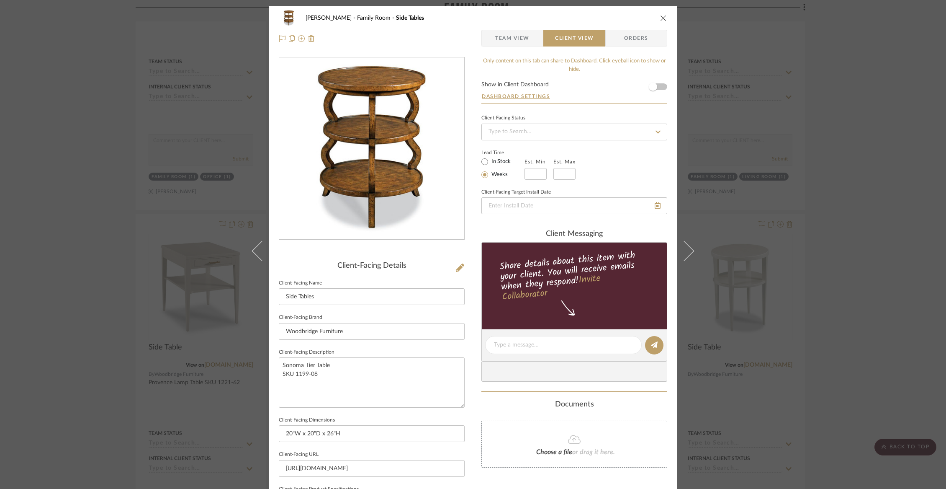
scroll to position [200, 0]
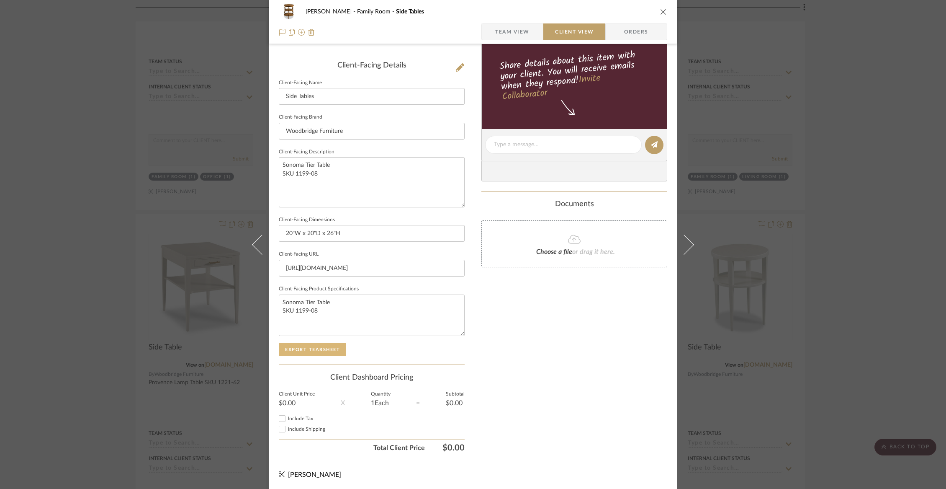
click at [307, 348] on button "Export Tearsheet" at bounding box center [312, 349] width 67 height 13
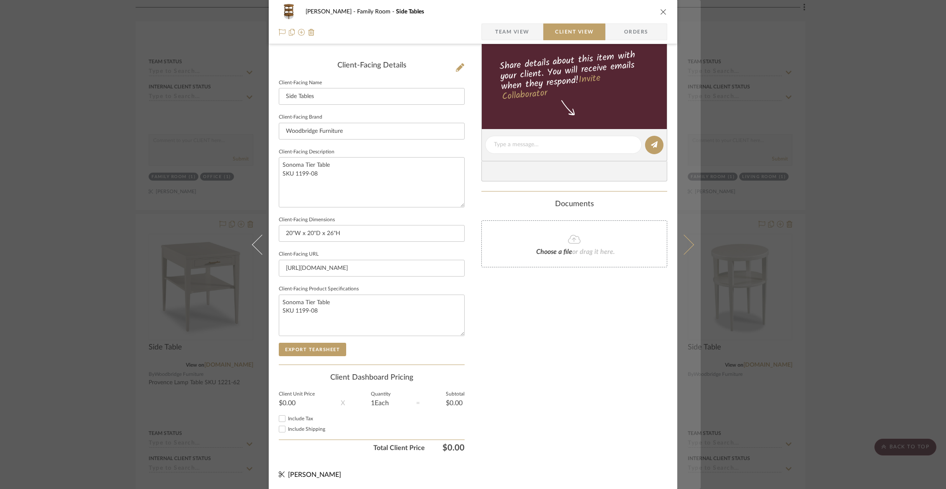
click at [691, 245] on button at bounding box center [689, 244] width 23 height 489
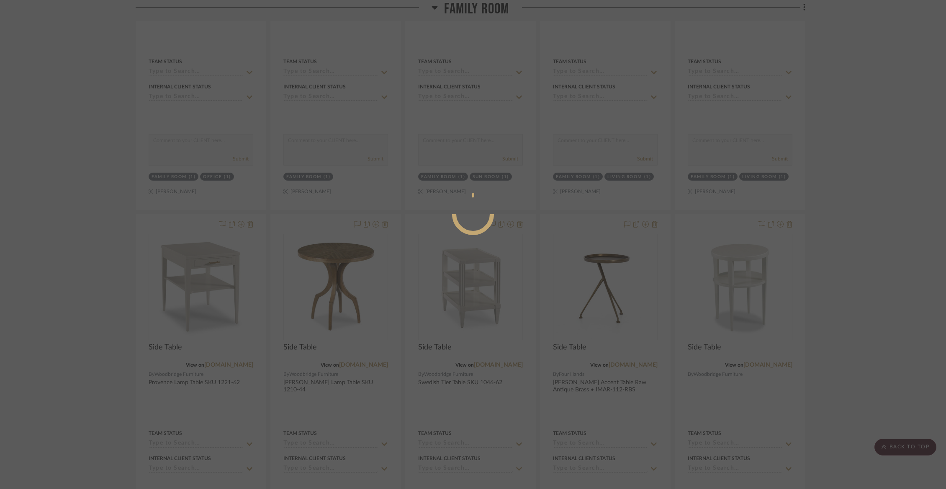
scroll to position [0, 0]
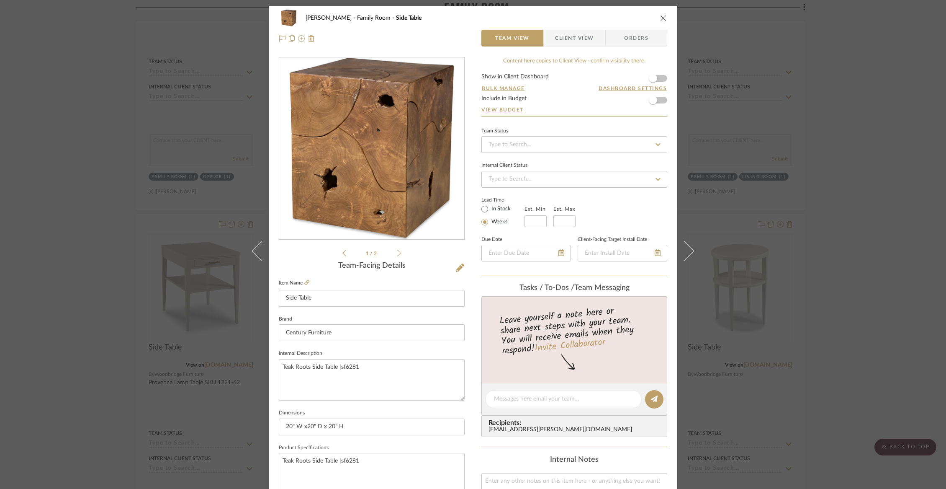
click at [562, 34] on span "Client View" at bounding box center [574, 38] width 39 height 17
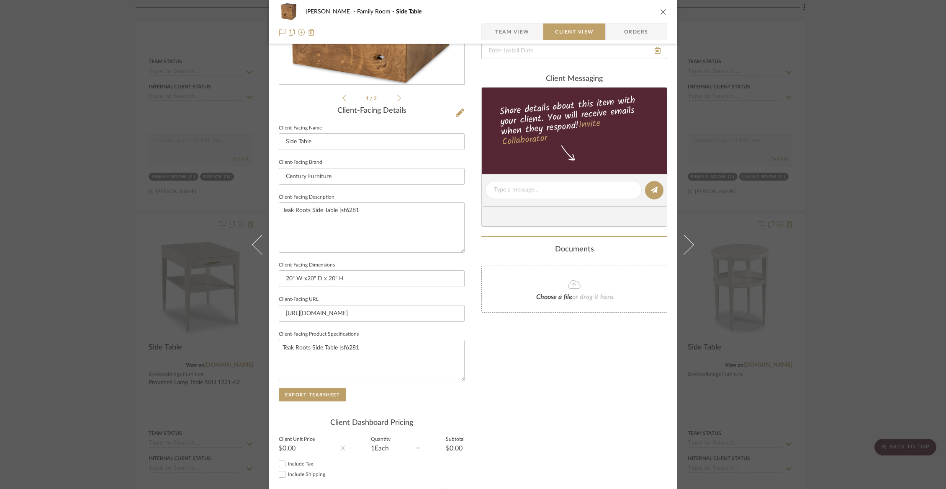
scroll to position [200, 0]
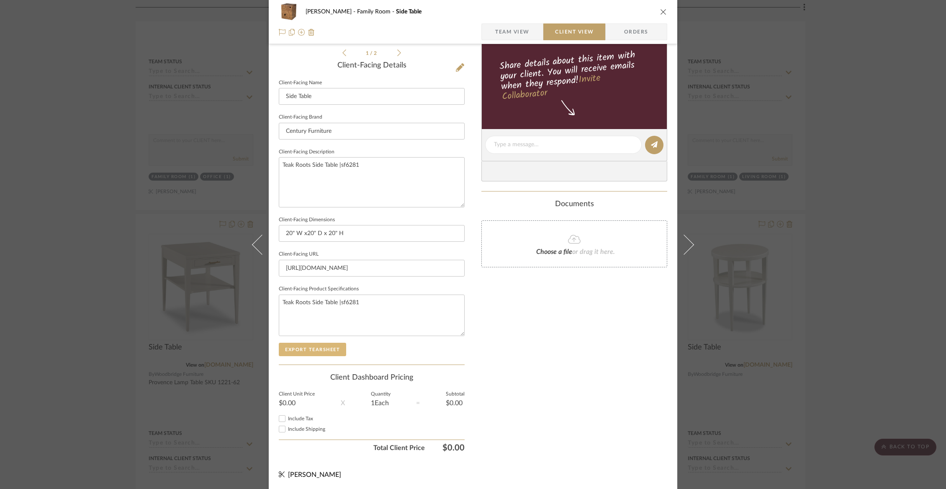
click at [317, 350] on button "Export Tearsheet" at bounding box center [312, 349] width 67 height 13
click at [131, 61] on div "Chorzempa Family Room Side Table Team View Client View Orders 1 / 2 Client-Faci…" at bounding box center [473, 244] width 946 height 489
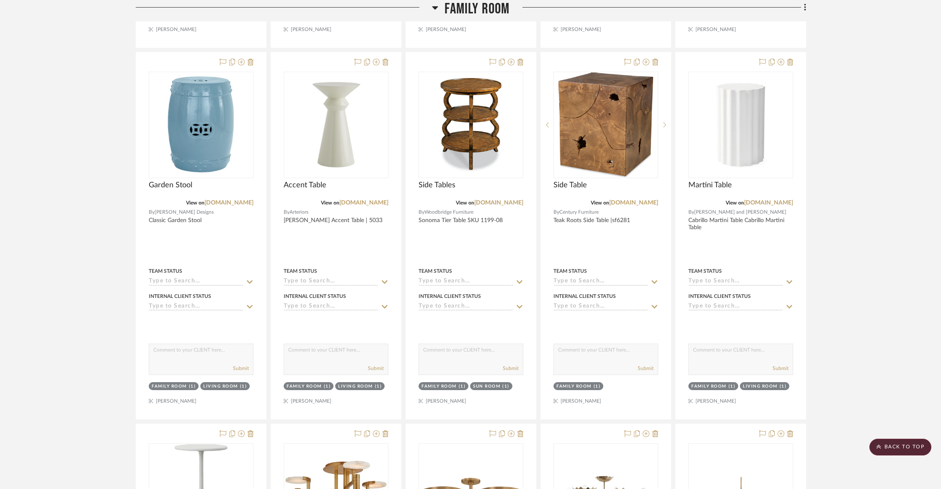
scroll to position [4509, 0]
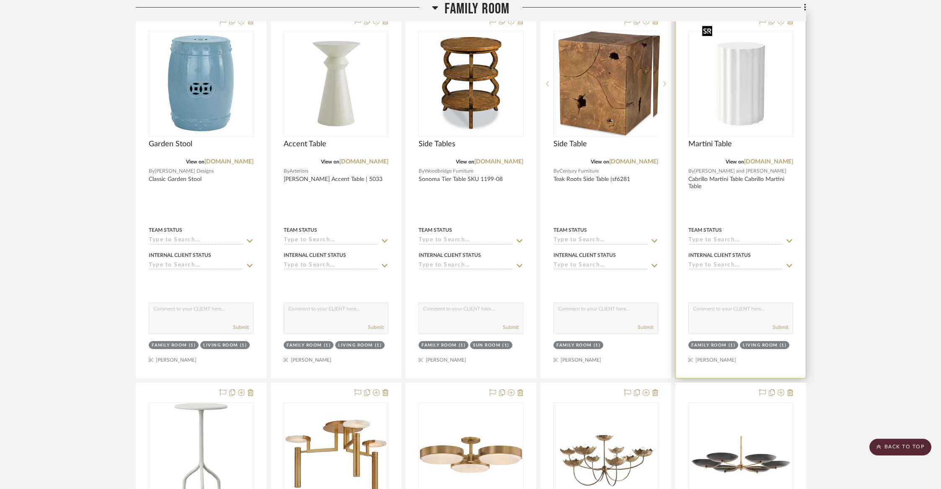
click at [753, 101] on img "0" at bounding box center [731, 83] width 84 height 105
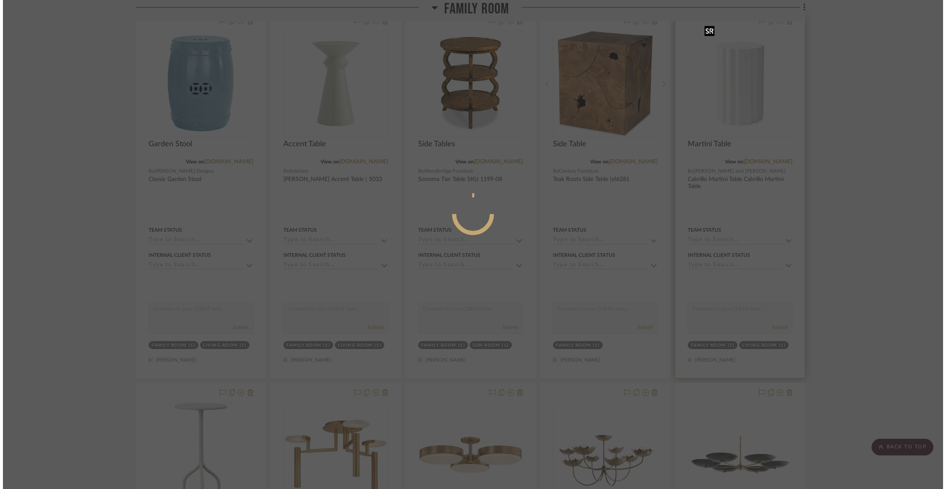
scroll to position [0, 0]
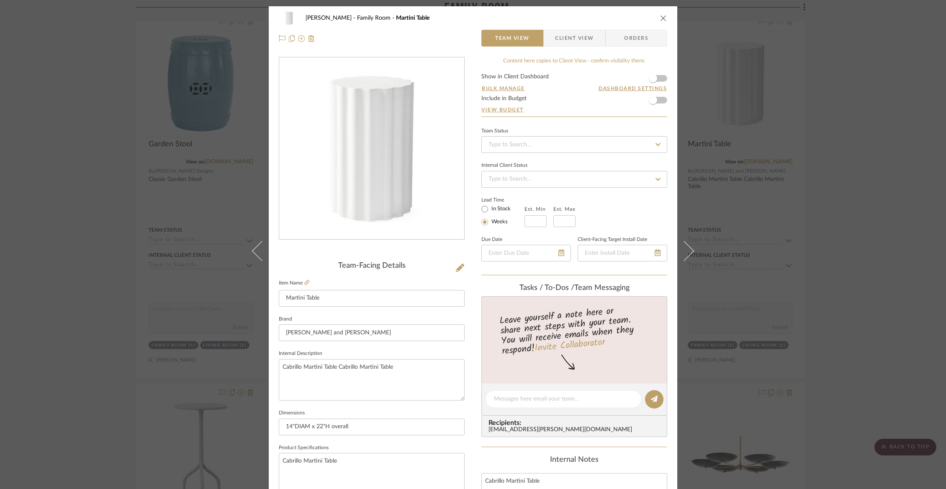
click at [586, 43] on span "Client View" at bounding box center [574, 38] width 39 height 17
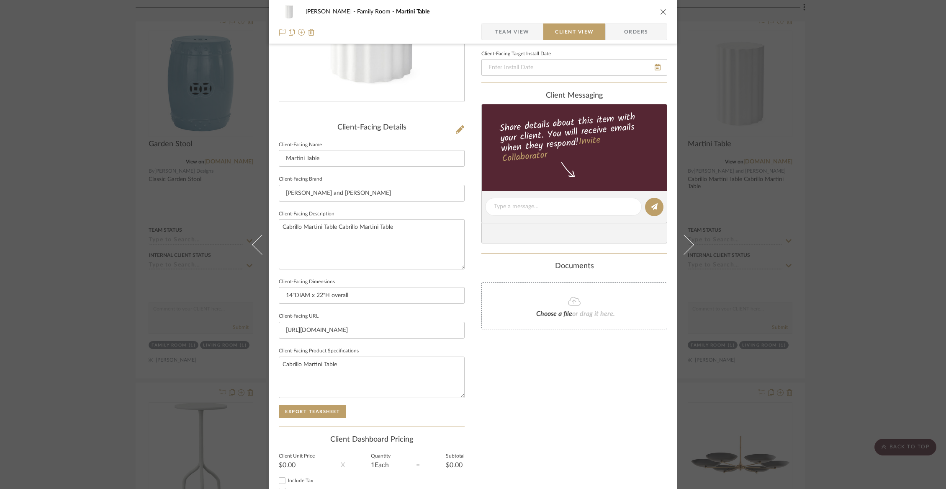
scroll to position [200, 0]
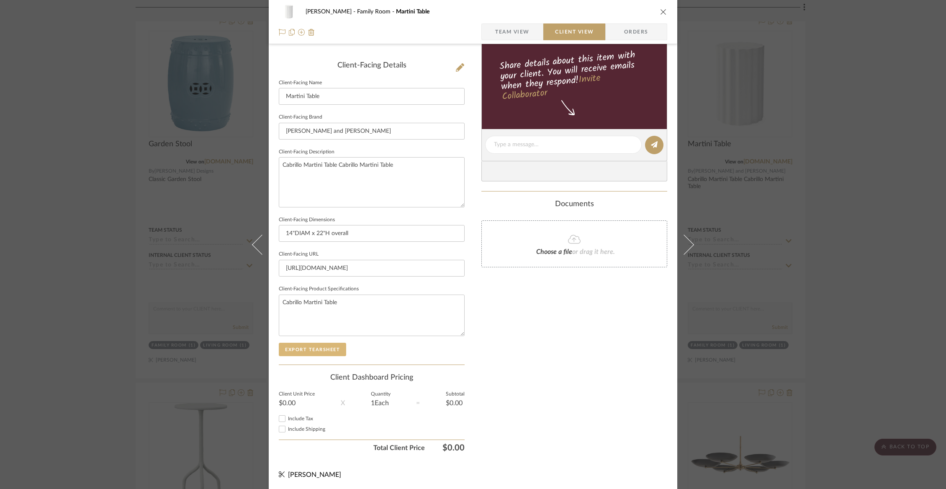
click at [316, 347] on button "Export Tearsheet" at bounding box center [312, 349] width 67 height 13
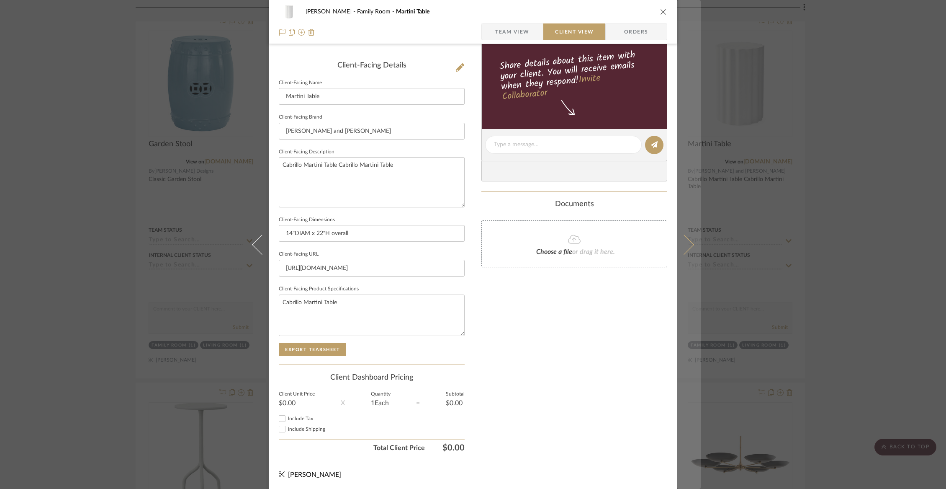
click at [680, 245] on icon at bounding box center [684, 244] width 20 height 20
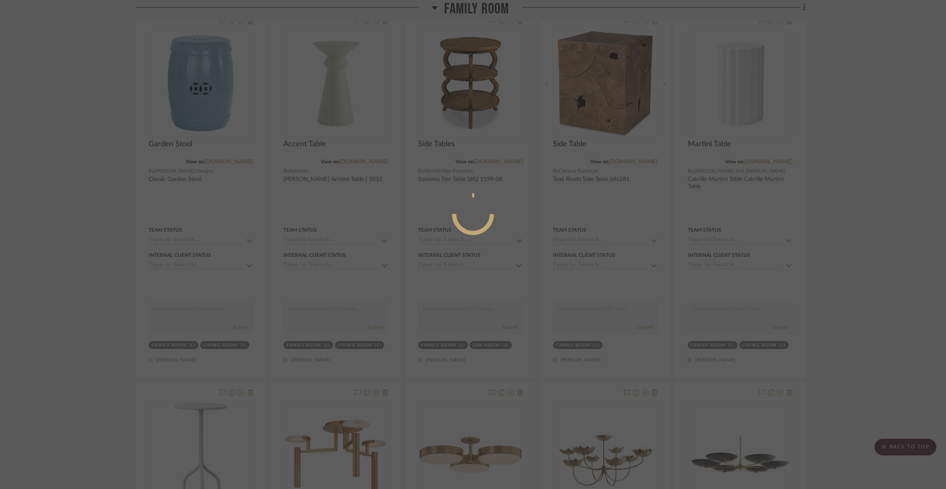
scroll to position [0, 0]
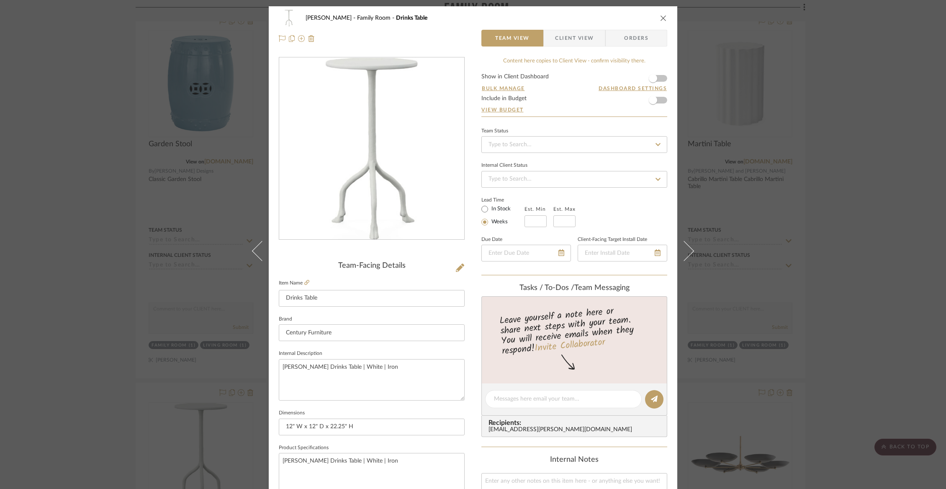
click at [547, 35] on span "button" at bounding box center [549, 38] width 11 height 17
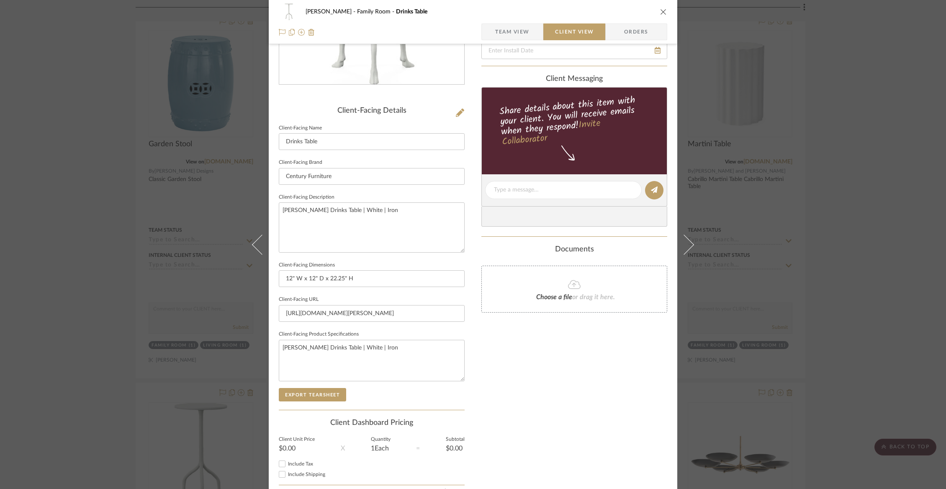
scroll to position [200, 0]
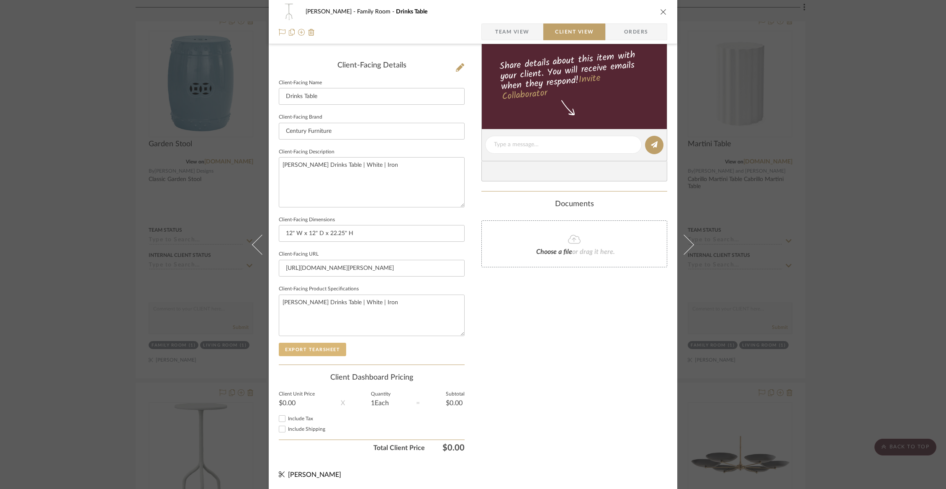
click at [332, 349] on button "Export Tearsheet" at bounding box center [312, 349] width 67 height 13
click at [155, 193] on div "Chorzempa Family Room Drinks Table Team View Client View Orders Client-Facing D…" at bounding box center [473, 244] width 946 height 489
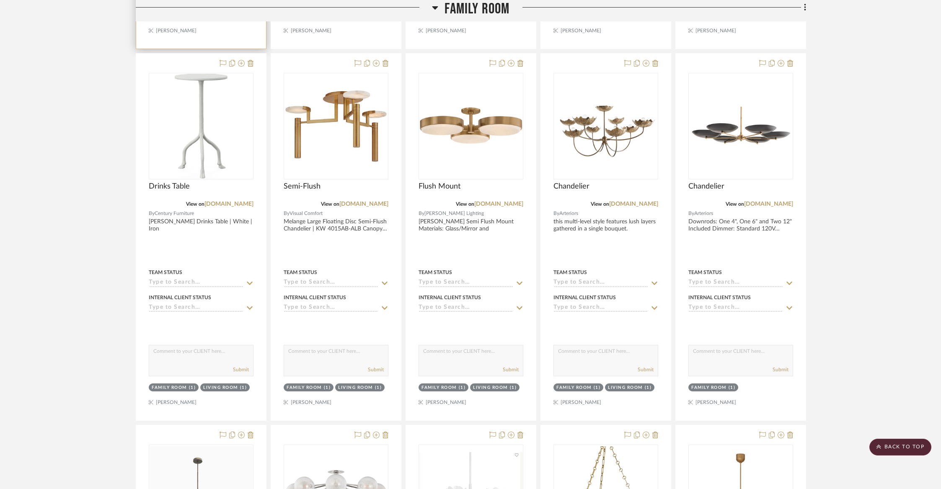
scroll to position [4841, 0]
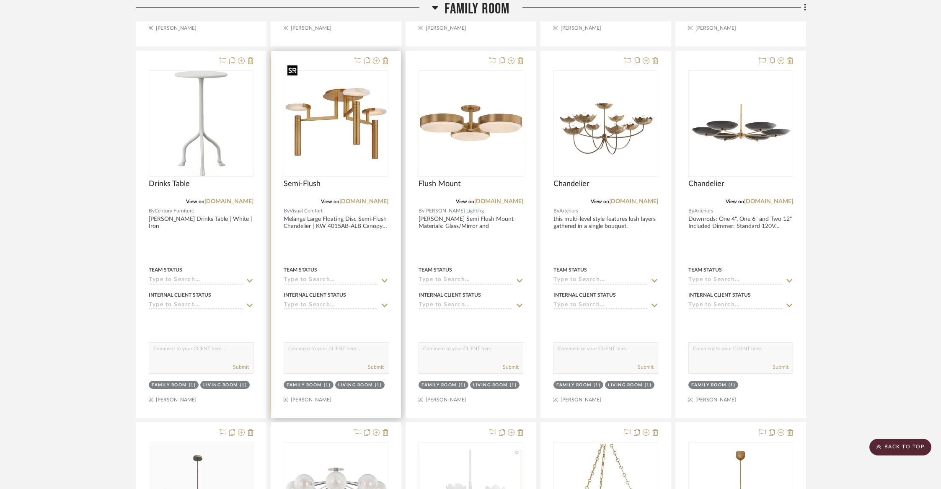
click at [363, 108] on img "0" at bounding box center [335, 123] width 103 height 103
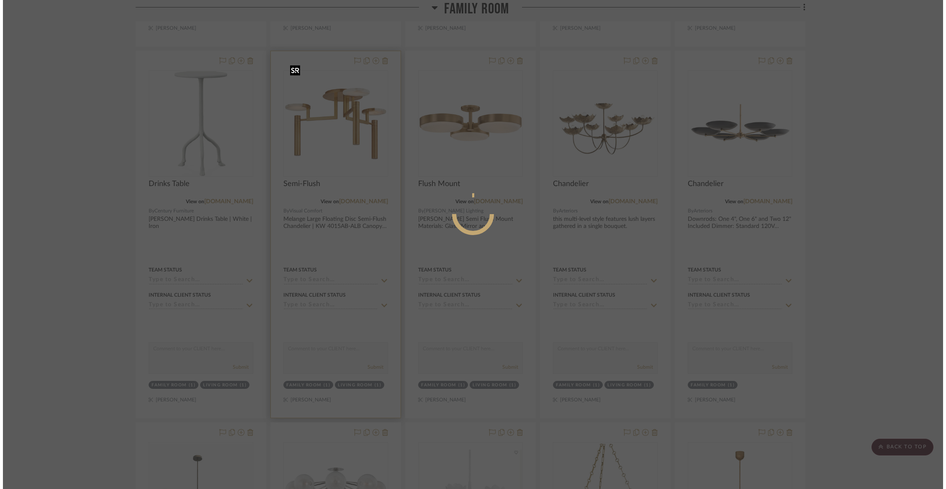
scroll to position [0, 0]
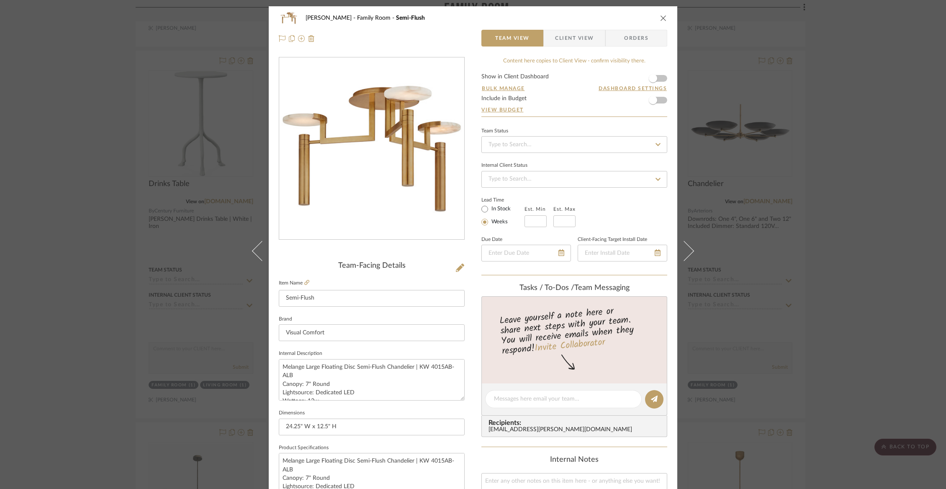
click at [557, 40] on span "Client View" at bounding box center [574, 38] width 39 height 17
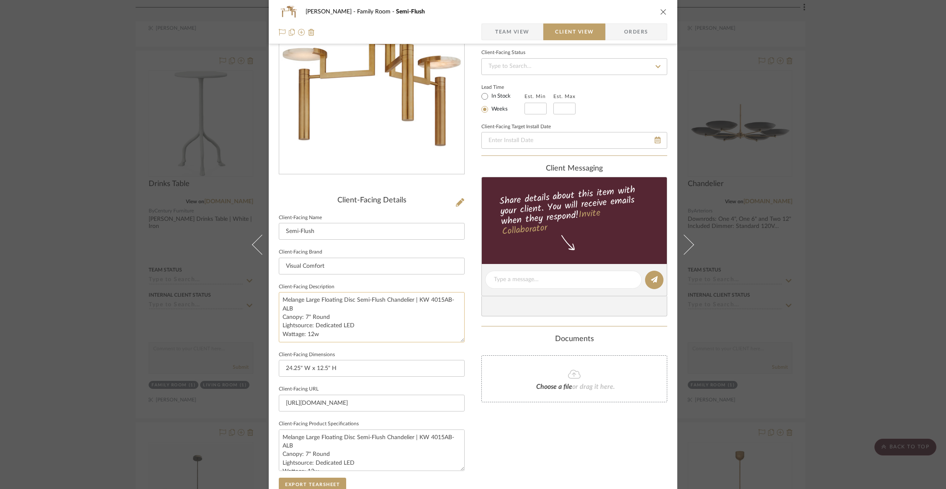
scroll to position [200, 0]
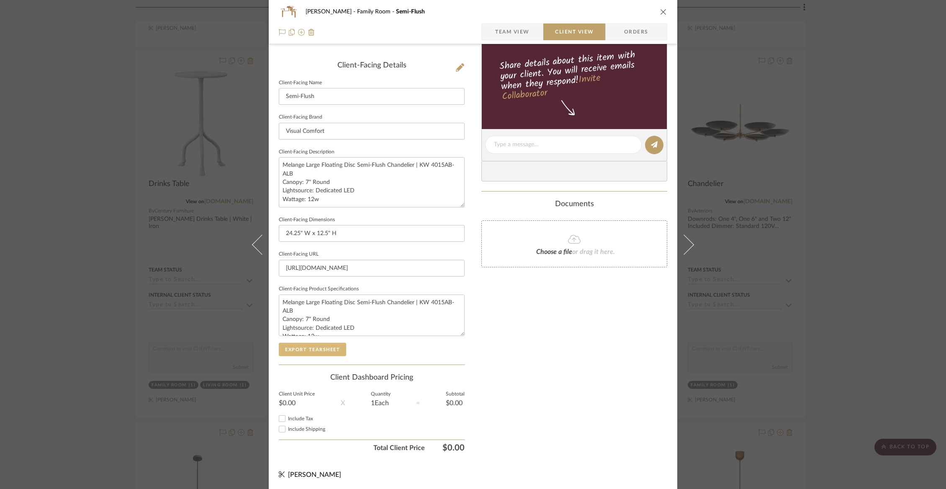
click at [321, 348] on button "Export Tearsheet" at bounding box center [312, 349] width 67 height 13
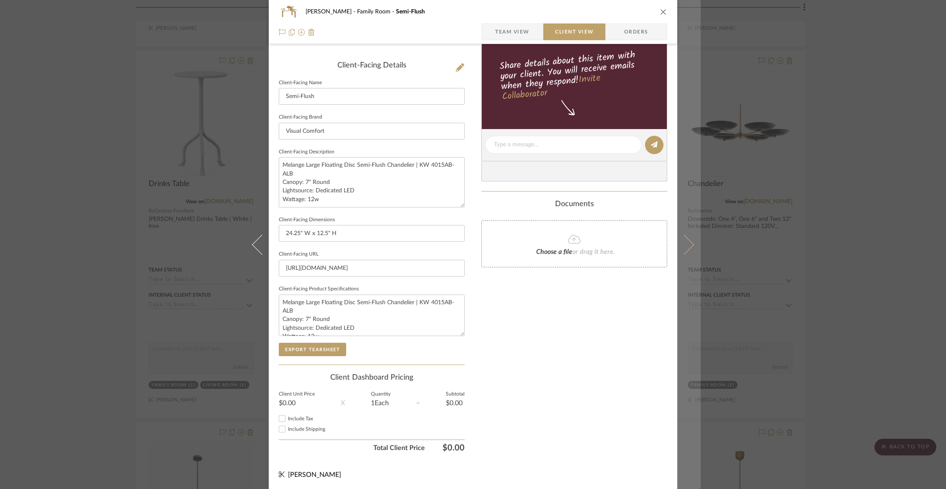
click at [685, 250] on icon at bounding box center [684, 244] width 20 height 20
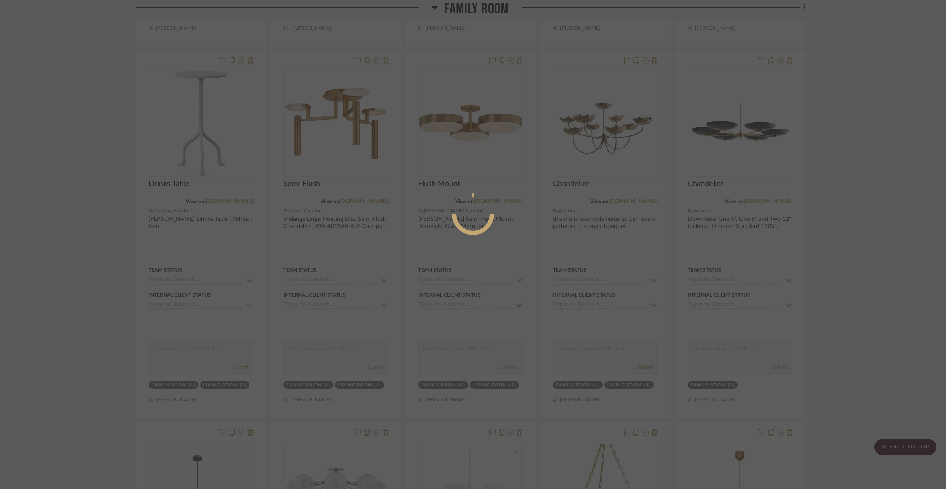
scroll to position [0, 0]
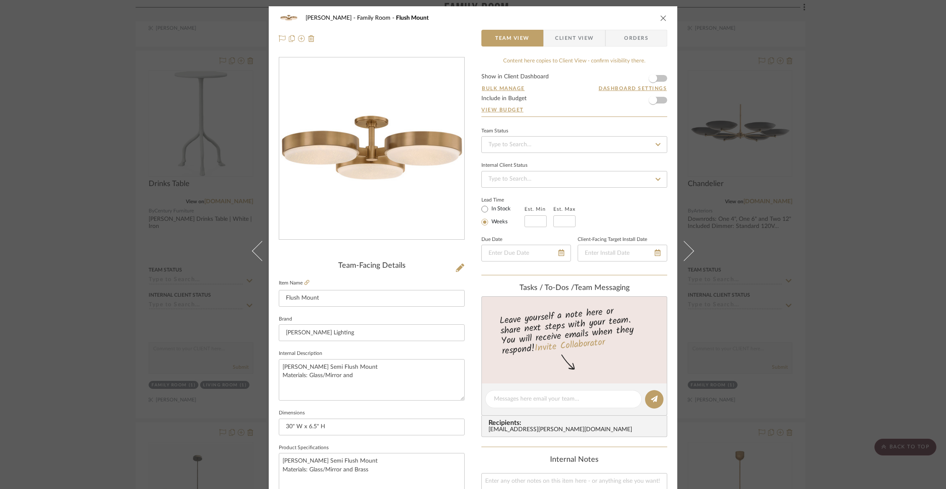
click at [555, 38] on span "Client View" at bounding box center [574, 38] width 39 height 17
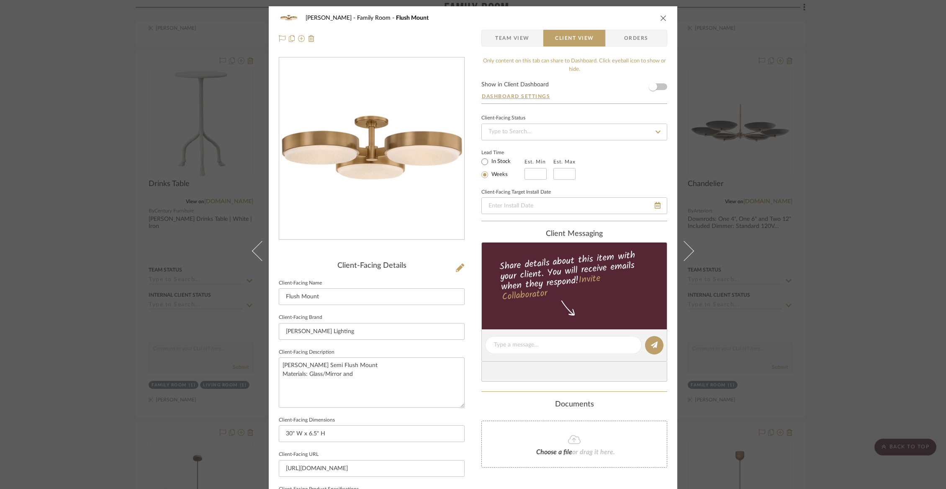
scroll to position [200, 0]
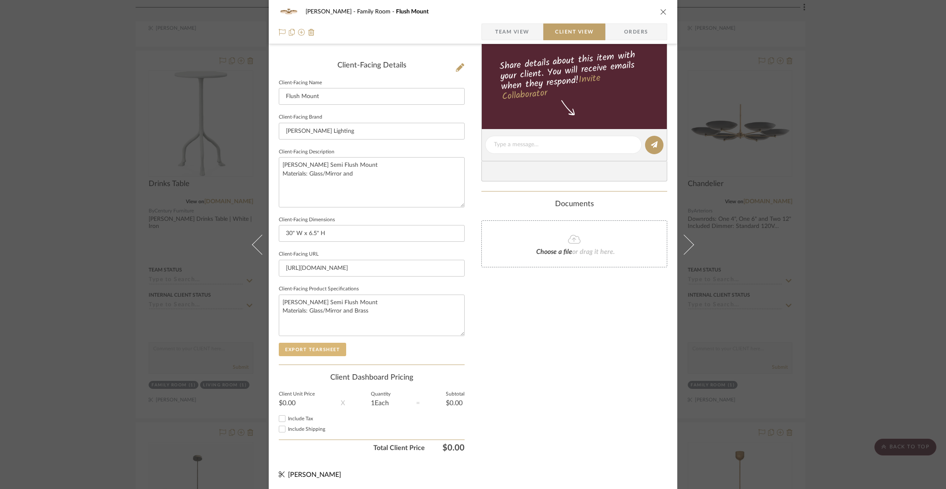
click at [304, 348] on button "Export Tearsheet" at bounding box center [312, 349] width 67 height 13
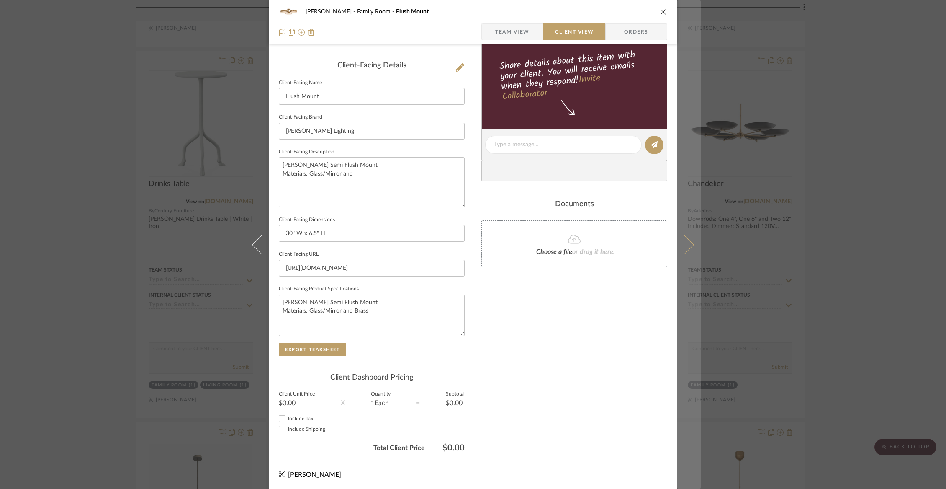
click at [686, 239] on icon at bounding box center [684, 244] width 20 height 20
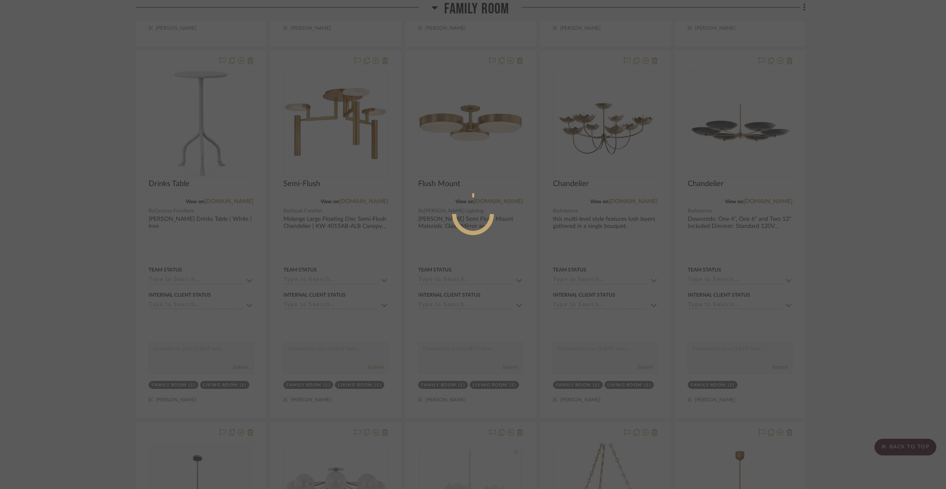
scroll to position [0, 0]
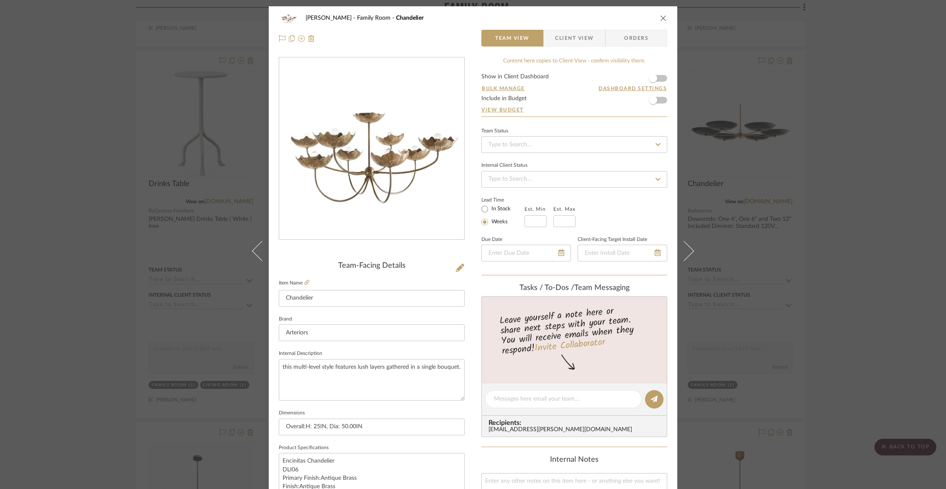
click at [588, 39] on span "Client View" at bounding box center [574, 38] width 39 height 17
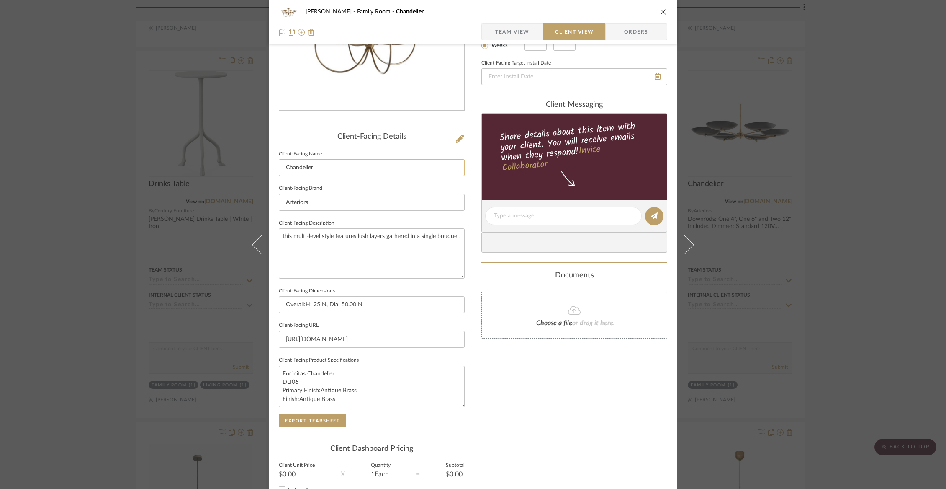
scroll to position [200, 0]
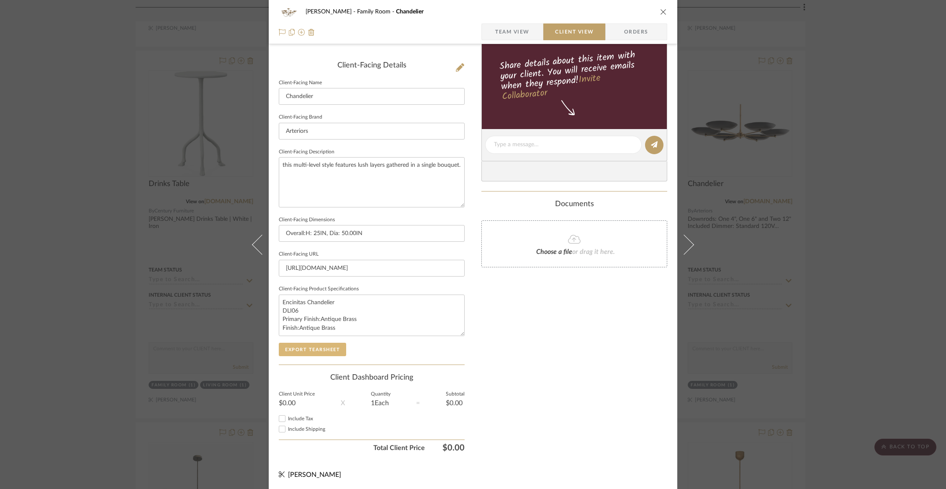
click at [309, 346] on button "Export Tearsheet" at bounding box center [312, 349] width 67 height 13
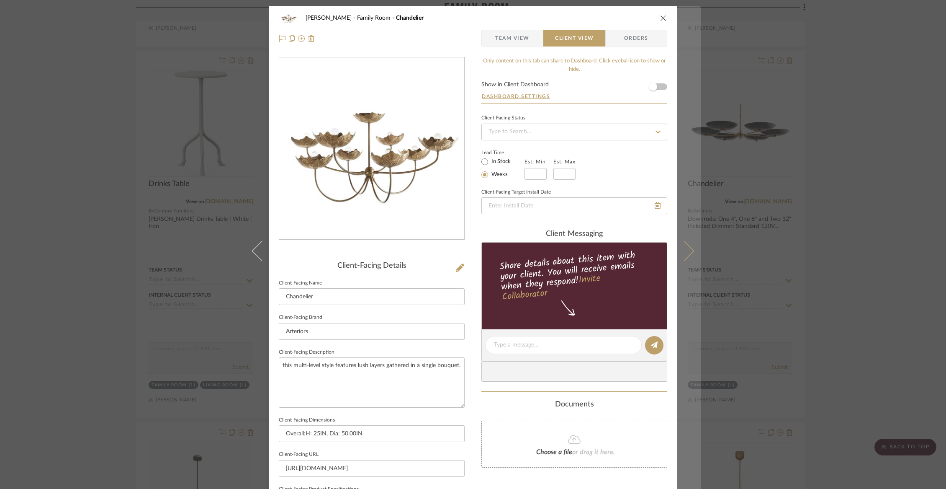
click at [689, 255] on button at bounding box center [689, 250] width 23 height 489
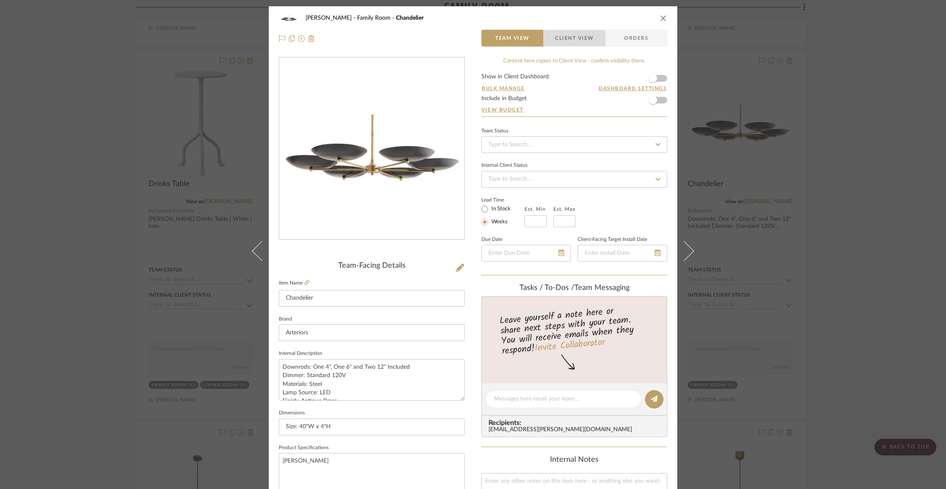
click at [575, 39] on span "Client View" at bounding box center [574, 38] width 39 height 17
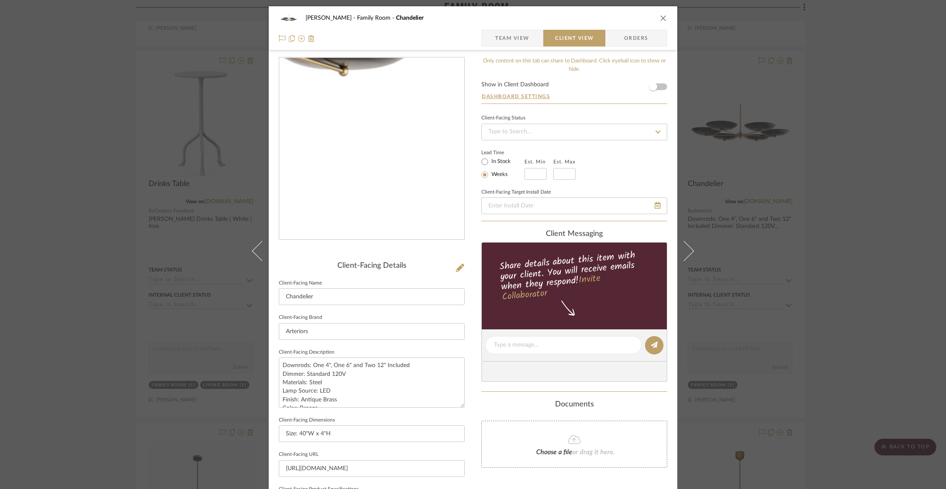
scroll to position [200, 0]
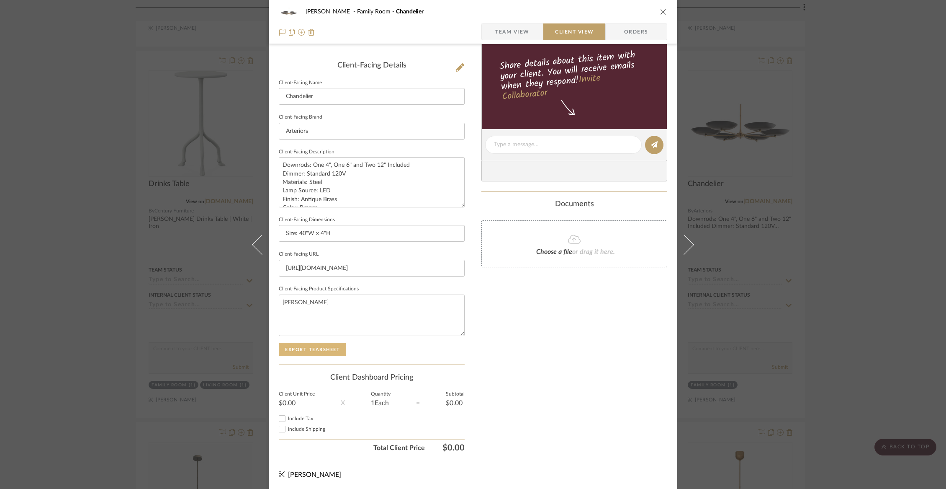
click at [307, 348] on button "Export Tearsheet" at bounding box center [312, 349] width 67 height 13
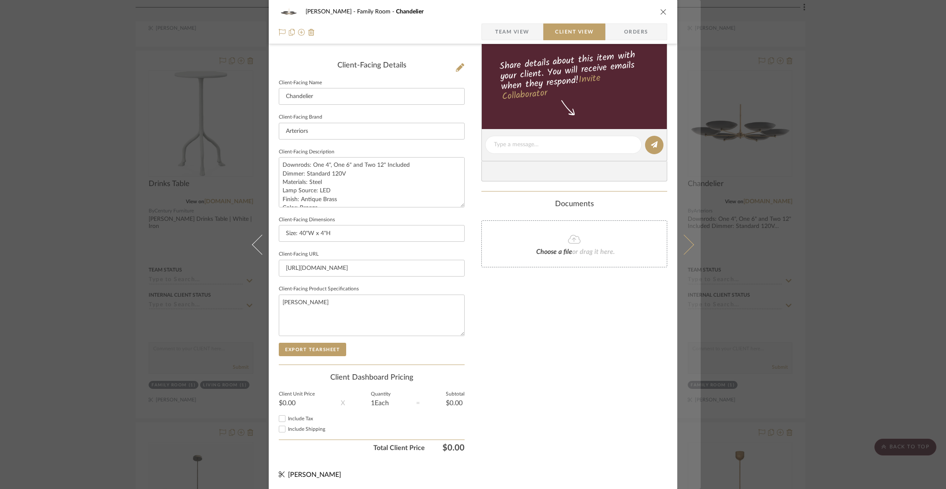
click at [693, 238] on button at bounding box center [689, 244] width 23 height 489
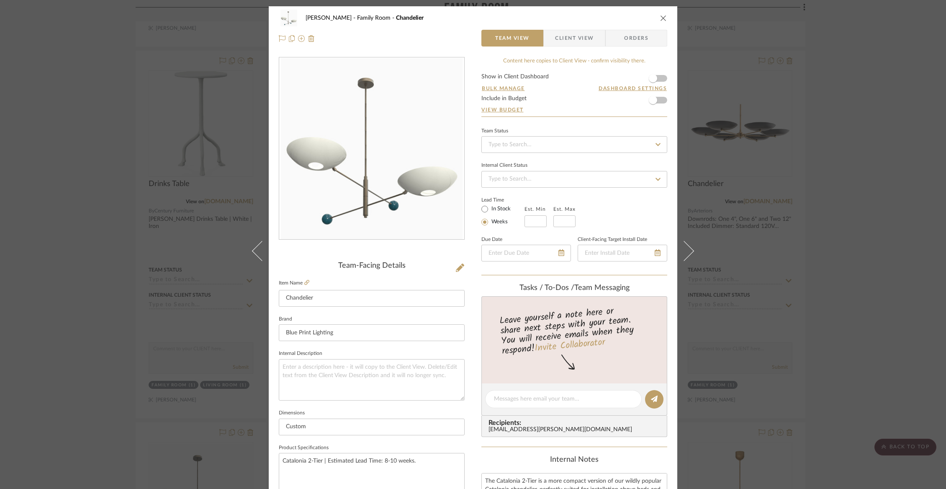
click at [561, 38] on span "Client View" at bounding box center [574, 38] width 39 height 17
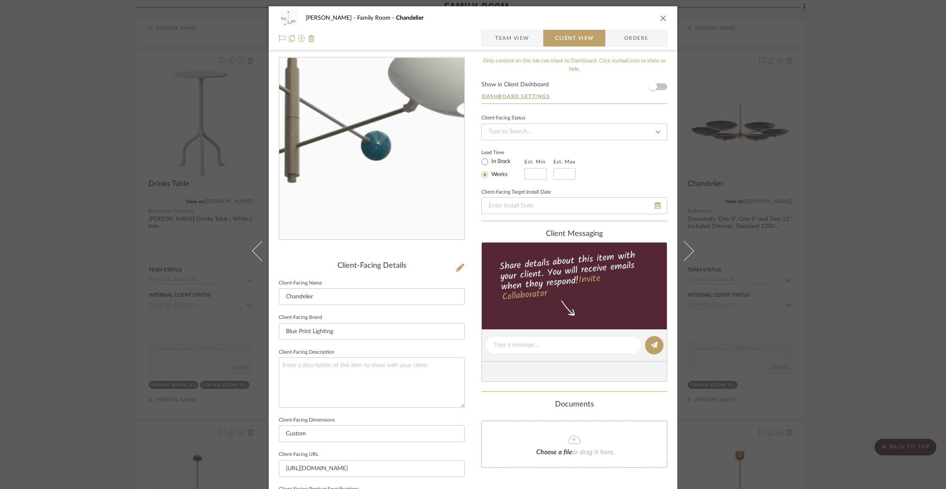
scroll to position [200, 0]
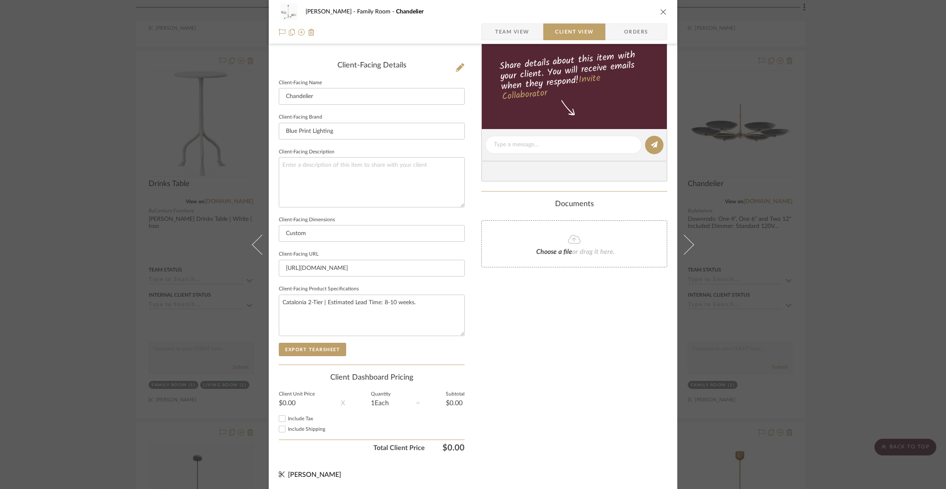
click at [320, 354] on div "Client-Facing Details Client-Facing Name Chandelier Client-Facing Brand Blue Pr…" at bounding box center [372, 212] width 186 height 303
click at [317, 347] on button "Export Tearsheet" at bounding box center [312, 349] width 67 height 13
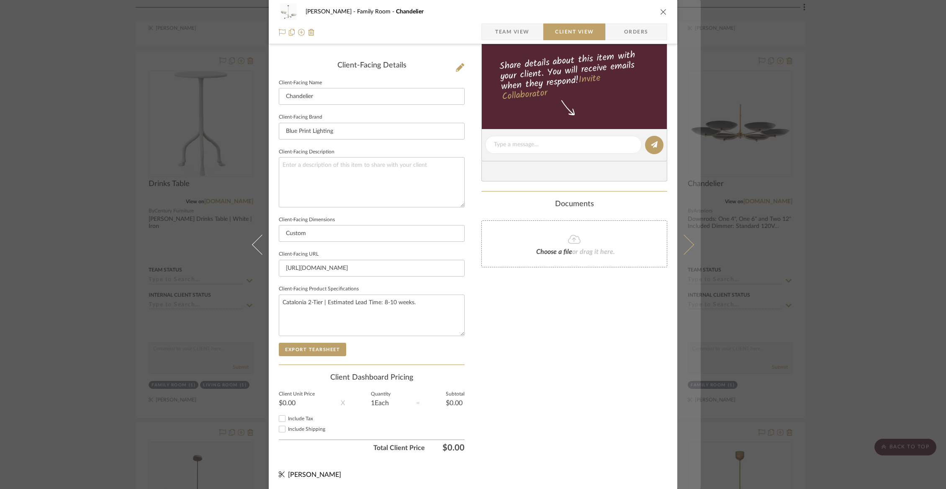
click at [682, 235] on button at bounding box center [689, 244] width 23 height 489
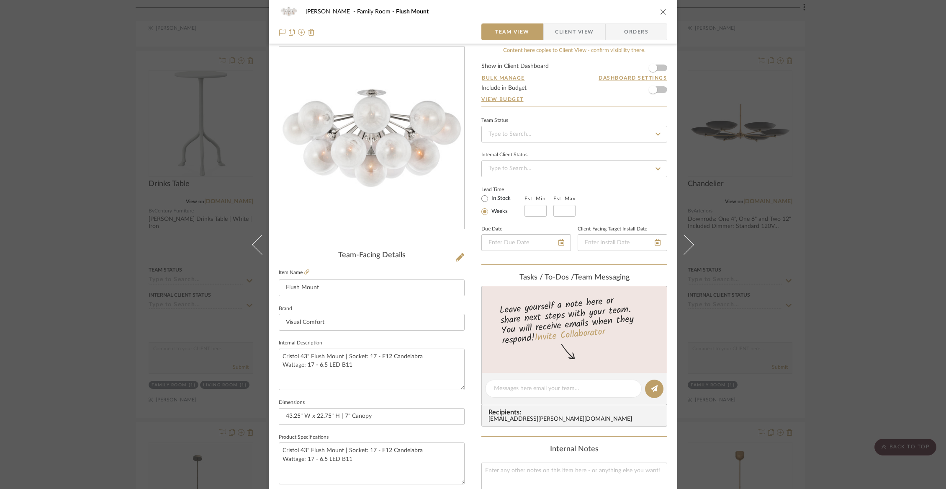
scroll to position [11, 0]
click at [577, 33] on span "Client View" at bounding box center [574, 31] width 39 height 17
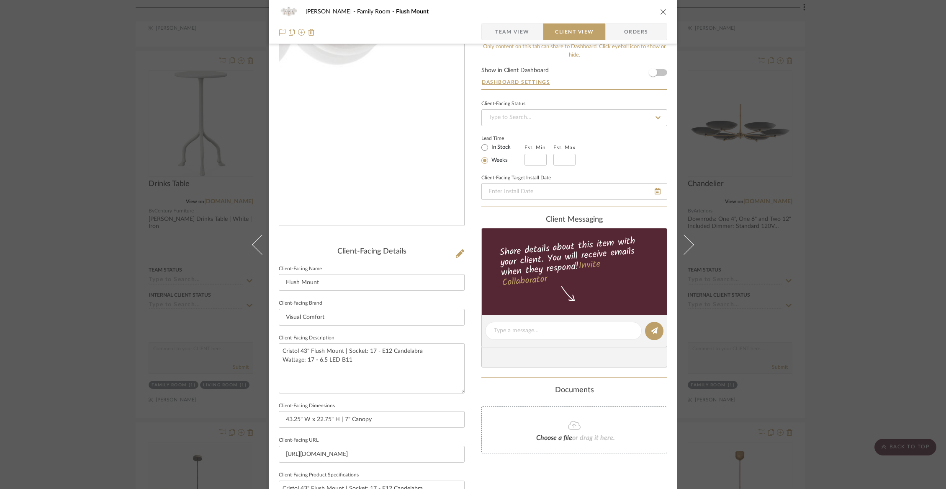
scroll to position [200, 0]
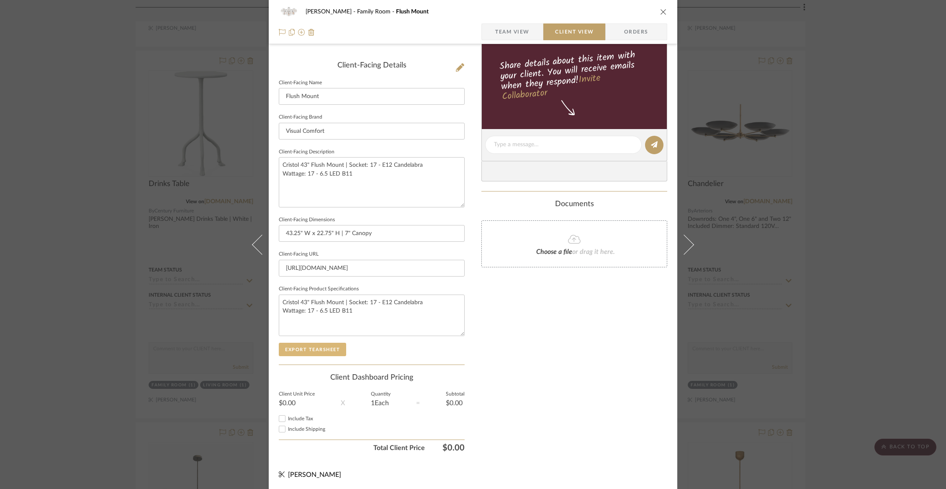
click at [328, 349] on button "Export Tearsheet" at bounding box center [312, 349] width 67 height 13
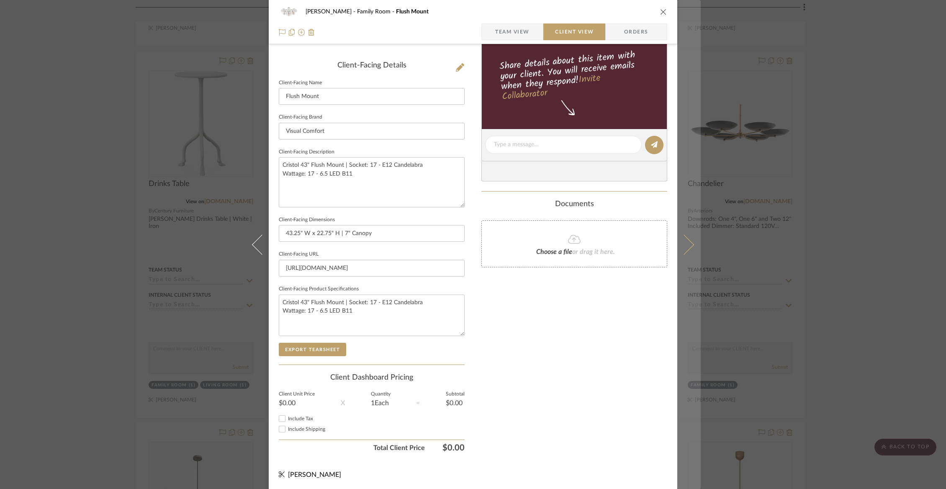
click at [692, 236] on button at bounding box center [689, 244] width 23 height 489
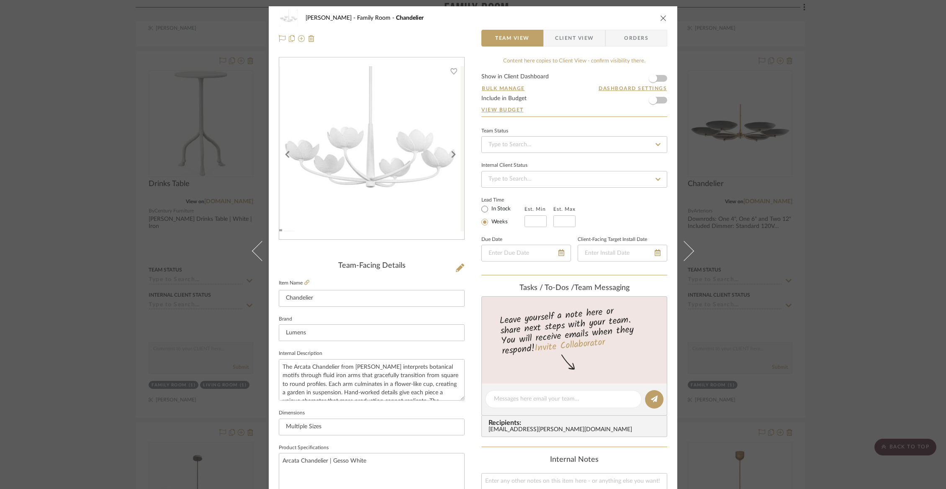
click at [563, 42] on span "Client View" at bounding box center [574, 38] width 39 height 17
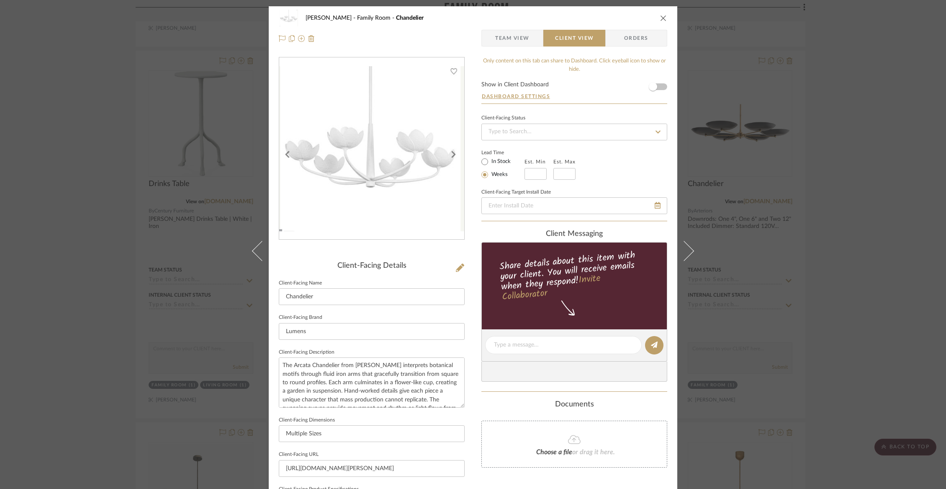
scroll to position [200, 0]
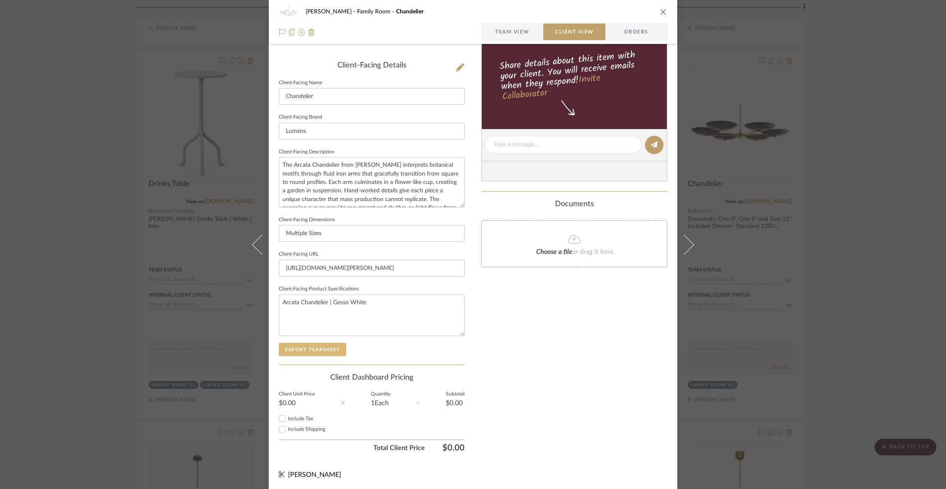
click at [329, 345] on button "Export Tearsheet" at bounding box center [312, 349] width 67 height 13
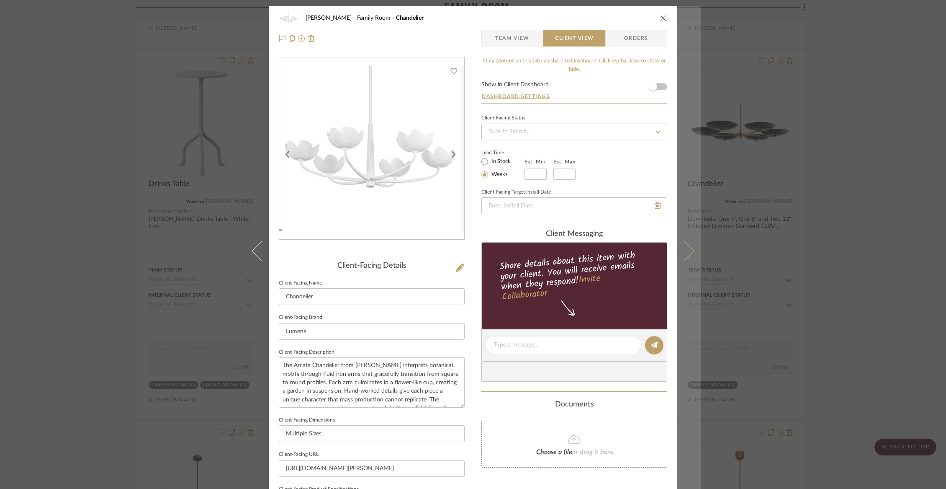
click at [689, 256] on button at bounding box center [689, 250] width 23 height 489
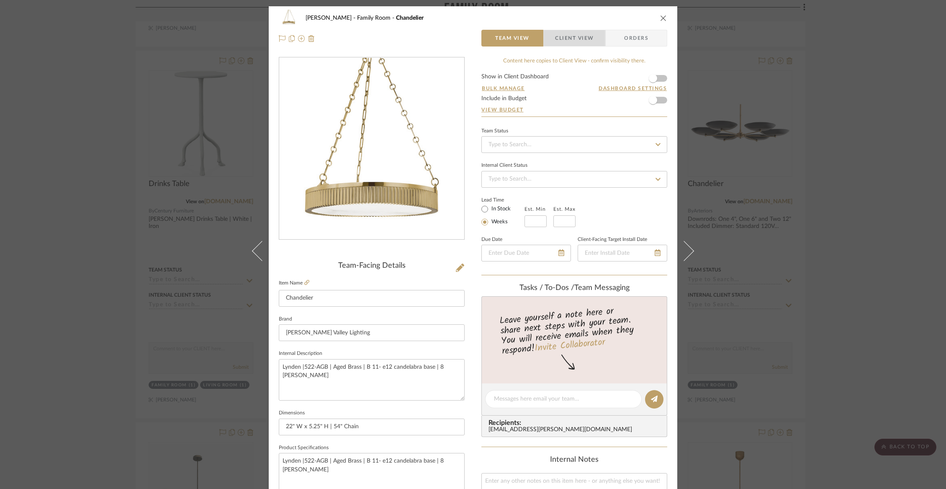
click at [565, 37] on span "Client View" at bounding box center [574, 38] width 39 height 17
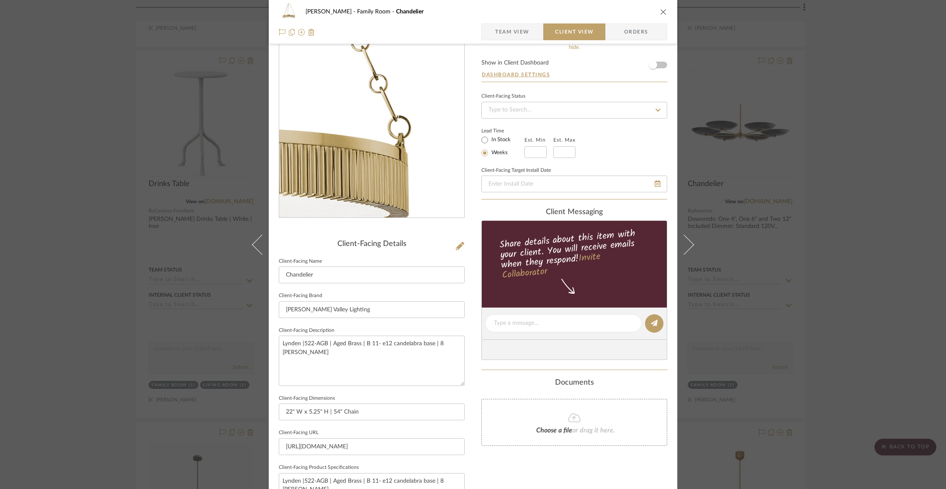
scroll to position [200, 0]
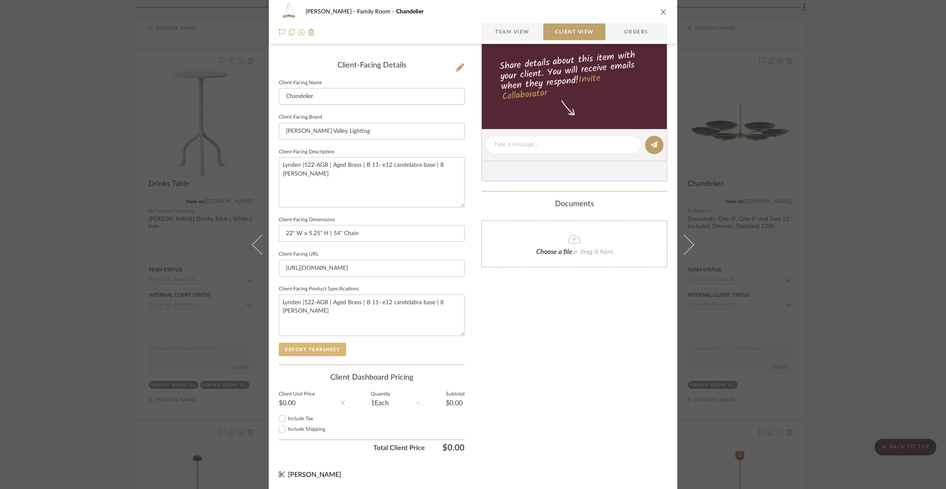
click at [306, 351] on button "Export Tearsheet" at bounding box center [312, 349] width 67 height 13
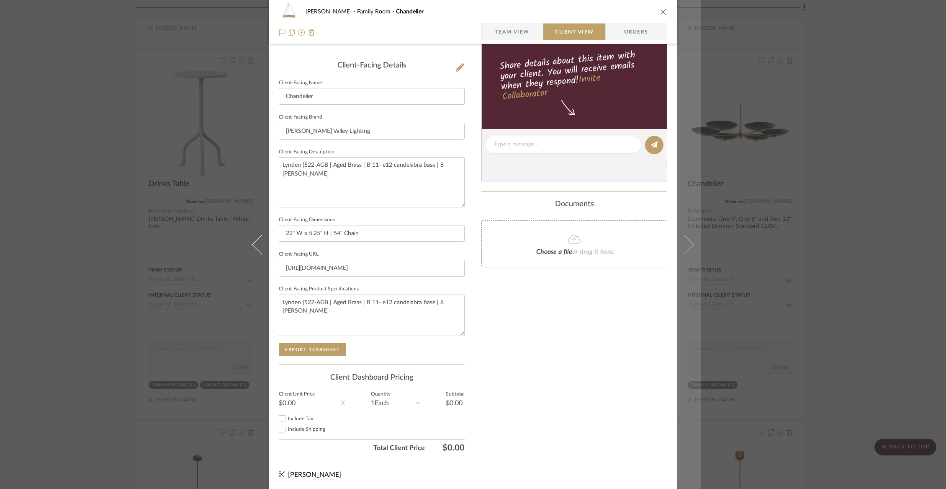
click at [683, 242] on icon at bounding box center [684, 244] width 20 height 20
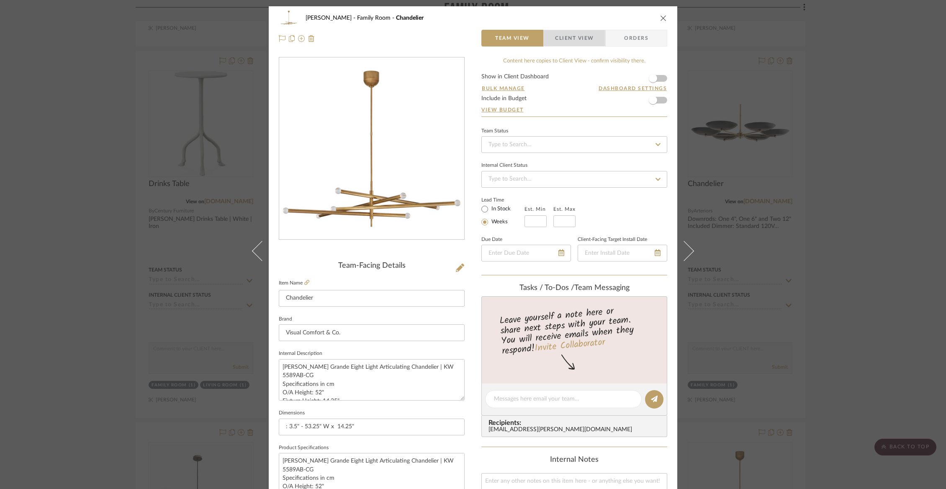
click at [573, 38] on span "Client View" at bounding box center [574, 38] width 39 height 17
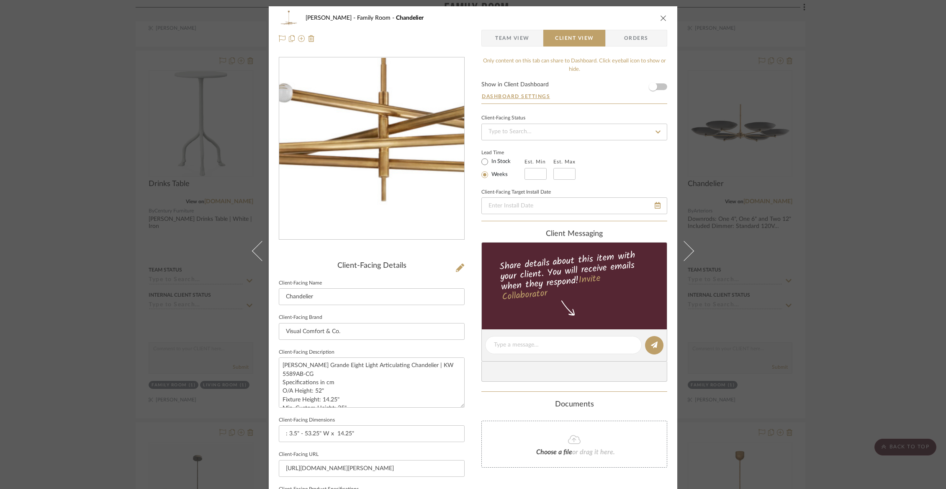
scroll to position [200, 0]
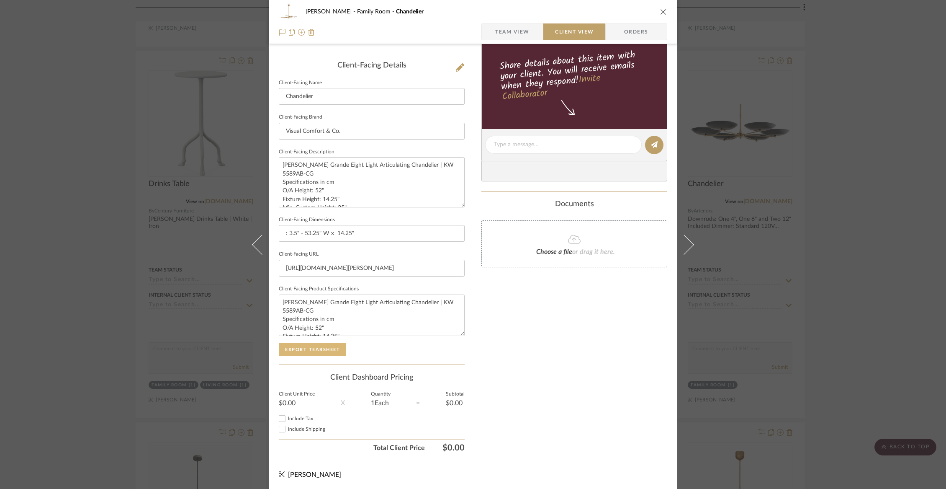
click at [319, 348] on button "Export Tearsheet" at bounding box center [312, 349] width 67 height 13
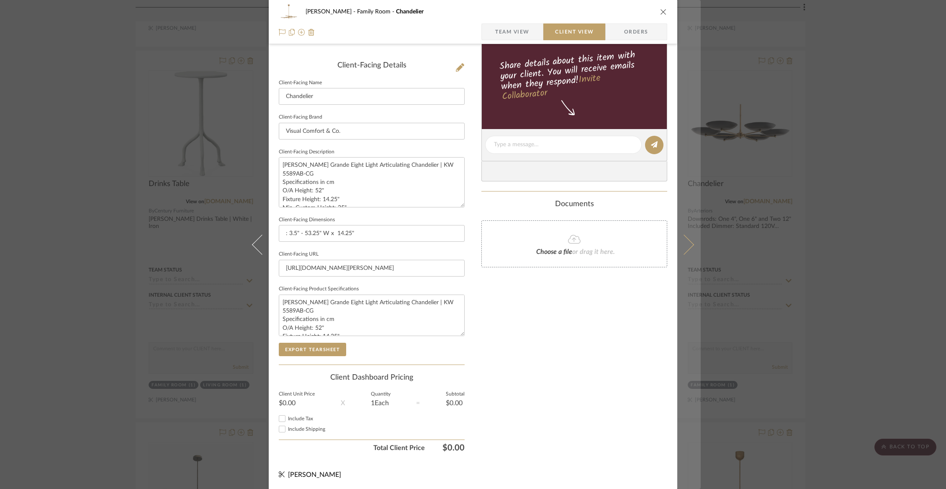
click at [683, 245] on icon at bounding box center [684, 244] width 20 height 20
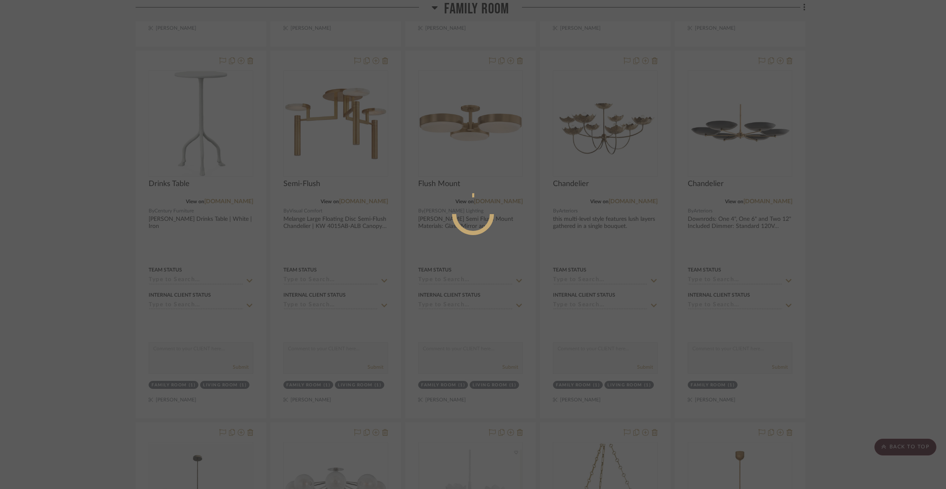
scroll to position [0, 0]
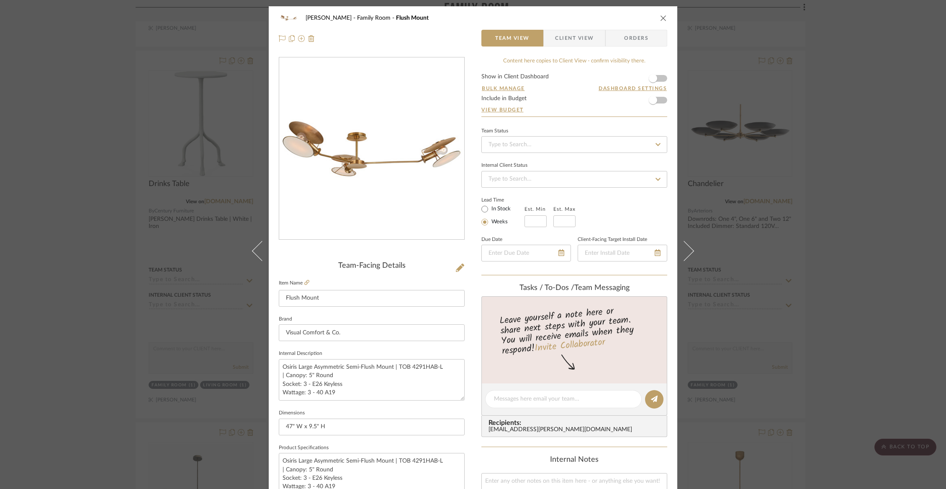
click at [575, 35] on span "Client View" at bounding box center [574, 38] width 39 height 17
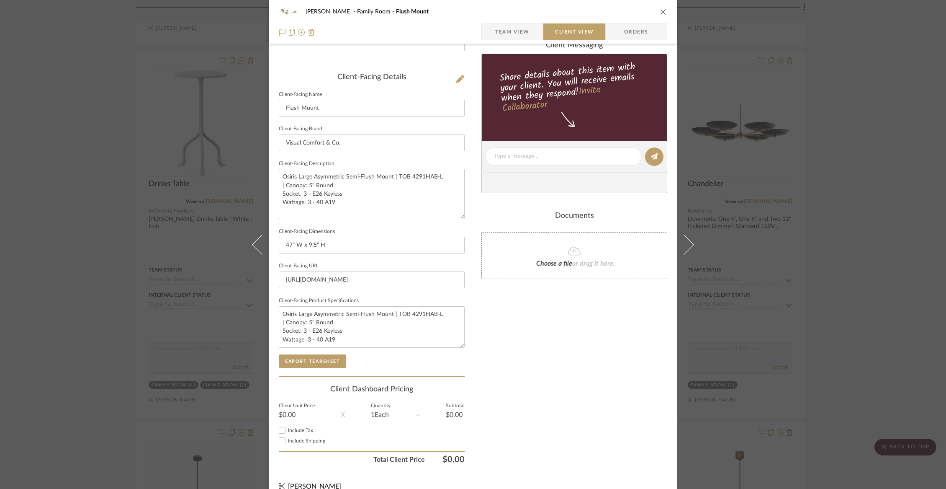
scroll to position [200, 0]
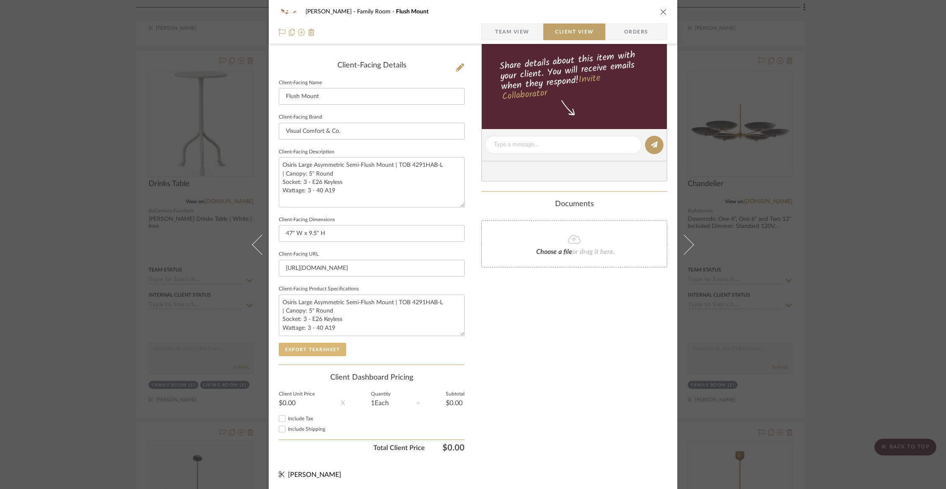
click at [312, 349] on button "Export Tearsheet" at bounding box center [312, 349] width 67 height 13
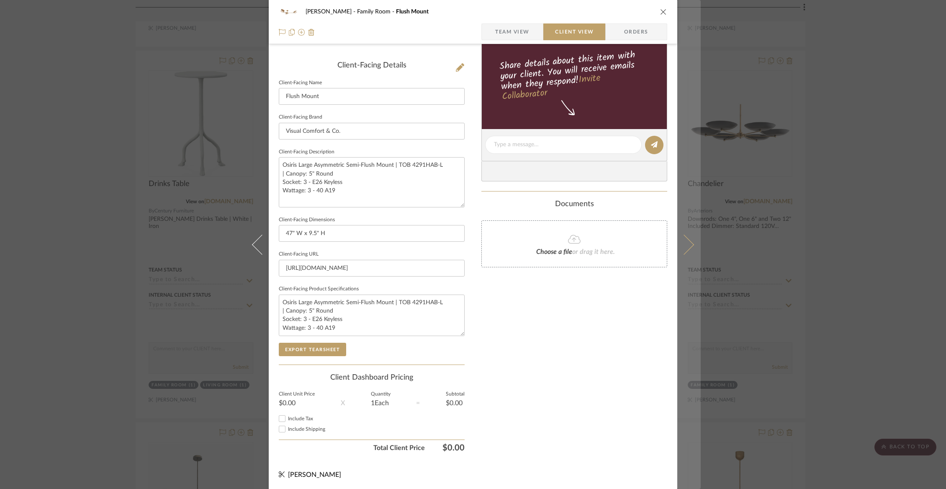
click at [679, 246] on icon at bounding box center [684, 244] width 20 height 20
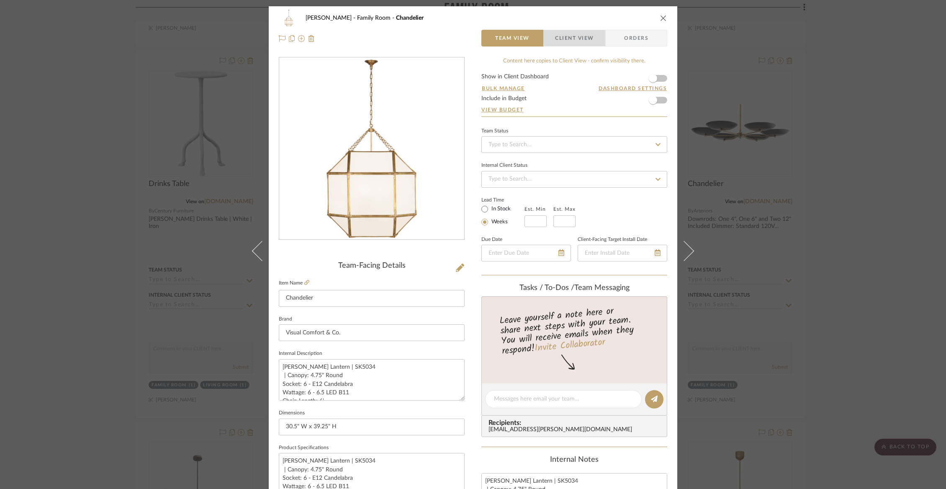
click at [589, 35] on span "Client View" at bounding box center [574, 38] width 39 height 17
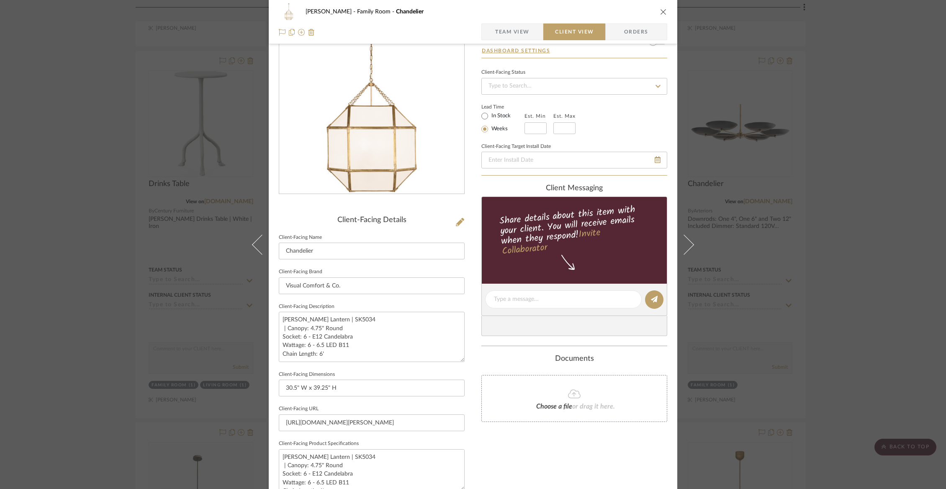
scroll to position [200, 0]
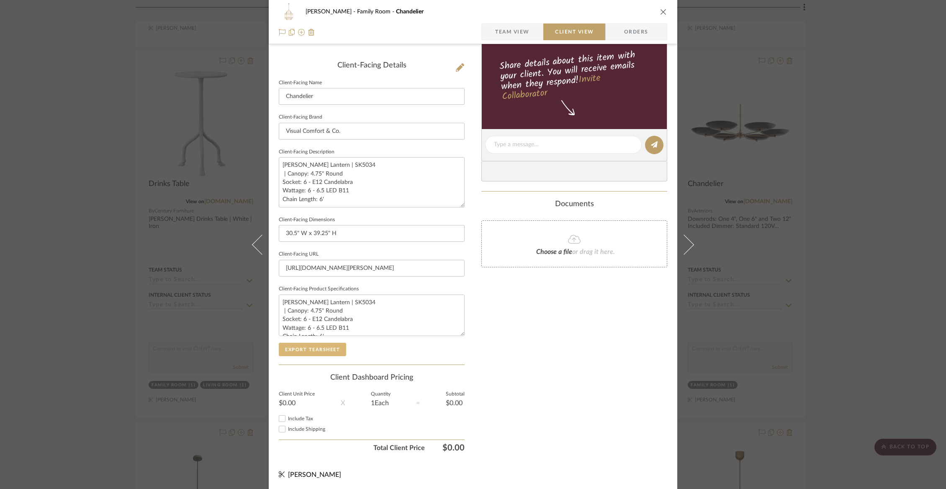
click at [329, 343] on button "Export Tearsheet" at bounding box center [312, 349] width 67 height 13
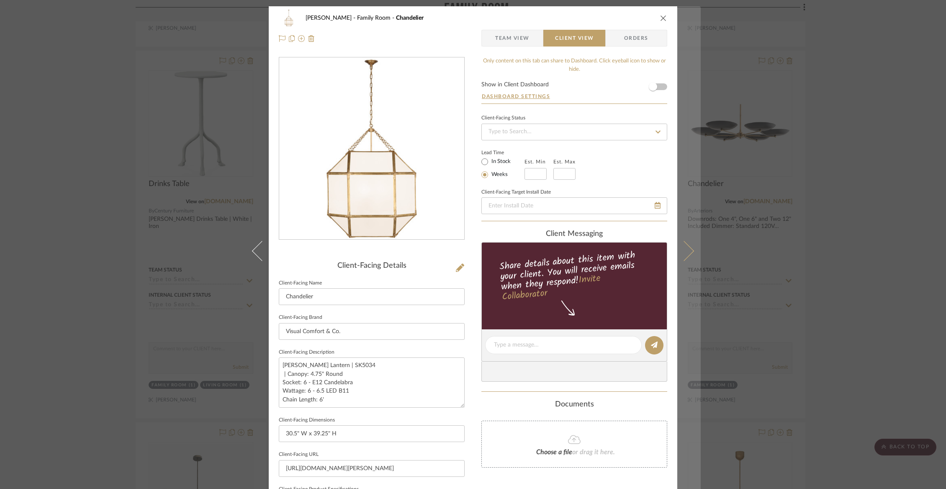
click at [685, 243] on button at bounding box center [689, 250] width 23 height 489
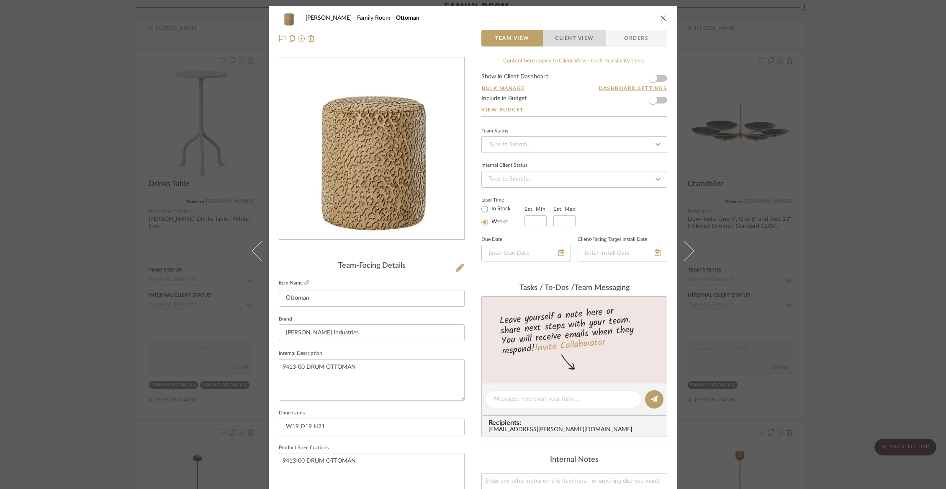
click at [555, 41] on span "Client View" at bounding box center [574, 38] width 39 height 17
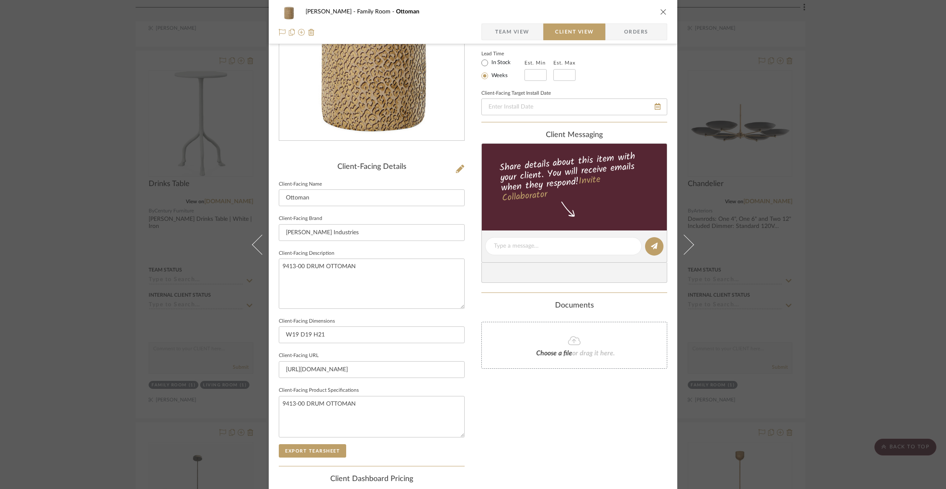
scroll to position [200, 0]
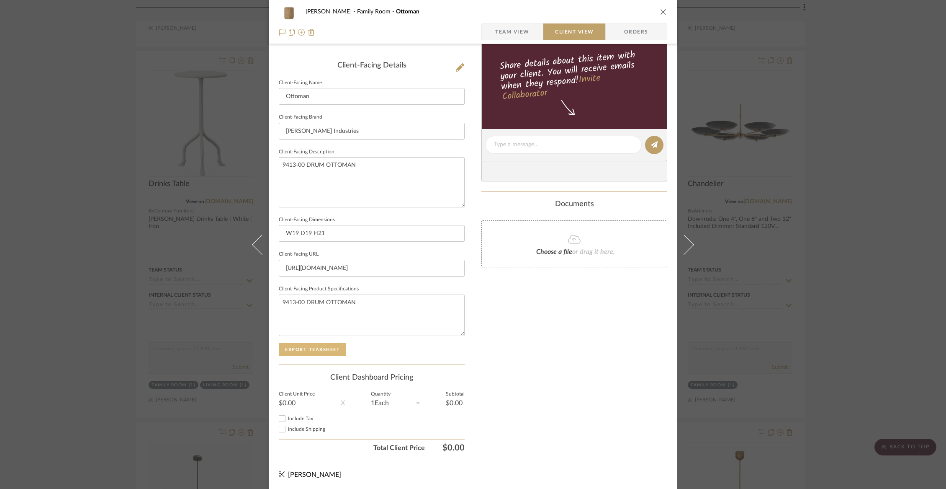
click at [325, 349] on button "Export Tearsheet" at bounding box center [312, 349] width 67 height 13
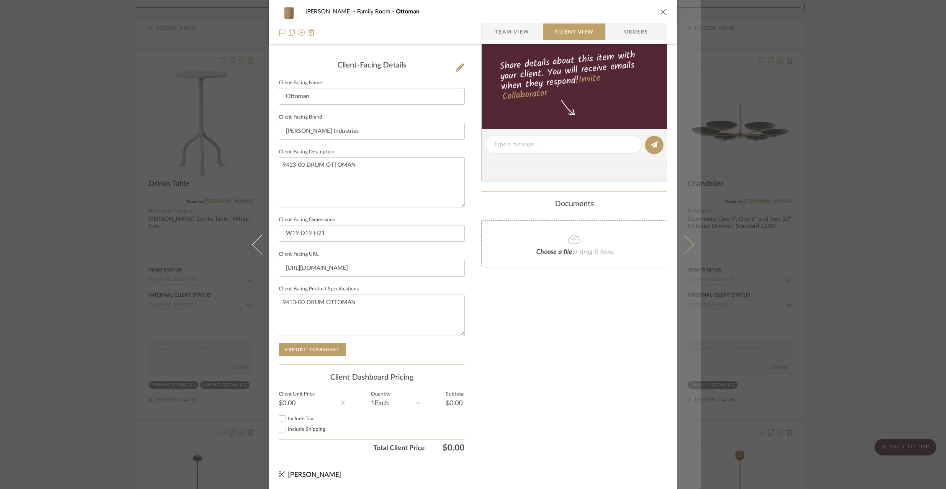
click at [685, 243] on icon at bounding box center [684, 244] width 20 height 20
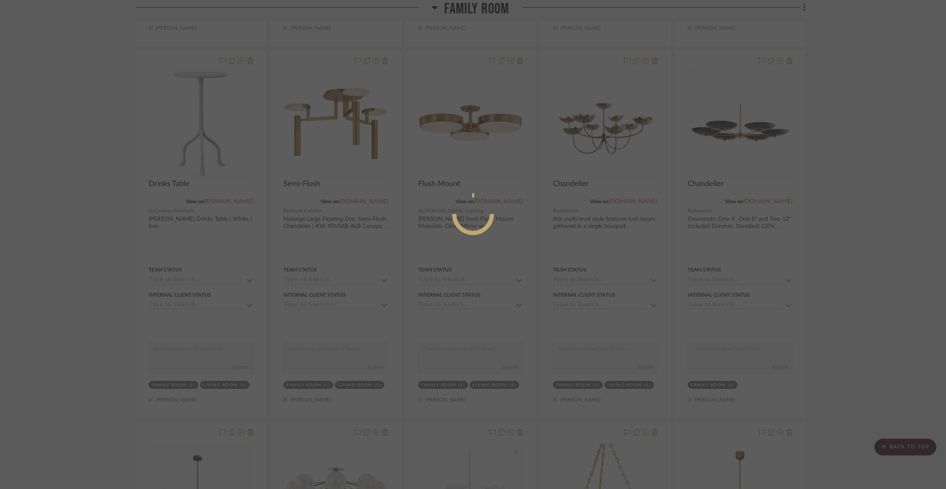
scroll to position [0, 0]
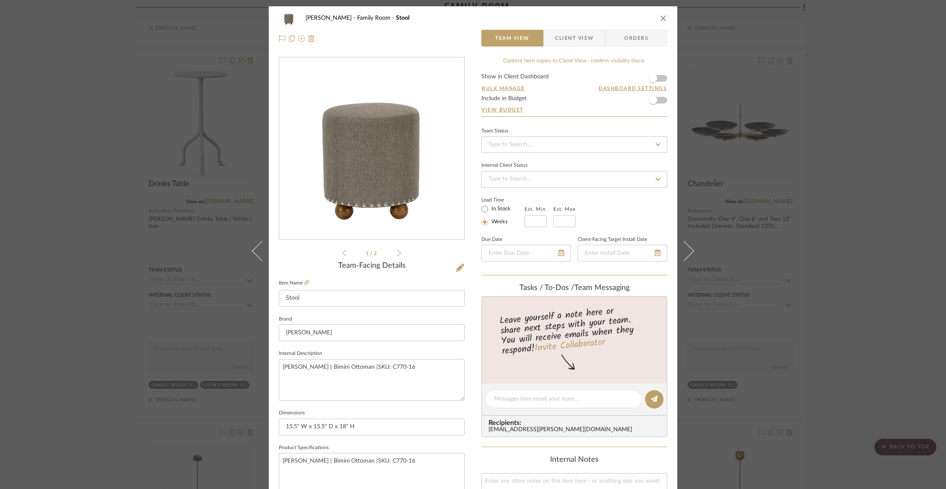
click at [558, 38] on span "Client View" at bounding box center [574, 38] width 39 height 17
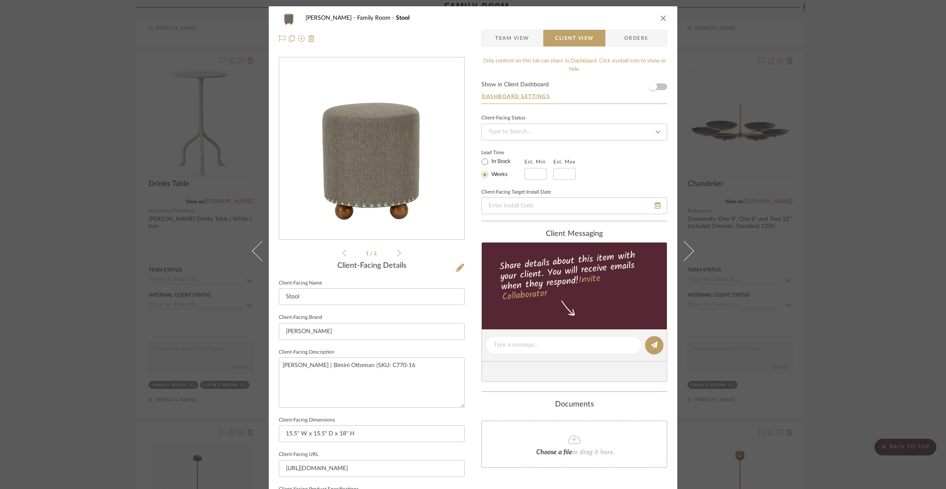
scroll to position [200, 0]
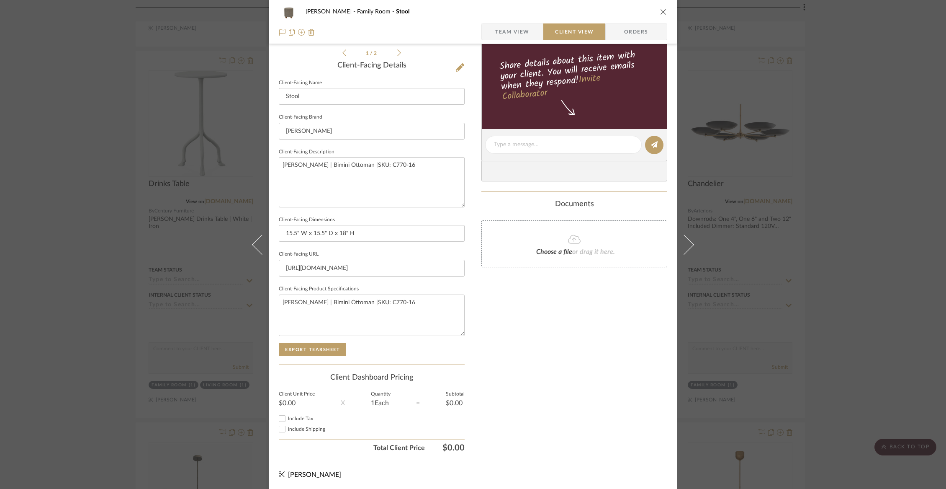
click at [327, 340] on sr-form-field "Client-Facing Product Specifications Charles Stewart | Bimini Ottoman |SKU: C77…" at bounding box center [372, 312] width 186 height 59
click at [326, 344] on button "Export Tearsheet" at bounding box center [312, 349] width 67 height 13
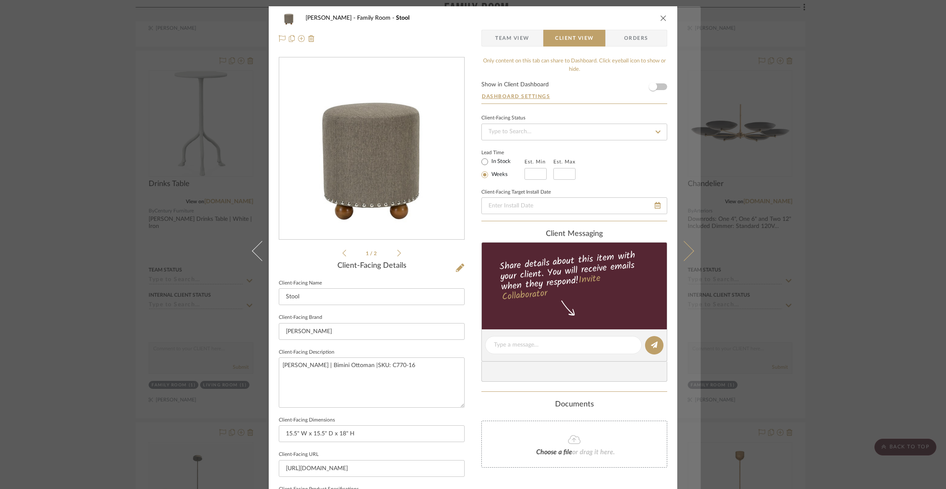
click at [688, 262] on button at bounding box center [689, 250] width 23 height 489
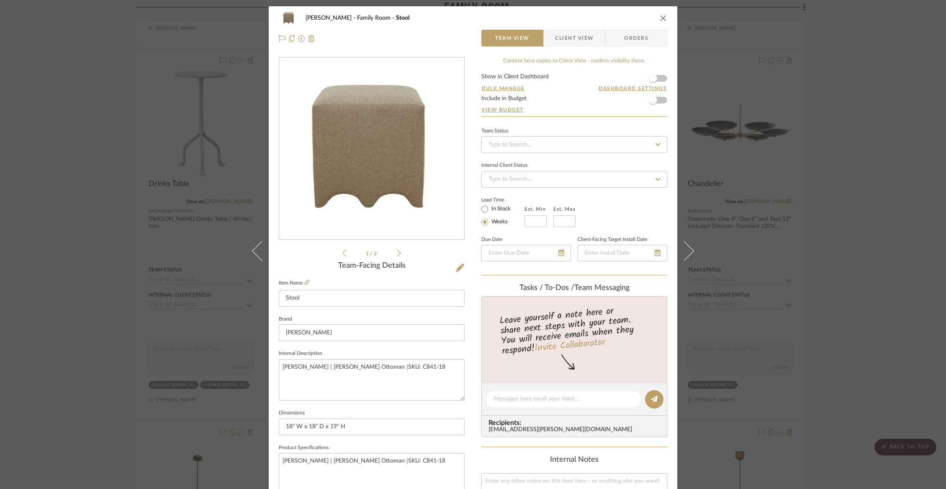
click at [568, 36] on span "Client View" at bounding box center [574, 38] width 39 height 17
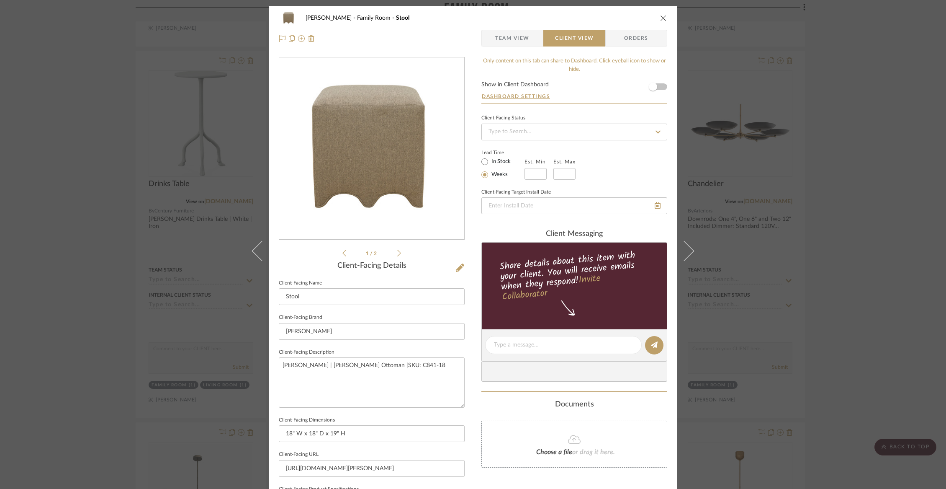
scroll to position [200, 0]
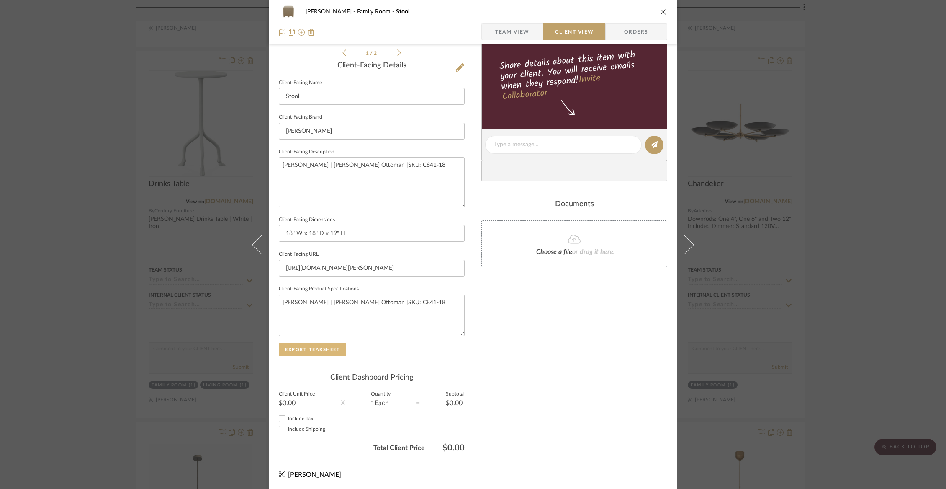
click at [313, 346] on button "Export Tearsheet" at bounding box center [312, 349] width 67 height 13
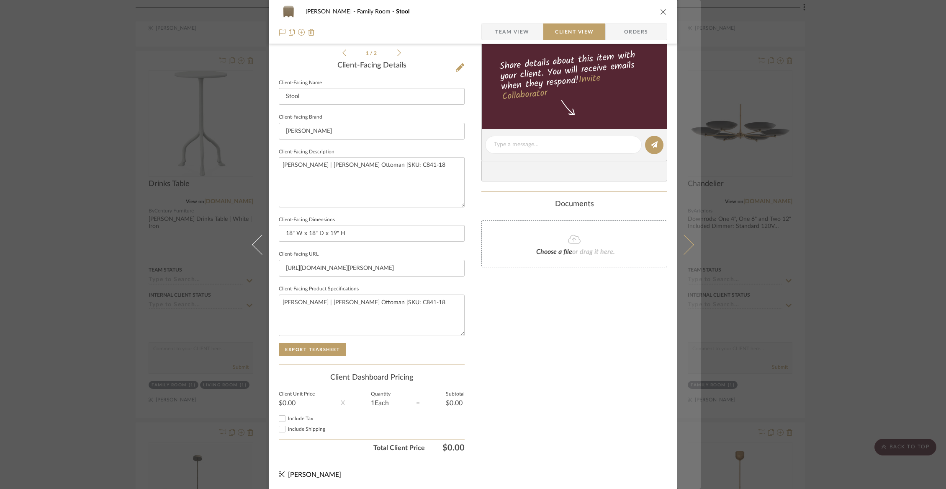
click at [682, 247] on icon at bounding box center [684, 244] width 20 height 20
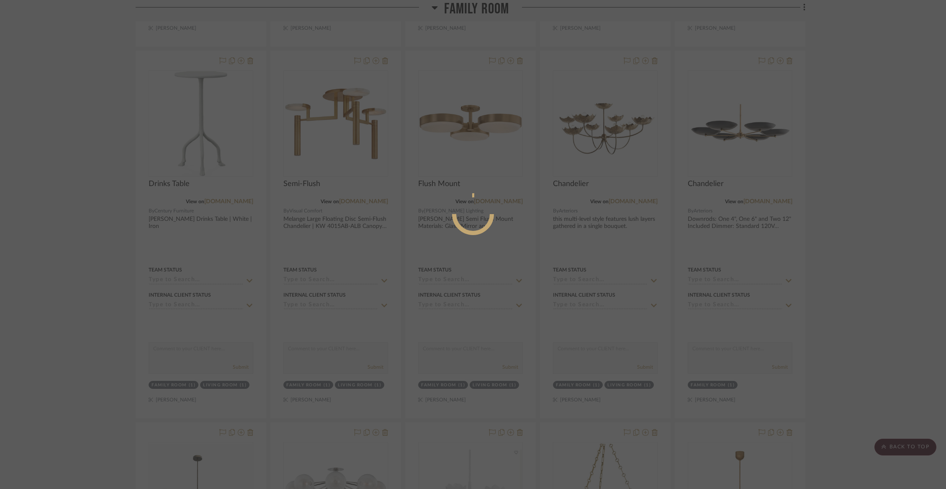
scroll to position [0, 0]
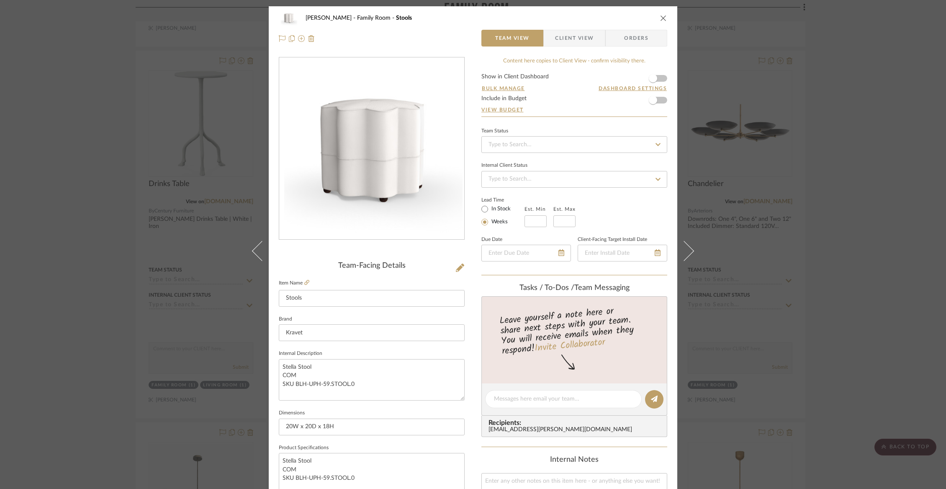
click at [587, 36] on span "Client View" at bounding box center [574, 38] width 39 height 17
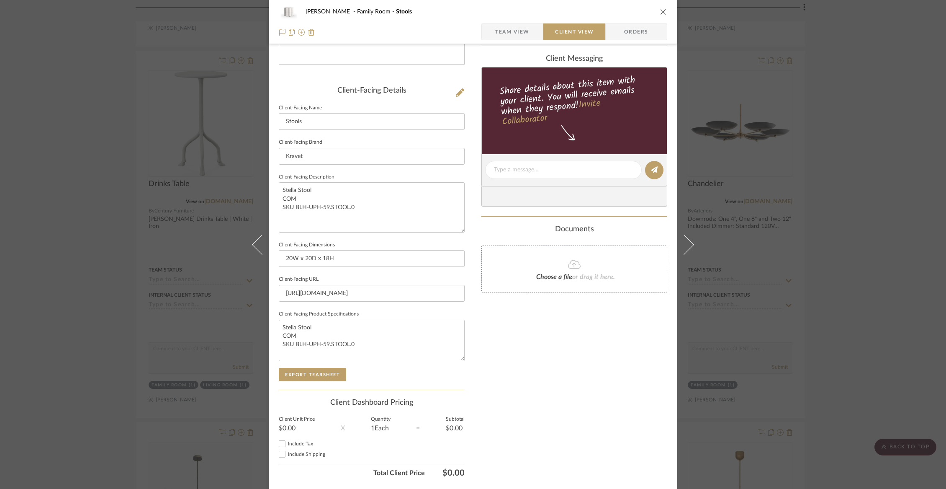
scroll to position [200, 0]
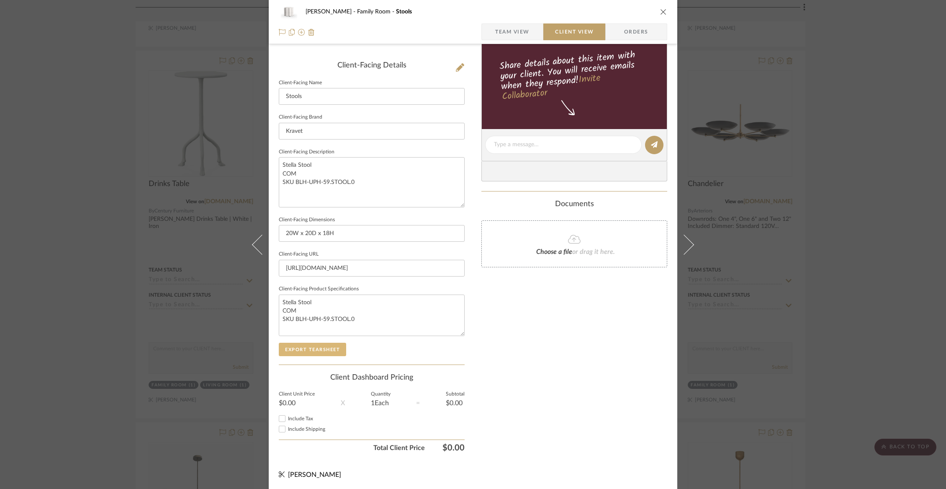
click at [316, 350] on button "Export Tearsheet" at bounding box center [312, 349] width 67 height 13
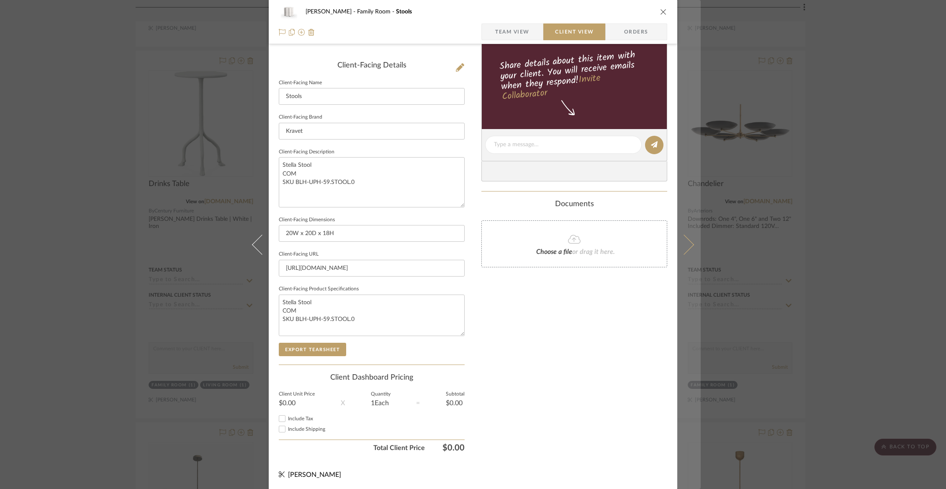
click at [687, 245] on icon at bounding box center [684, 244] width 20 height 20
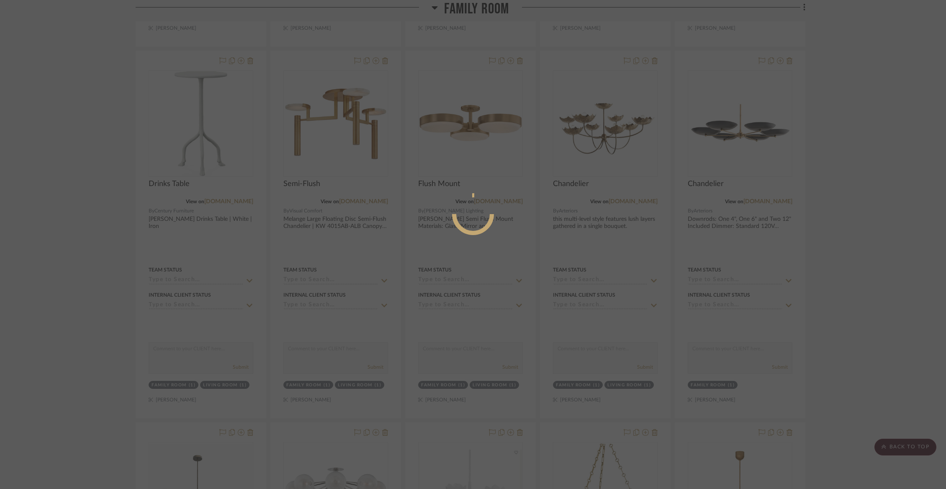
scroll to position [0, 0]
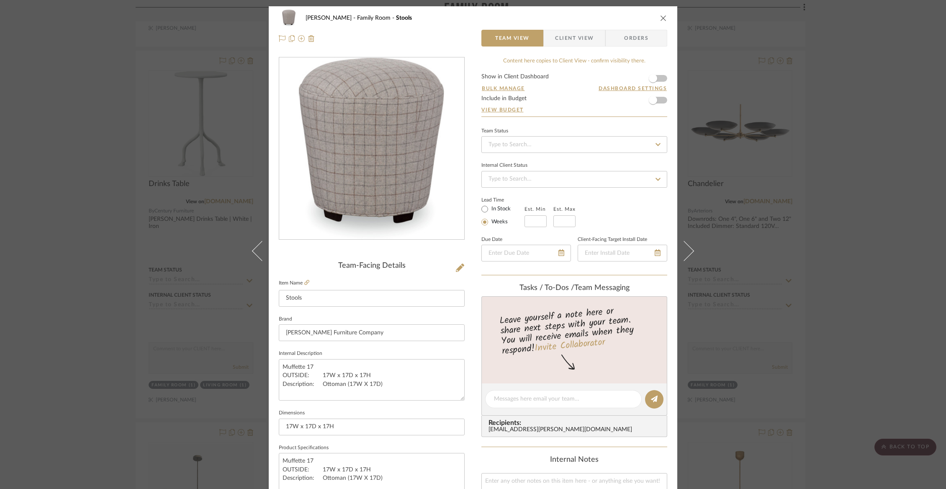
click at [564, 37] on span "Client View" at bounding box center [574, 38] width 39 height 17
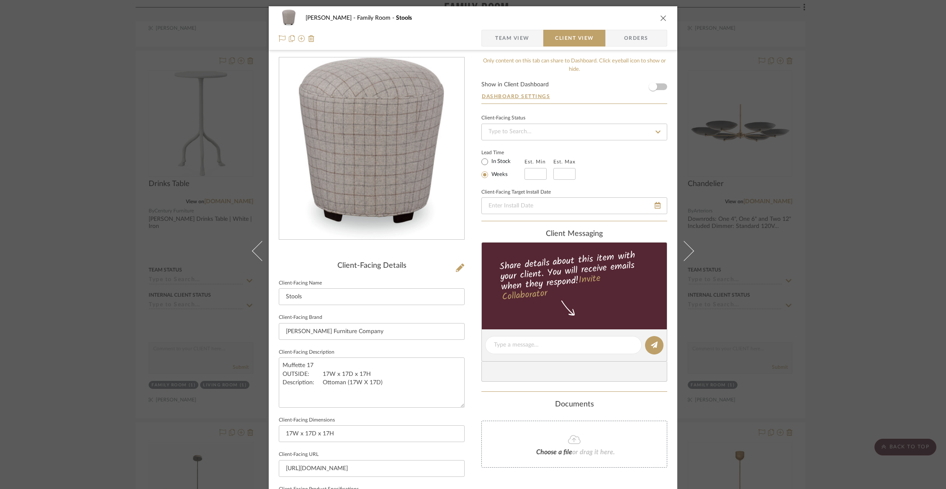
scroll to position [200, 0]
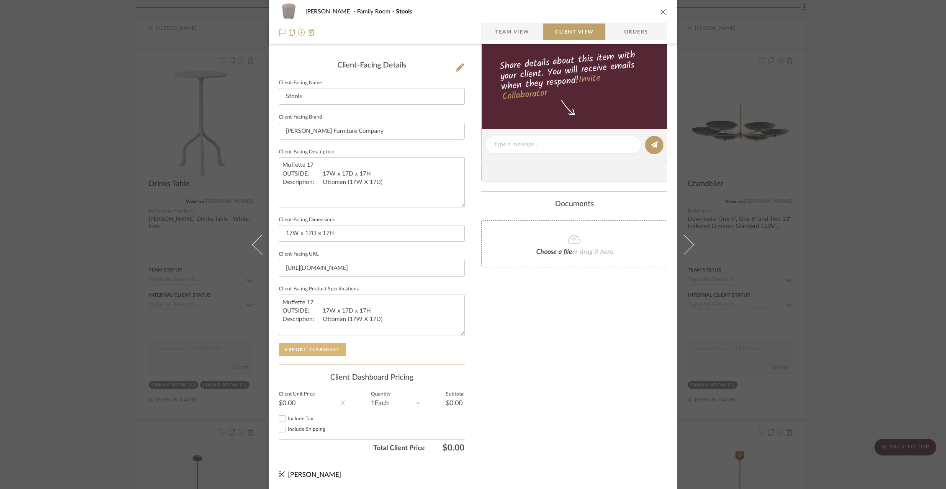
click at [325, 343] on button "Export Tearsheet" at bounding box center [312, 349] width 67 height 13
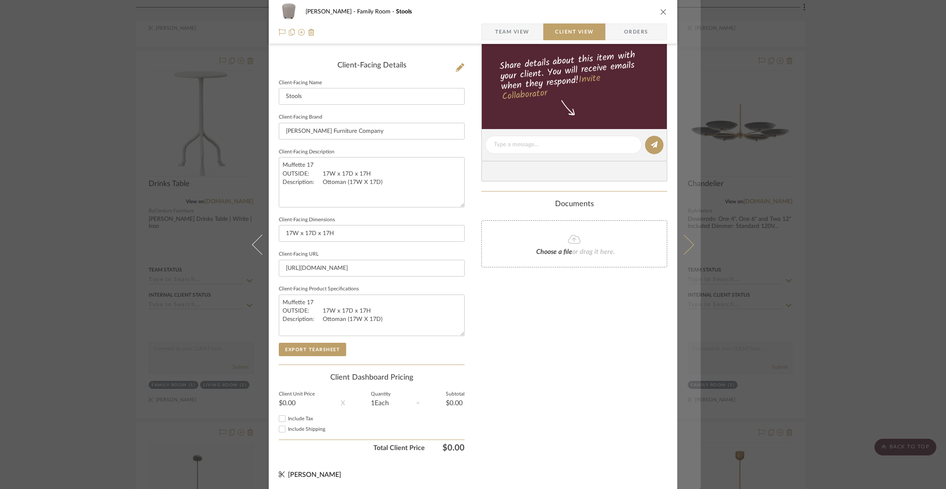
click at [686, 242] on icon at bounding box center [684, 244] width 20 height 20
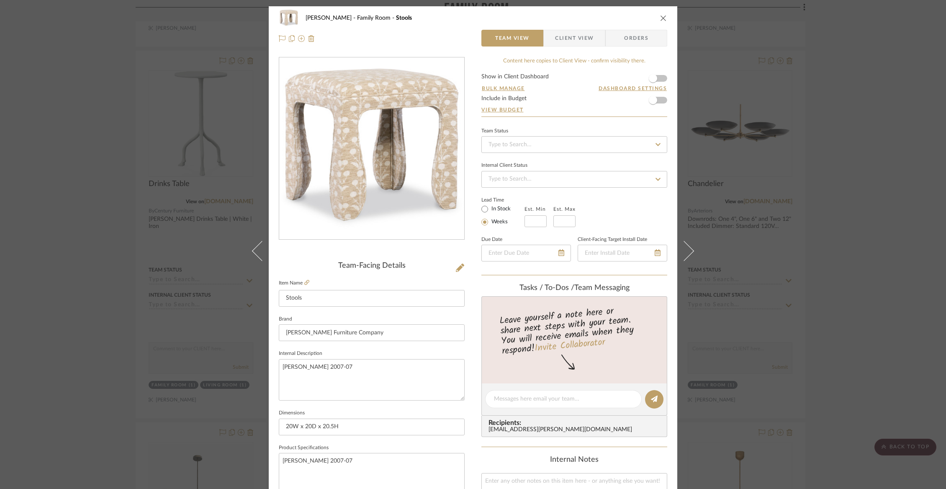
click at [555, 39] on span "Client View" at bounding box center [574, 38] width 39 height 17
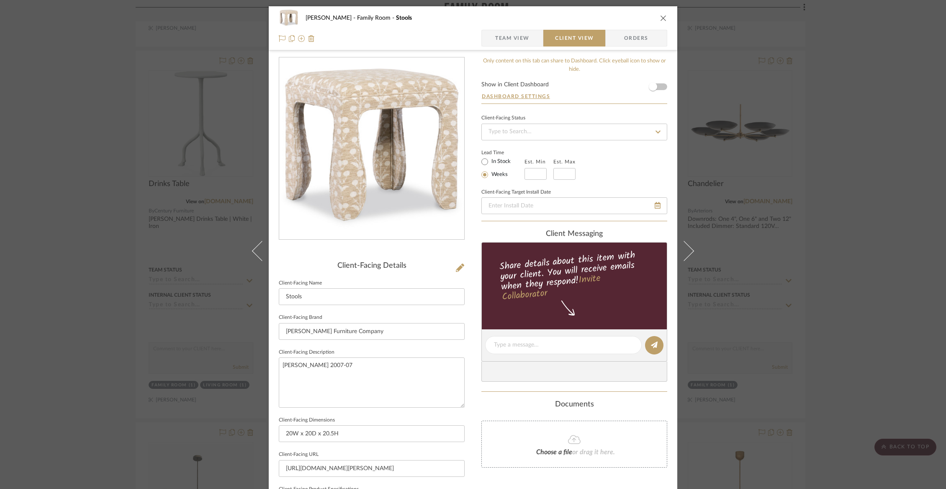
scroll to position [200, 0]
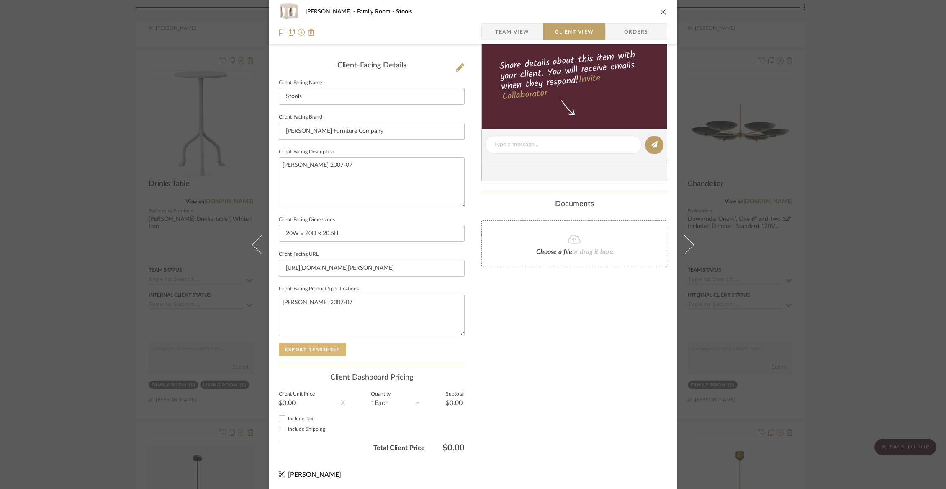
click at [326, 343] on button "Export Tearsheet" at bounding box center [312, 349] width 67 height 13
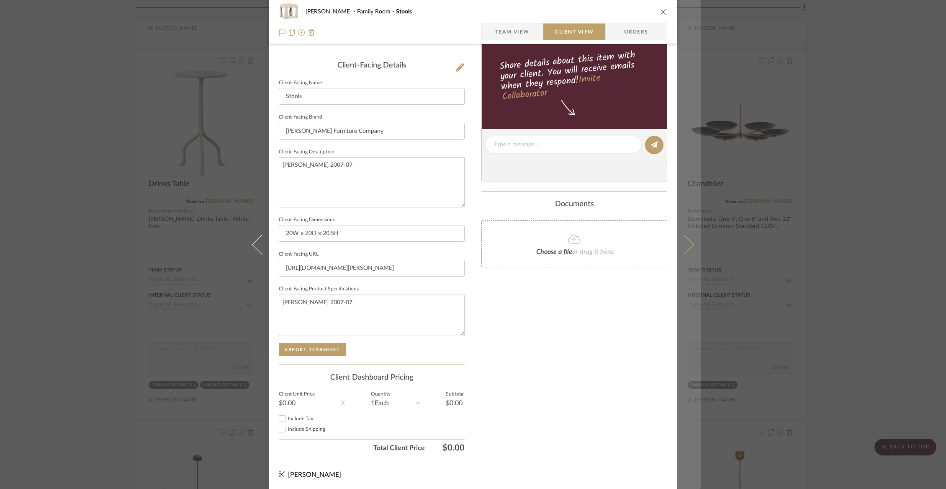
click at [692, 237] on button at bounding box center [689, 244] width 23 height 489
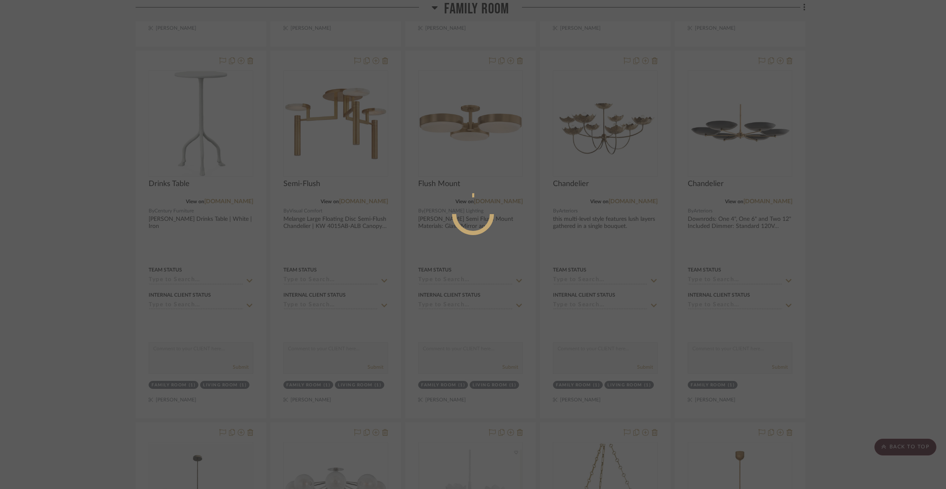
scroll to position [0, 0]
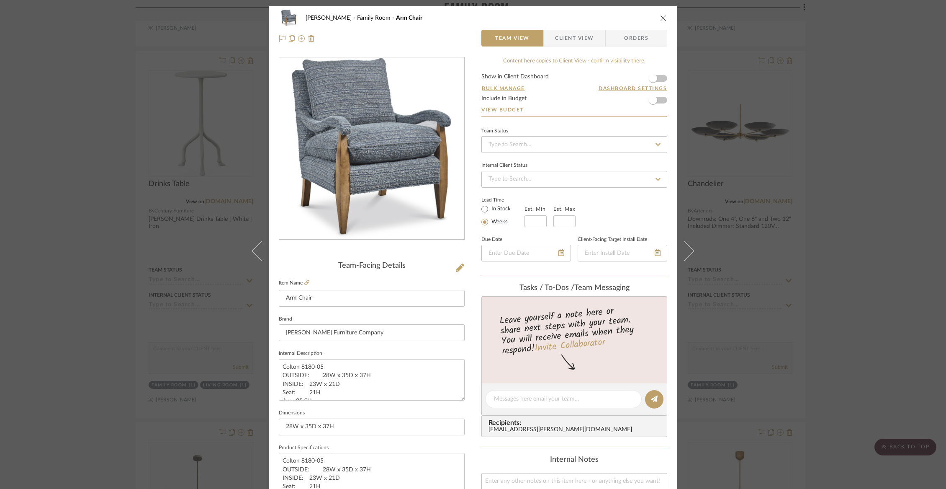
click at [168, 78] on div "[PERSON_NAME] Family Room Arm Chair Team View Client View Orders Team-Facing De…" at bounding box center [473, 244] width 946 height 489
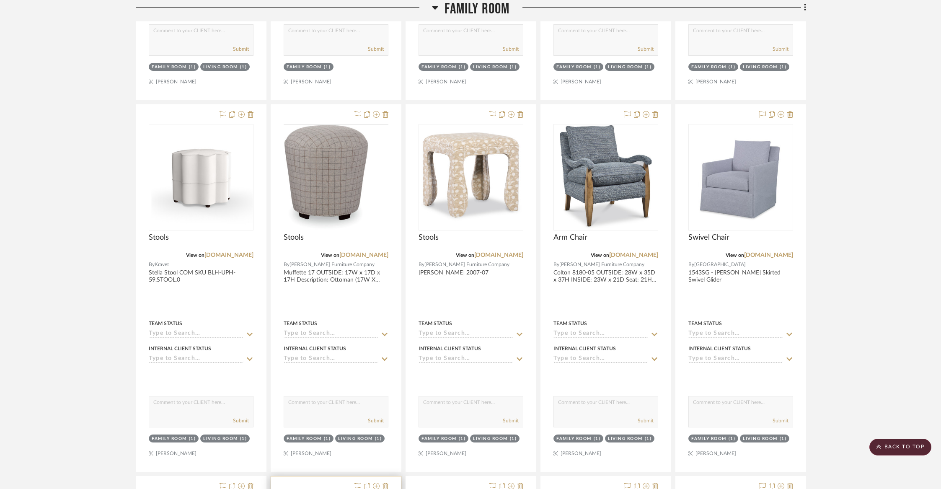
scroll to position [5868, 0]
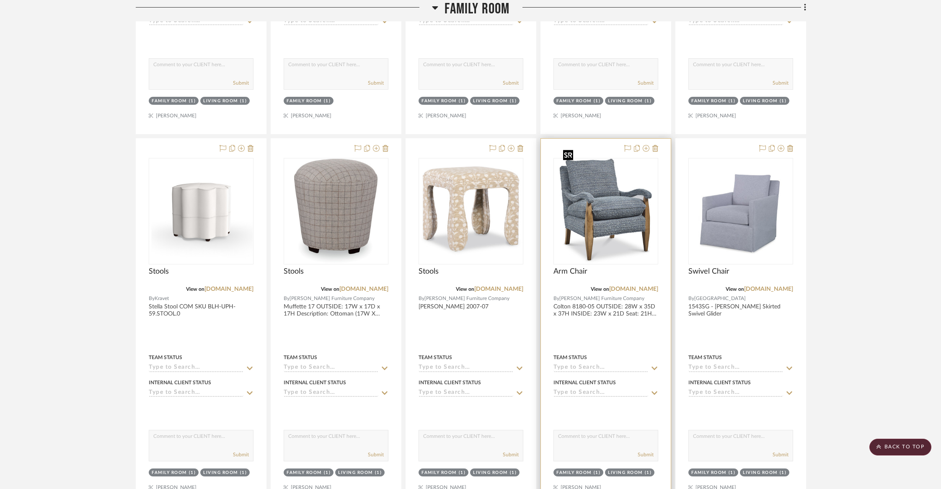
click at [607, 232] on img "0" at bounding box center [605, 211] width 92 height 105
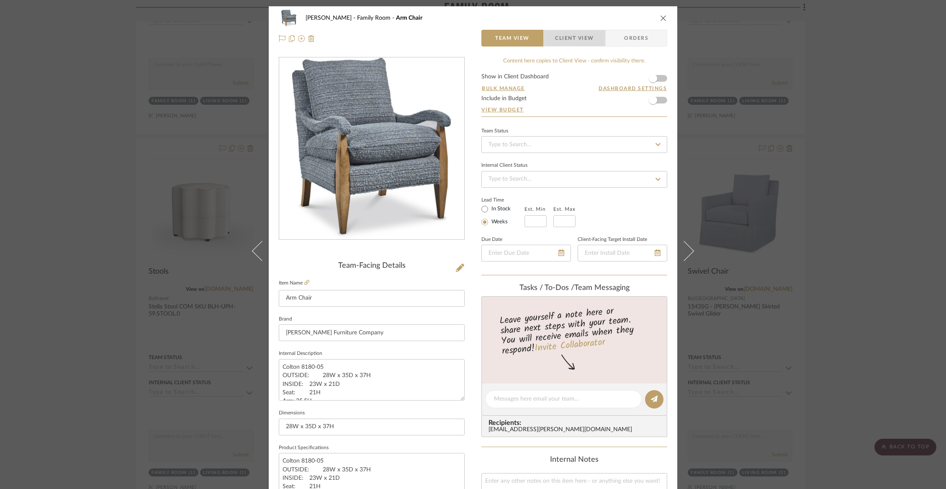
click at [550, 39] on span "button" at bounding box center [549, 38] width 11 height 17
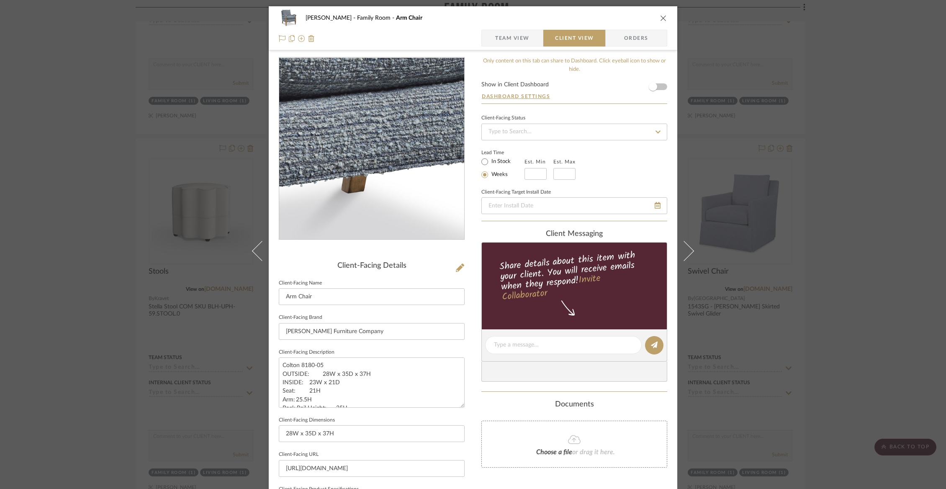
scroll to position [200, 0]
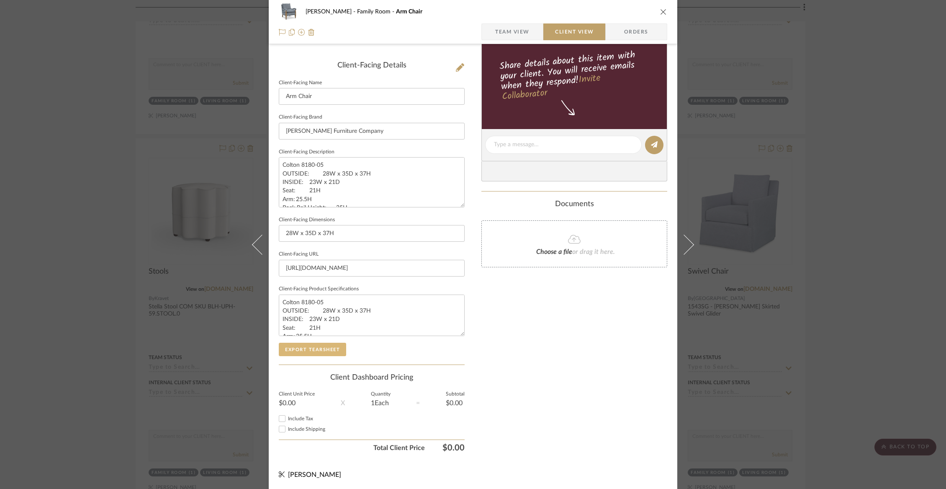
click at [312, 348] on button "Export Tearsheet" at bounding box center [312, 349] width 67 height 13
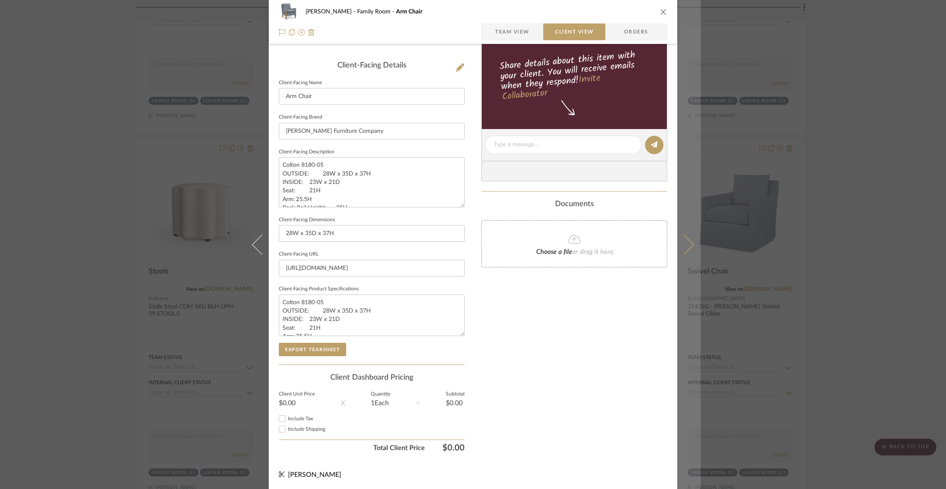
click at [686, 252] on button at bounding box center [689, 244] width 23 height 489
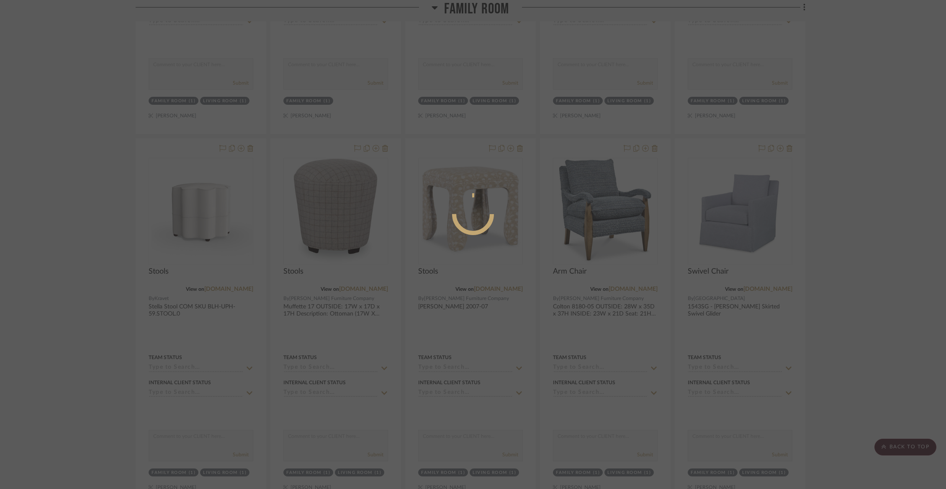
scroll to position [0, 0]
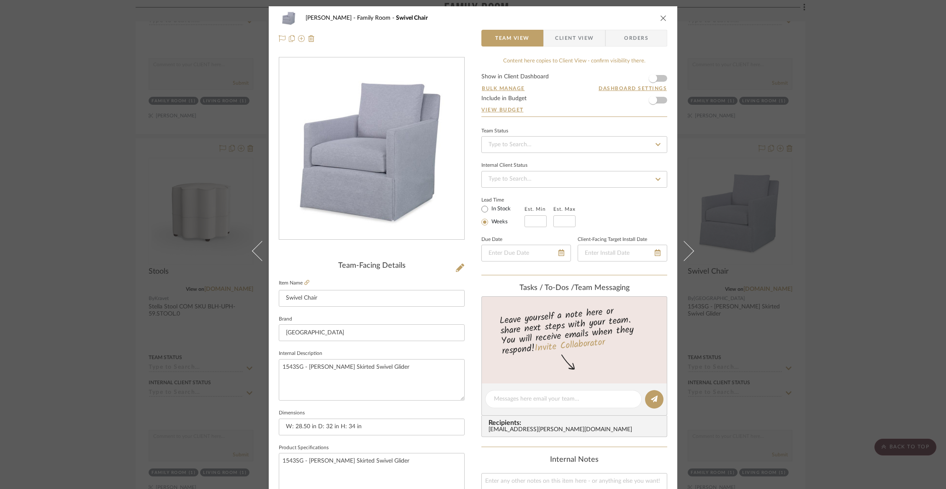
click at [582, 35] on span "Client View" at bounding box center [574, 38] width 39 height 17
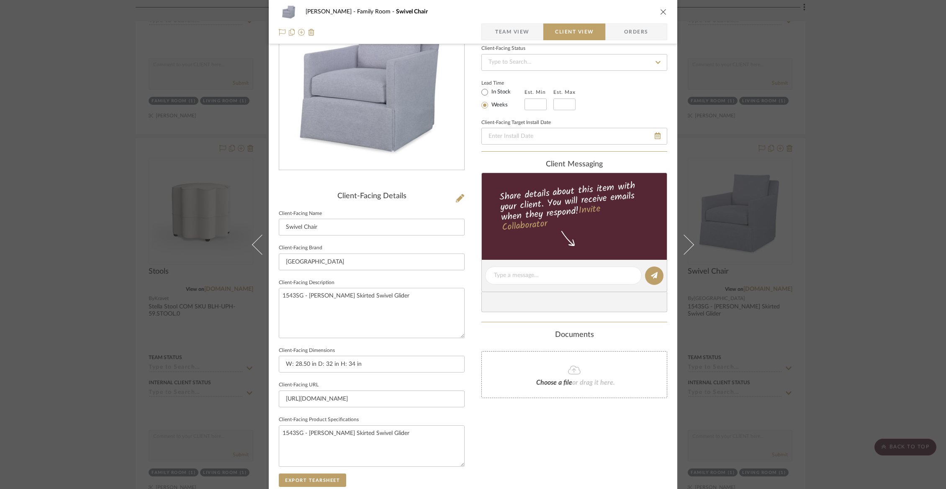
scroll to position [200, 0]
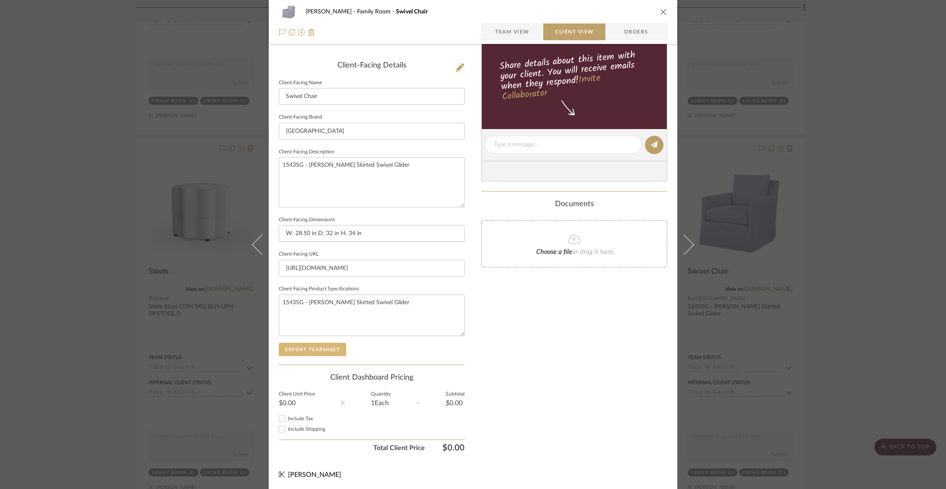
click at [327, 347] on button "Export Tearsheet" at bounding box center [312, 349] width 67 height 13
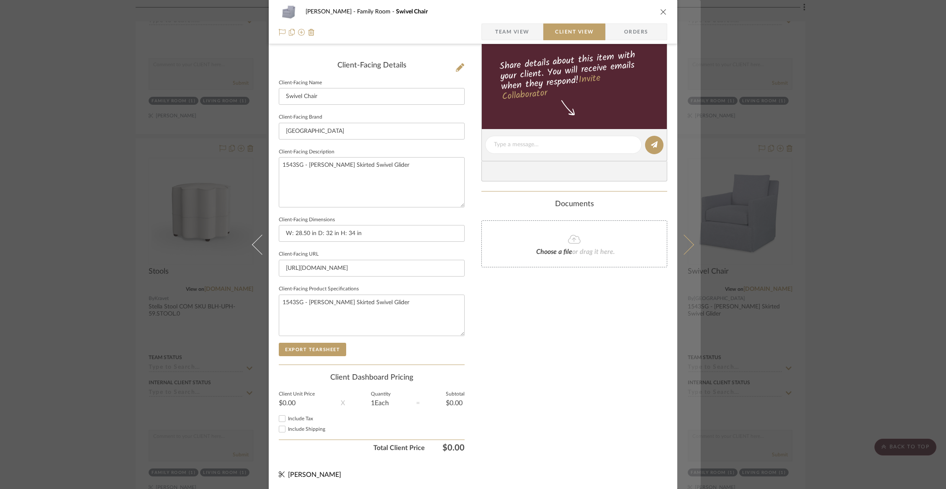
click at [685, 244] on icon at bounding box center [684, 244] width 20 height 20
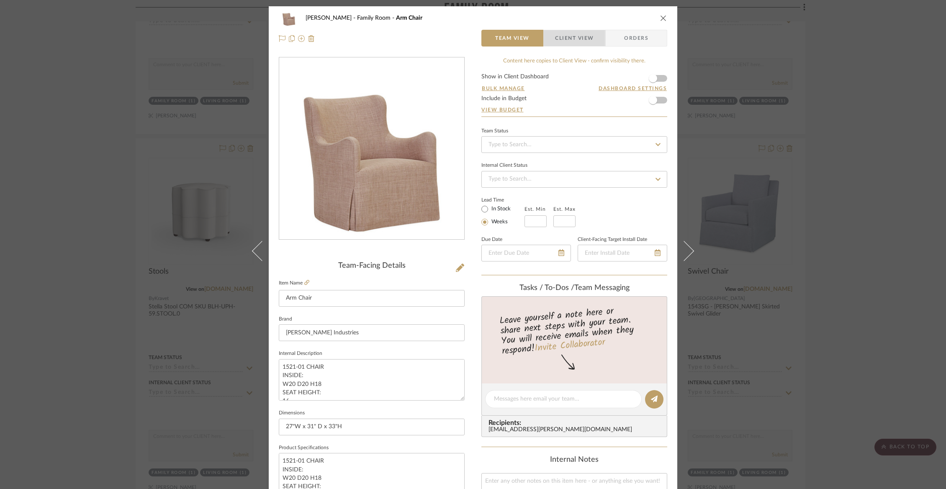
click at [590, 36] on span "Client View" at bounding box center [574, 38] width 39 height 17
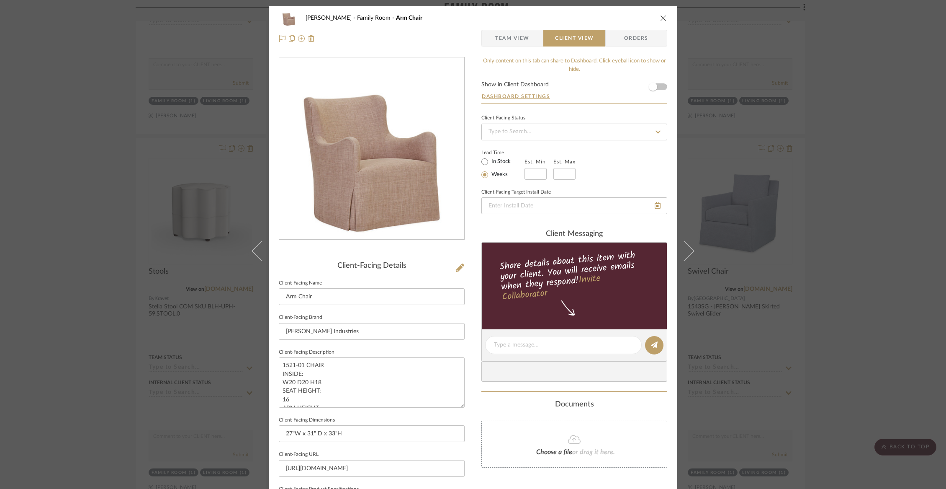
scroll to position [200, 0]
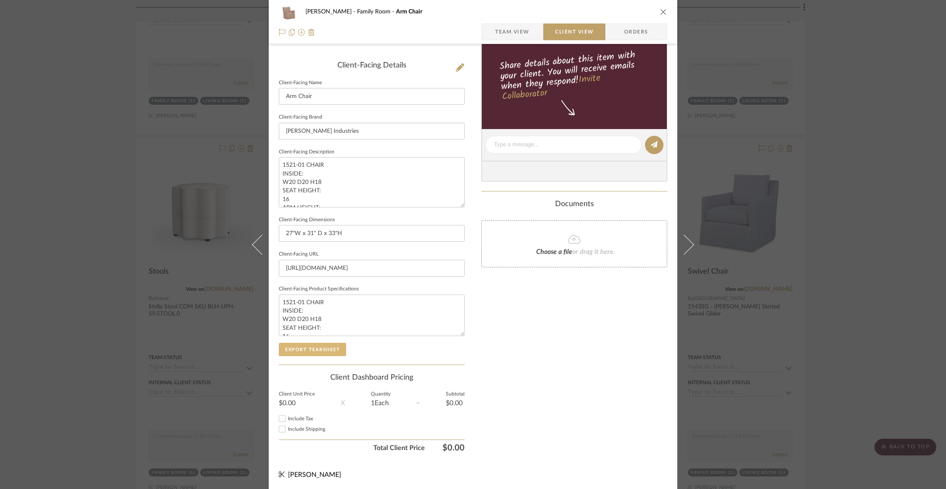
click at [323, 352] on button "Export Tearsheet" at bounding box center [312, 349] width 67 height 13
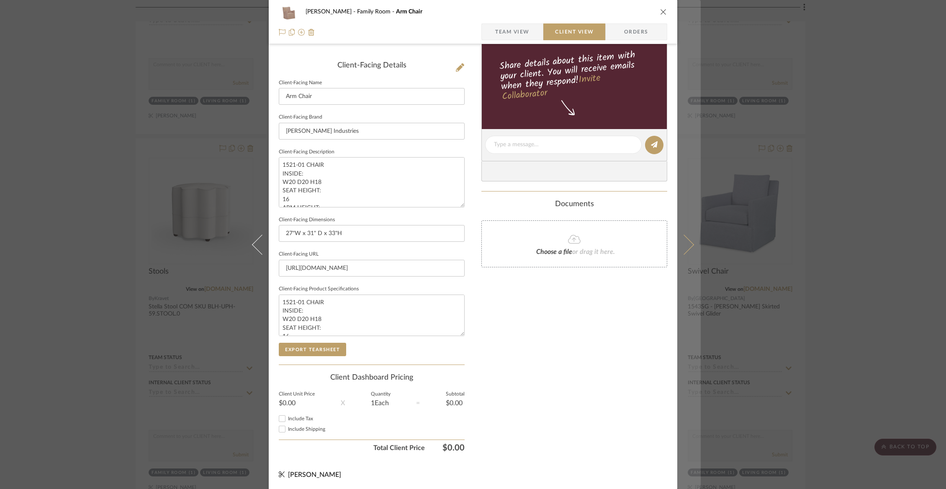
click at [684, 254] on button at bounding box center [689, 244] width 23 height 489
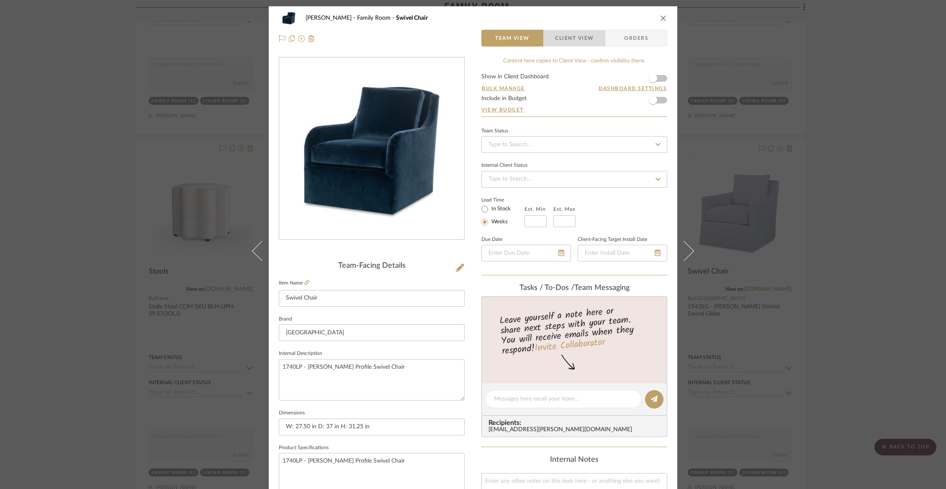
click at [561, 41] on span "Client View" at bounding box center [574, 38] width 39 height 17
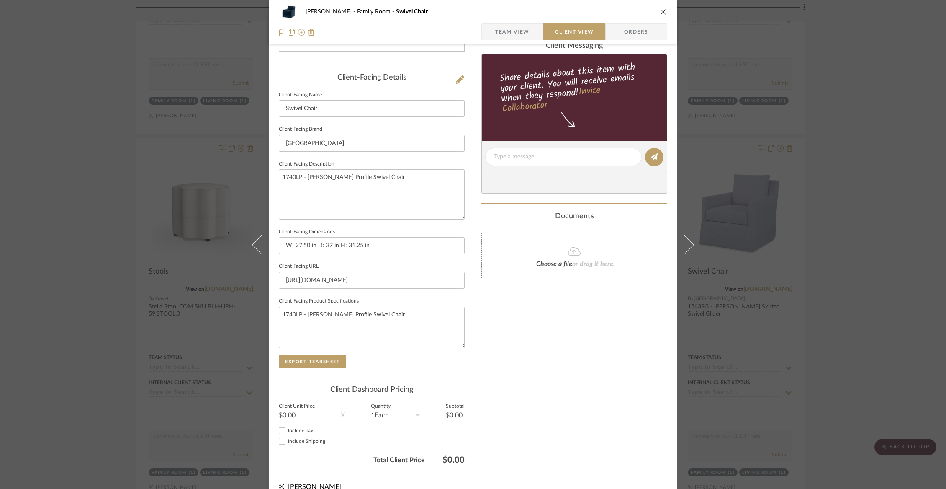
scroll to position [200, 0]
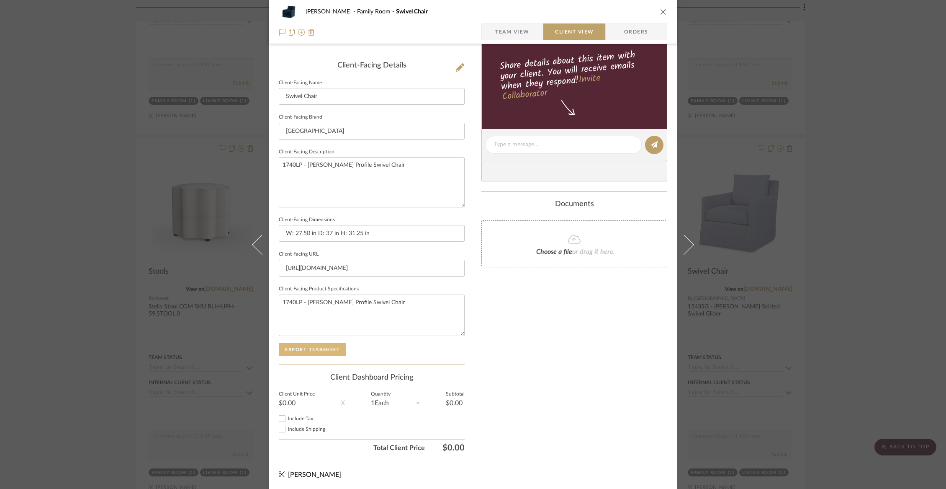
click at [330, 345] on button "Export Tearsheet" at bounding box center [312, 349] width 67 height 13
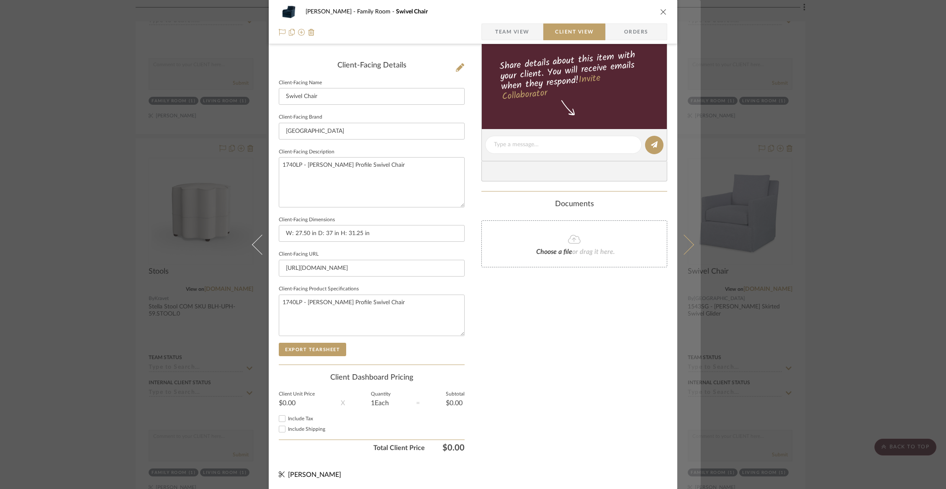
click at [679, 248] on icon at bounding box center [684, 244] width 20 height 20
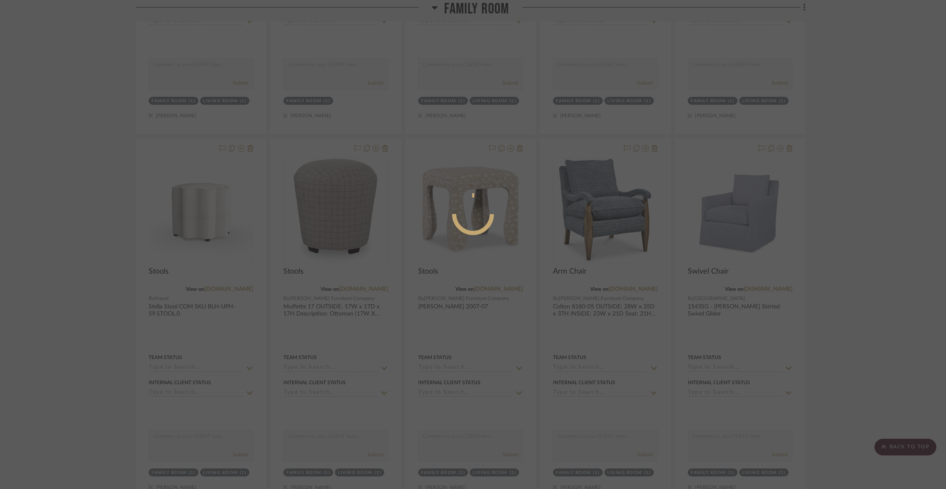
scroll to position [0, 0]
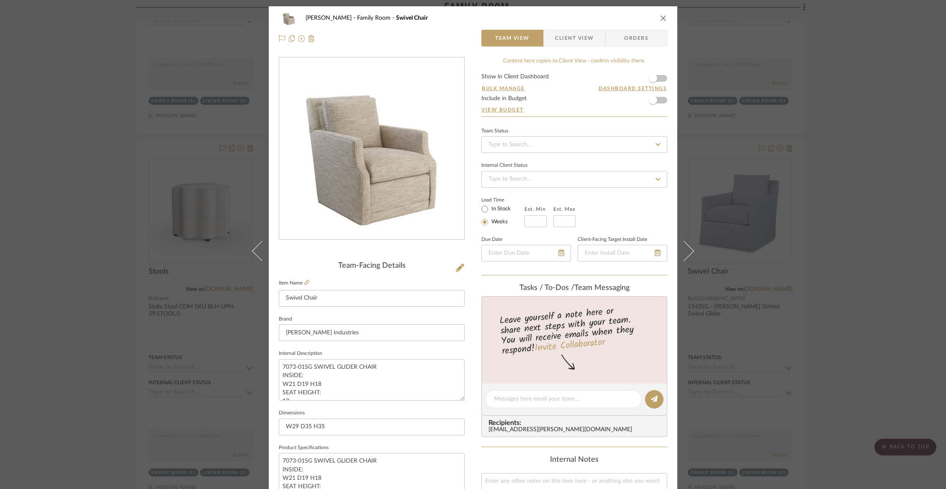
click at [571, 43] on span "Client View" at bounding box center [574, 38] width 39 height 17
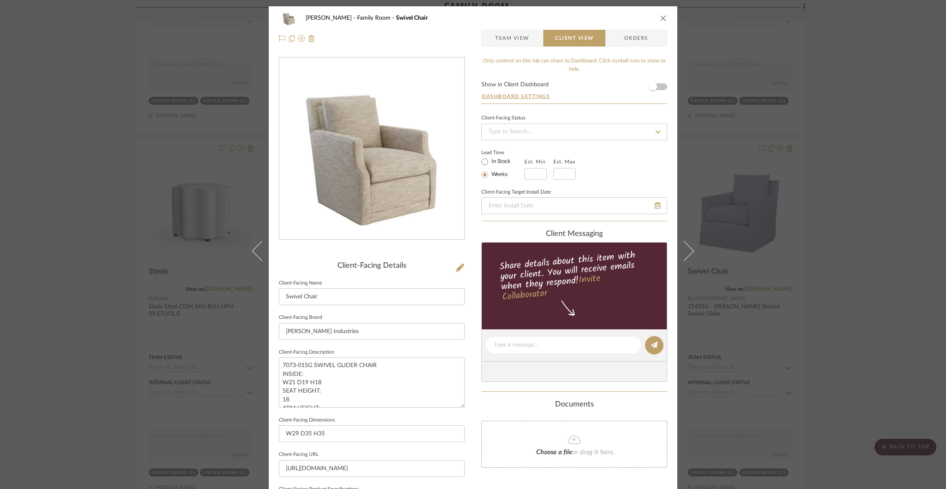
scroll to position [200, 0]
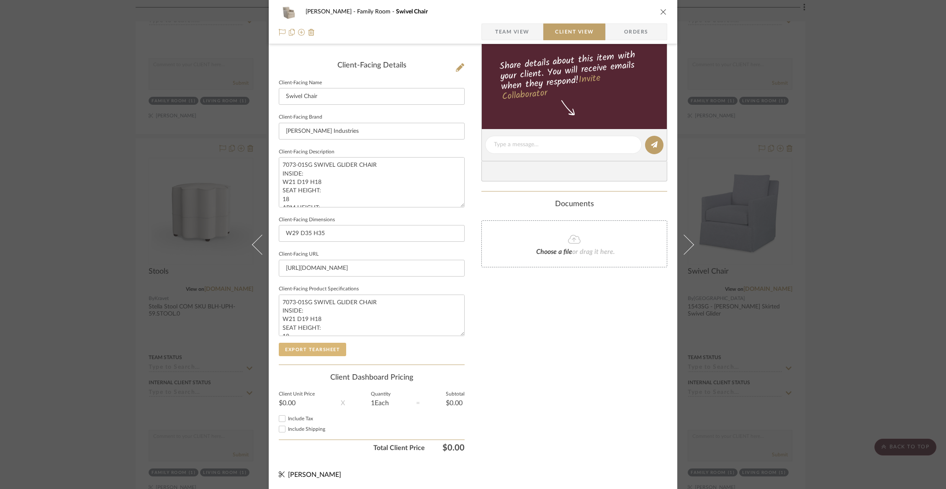
click at [325, 345] on button "Export Tearsheet" at bounding box center [312, 349] width 67 height 13
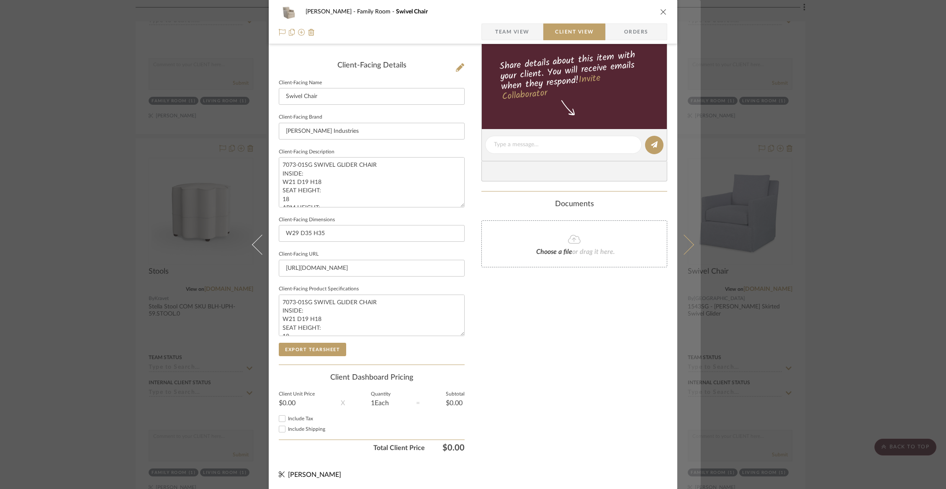
click at [684, 245] on icon at bounding box center [684, 244] width 20 height 20
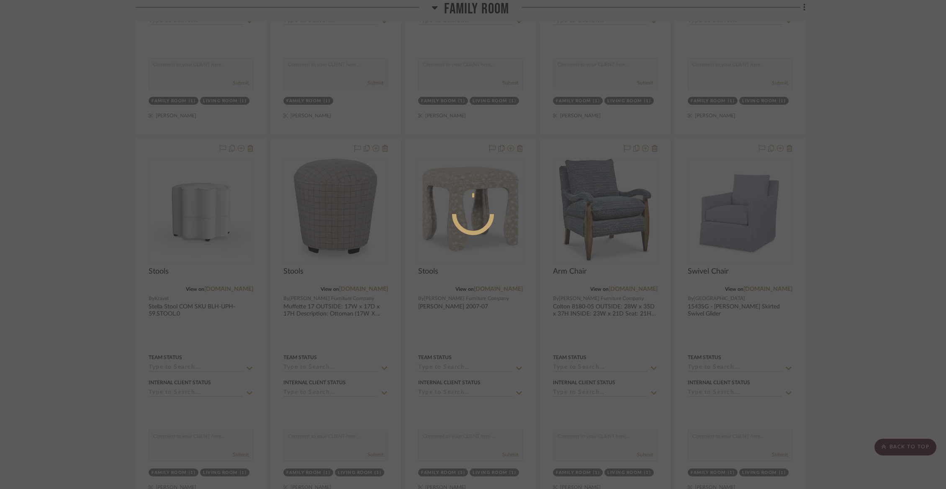
scroll to position [0, 0]
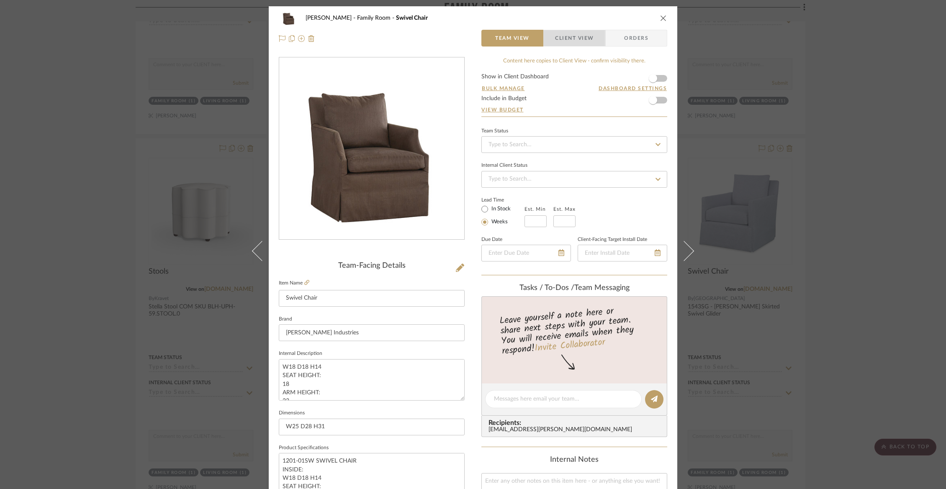
click at [585, 38] on span "Client View" at bounding box center [574, 38] width 39 height 17
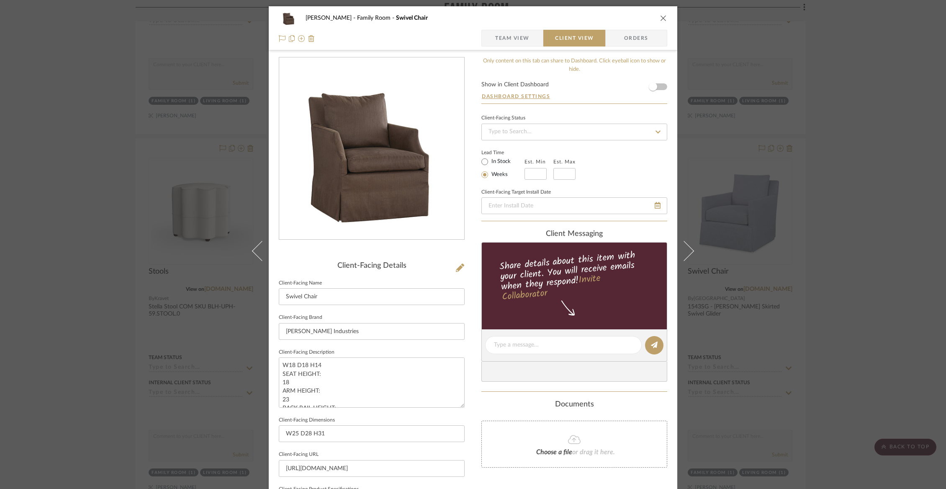
scroll to position [200, 0]
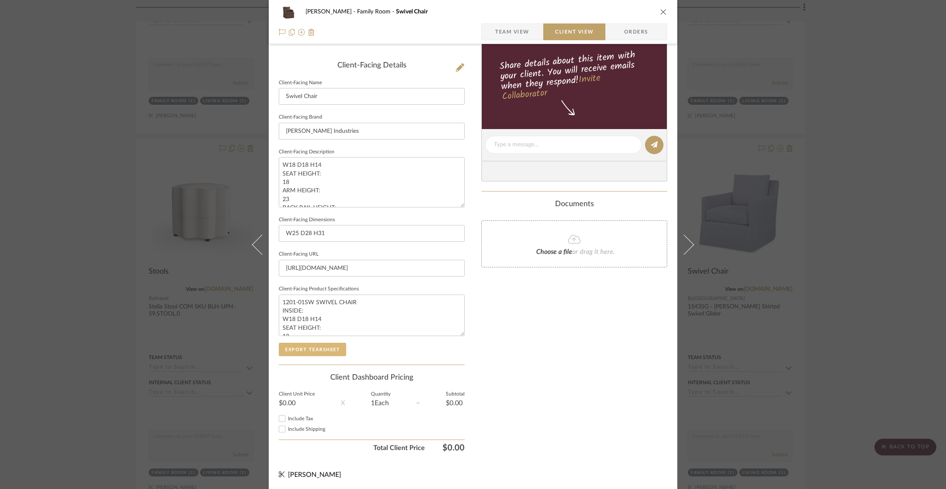
click at [309, 352] on button "Export Tearsheet" at bounding box center [312, 349] width 67 height 13
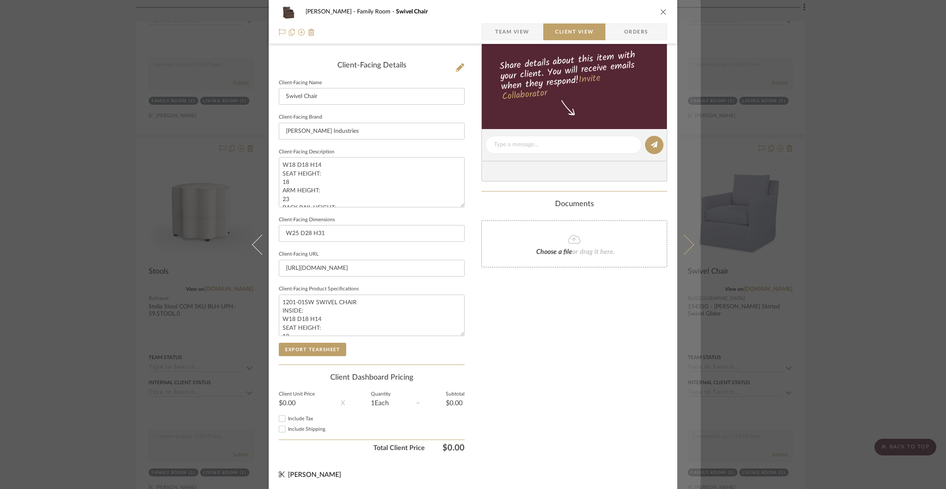
click at [691, 244] on button at bounding box center [689, 244] width 23 height 489
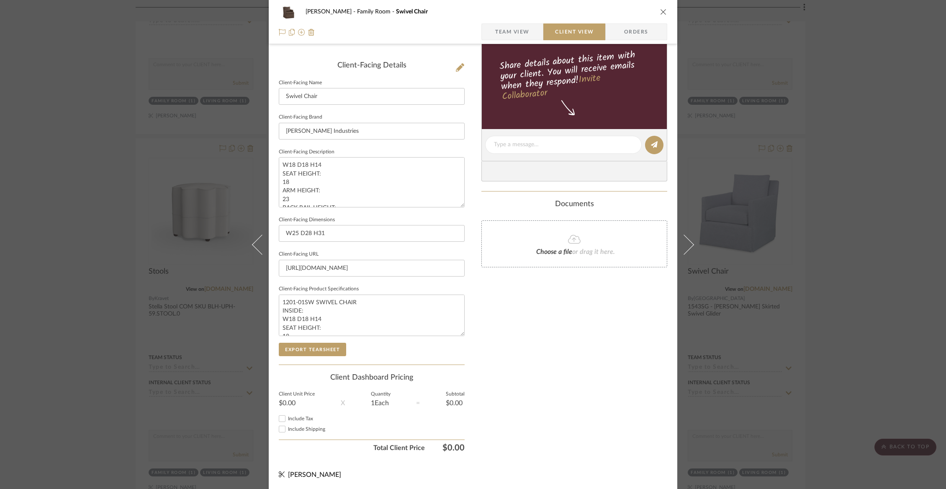
scroll to position [0, 0]
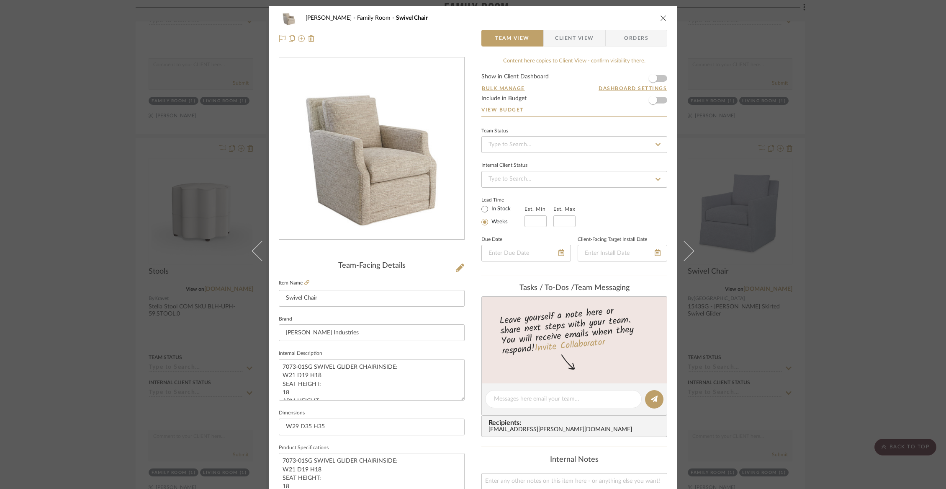
click at [567, 38] on span "Client View" at bounding box center [574, 38] width 39 height 17
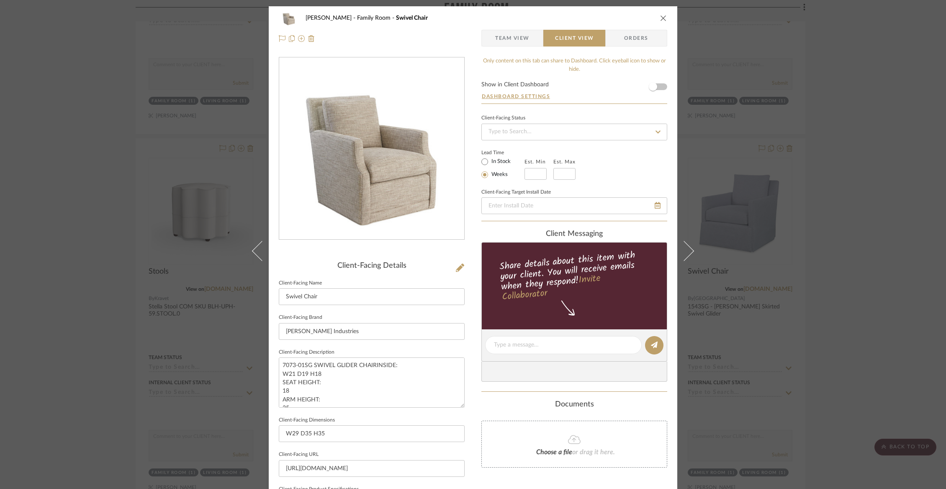
click at [779, 275] on div "[PERSON_NAME] Family Room Swivel Chair Team View Client View Orders Client-Faci…" at bounding box center [473, 244] width 946 height 489
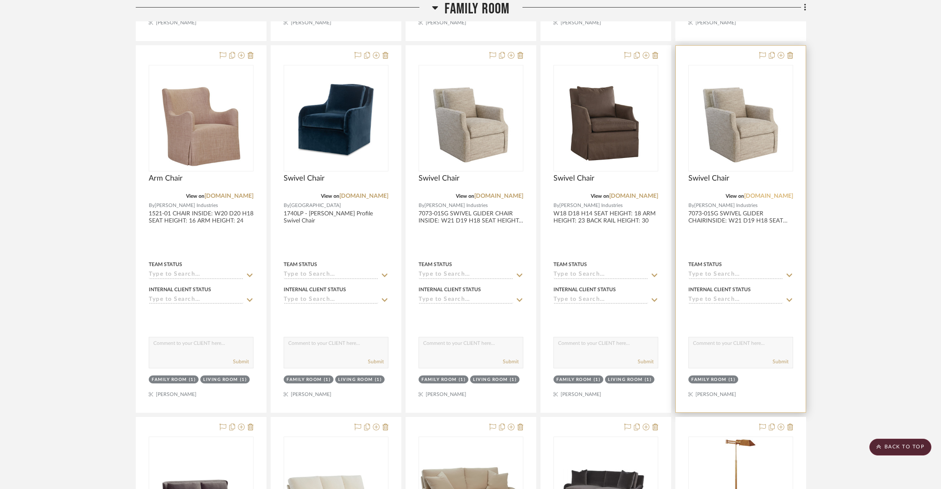
scroll to position [6323, 0]
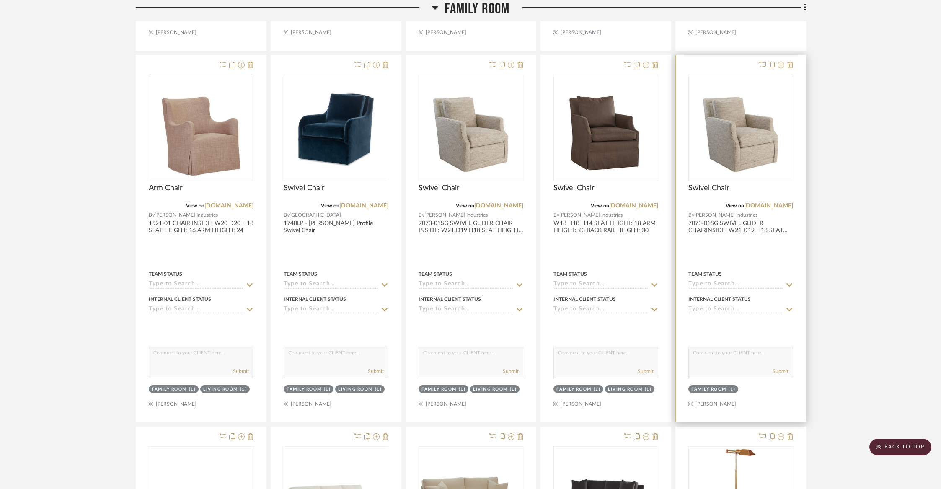
click at [780, 60] on button at bounding box center [780, 65] width 7 height 10
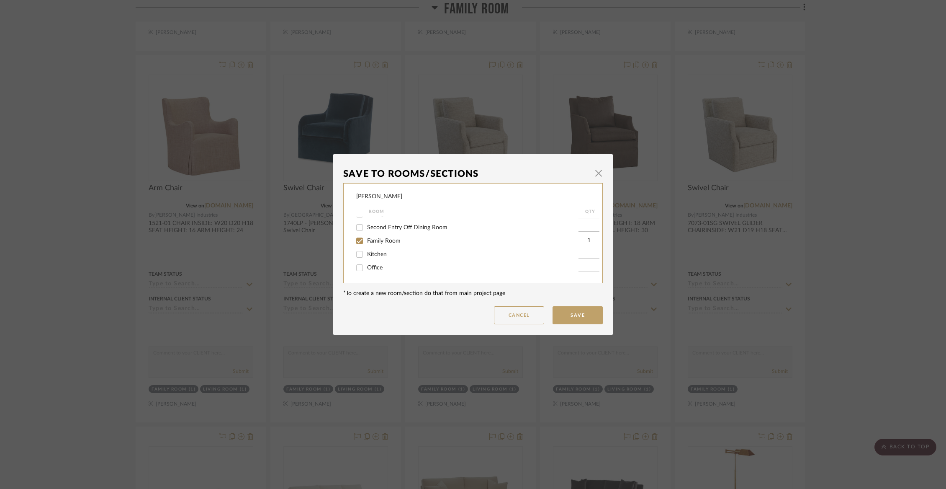
click at [370, 241] on span "Family Room" at bounding box center [384, 241] width 34 height 6
click at [366, 241] on input "Family Room" at bounding box center [359, 240] width 13 height 13
checkbox input "false"
click at [368, 262] on div "Items Not Selected" at bounding box center [467, 267] width 222 height 13
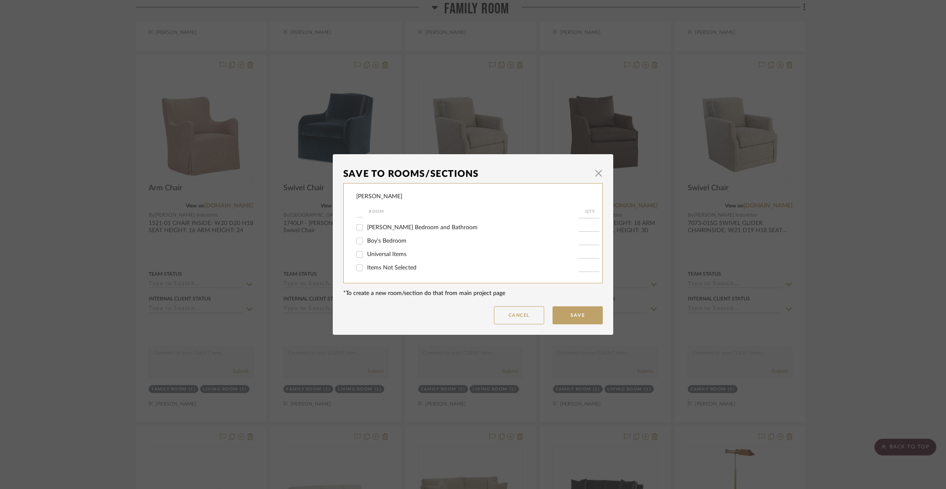
click at [380, 268] on span "Items Not Selected" at bounding box center [391, 268] width 49 height 6
click at [366, 268] on input "Items Not Selected" at bounding box center [359, 267] width 13 height 13
checkbox input "true"
type input "1"
click at [598, 321] on button "Save" at bounding box center [578, 315] width 50 height 18
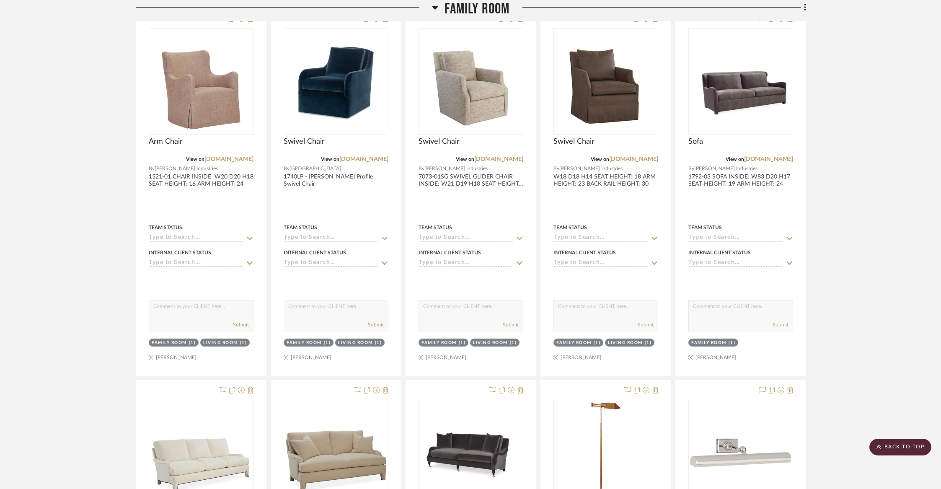
scroll to position [6344, 0]
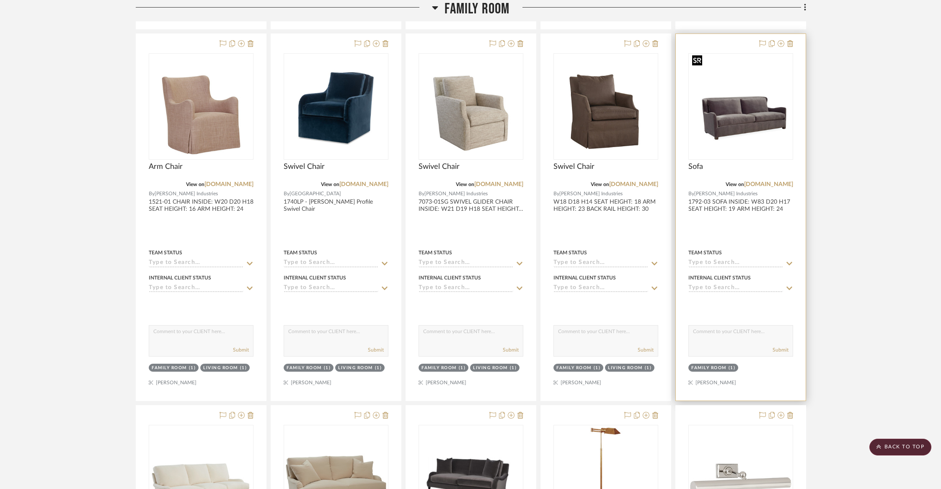
click at [0, 0] on img at bounding box center [0, 0] width 0 height 0
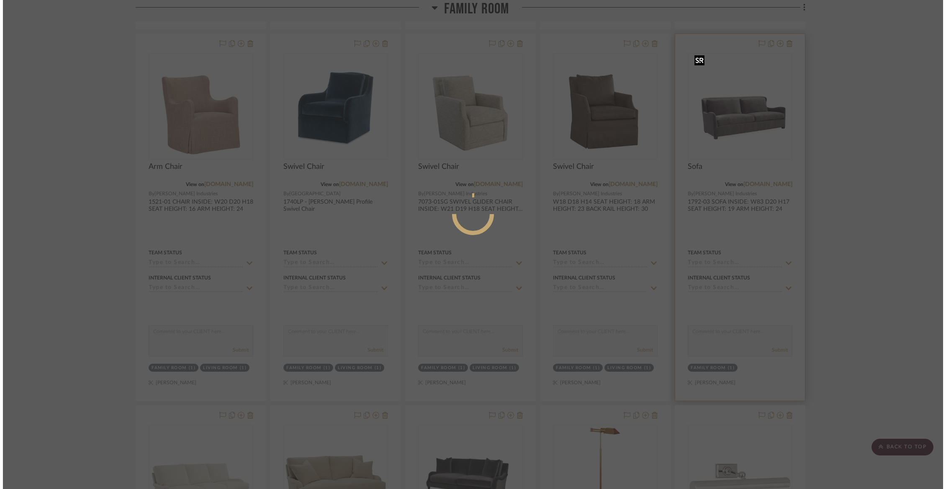
scroll to position [0, 0]
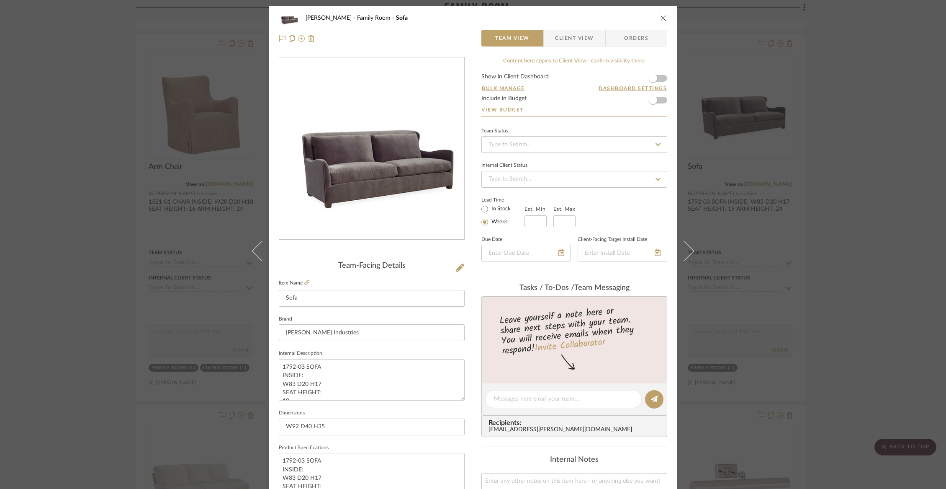
click at [579, 42] on span "Client View" at bounding box center [574, 38] width 39 height 17
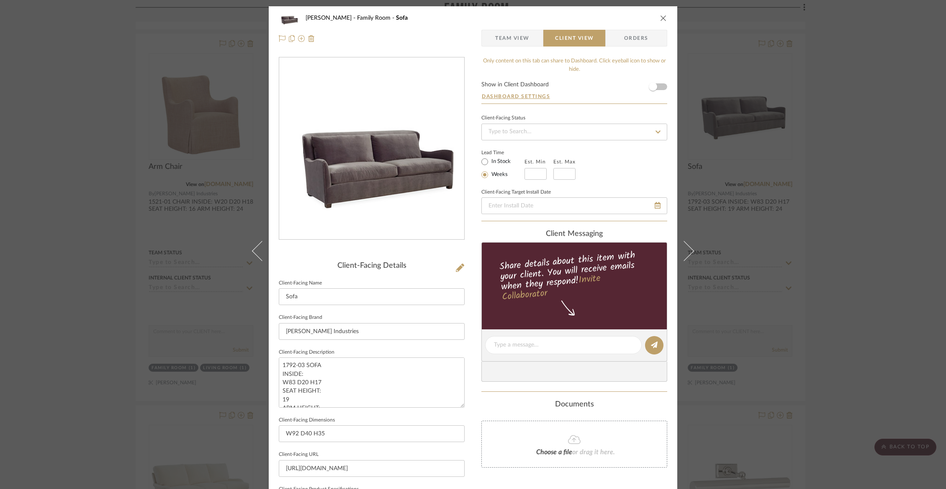
scroll to position [200, 0]
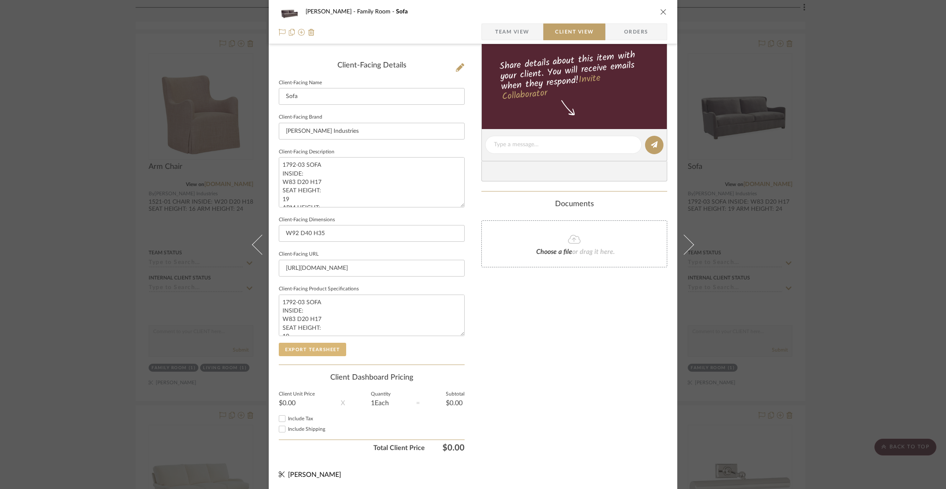
click at [333, 347] on button "Export Tearsheet" at bounding box center [312, 349] width 67 height 13
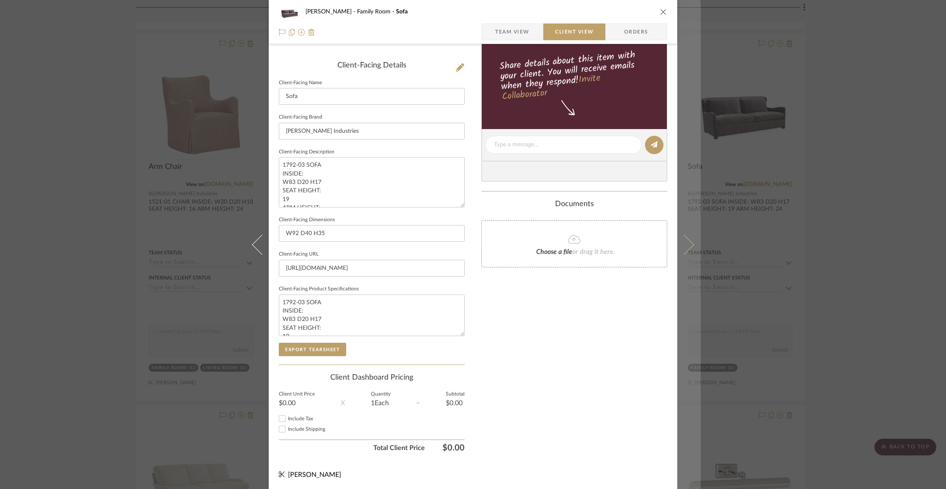
click at [691, 246] on button at bounding box center [689, 244] width 23 height 489
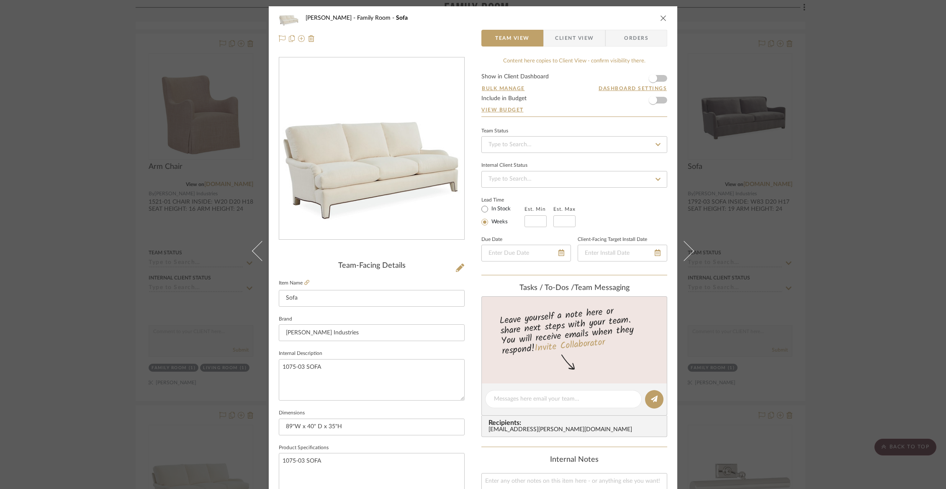
click at [579, 31] on span "Client View" at bounding box center [574, 38] width 39 height 17
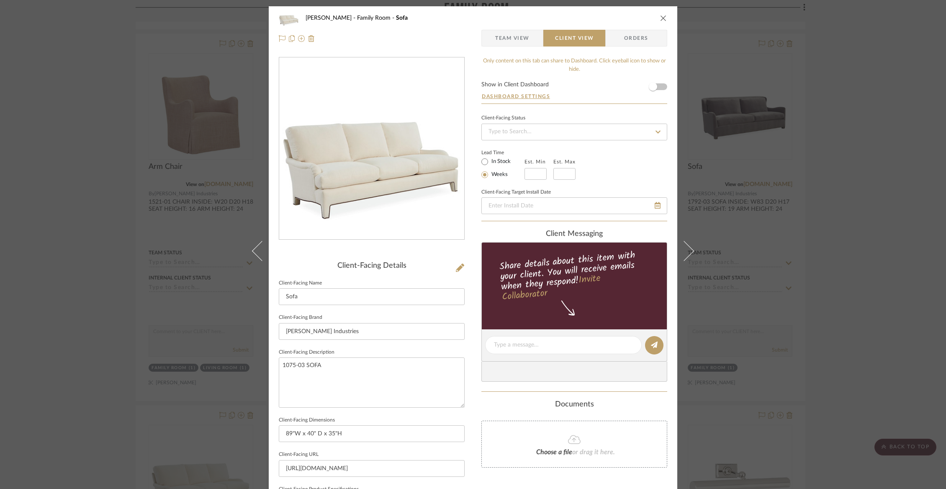
scroll to position [200, 0]
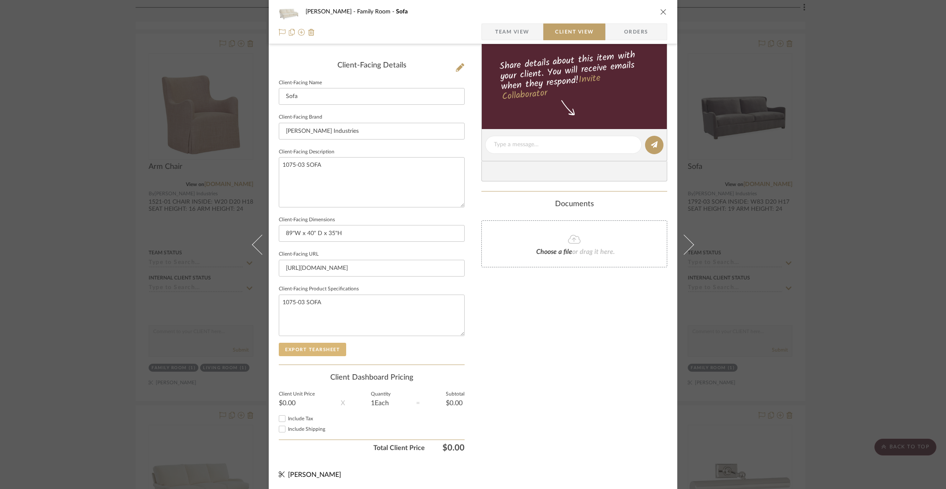
click at [331, 350] on button "Export Tearsheet" at bounding box center [312, 349] width 67 height 13
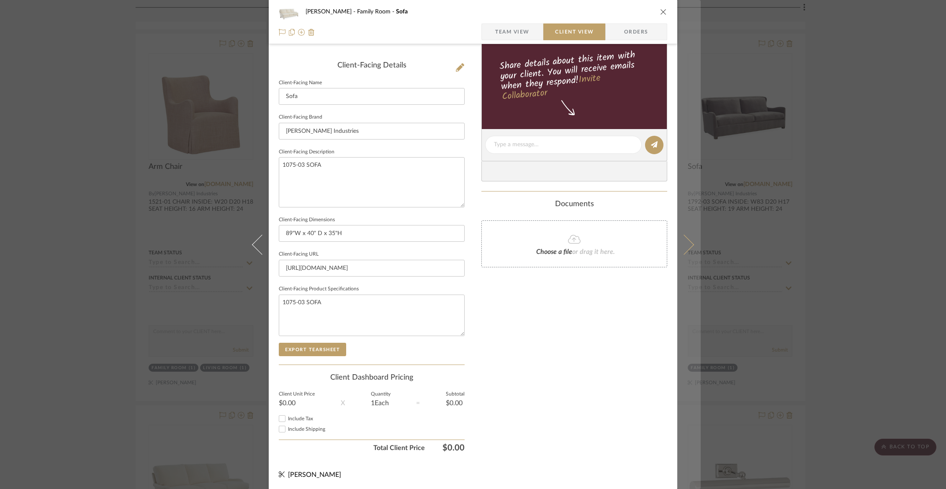
click at [685, 241] on icon at bounding box center [684, 244] width 20 height 20
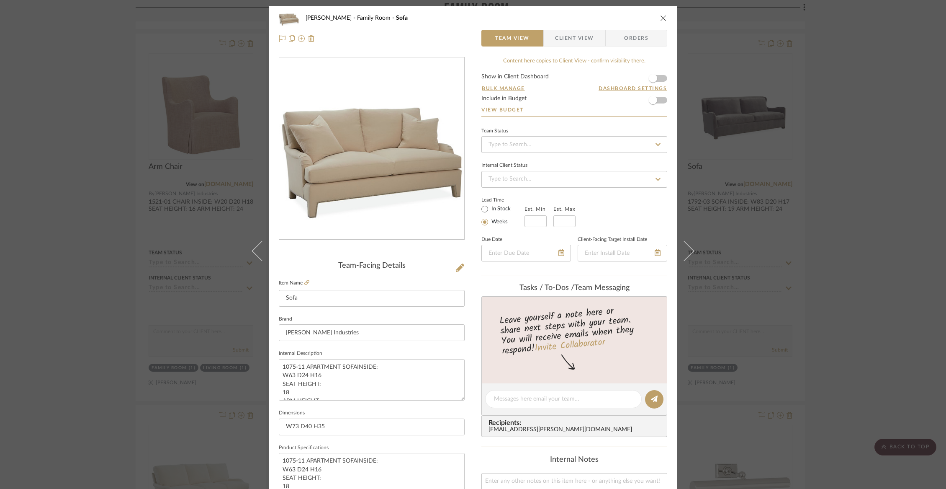
click at [563, 42] on span "Client View" at bounding box center [574, 38] width 39 height 17
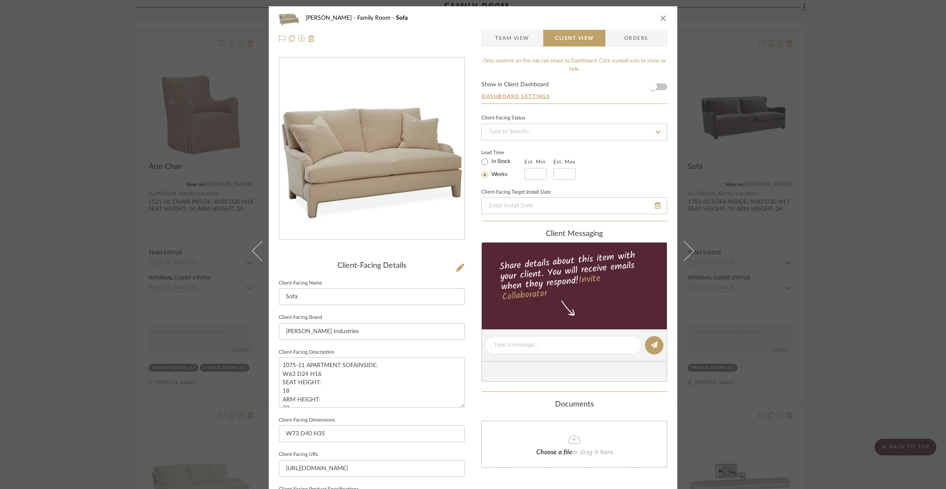
scroll to position [200, 0]
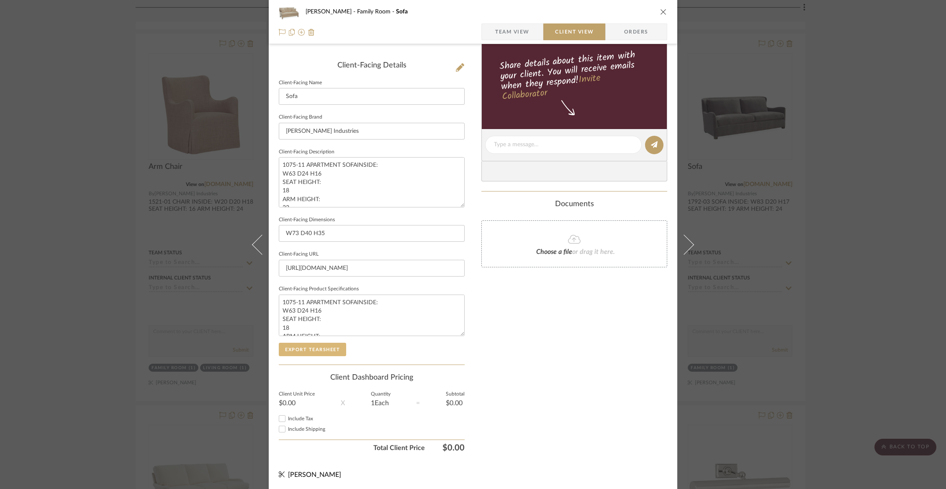
click at [325, 347] on button "Export Tearsheet" at bounding box center [312, 349] width 67 height 13
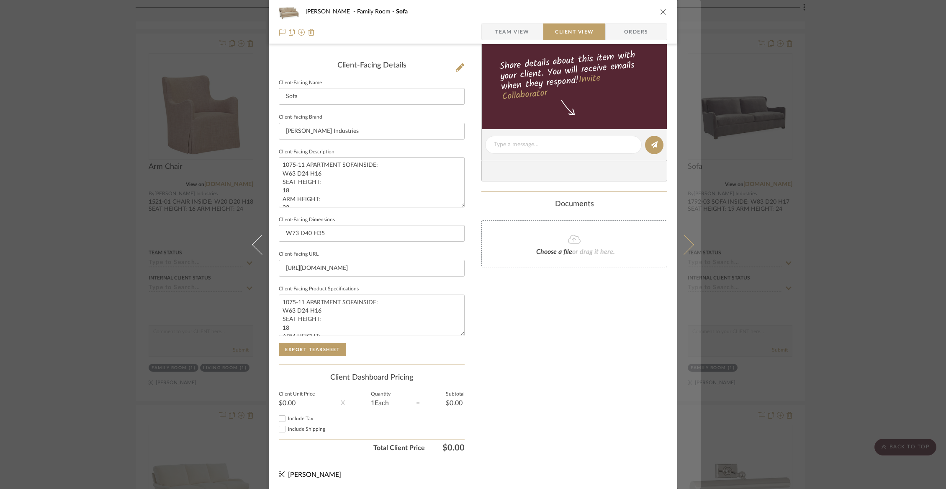
click at [687, 245] on icon at bounding box center [684, 244] width 20 height 20
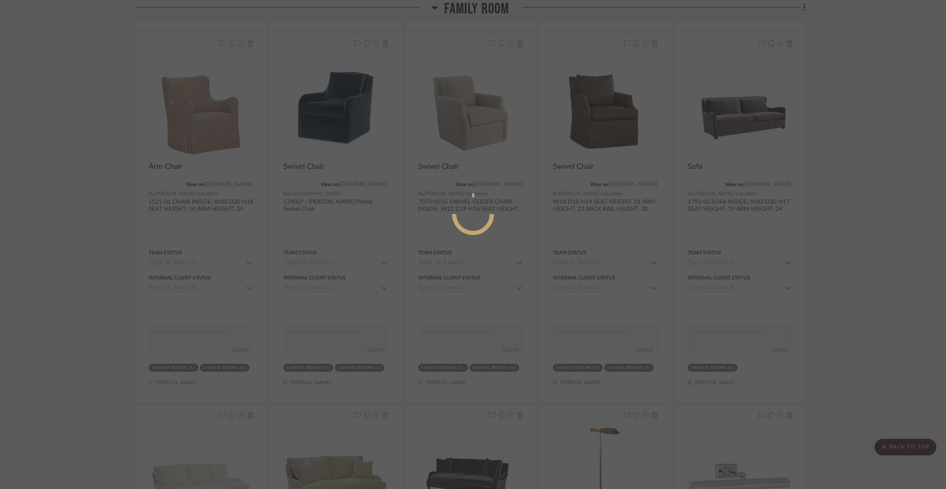
scroll to position [0, 0]
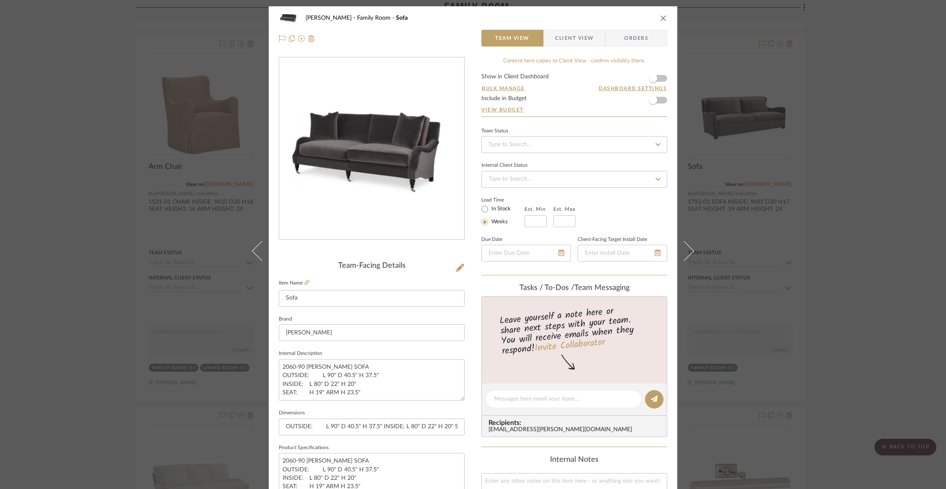
click at [565, 48] on div "[PERSON_NAME] Family Room Sofa Team View Client View Orders" at bounding box center [473, 28] width 409 height 44
click at [565, 39] on span "Client View" at bounding box center [574, 38] width 39 height 17
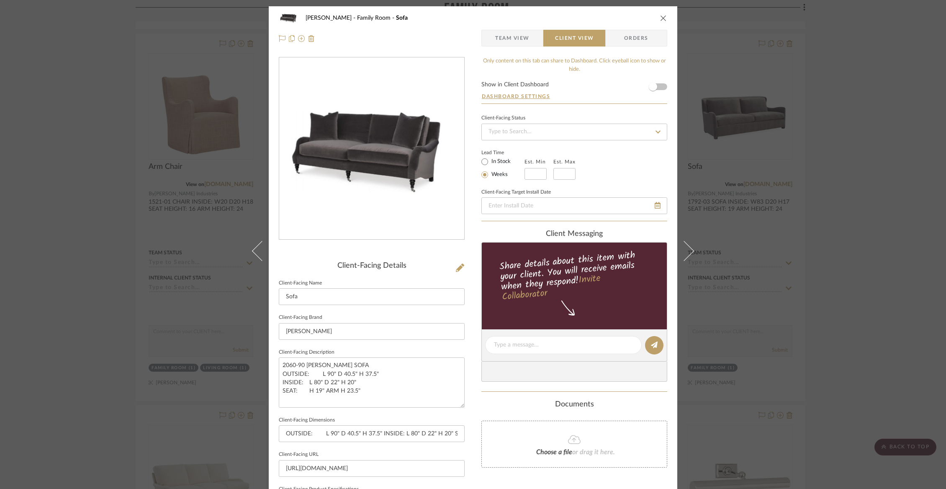
scroll to position [200, 0]
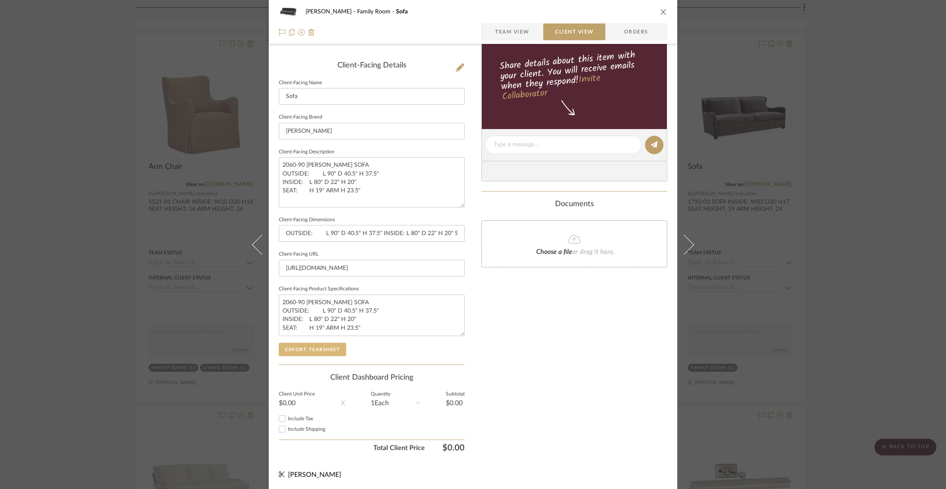
click at [311, 347] on button "Export Tearsheet" at bounding box center [312, 349] width 67 height 13
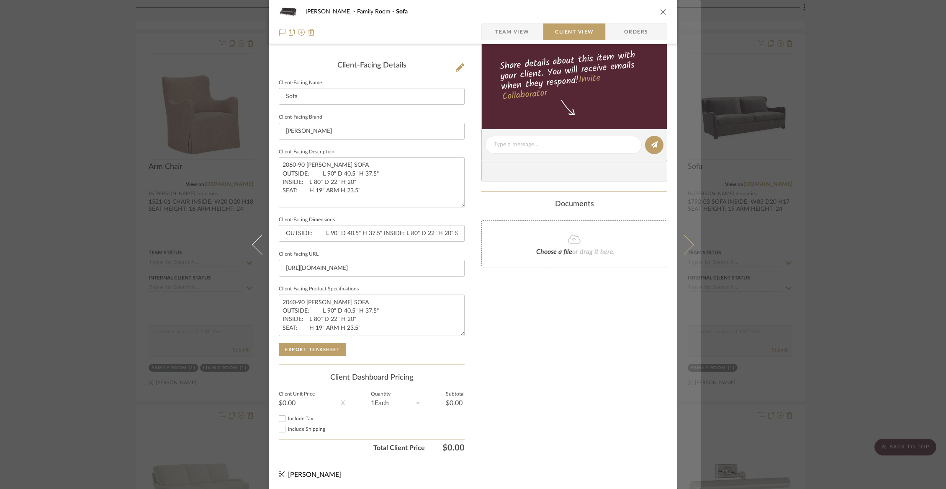
click at [678, 242] on icon at bounding box center [684, 244] width 20 height 20
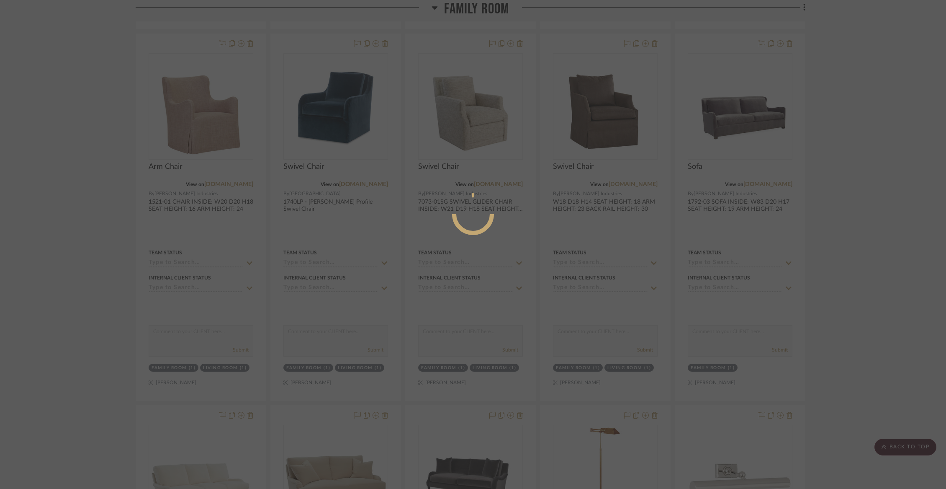
scroll to position [0, 0]
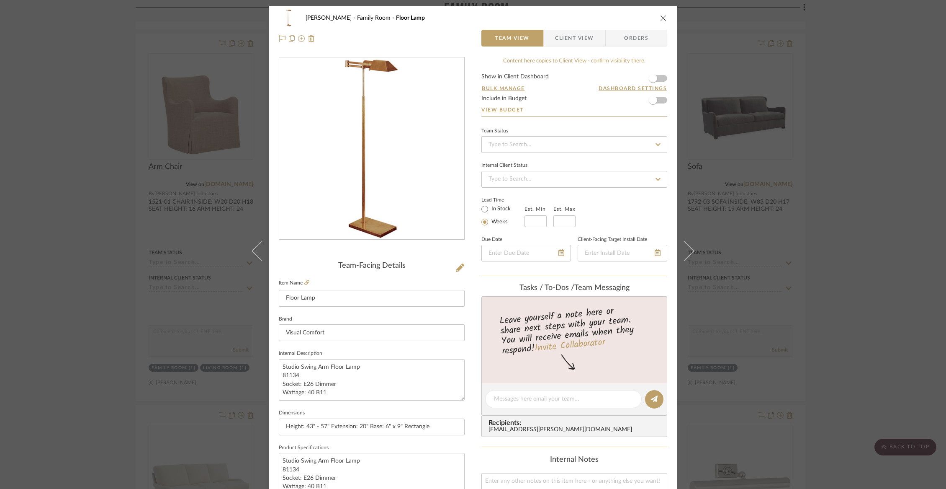
click at [784, 155] on div "[PERSON_NAME] Family Room Floor Lamp Team View Client View Orders Team-Facing D…" at bounding box center [473, 244] width 946 height 489
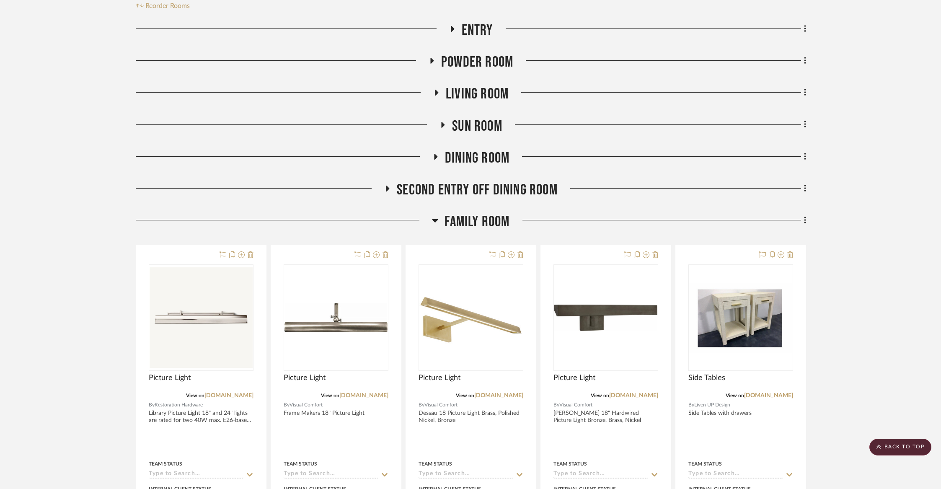
scroll to position [104, 0]
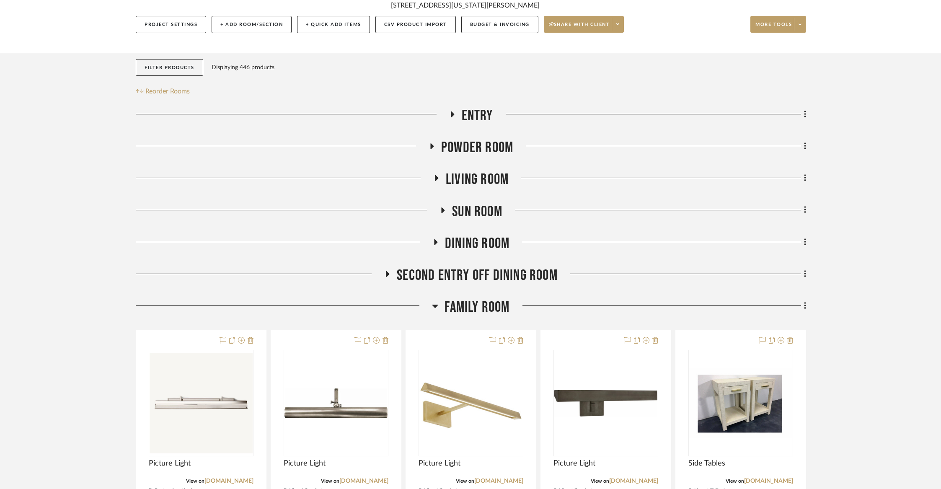
click at [490, 304] on span "Family Room" at bounding box center [476, 307] width 65 height 18
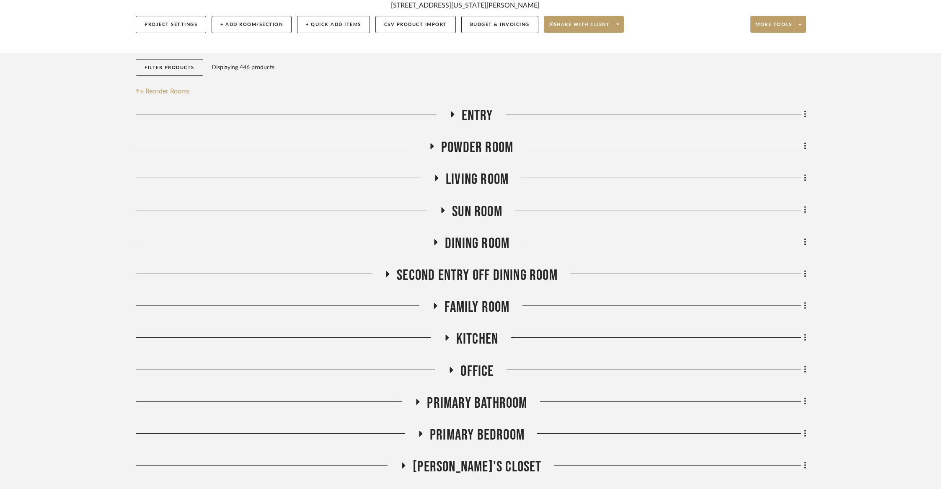
click at [493, 271] on span "Second Entry Off Dining Room" at bounding box center [477, 275] width 161 height 18
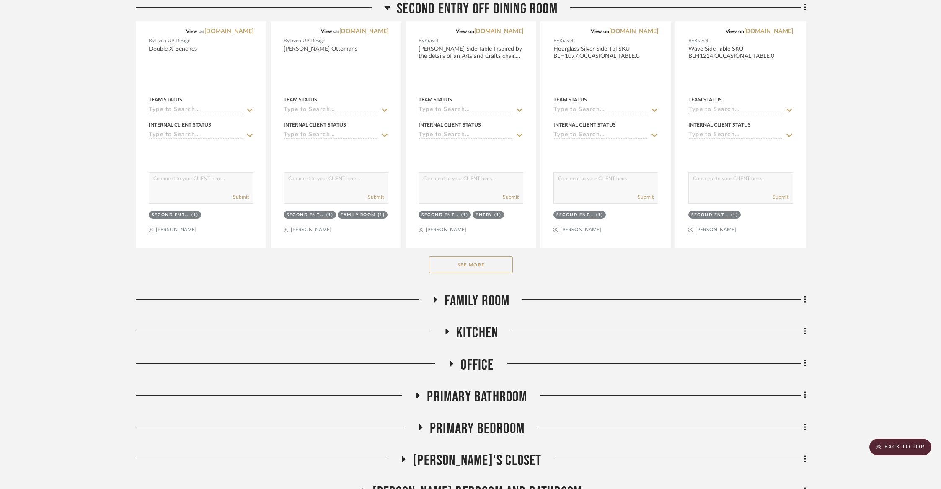
scroll to position [532, 0]
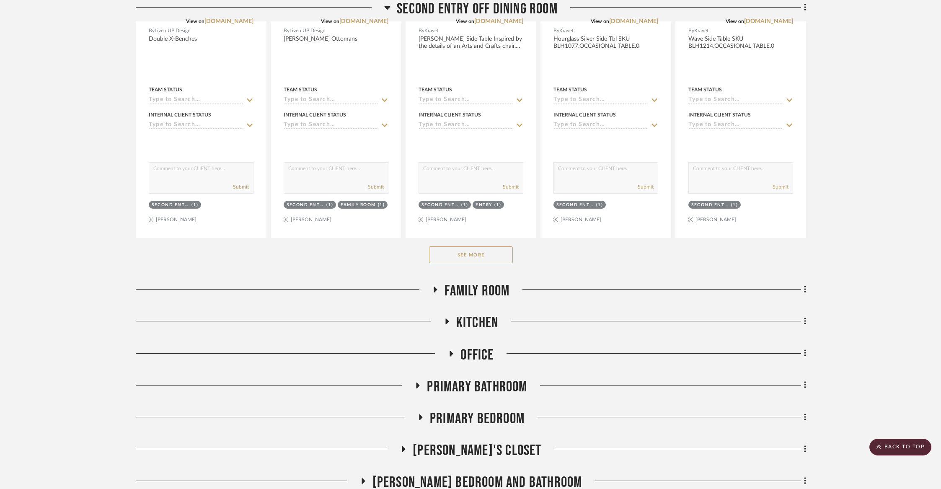
click at [491, 252] on button "See More" at bounding box center [471, 254] width 84 height 17
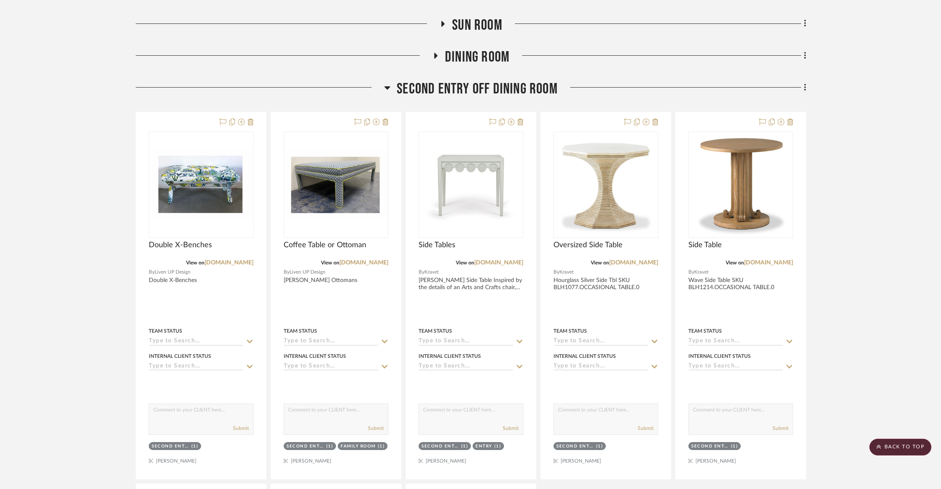
scroll to position [295, 0]
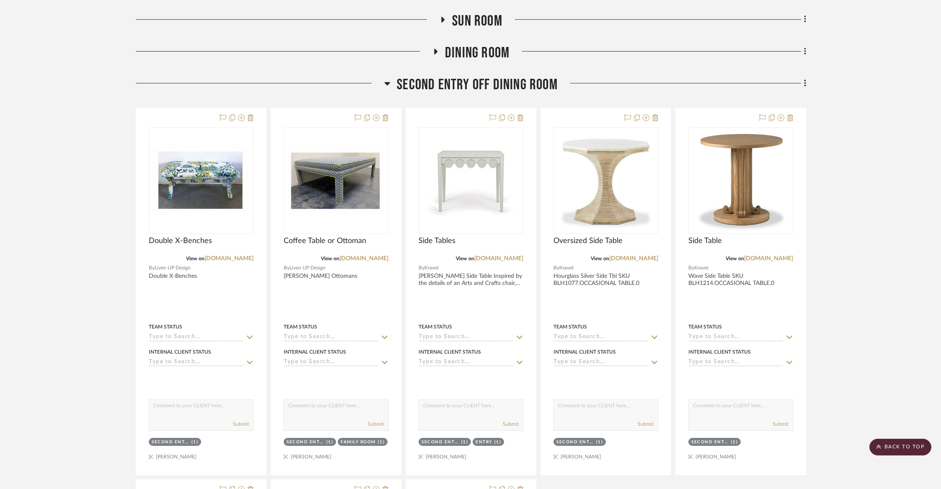
click at [498, 88] on span "Second Entry Off Dining Room" at bounding box center [477, 85] width 161 height 18
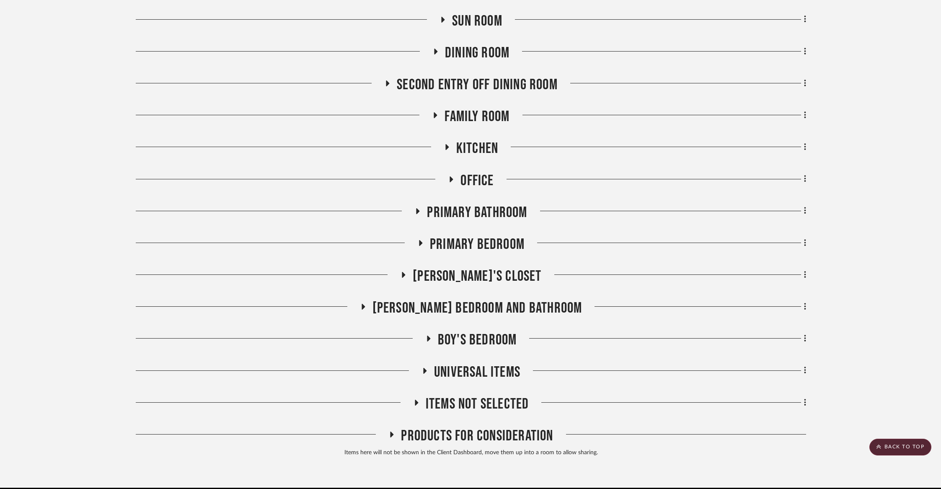
click at [477, 141] on span "Kitchen" at bounding box center [477, 148] width 42 height 18
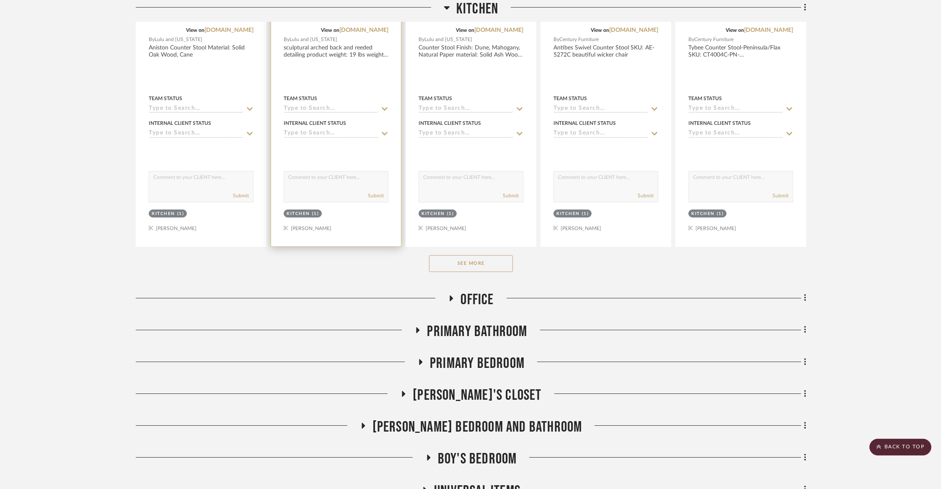
scroll to position [543, 0]
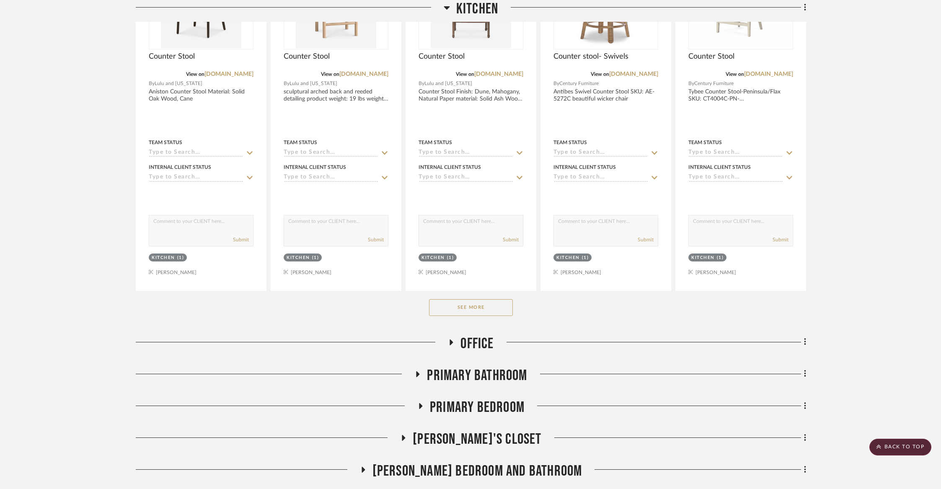
click at [445, 296] on div "See More" at bounding box center [471, 308] width 670 height 34
click at [445, 305] on button "See More" at bounding box center [471, 307] width 84 height 17
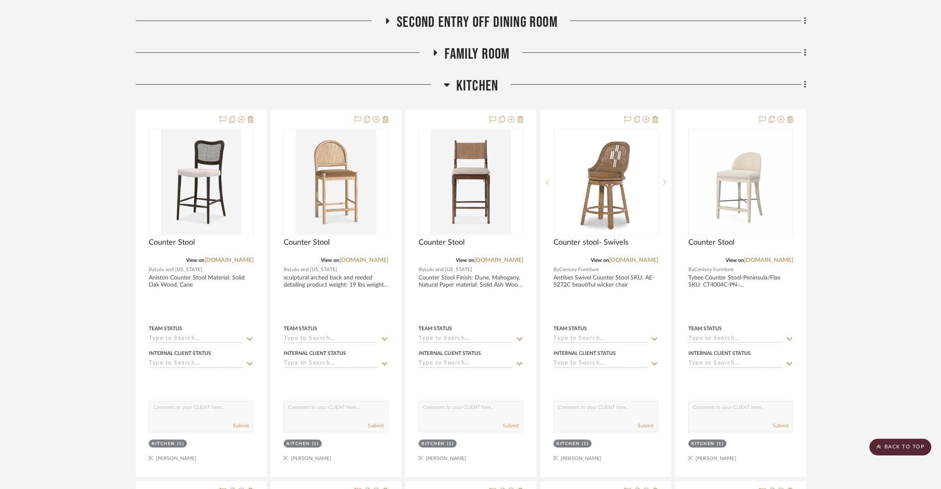
scroll to position [351, 0]
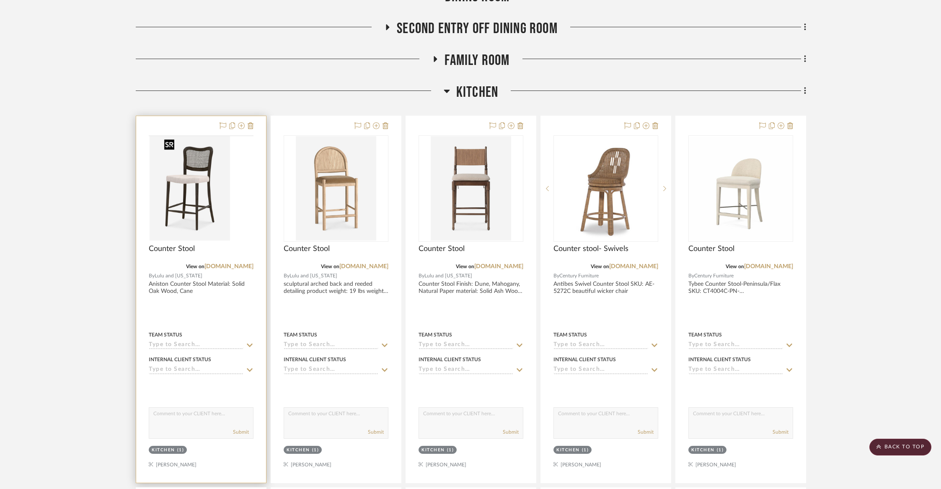
click at [0, 0] on img at bounding box center [0, 0] width 0 height 0
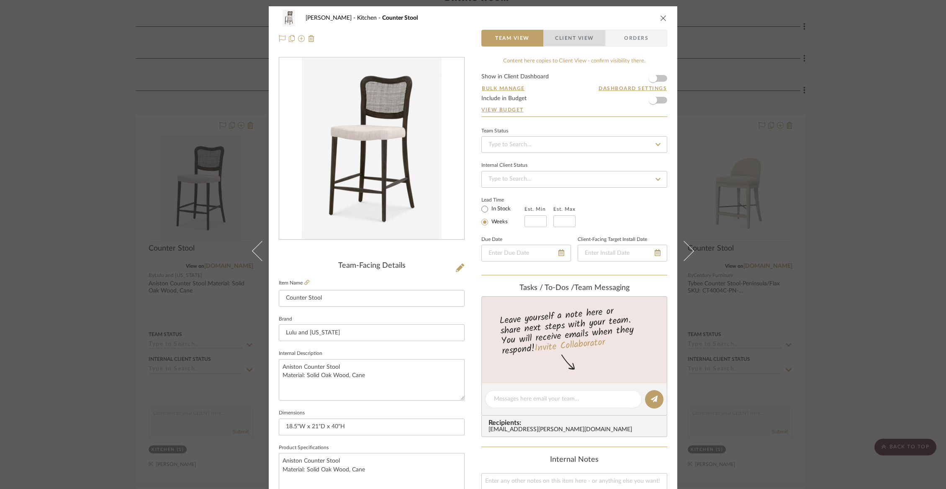
click at [569, 42] on span "Client View" at bounding box center [574, 38] width 39 height 17
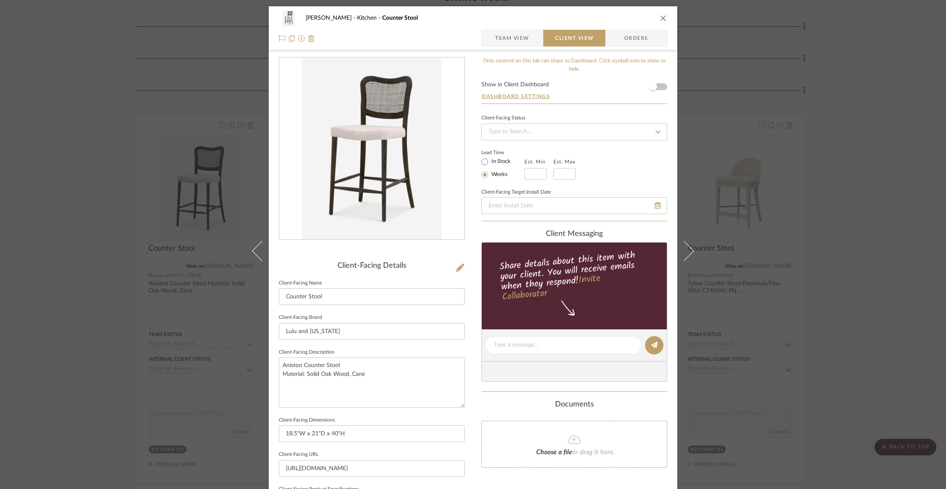
scroll to position [200, 0]
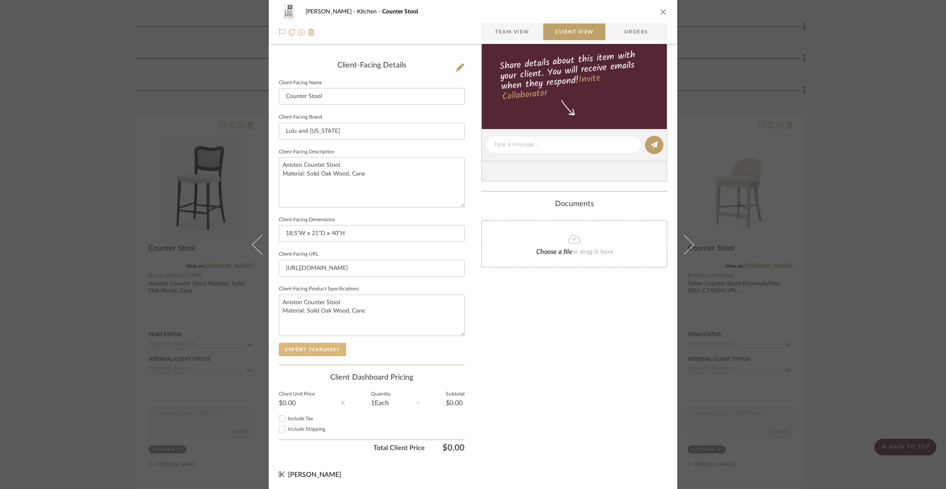
click at [318, 347] on button "Export Tearsheet" at bounding box center [312, 349] width 67 height 13
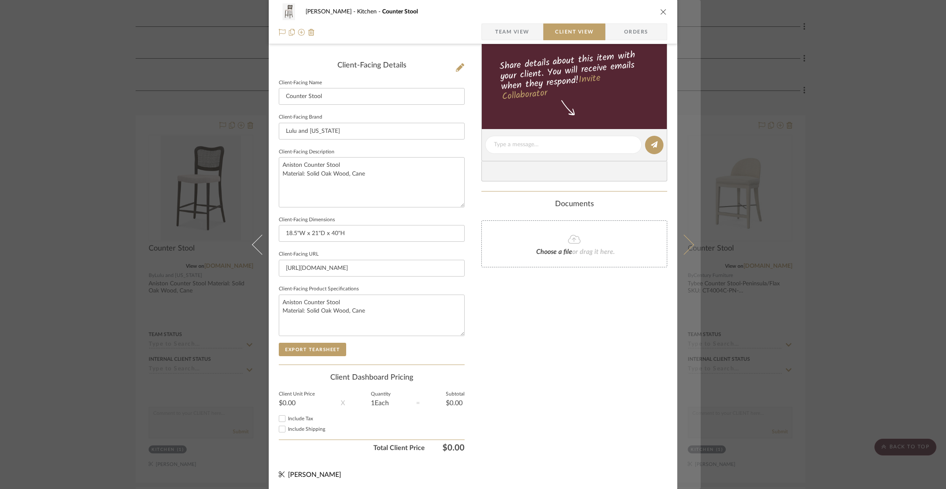
click at [691, 240] on button at bounding box center [689, 244] width 23 height 489
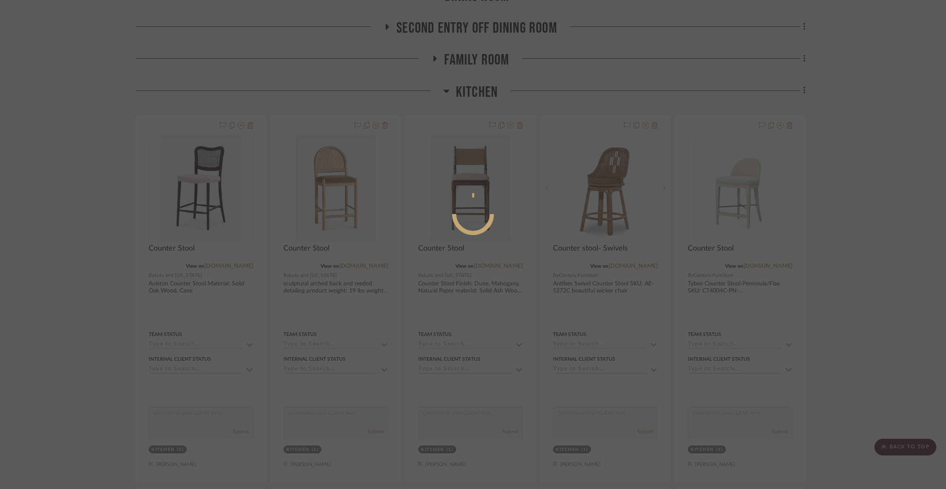
scroll to position [0, 0]
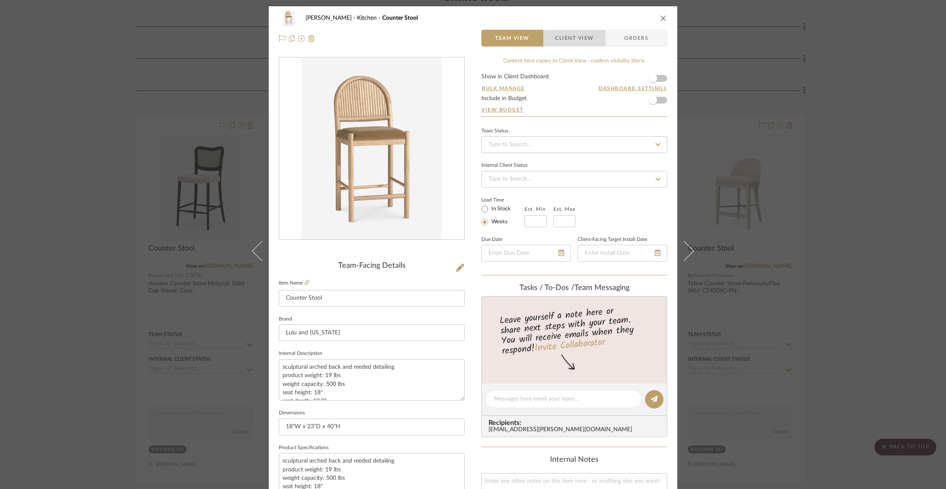
click at [572, 39] on span "Client View" at bounding box center [574, 38] width 39 height 17
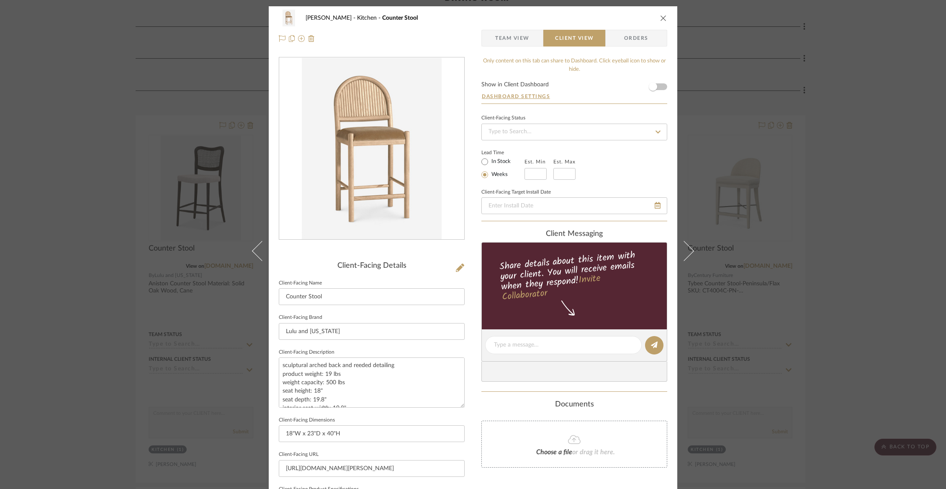
scroll to position [200, 0]
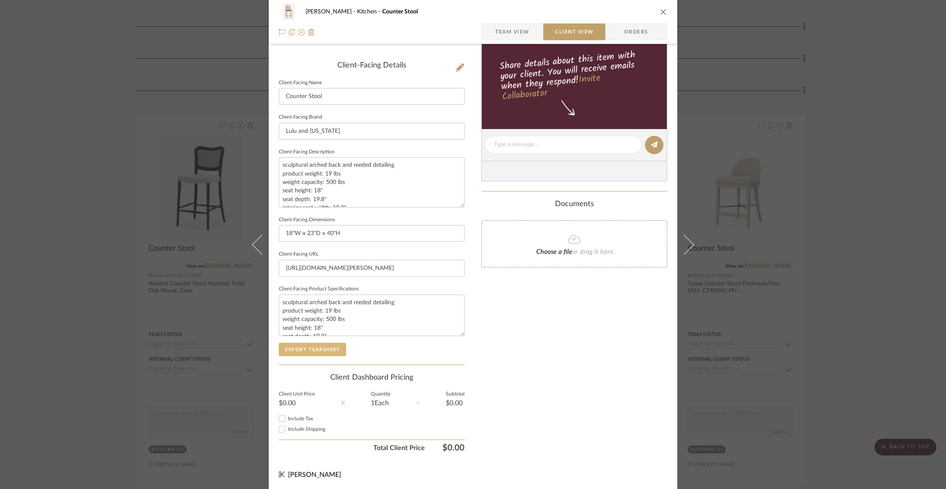
click at [307, 345] on button "Export Tearsheet" at bounding box center [312, 349] width 67 height 13
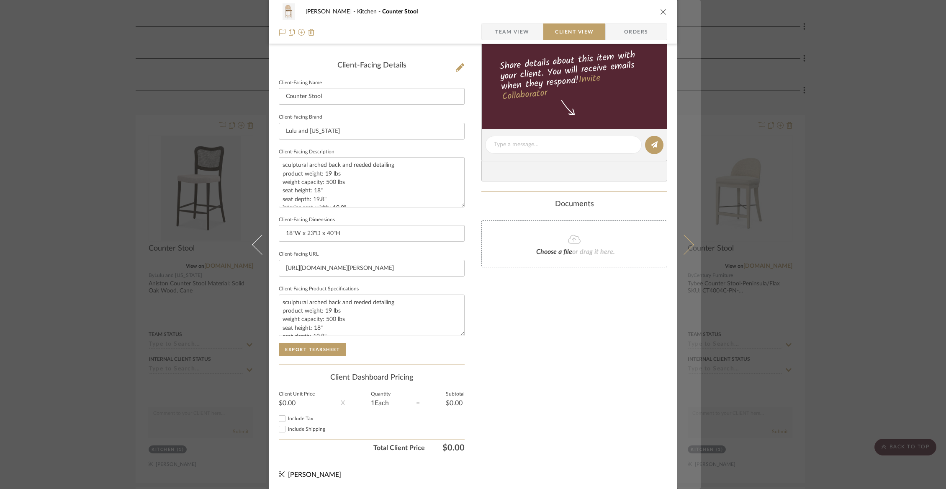
click at [683, 243] on icon at bounding box center [684, 244] width 20 height 20
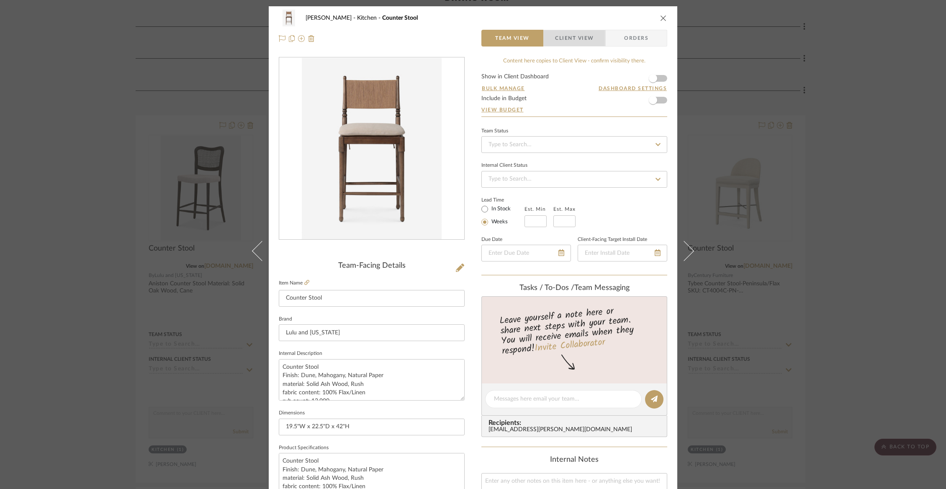
click at [551, 34] on span "button" at bounding box center [549, 38] width 11 height 17
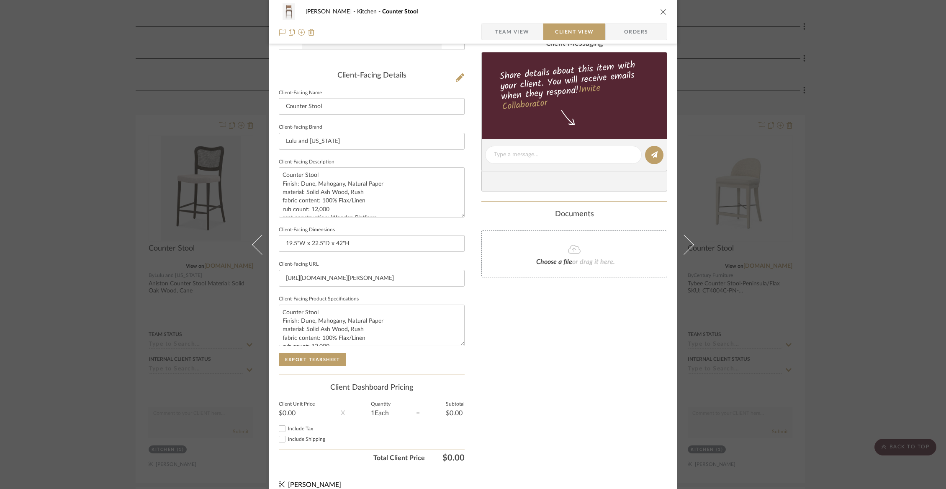
scroll to position [200, 0]
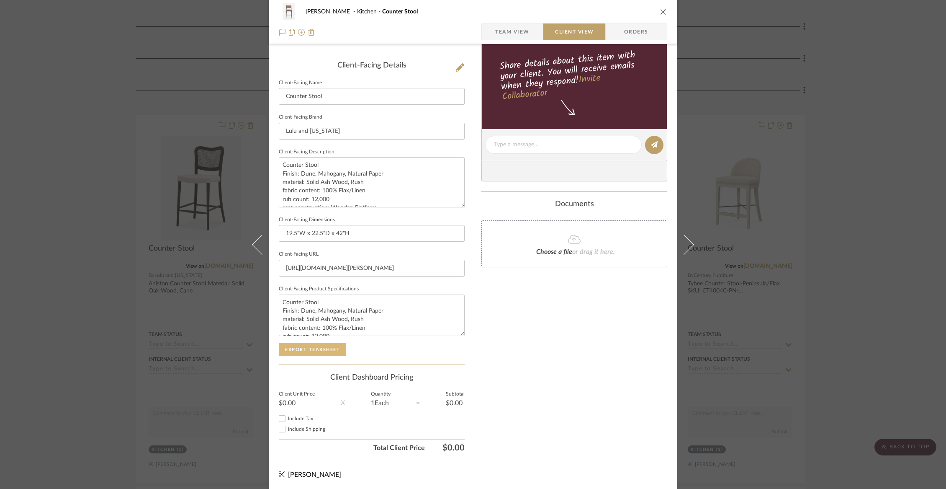
click at [312, 346] on button "Export Tearsheet" at bounding box center [312, 349] width 67 height 13
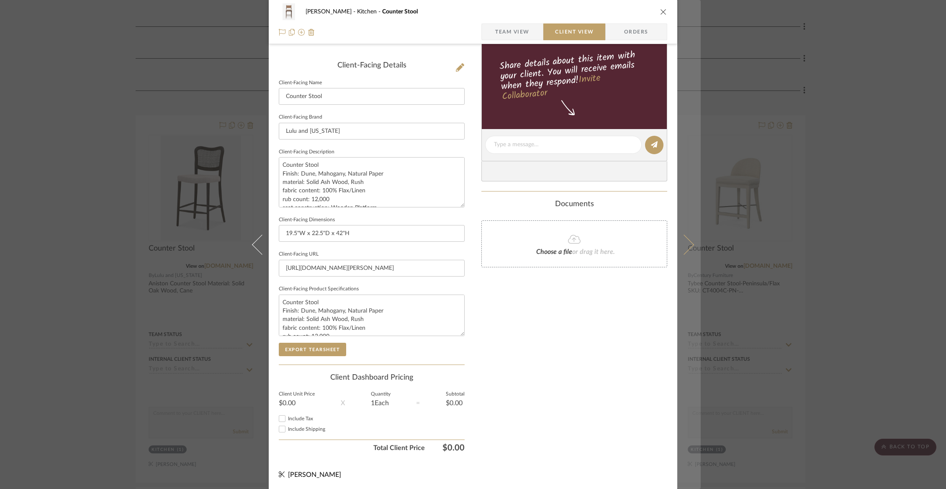
click at [681, 235] on icon at bounding box center [684, 244] width 20 height 20
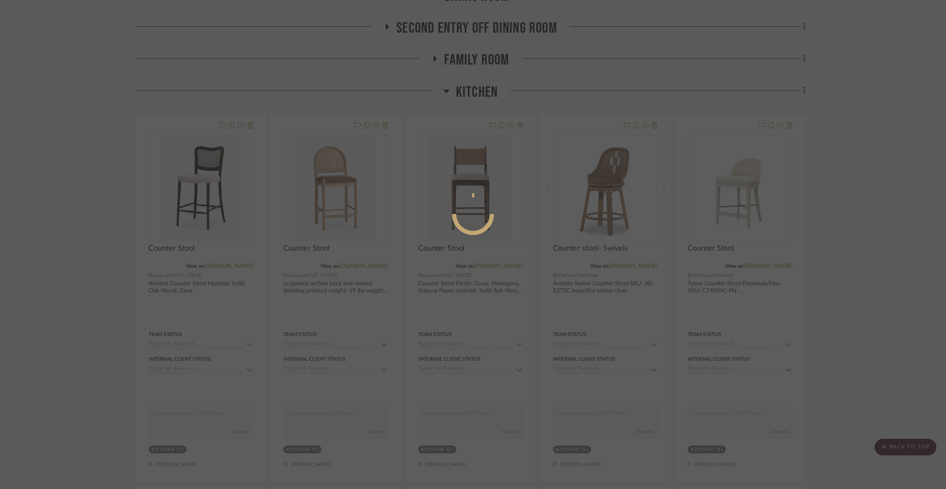
scroll to position [0, 0]
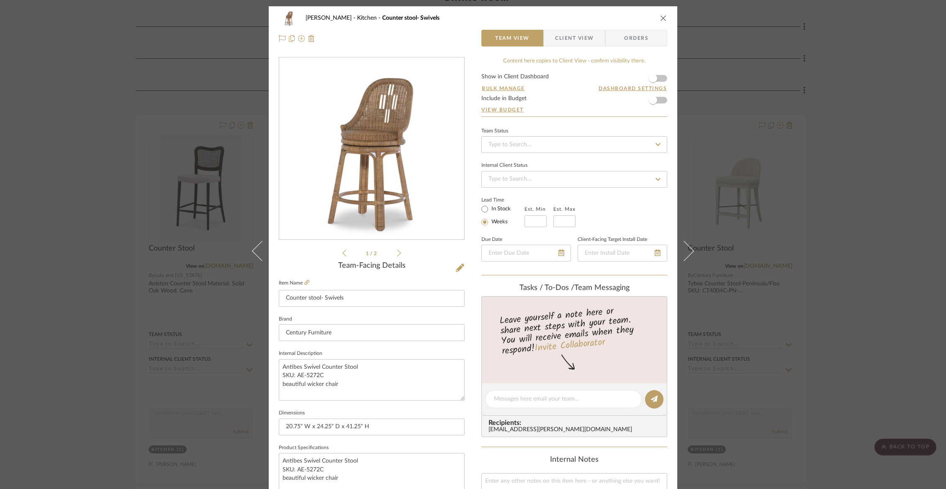
click at [570, 39] on span "Client View" at bounding box center [574, 38] width 39 height 17
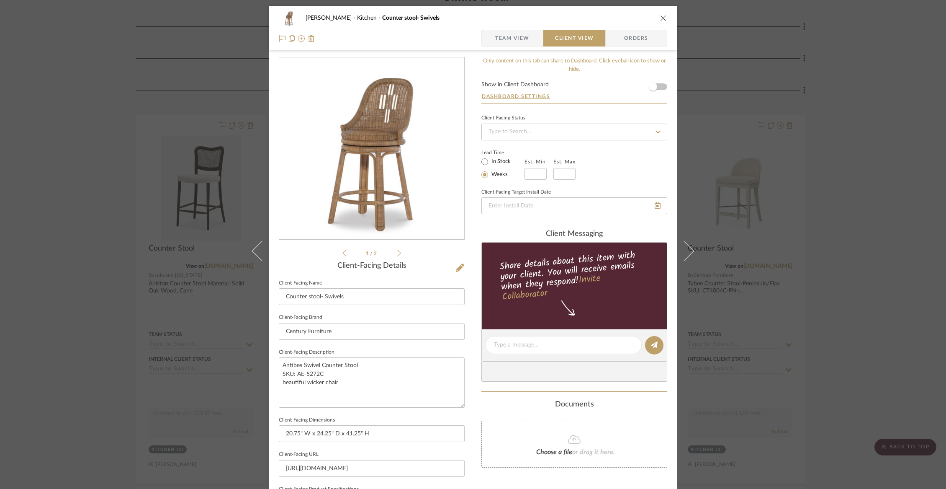
scroll to position [200, 0]
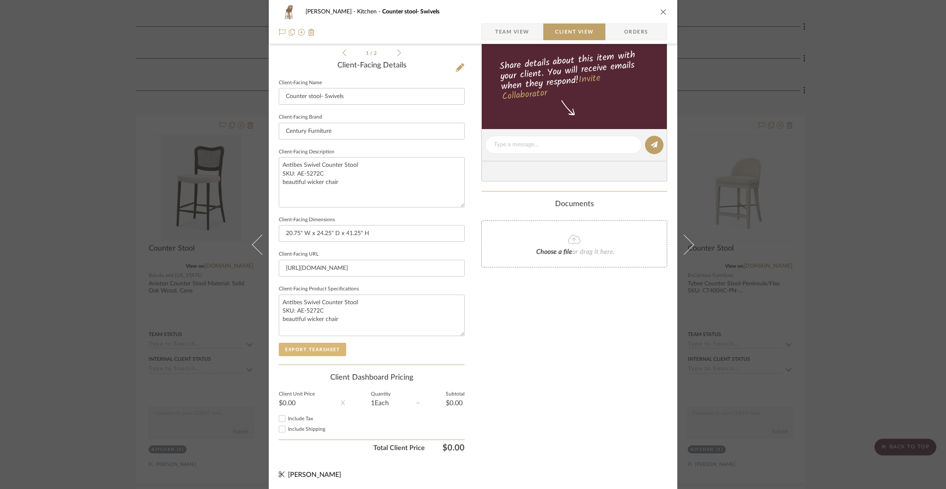
click at [316, 348] on button "Export Tearsheet" at bounding box center [312, 349] width 67 height 13
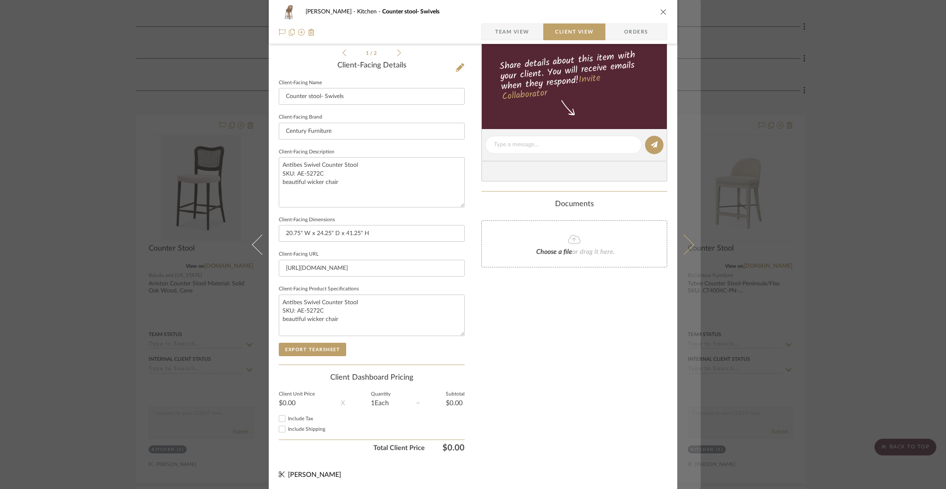
click at [680, 238] on icon at bounding box center [684, 244] width 20 height 20
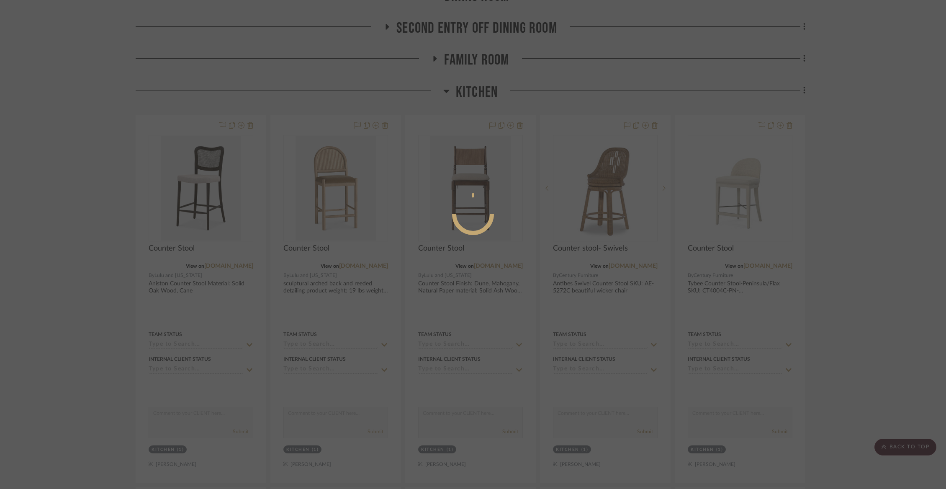
scroll to position [0, 0]
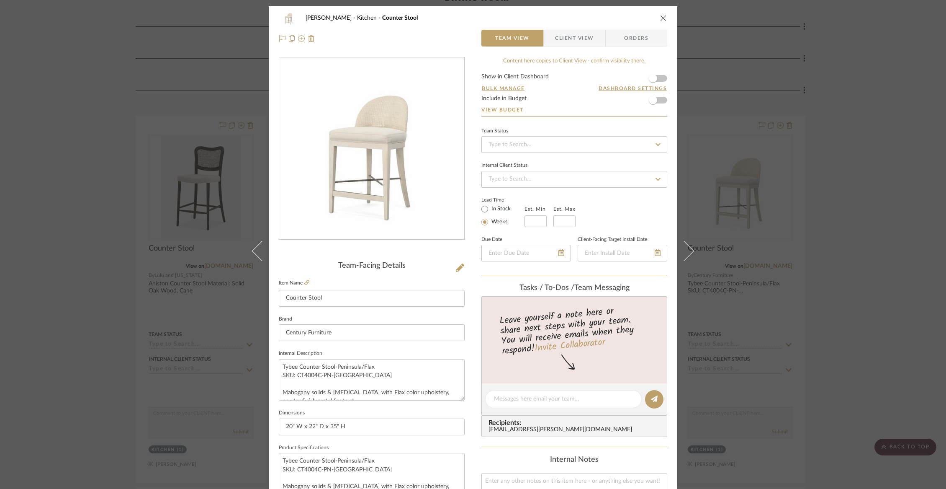
click at [562, 41] on span "Client View" at bounding box center [574, 38] width 39 height 17
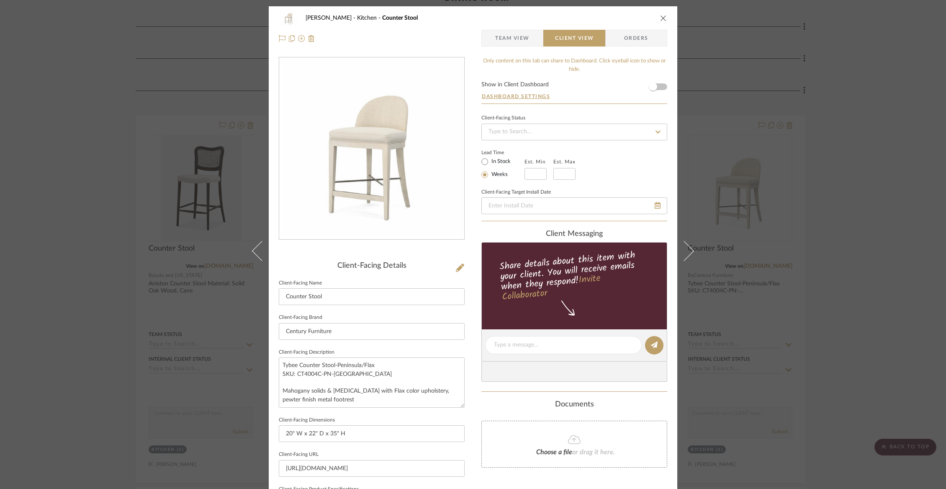
scroll to position [200, 0]
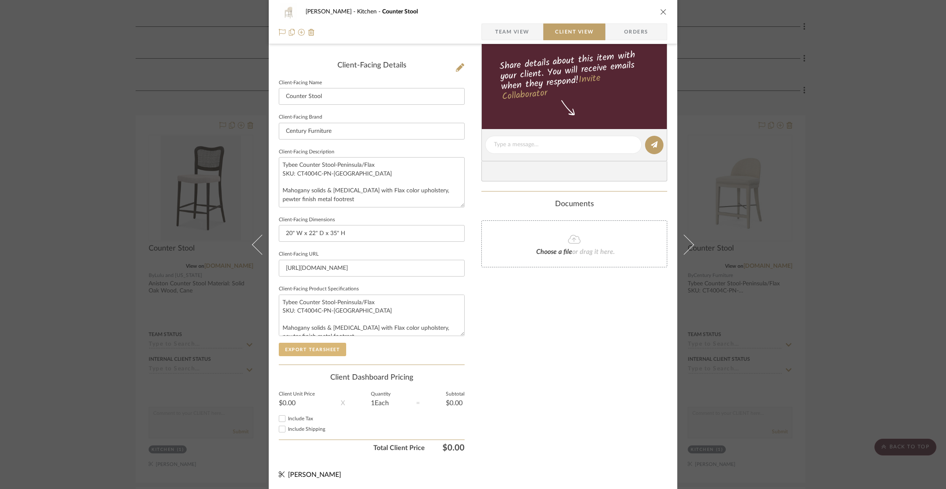
click at [327, 353] on button "Export Tearsheet" at bounding box center [312, 349] width 67 height 13
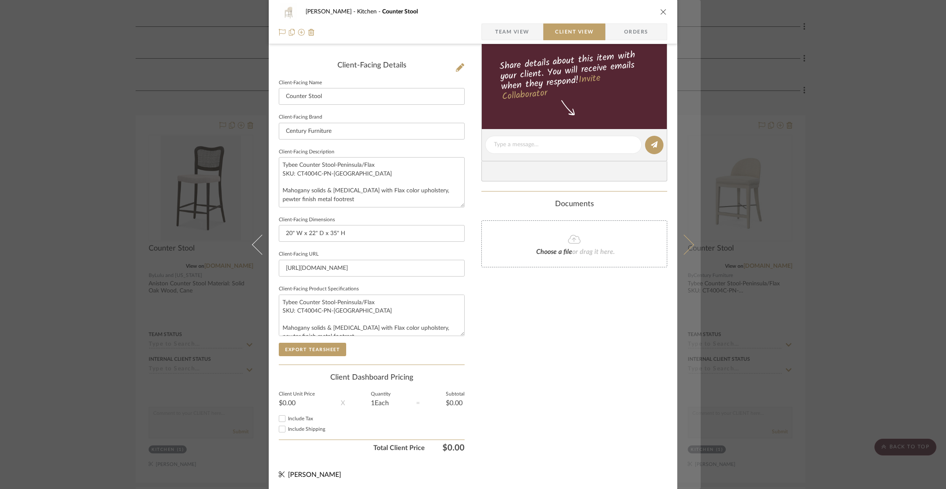
click at [680, 245] on icon at bounding box center [684, 244] width 20 height 20
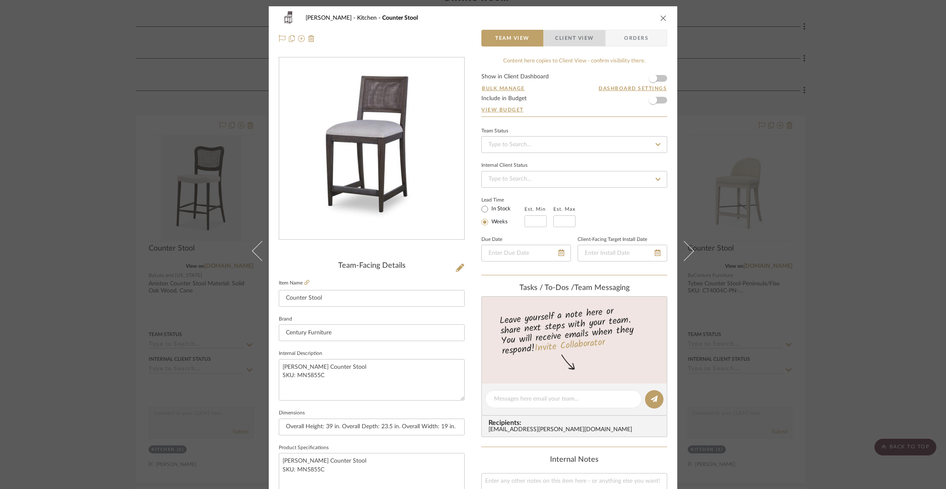
click at [572, 44] on span "Client View" at bounding box center [574, 38] width 39 height 17
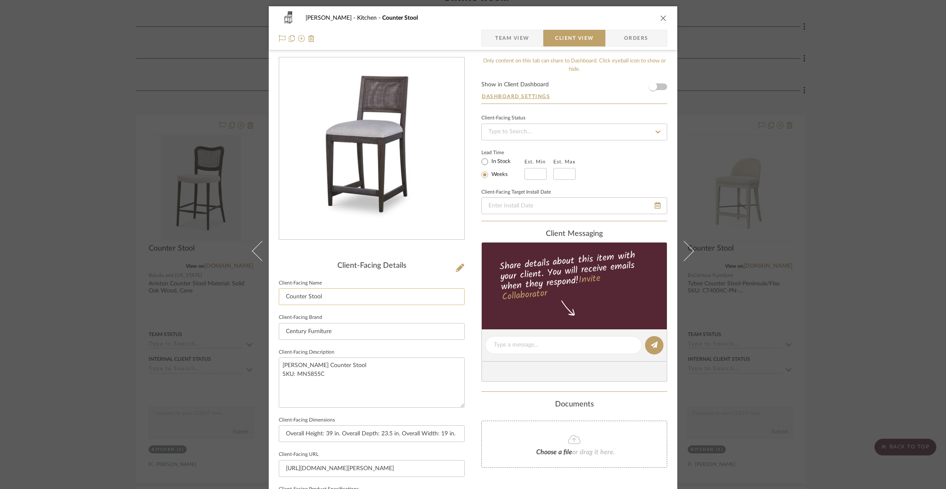
scroll to position [200, 0]
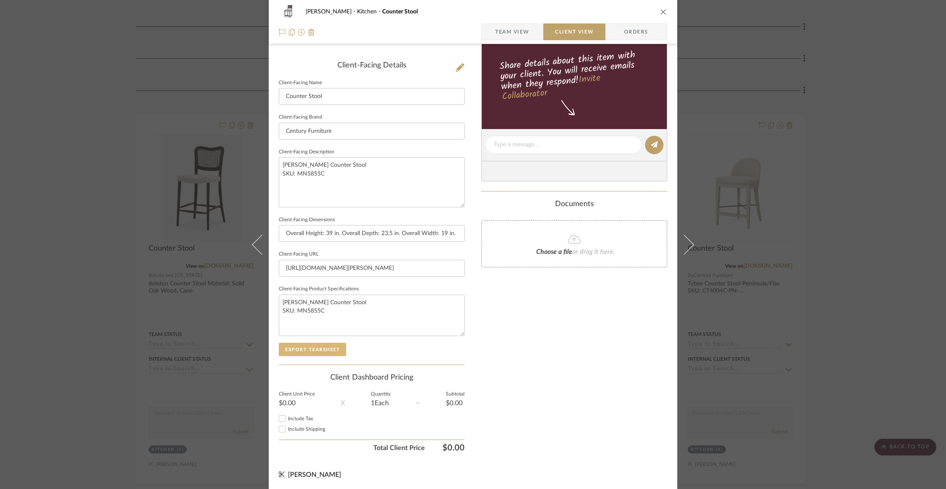
click at [325, 350] on button "Export Tearsheet" at bounding box center [312, 349] width 67 height 13
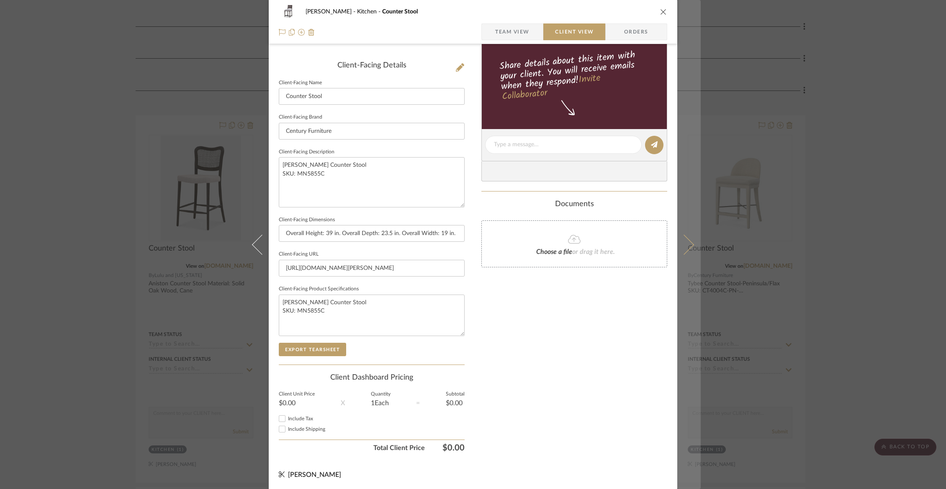
click at [683, 243] on icon at bounding box center [684, 244] width 20 height 20
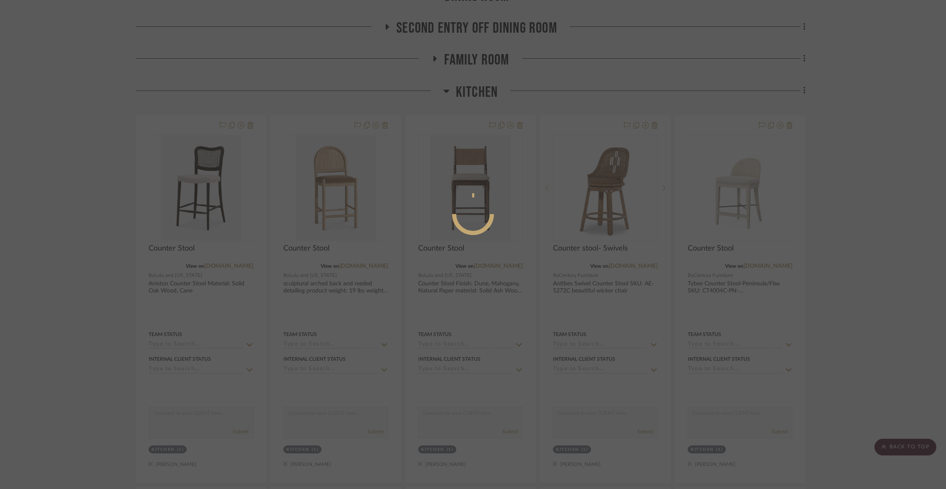
scroll to position [0, 0]
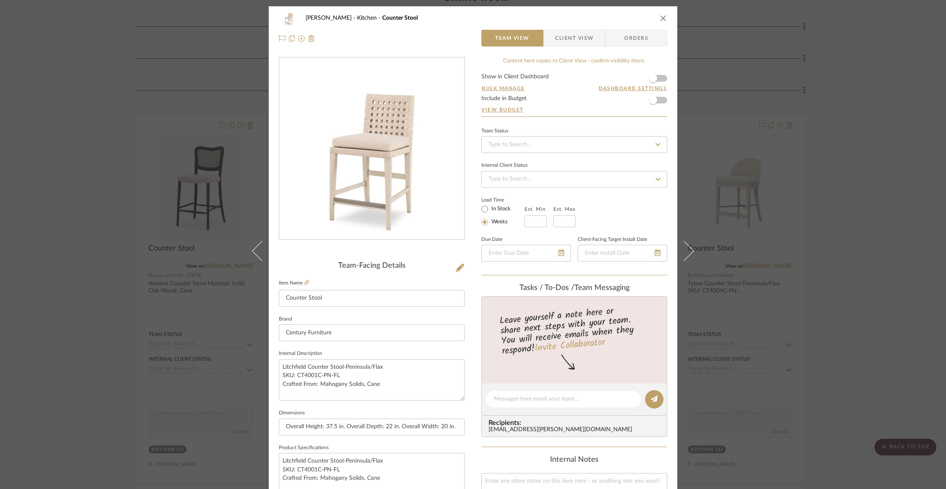
click at [557, 41] on span "Client View" at bounding box center [574, 38] width 39 height 17
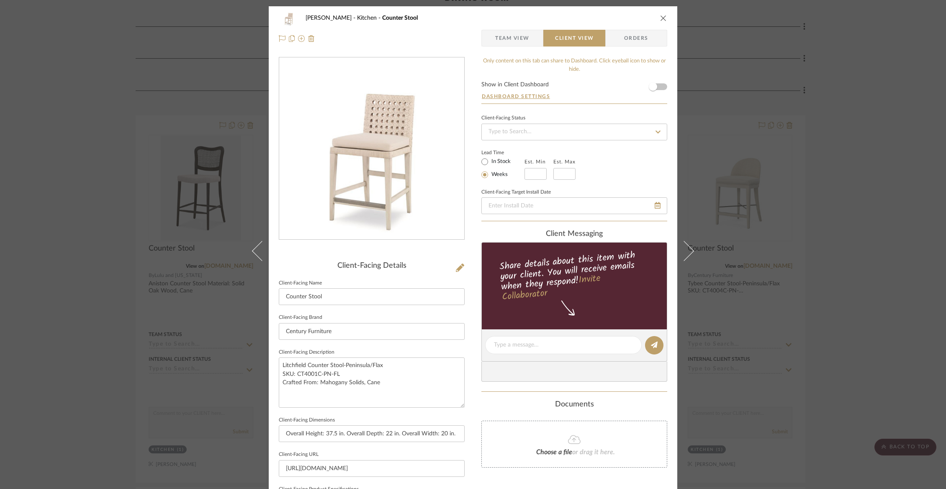
scroll to position [200, 0]
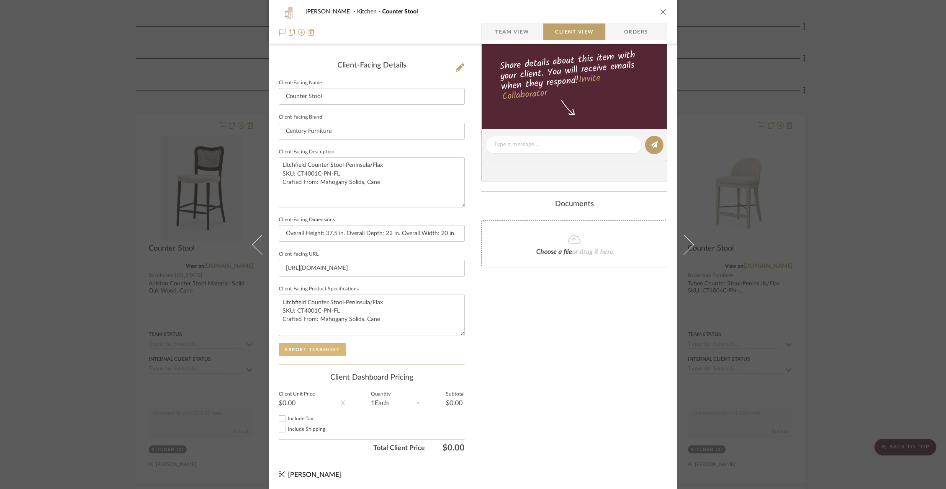
click at [324, 343] on button "Export Tearsheet" at bounding box center [312, 349] width 67 height 13
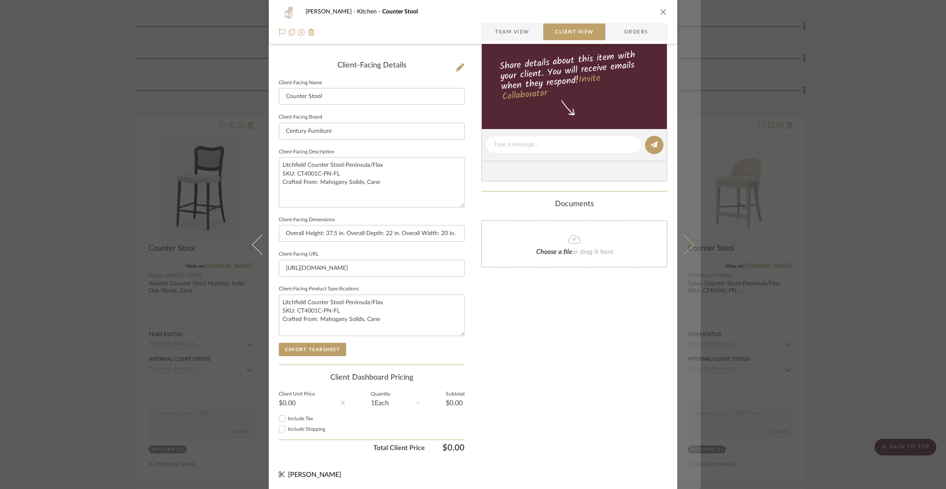
click at [677, 242] on icon at bounding box center [684, 244] width 20 height 20
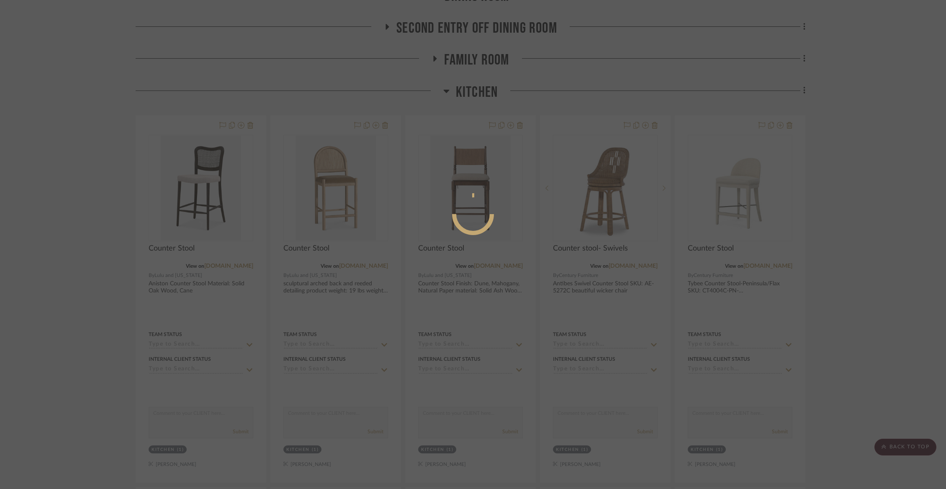
scroll to position [0, 0]
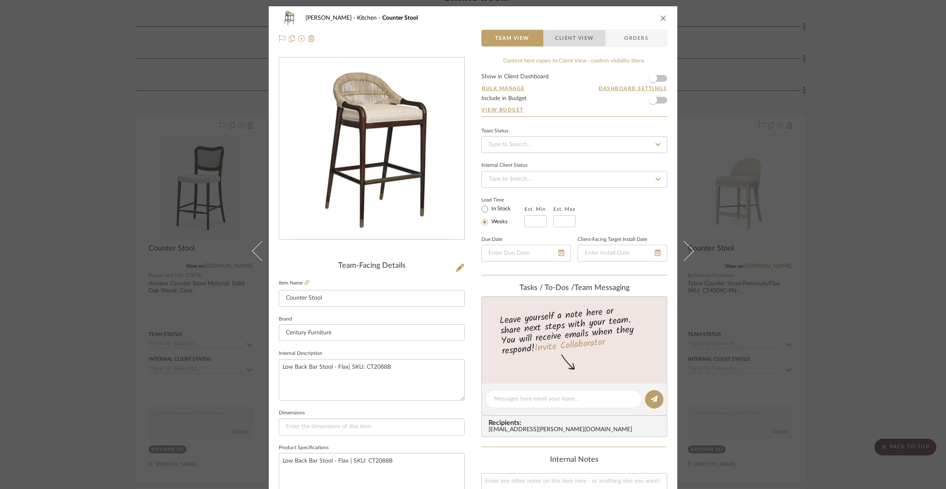
click at [564, 35] on span "Client View" at bounding box center [574, 38] width 39 height 17
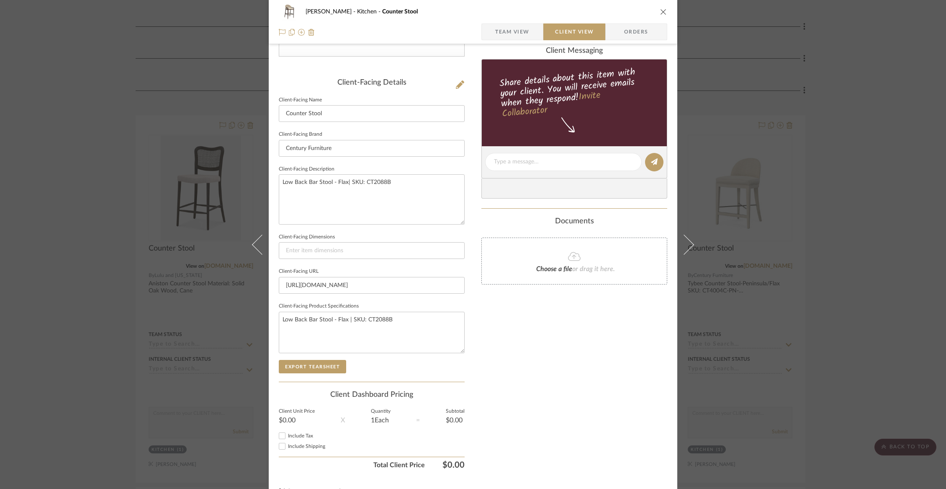
scroll to position [200, 0]
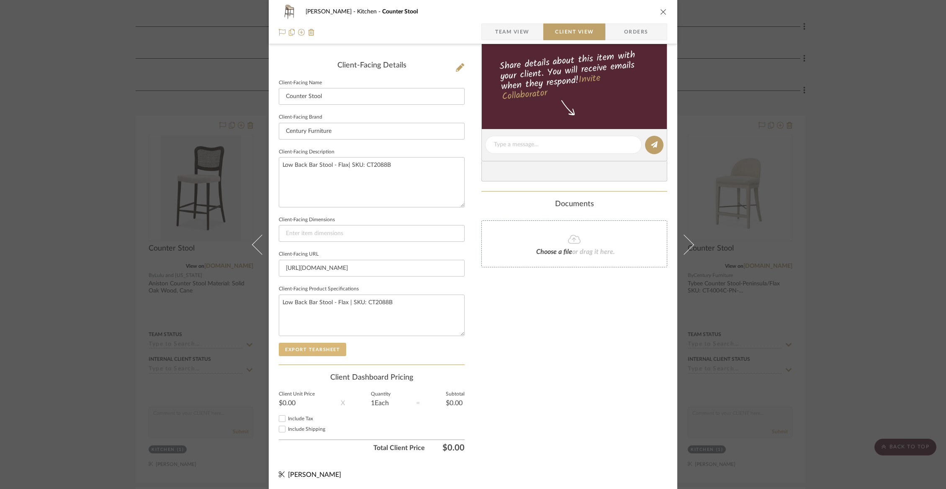
click at [325, 345] on button "Export Tearsheet" at bounding box center [312, 349] width 67 height 13
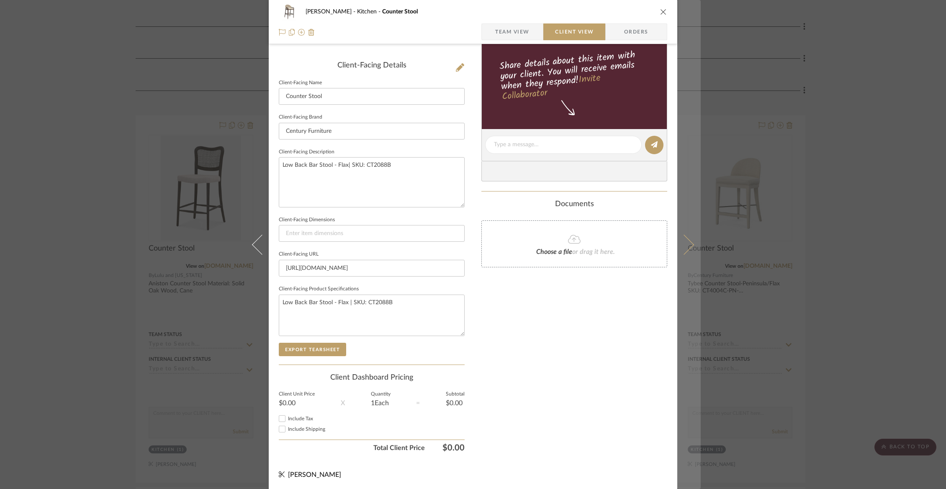
click at [686, 241] on icon at bounding box center [684, 244] width 20 height 20
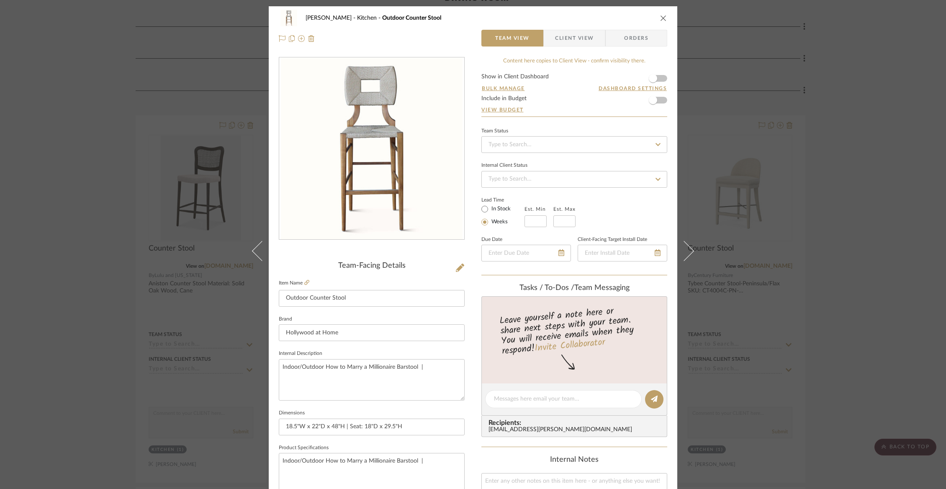
click at [589, 36] on span "Client View" at bounding box center [574, 38] width 39 height 17
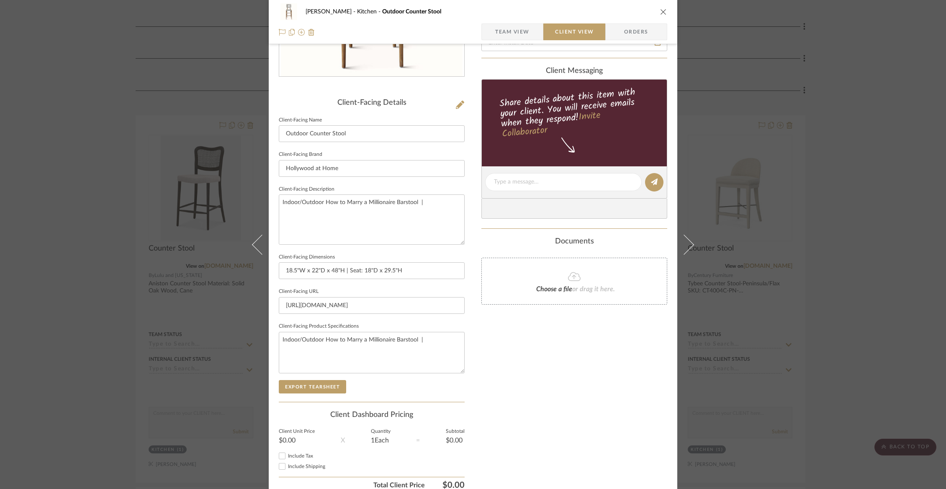
scroll to position [200, 0]
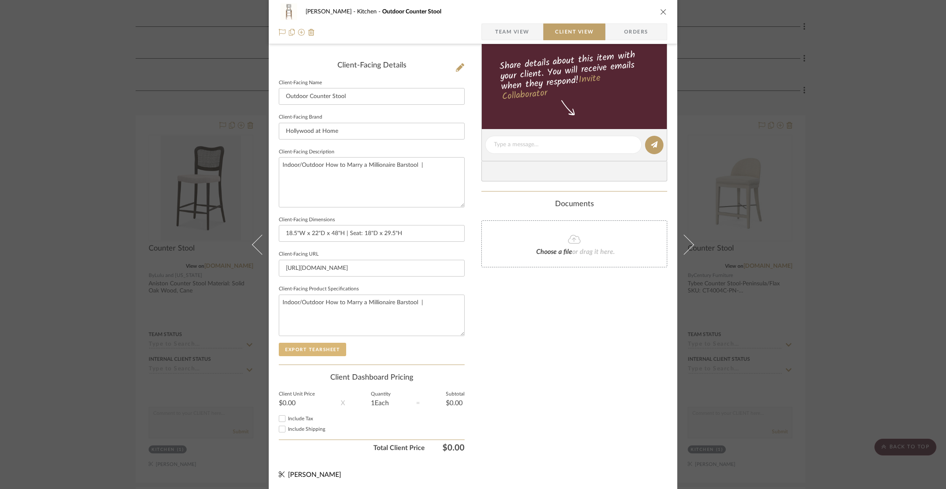
click at [325, 352] on button "Export Tearsheet" at bounding box center [312, 349] width 67 height 13
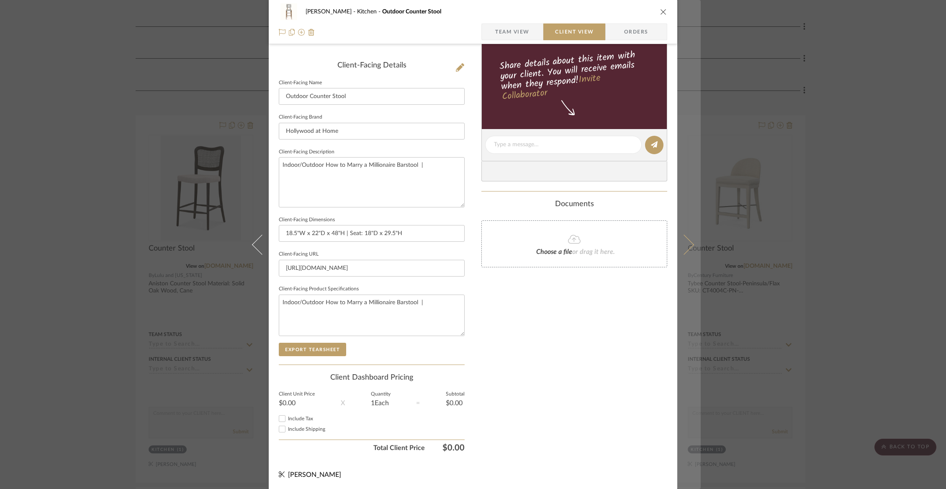
click at [683, 239] on icon at bounding box center [684, 244] width 20 height 20
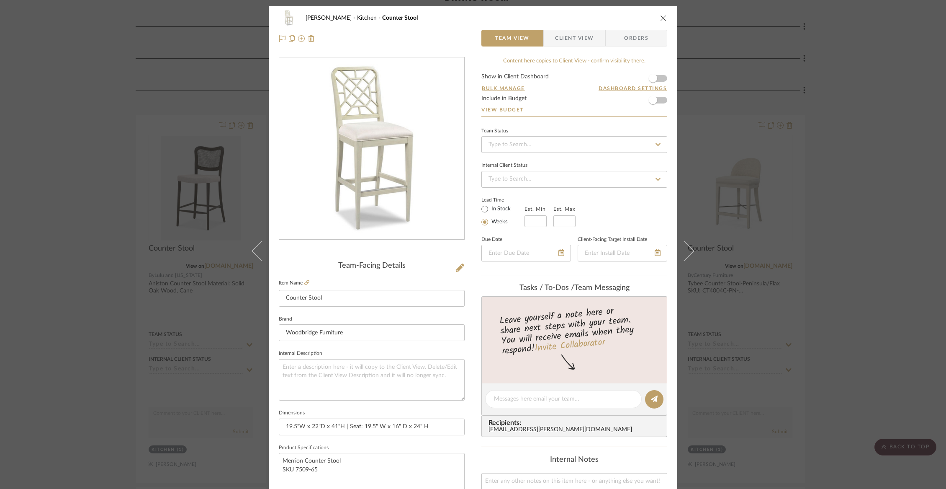
click at [555, 41] on span "Client View" at bounding box center [574, 38] width 39 height 17
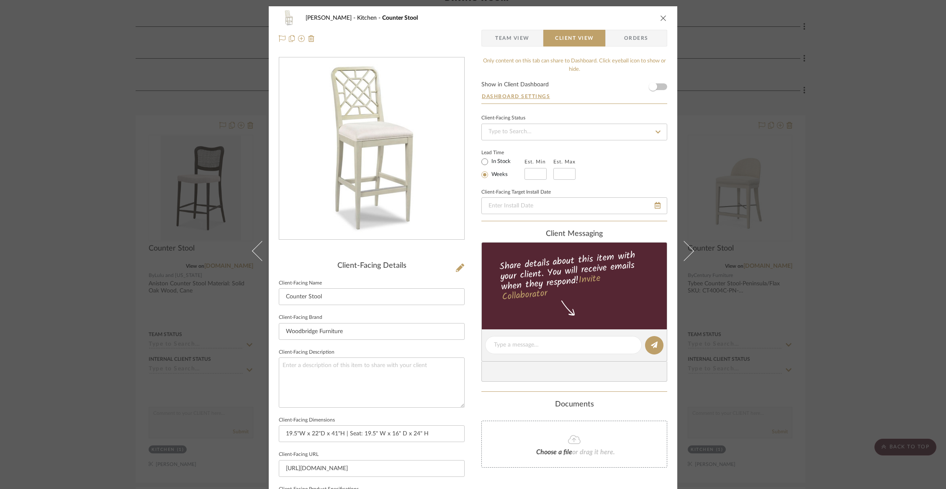
scroll to position [200, 0]
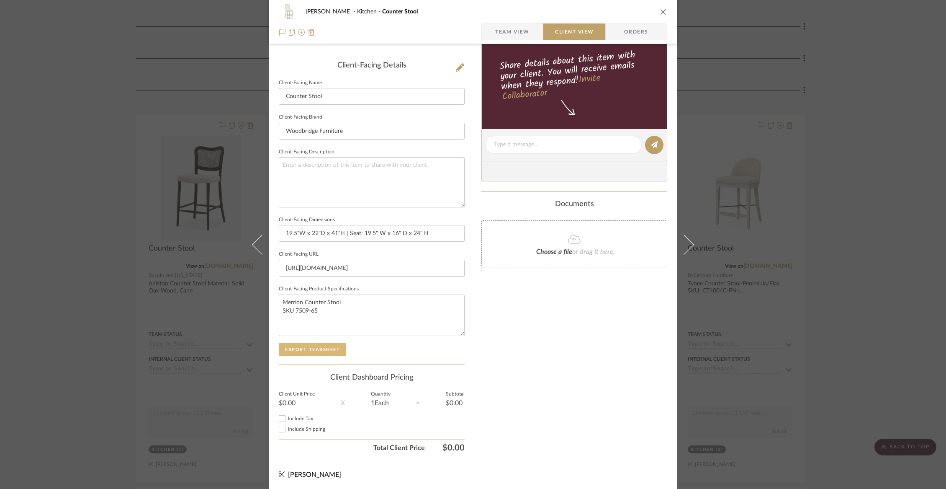
click at [316, 348] on button "Export Tearsheet" at bounding box center [312, 349] width 67 height 13
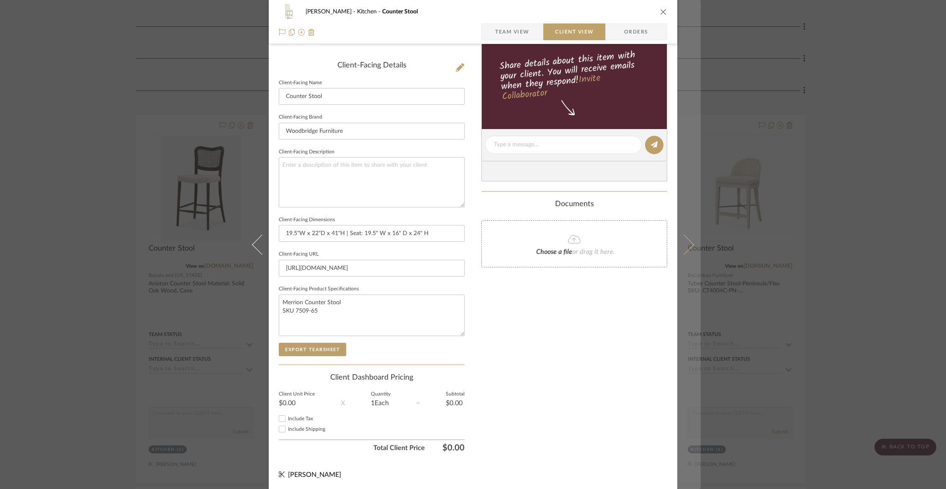
click at [684, 243] on icon at bounding box center [684, 244] width 20 height 20
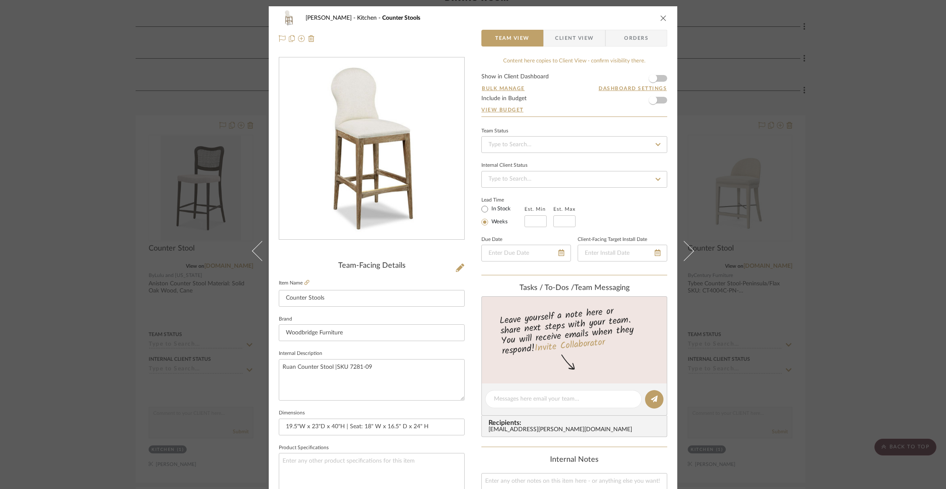
click at [559, 37] on span "Client View" at bounding box center [574, 38] width 39 height 17
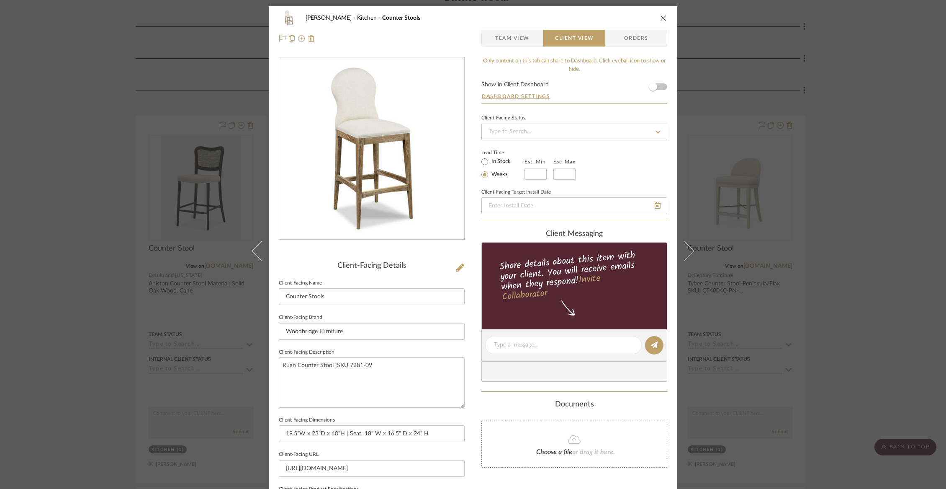
scroll to position [200, 0]
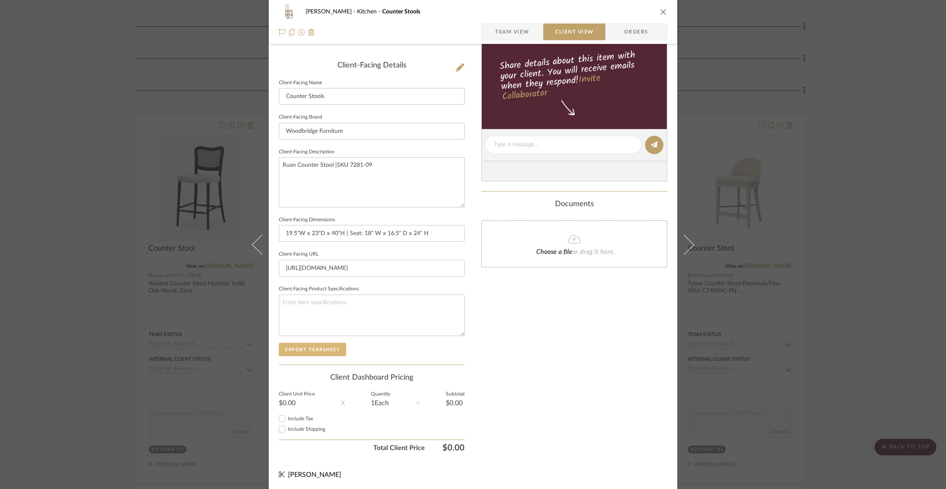
click at [315, 352] on button "Export Tearsheet" at bounding box center [312, 349] width 67 height 13
click at [718, 93] on div "[PERSON_NAME] Kitchen Counter Stools Team View Client View Orders Client-Facing…" at bounding box center [473, 244] width 946 height 489
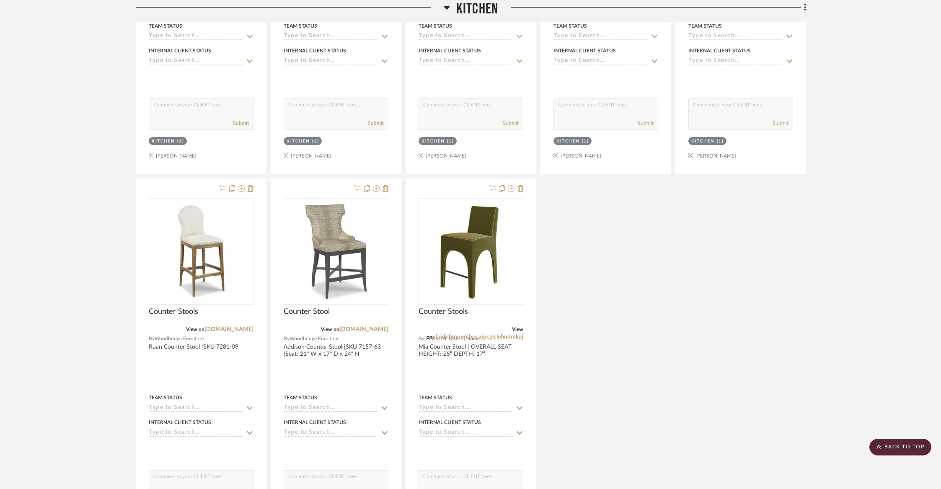
scroll to position [1005, 0]
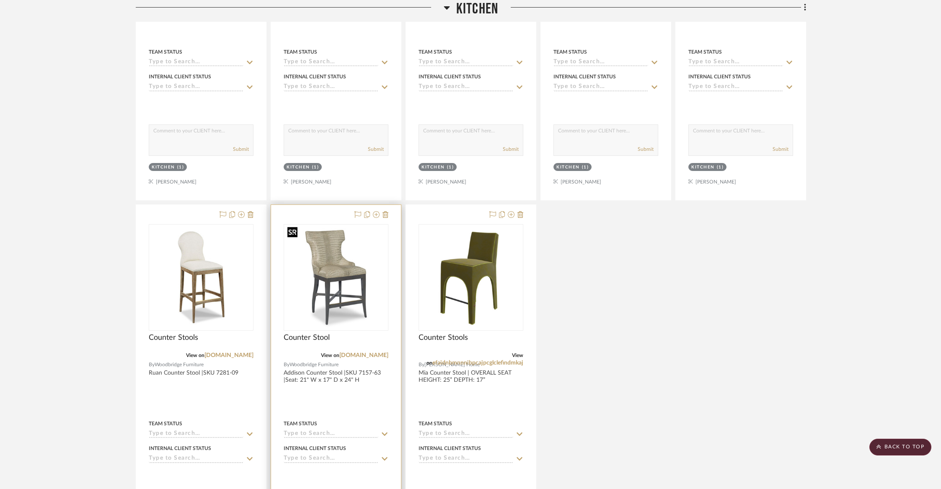
click at [0, 0] on img at bounding box center [0, 0] width 0 height 0
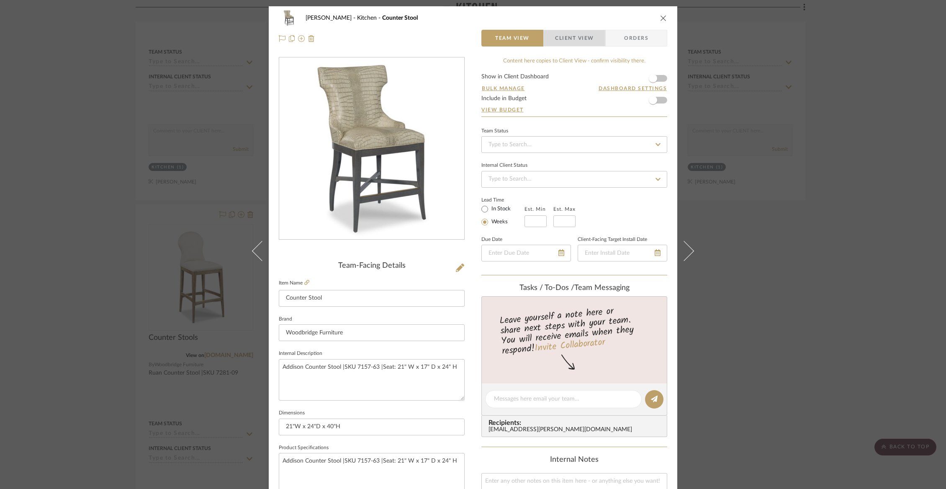
click at [575, 40] on span "Client View" at bounding box center [574, 38] width 39 height 17
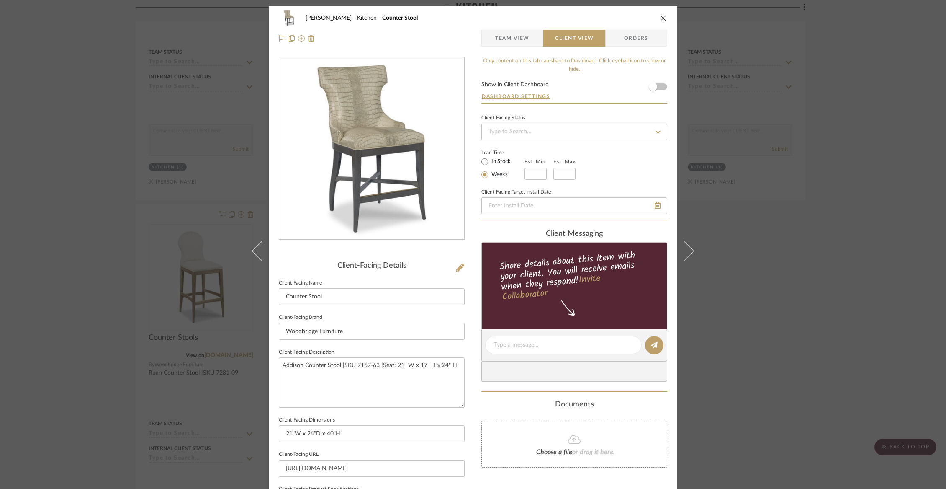
scroll to position [200, 0]
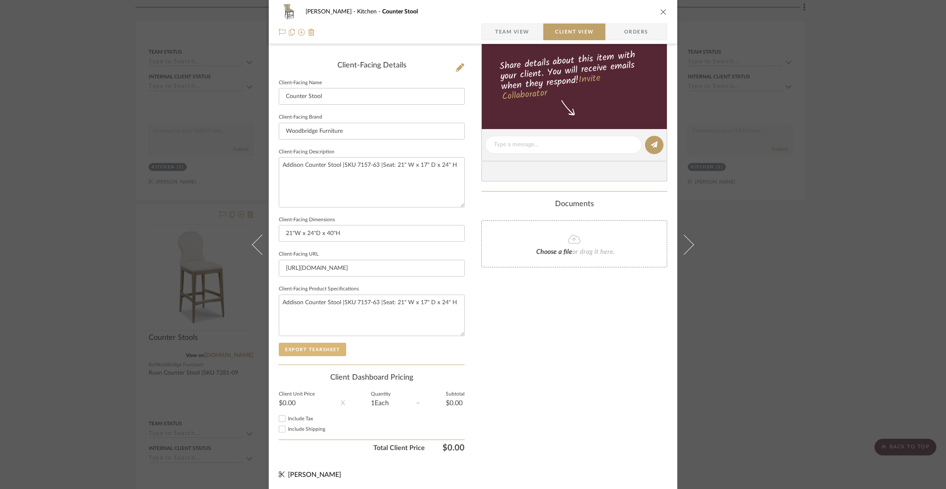
click at [327, 350] on button "Export Tearsheet" at bounding box center [312, 349] width 67 height 13
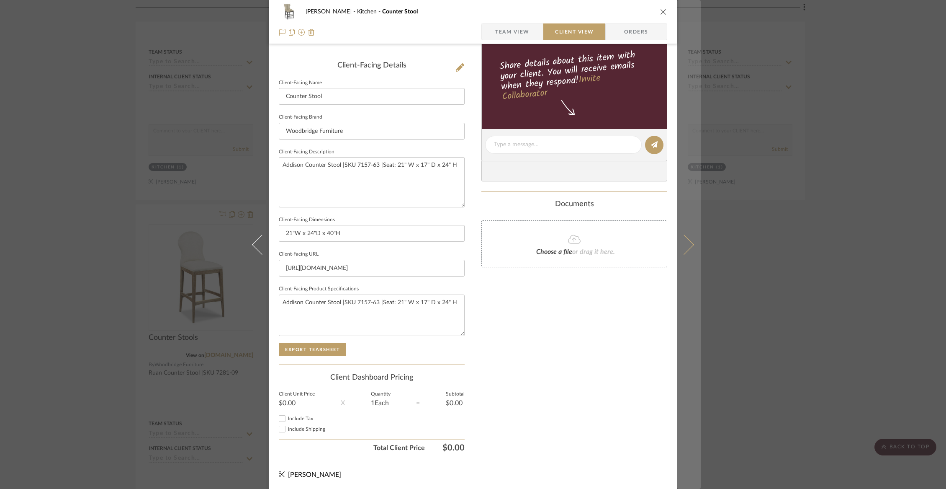
click at [681, 242] on icon at bounding box center [684, 244] width 20 height 20
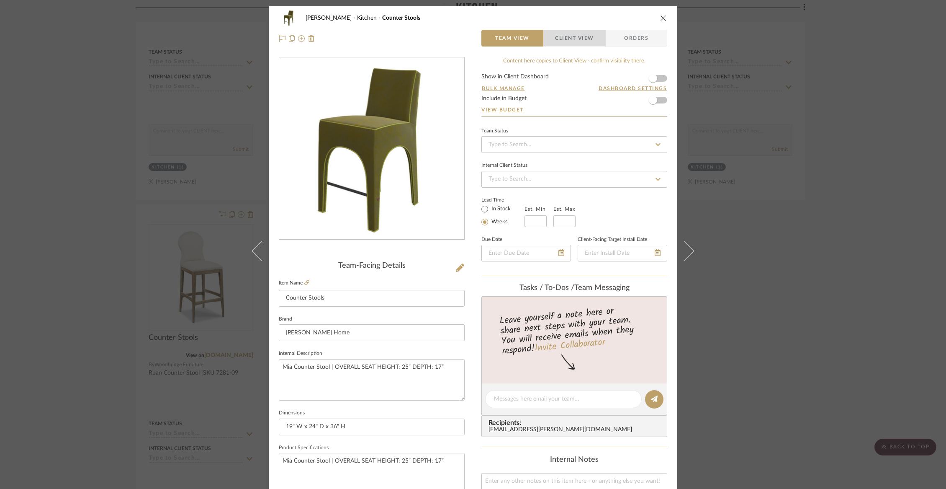
click at [563, 43] on span "Client View" at bounding box center [574, 38] width 39 height 17
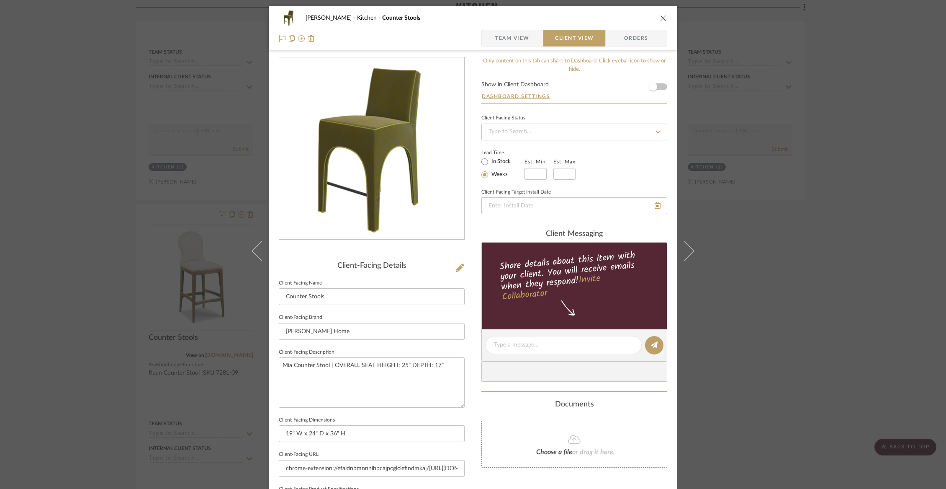
scroll to position [200, 0]
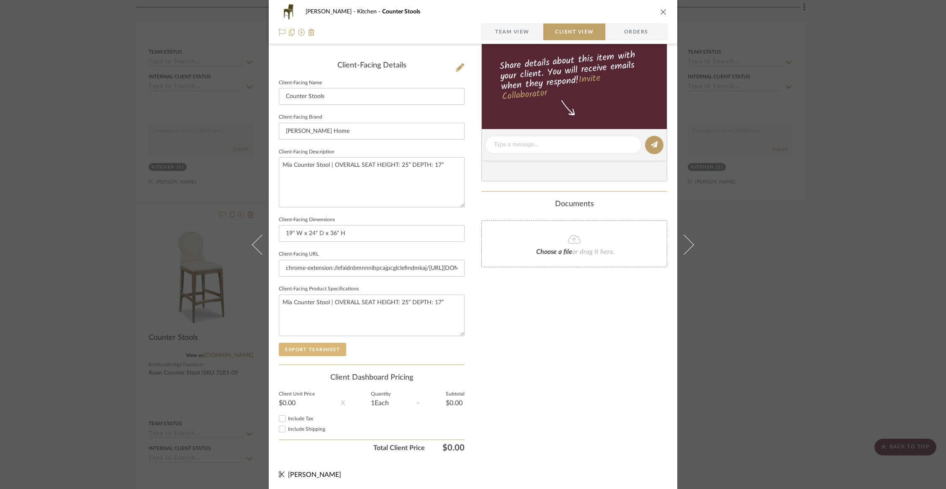
click at [319, 351] on button "Export Tearsheet" at bounding box center [312, 349] width 67 height 13
click at [76, 178] on div "[PERSON_NAME] Kitchen Counter Stools Team View Client View Orders Client-Facing…" at bounding box center [473, 244] width 946 height 489
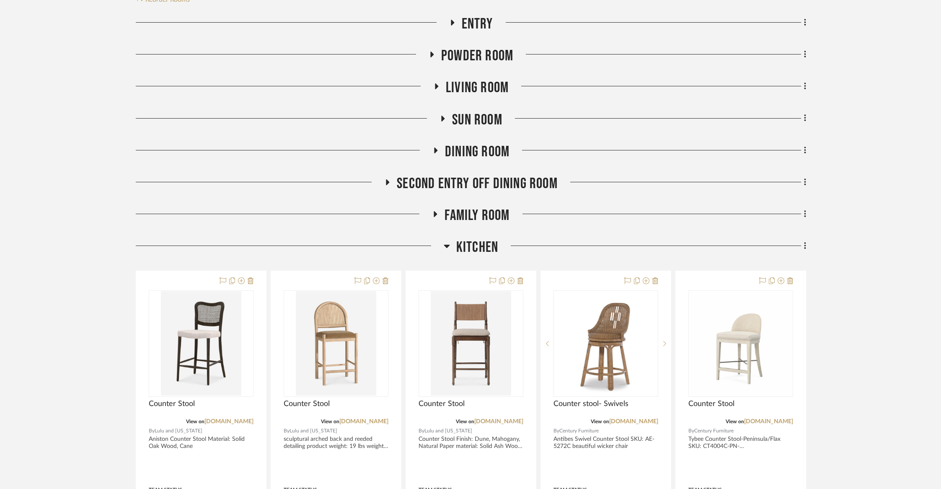
scroll to position [208, 0]
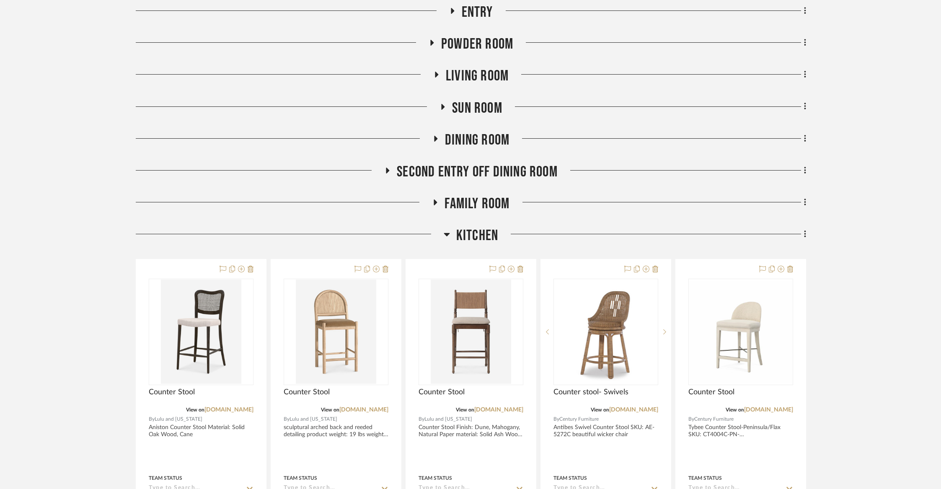
click at [461, 232] on span "Kitchen" at bounding box center [477, 236] width 42 height 18
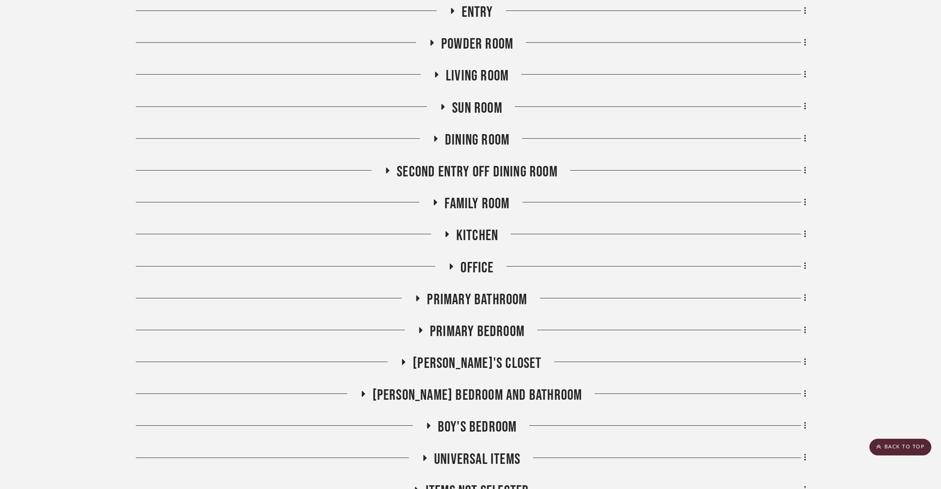
click at [467, 204] on span "Family Room" at bounding box center [476, 204] width 65 height 18
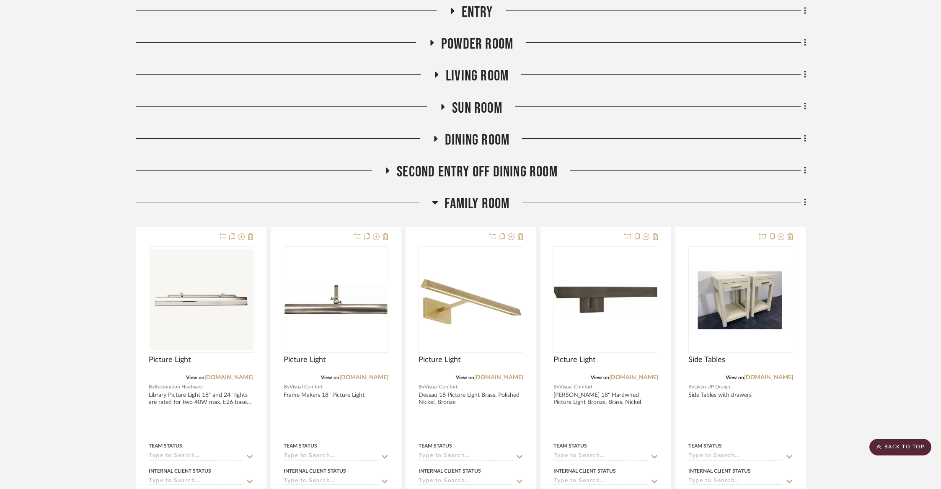
click at [467, 204] on span "Family Room" at bounding box center [476, 204] width 65 height 18
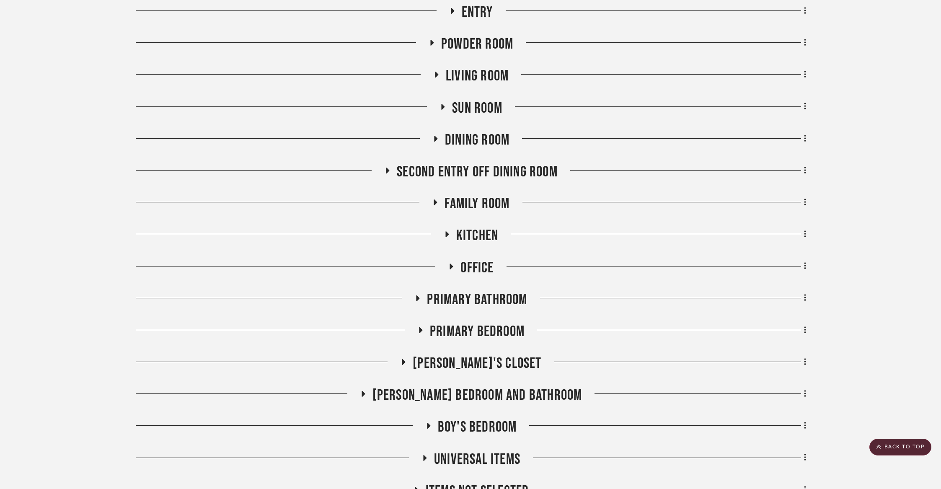
scroll to position [219, 0]
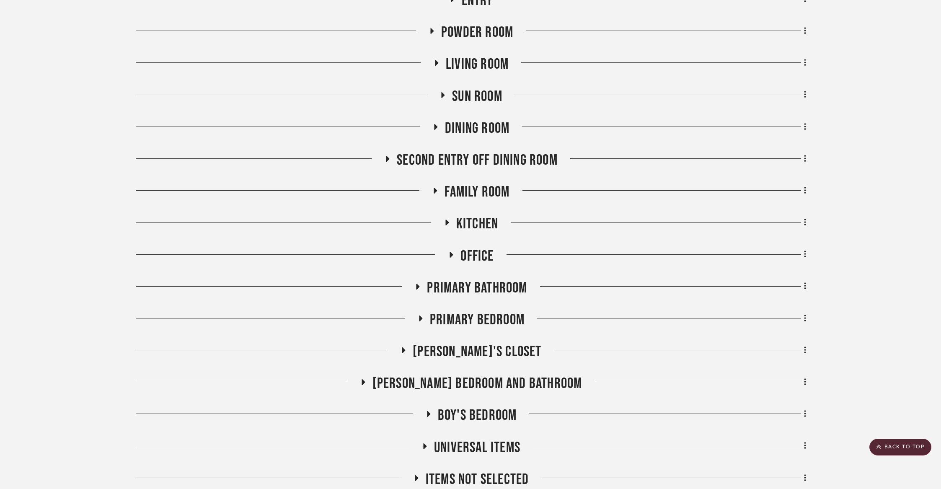
click at [465, 122] on span "Dining Room" at bounding box center [477, 128] width 64 height 18
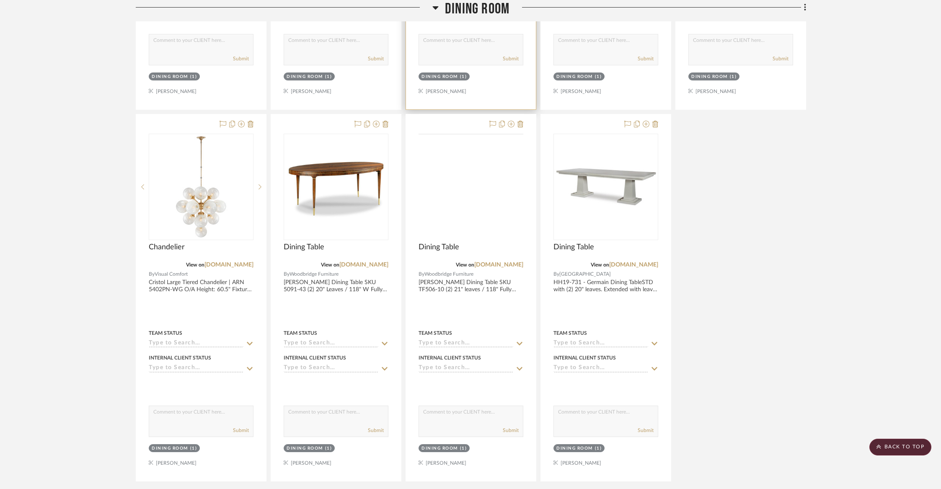
scroll to position [3959, 0]
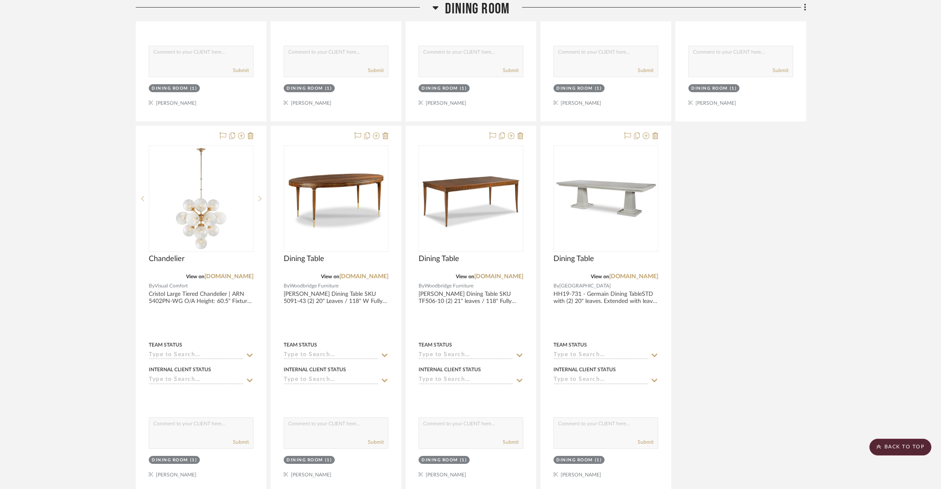
click at [477, 9] on span "Dining Room" at bounding box center [477, 9] width 64 height 18
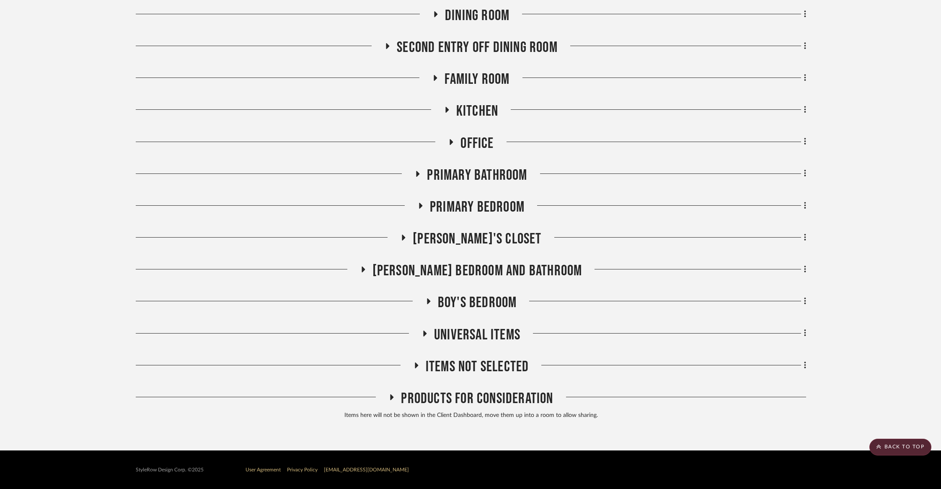
click at [476, 396] on span "Products For Consideration" at bounding box center [477, 398] width 152 height 18
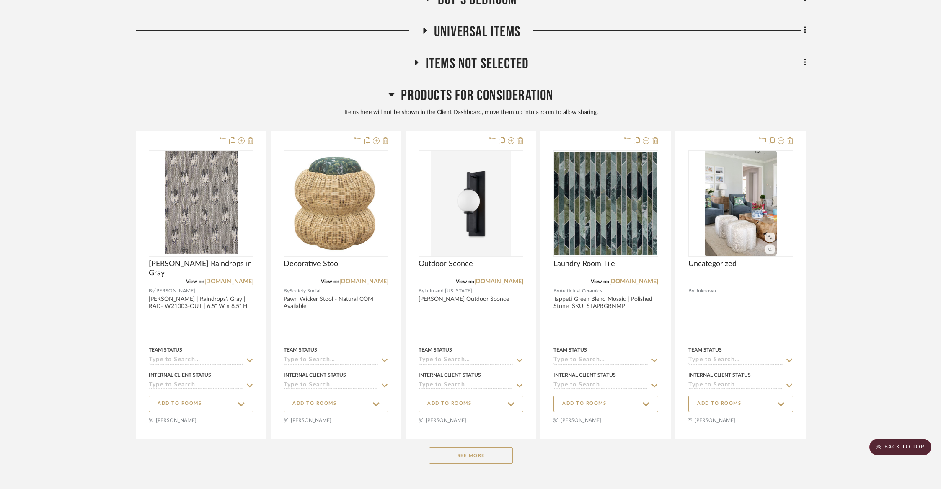
scroll to position [625, 0]
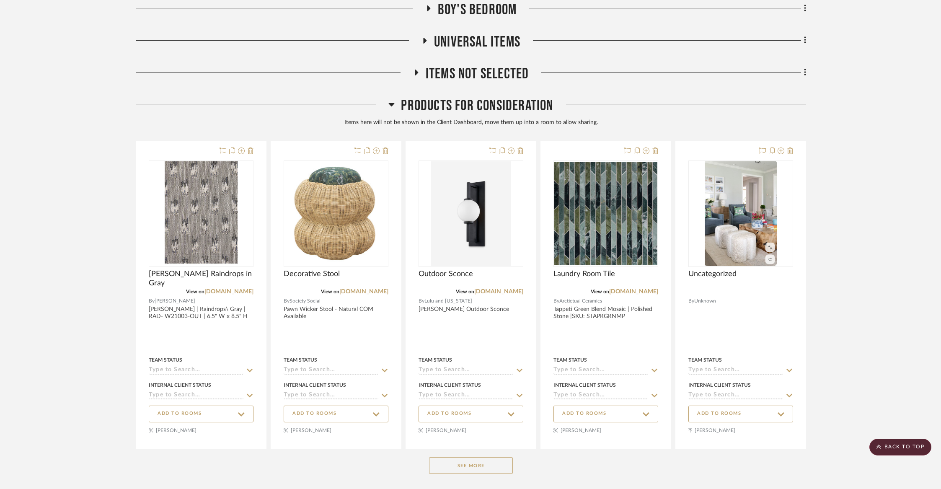
click at [448, 80] on span "Items Not Selected" at bounding box center [476, 74] width 103 height 18
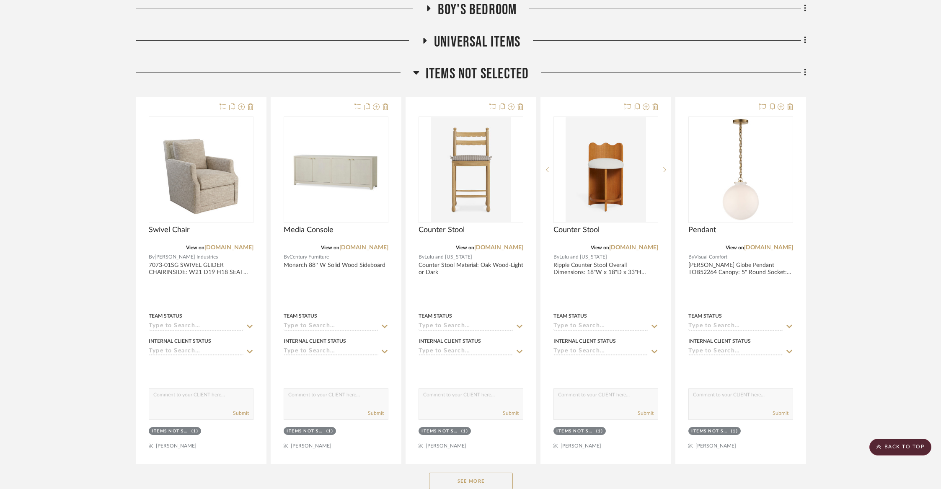
click at [448, 80] on span "Items Not Selected" at bounding box center [476, 74] width 103 height 18
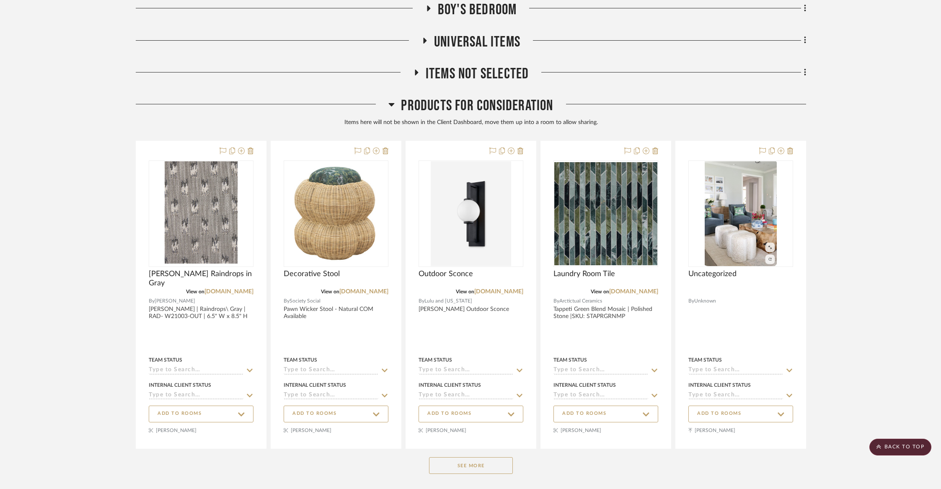
click at [442, 108] on span "Products For Consideration" at bounding box center [477, 106] width 152 height 18
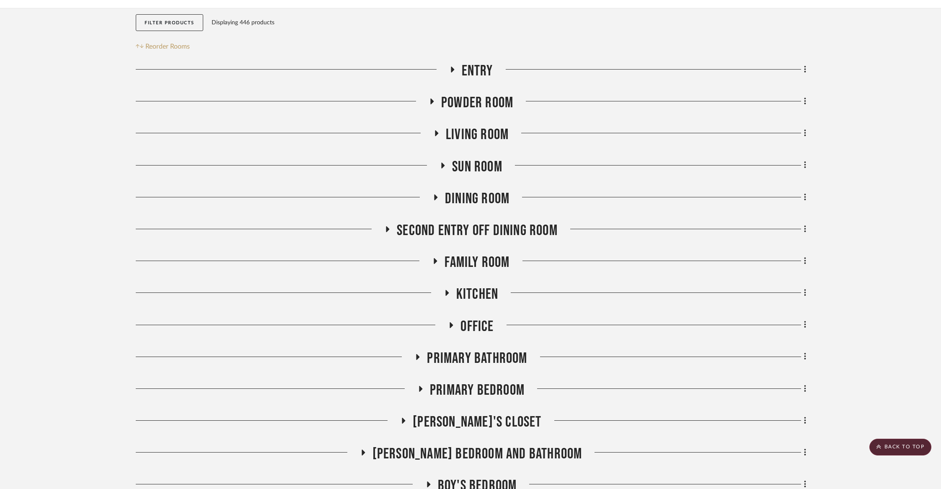
scroll to position [144, 0]
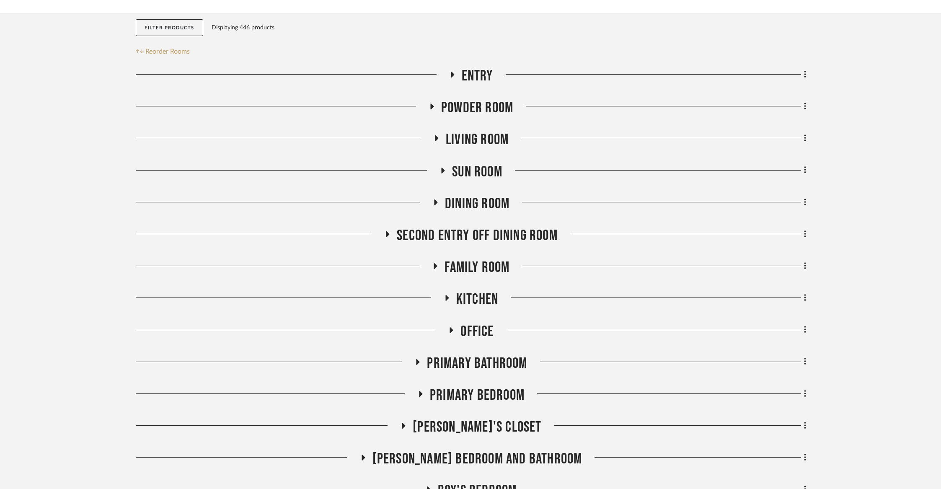
click at [487, 270] on span "Family Room" at bounding box center [476, 267] width 65 height 18
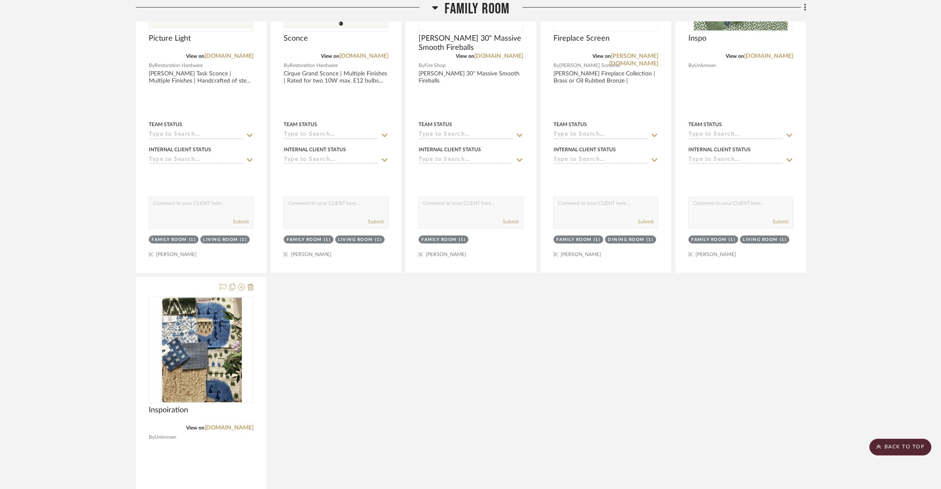
scroll to position [7223, 0]
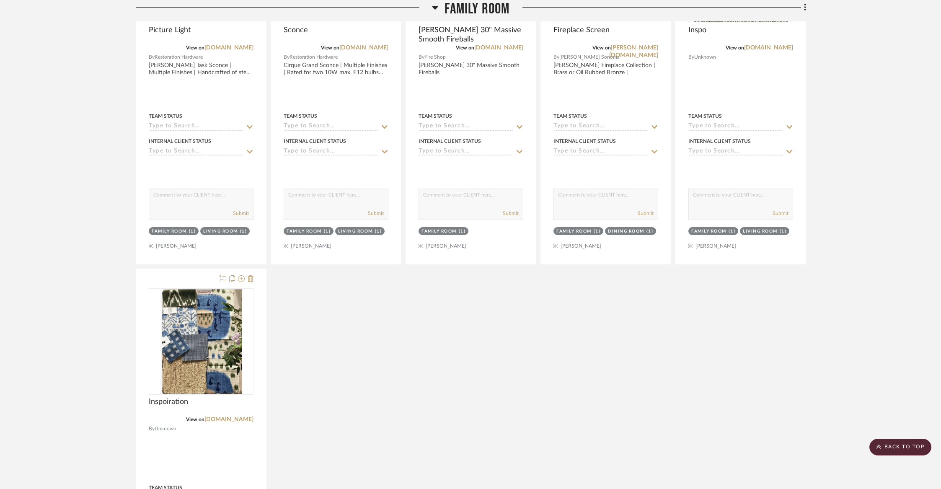
click at [495, 8] on span "Family Room" at bounding box center [476, 9] width 65 height 18
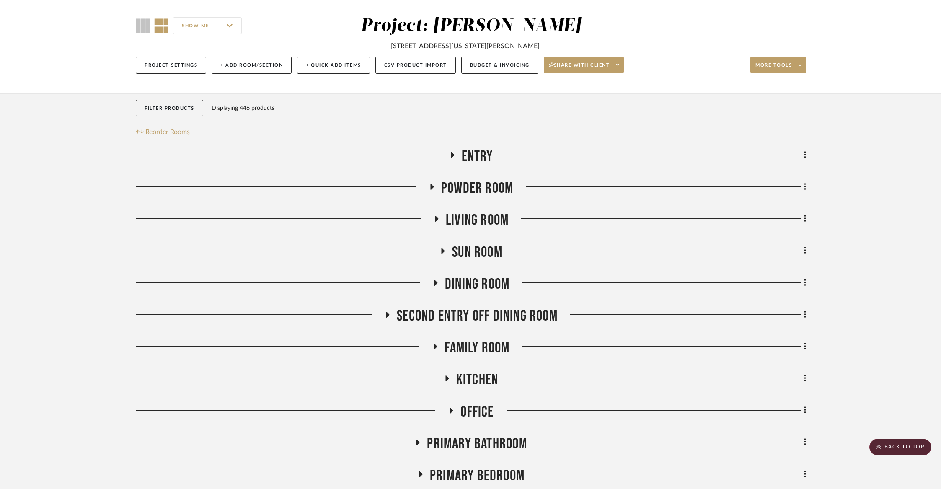
scroll to position [62, 0]
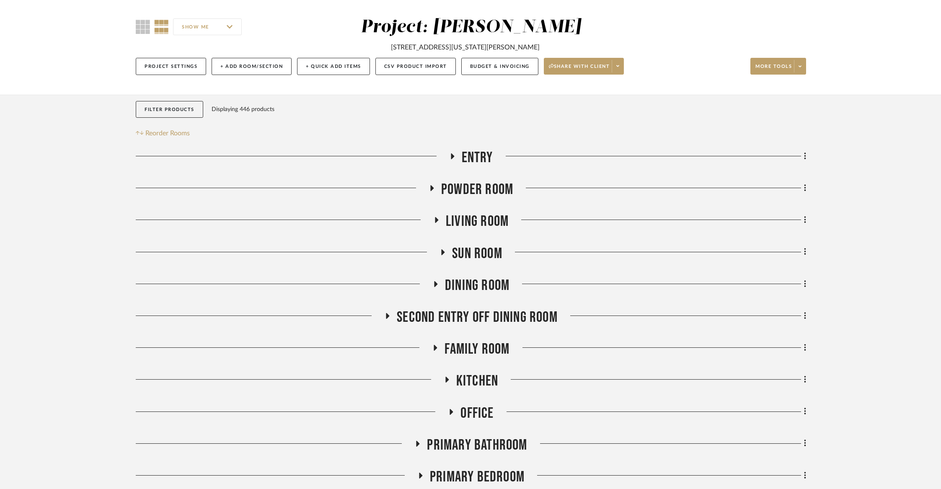
click at [472, 214] on span "Living Room" at bounding box center [477, 221] width 63 height 18
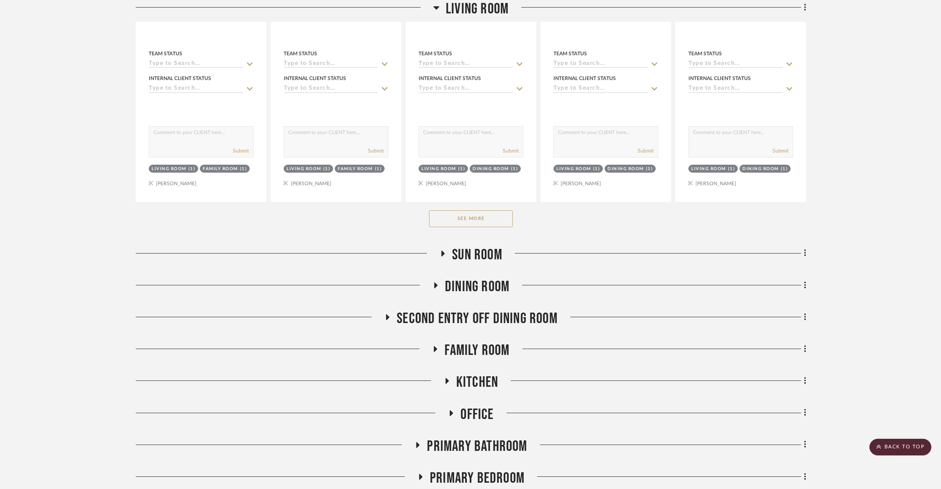
scroll to position [371, 0]
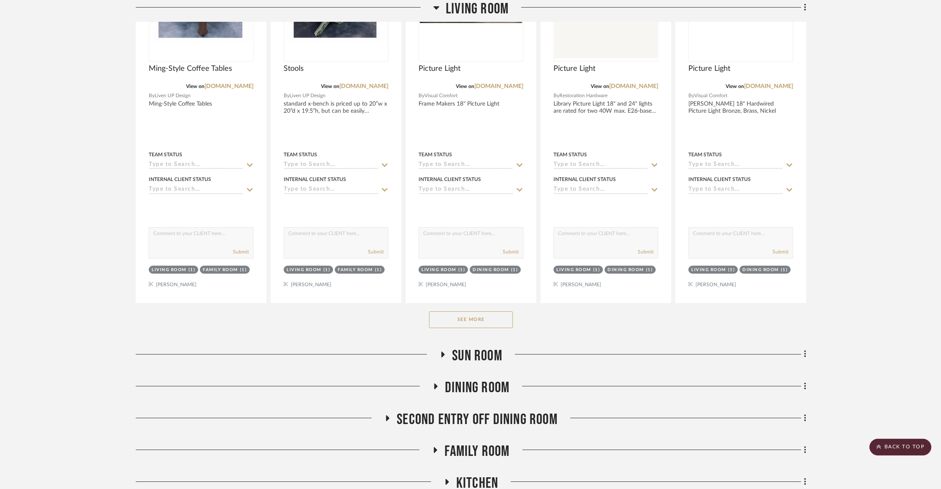
click at [457, 319] on button "See More" at bounding box center [471, 319] width 84 height 17
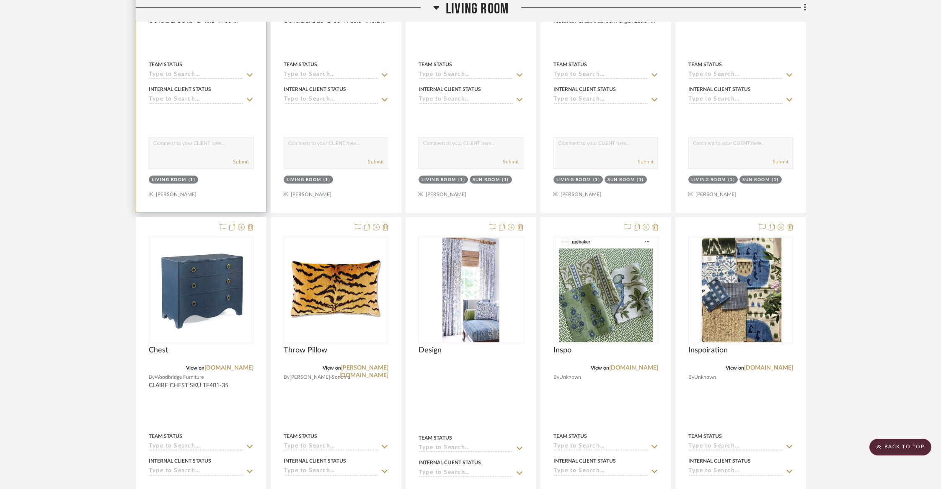
scroll to position [7148, 0]
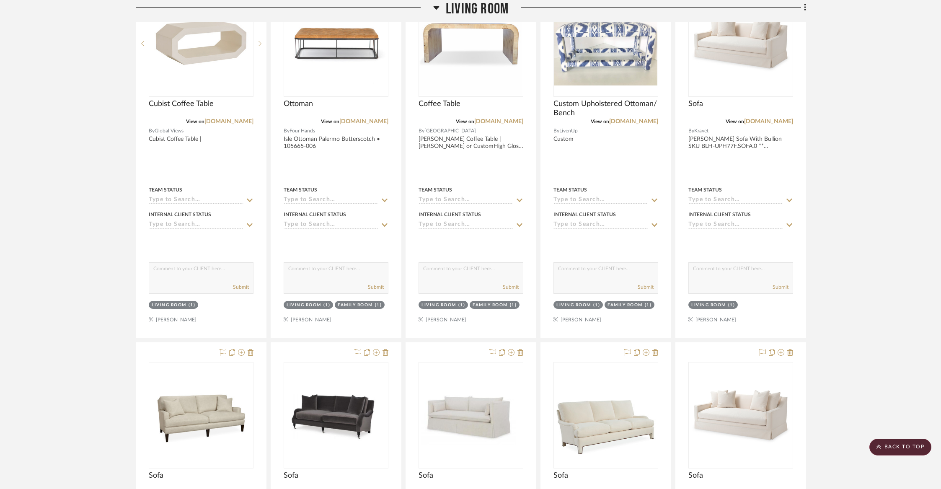
scroll to position [2557, 0]
